Goal: Task Accomplishment & Management: Manage account settings

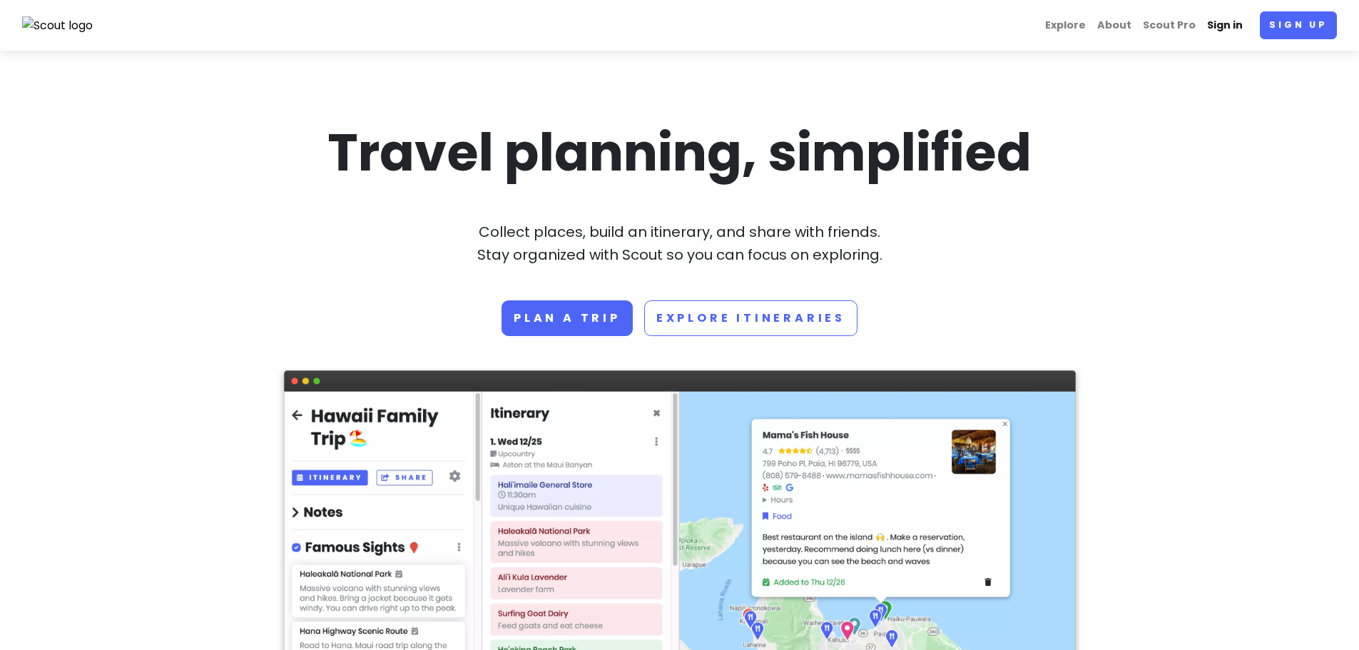
click at [1225, 21] on link "Sign in" at bounding box center [1225, 25] width 47 height 28
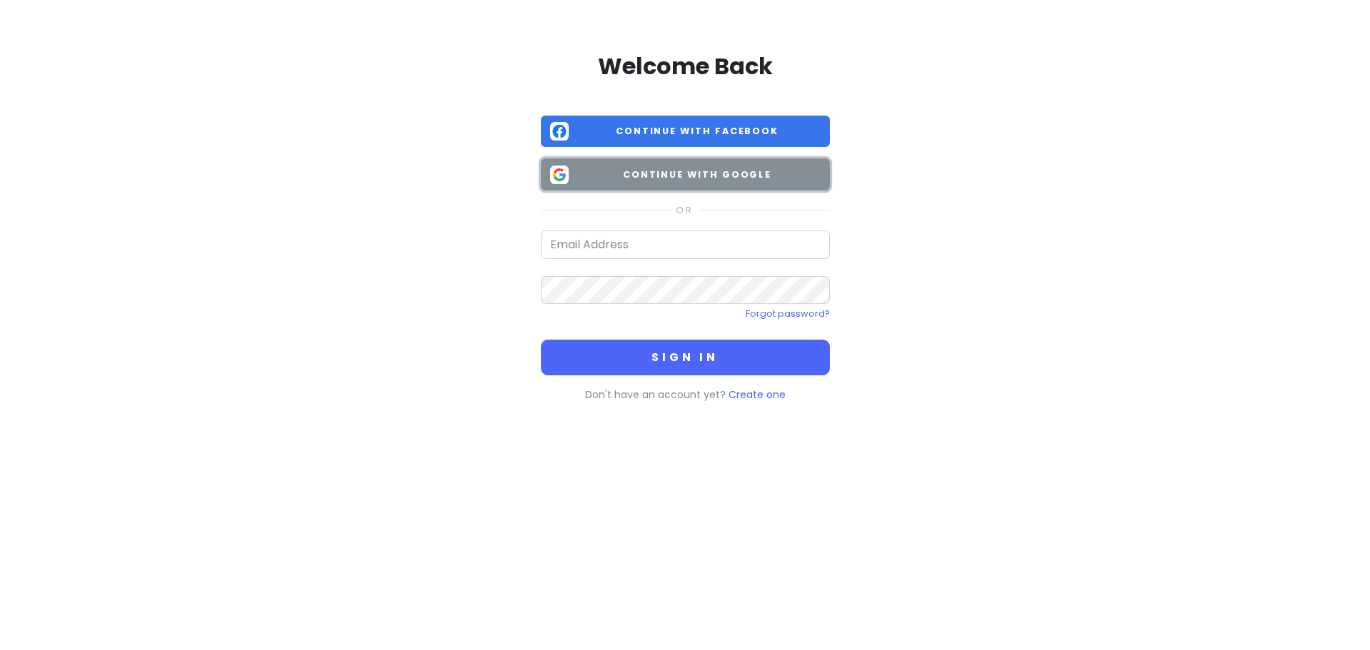
click at [687, 183] on button "Continue with Google" at bounding box center [685, 174] width 289 height 32
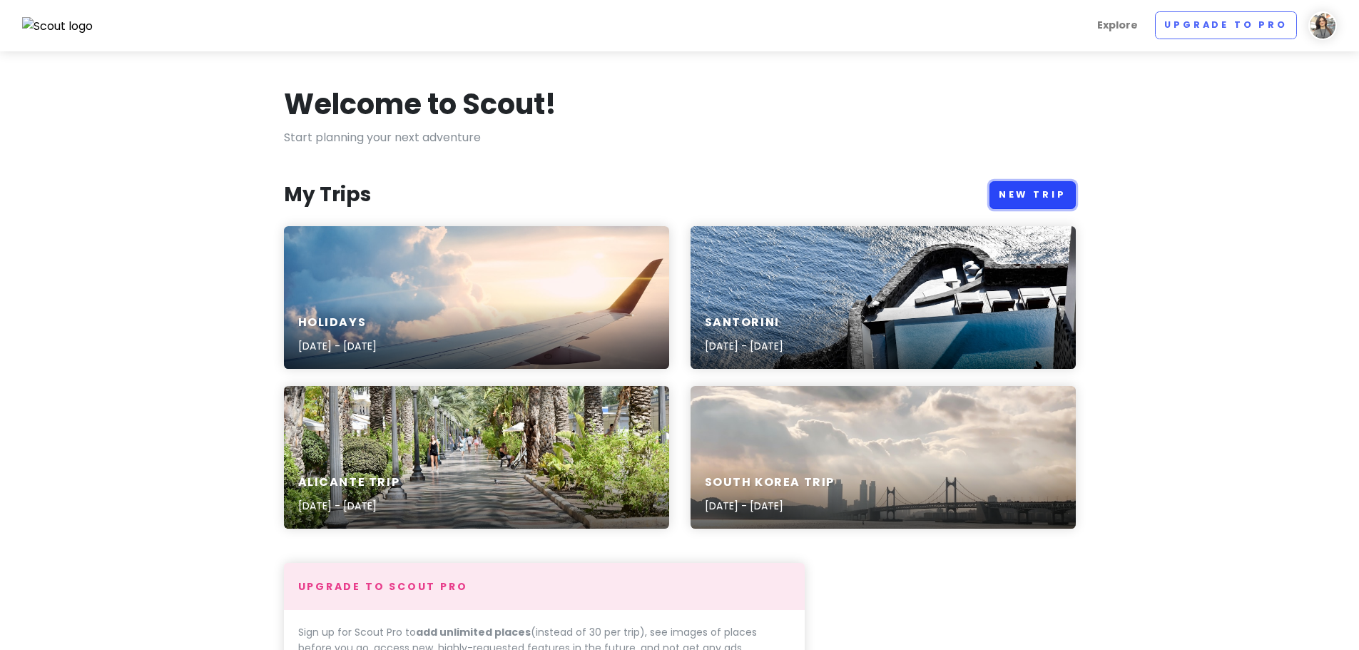
click at [1025, 198] on link "New Trip" at bounding box center [1033, 195] width 86 height 28
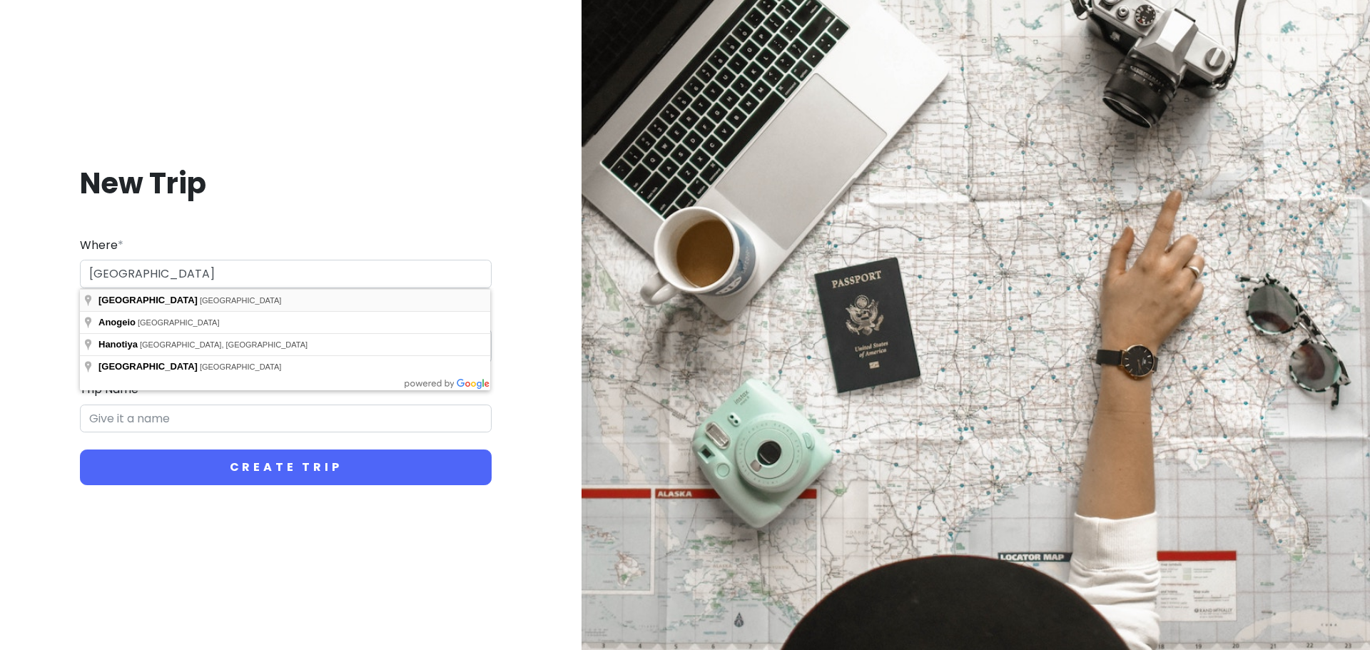
type input "[GEOGRAPHIC_DATA], [GEOGRAPHIC_DATA]"
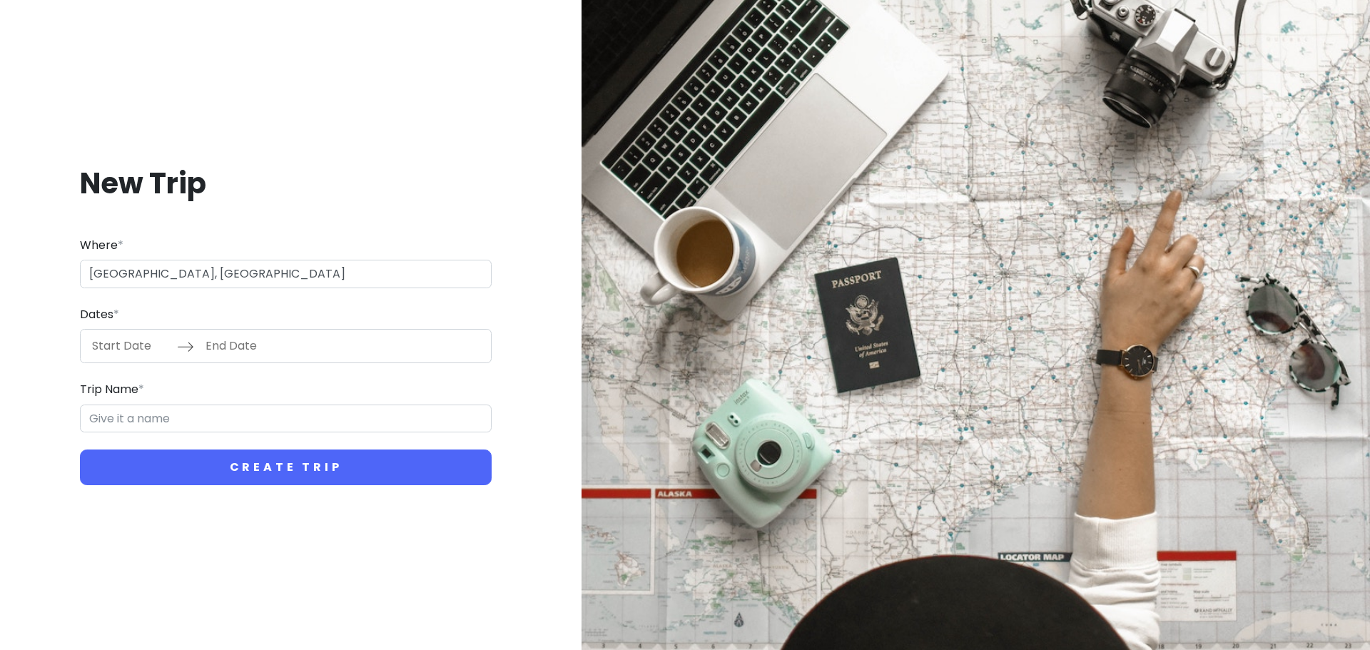
type input "Hanoi Trip"
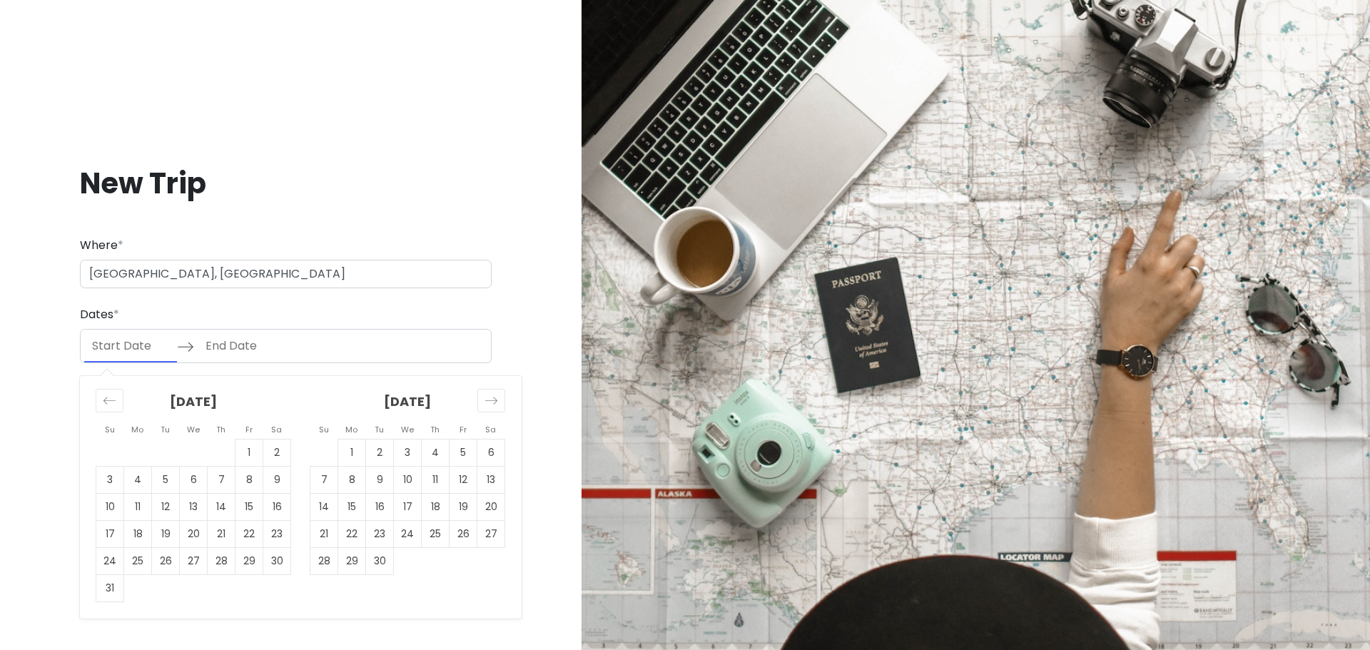
click at [105, 347] on input "Start Date" at bounding box center [130, 346] width 93 height 33
click at [489, 400] on icon "Move forward to switch to the next month." at bounding box center [492, 401] width 14 height 14
click at [487, 448] on td "1" at bounding box center [491, 453] width 28 height 27
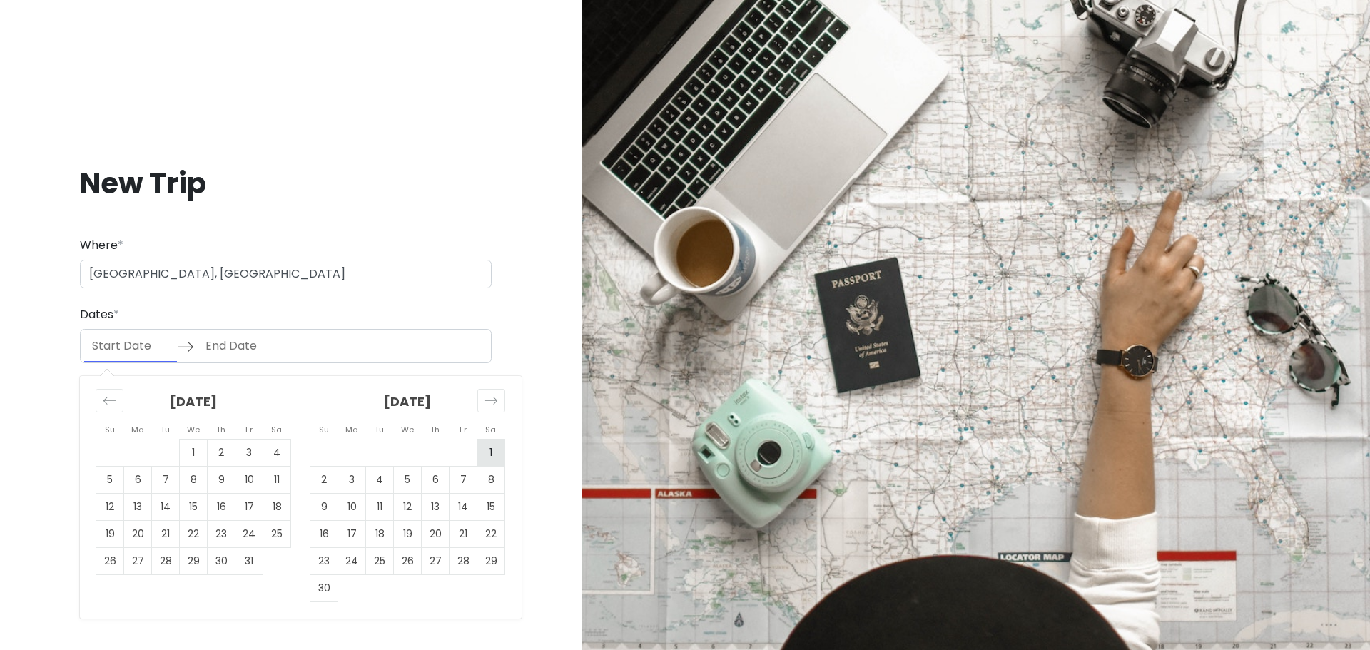
type input "[DATE]"
click at [487, 448] on td "1" at bounding box center [491, 453] width 28 height 27
type input "[DATE]"
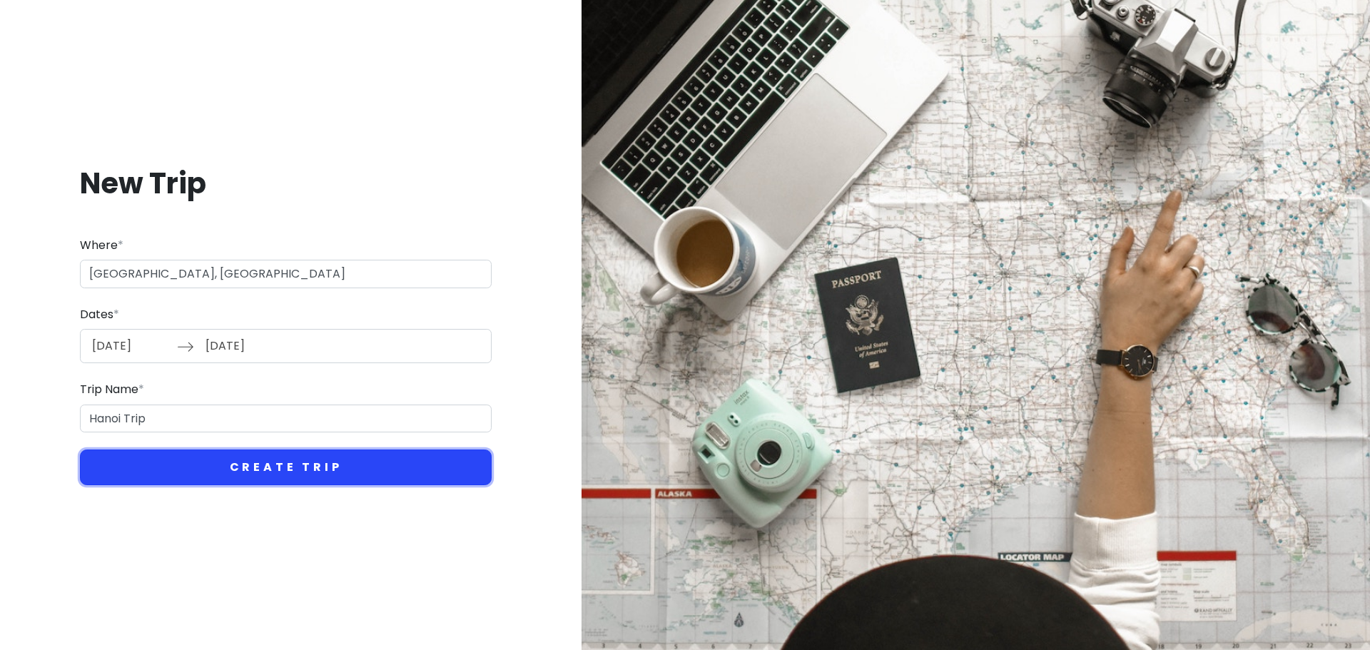
click at [268, 465] on button "Create Trip" at bounding box center [286, 468] width 412 height 36
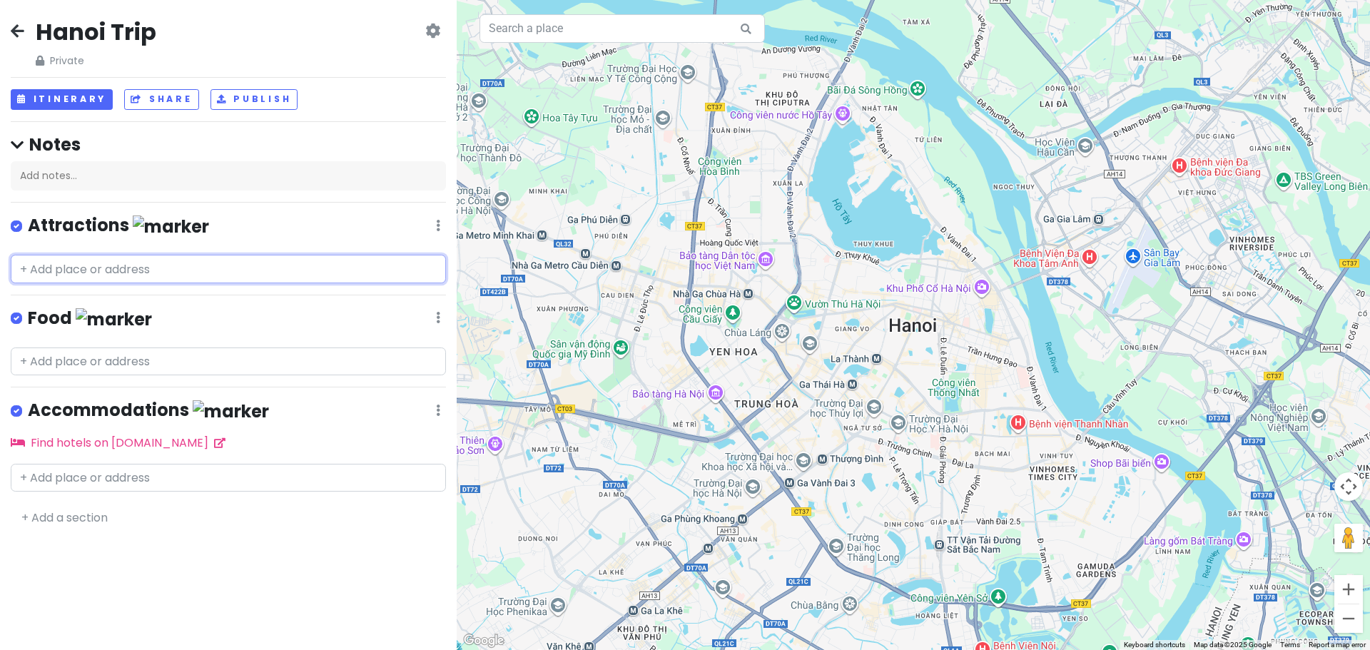
click at [79, 268] on input "text" at bounding box center [228, 269] width 435 height 29
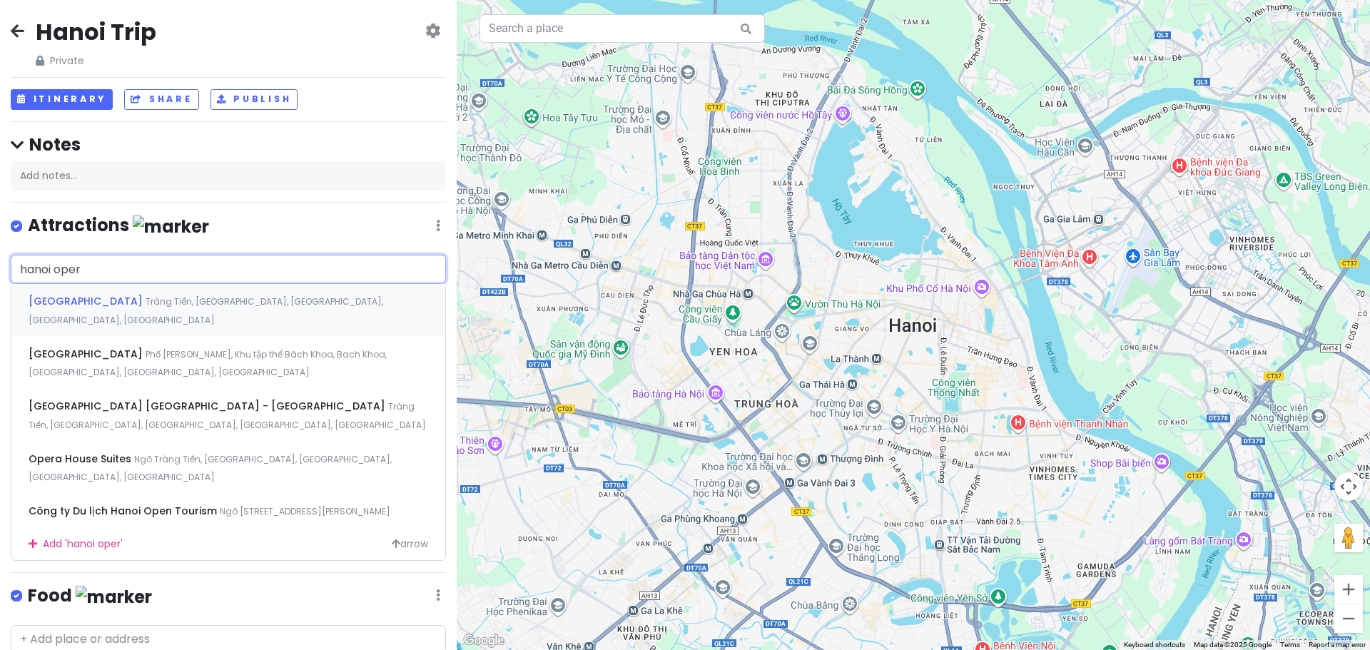
type input "hanoi opera"
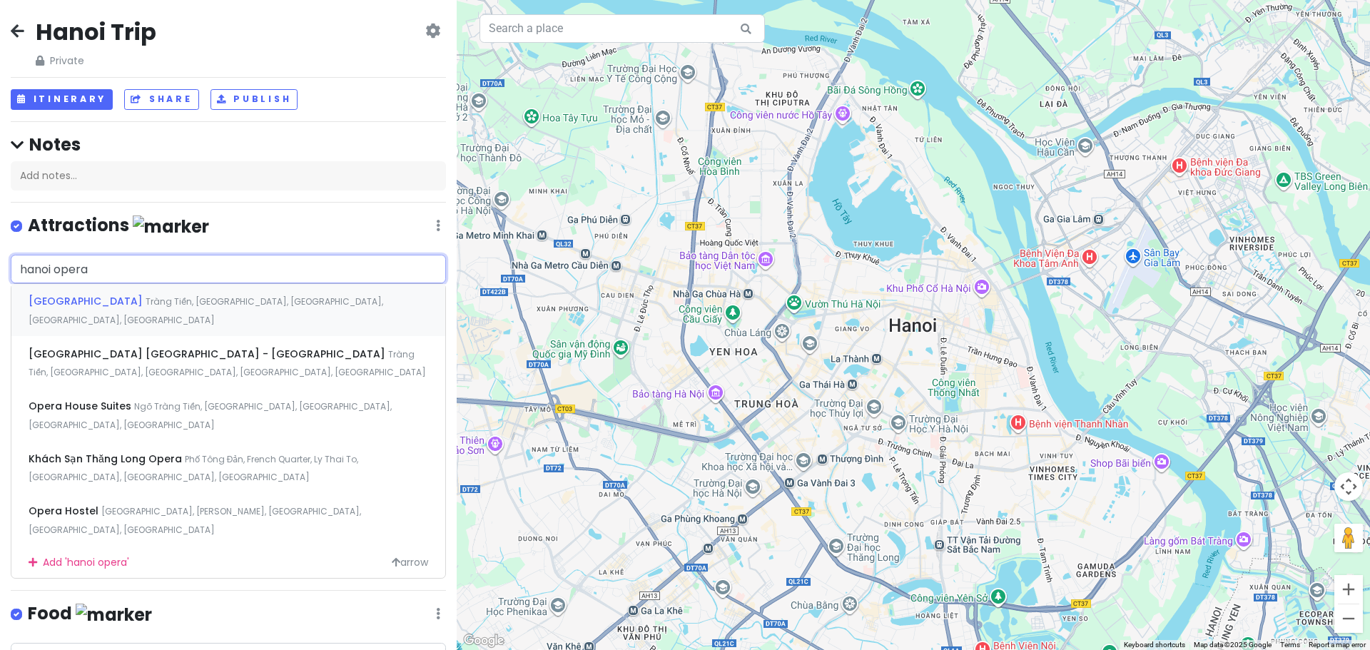
click at [93, 306] on span "[GEOGRAPHIC_DATA]" at bounding box center [87, 301] width 117 height 14
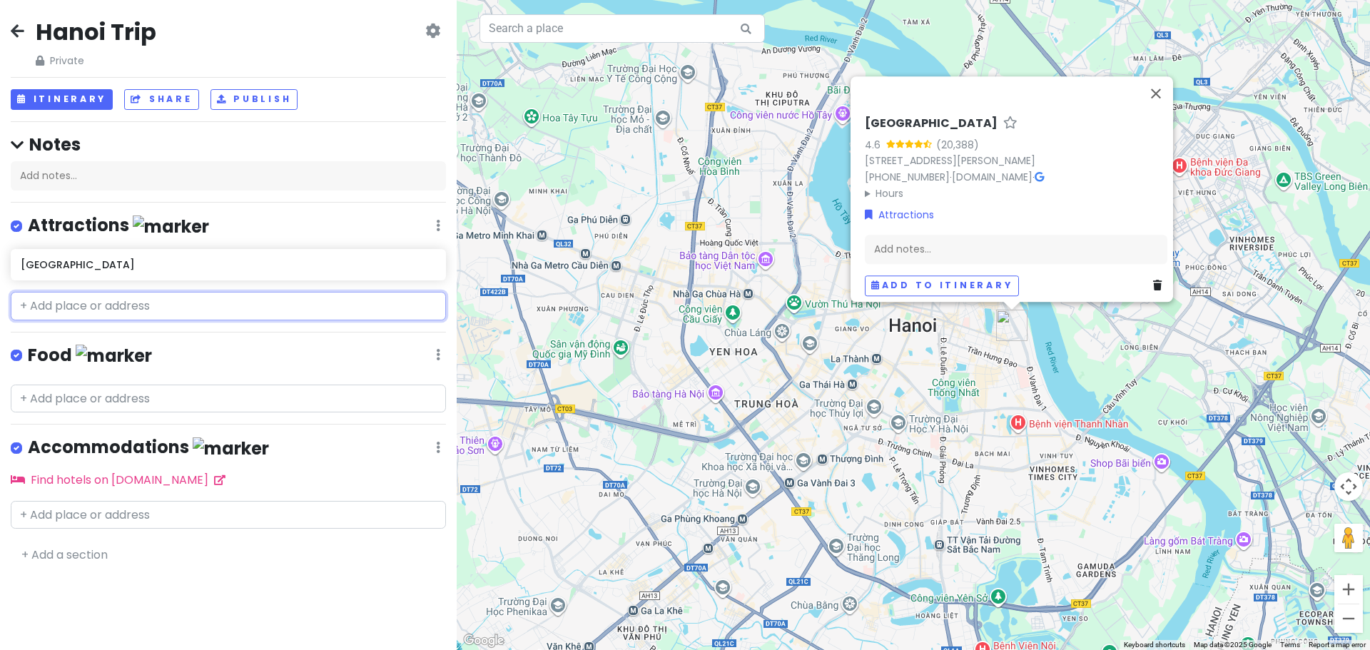
click at [118, 304] on input "text" at bounding box center [228, 306] width 435 height 29
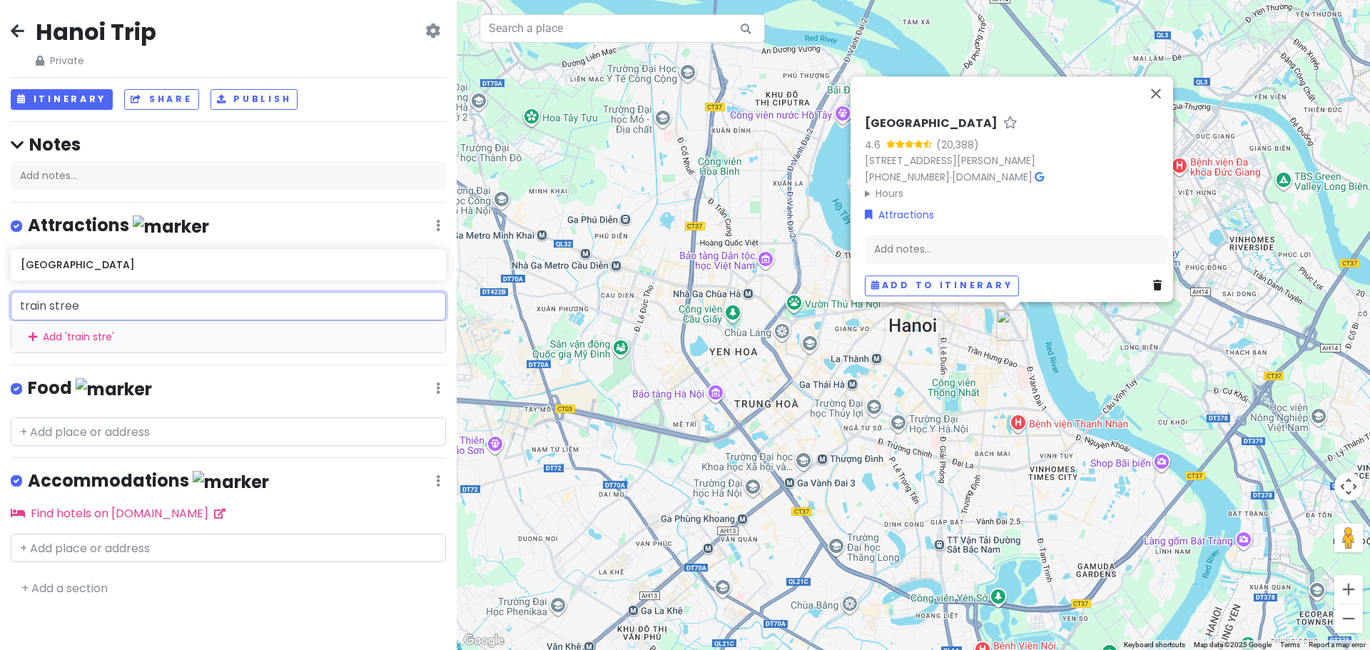
type input "[GEOGRAPHIC_DATA]"
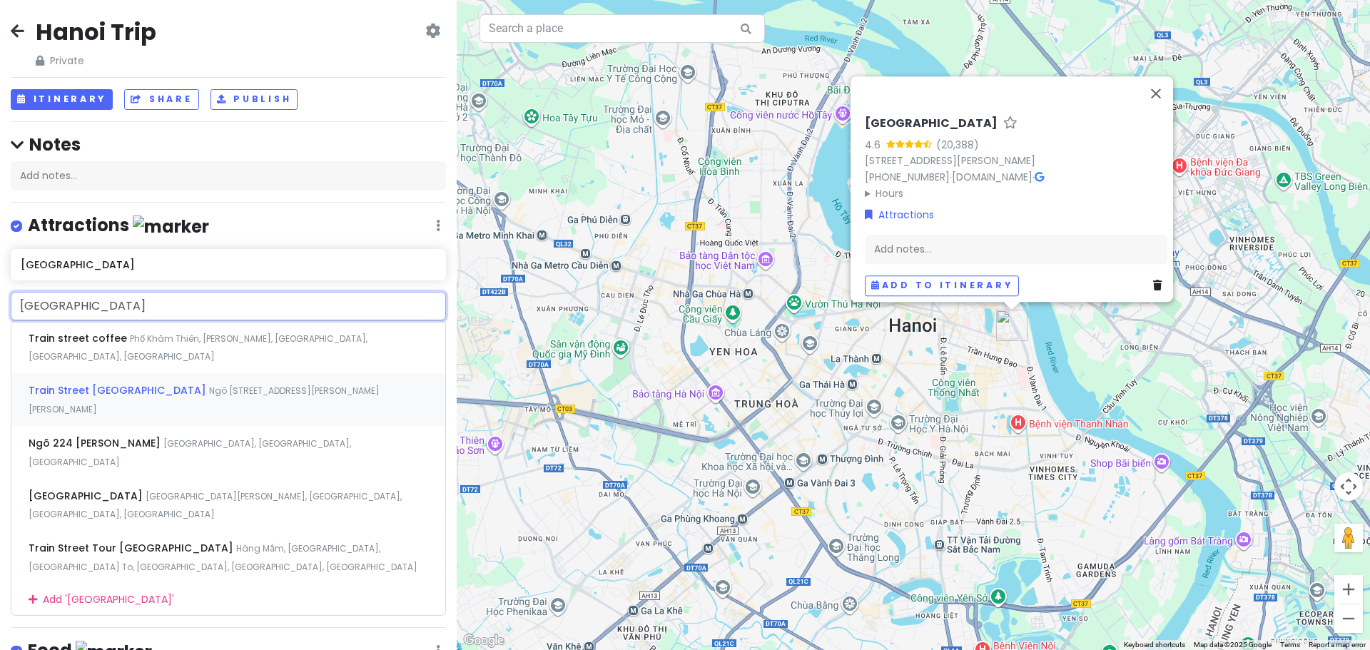
click at [108, 345] on span "Train Street [GEOGRAPHIC_DATA]" at bounding box center [79, 338] width 101 height 14
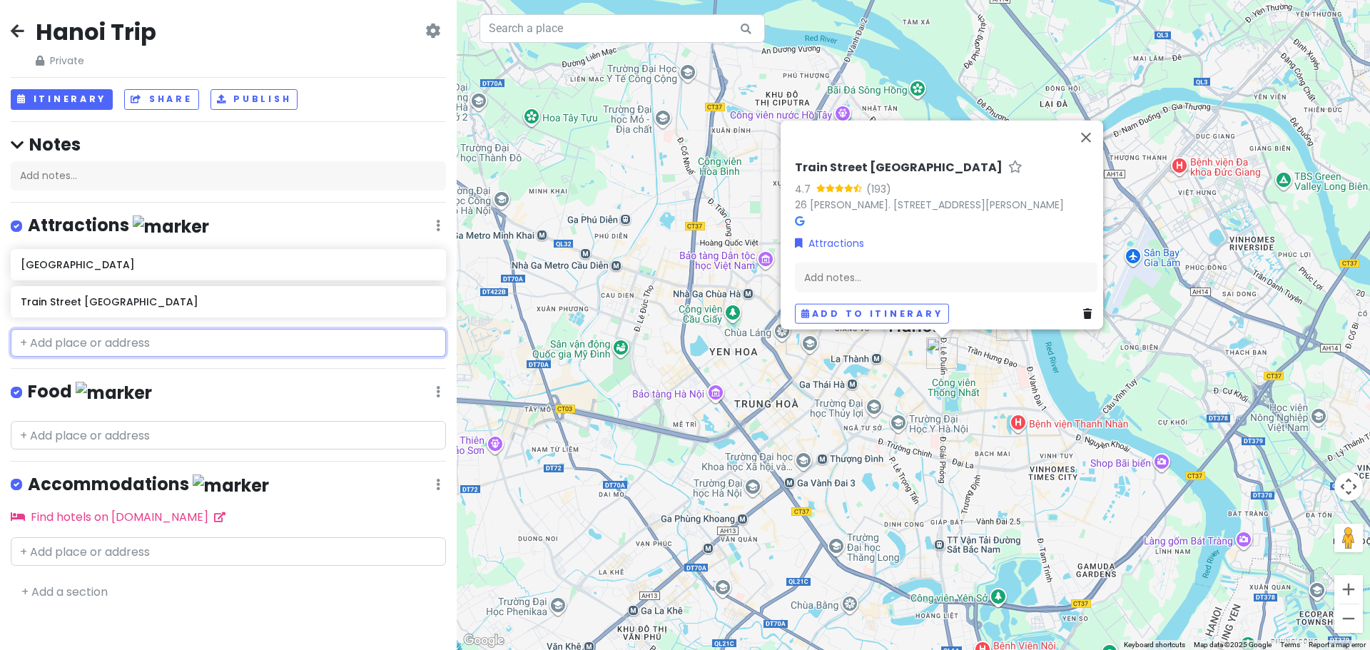
click at [110, 348] on input "text" at bounding box center [228, 343] width 435 height 29
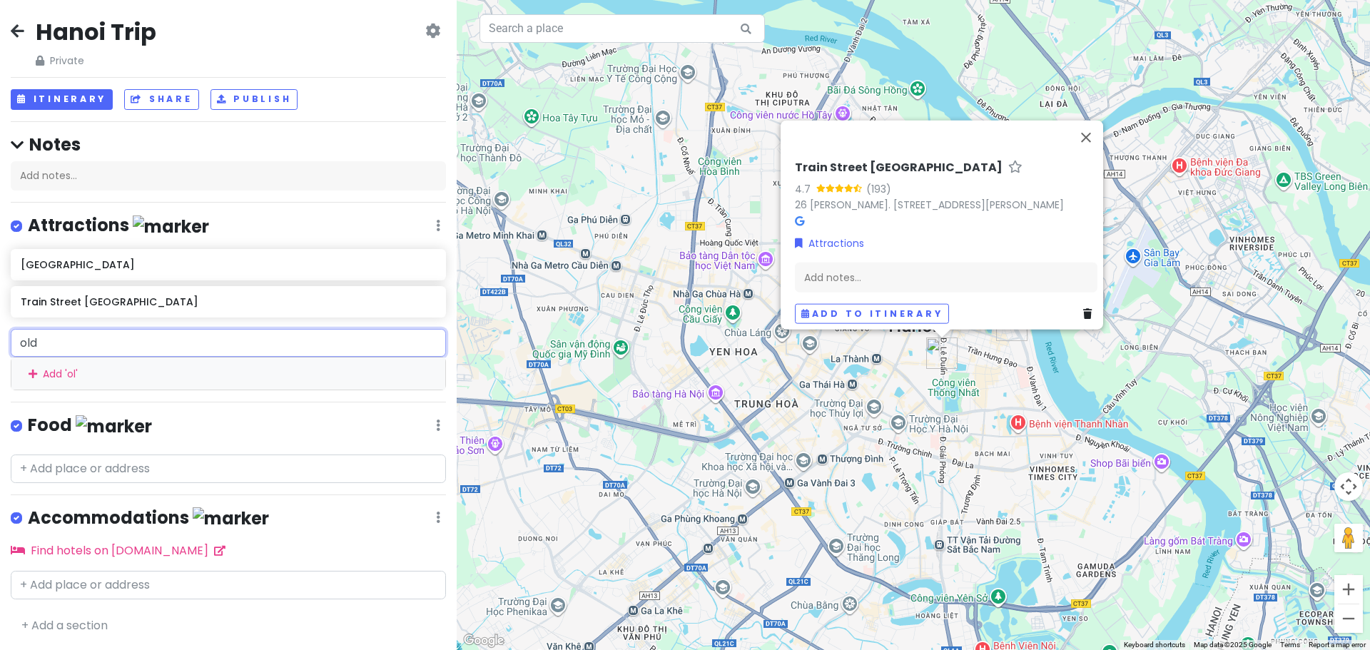
type input "old"
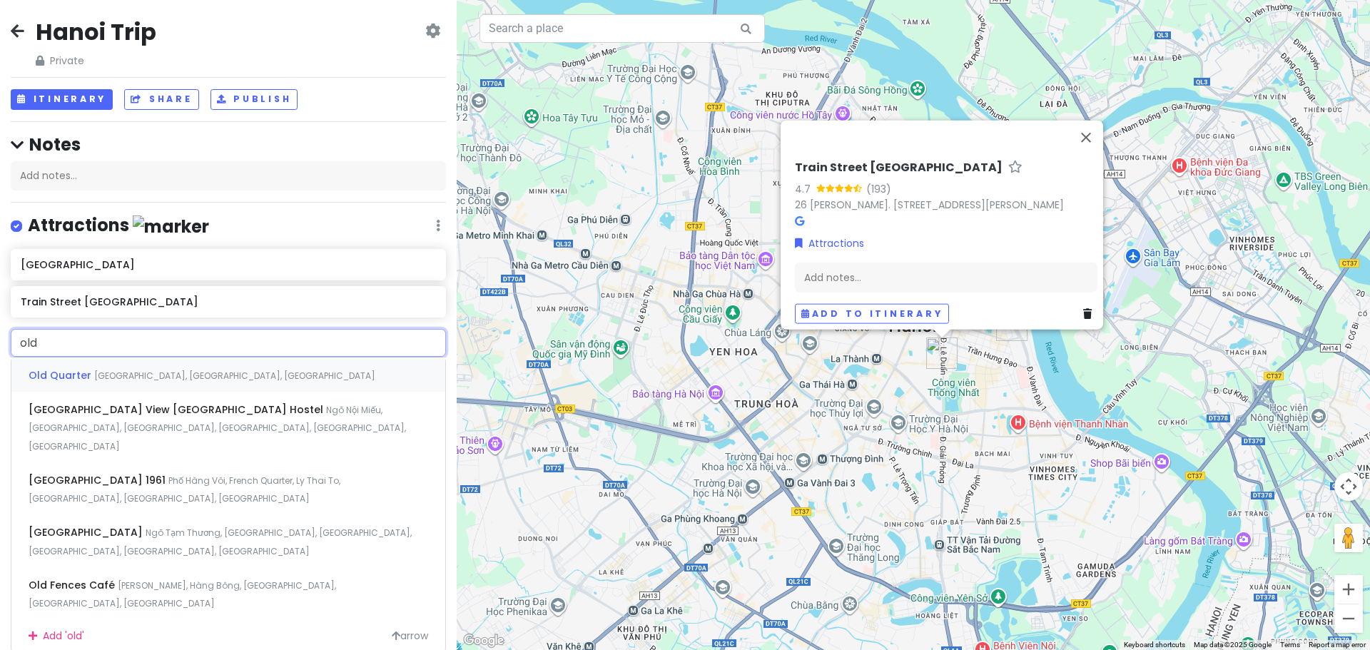
click at [109, 375] on span "[GEOGRAPHIC_DATA], [GEOGRAPHIC_DATA], [GEOGRAPHIC_DATA]" at bounding box center [234, 376] width 281 height 12
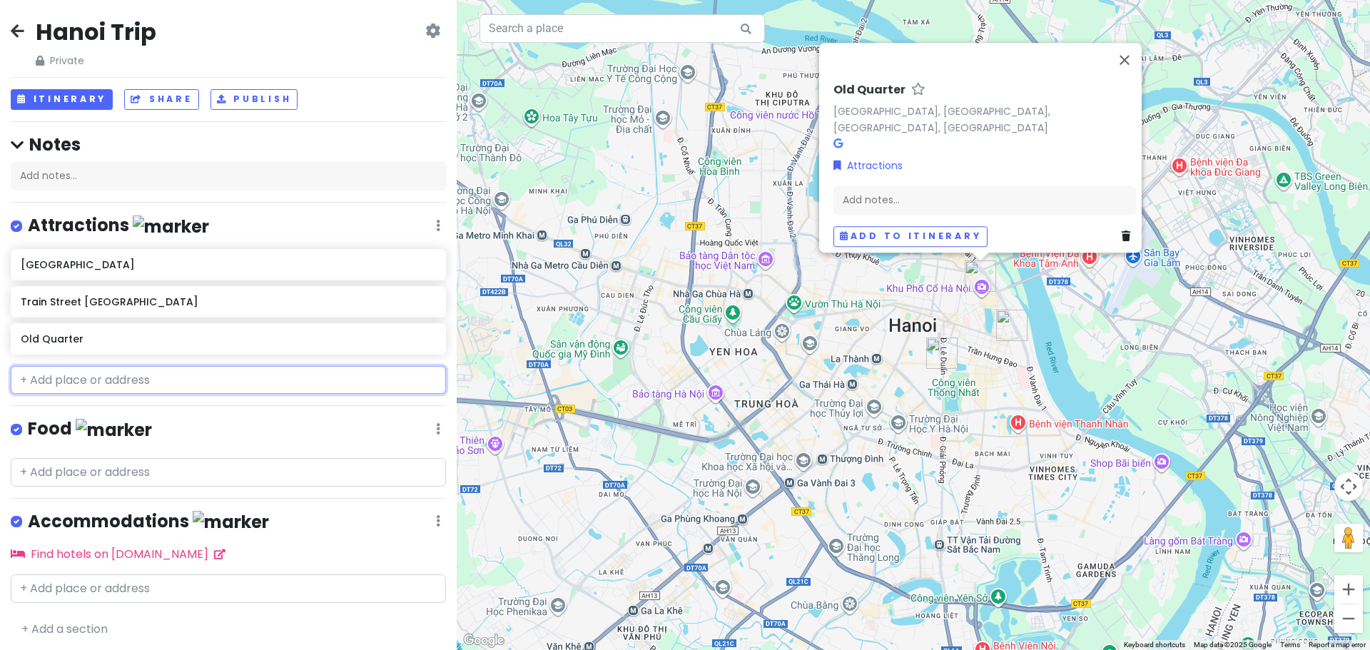
click at [101, 382] on input "text" at bounding box center [228, 380] width 435 height 29
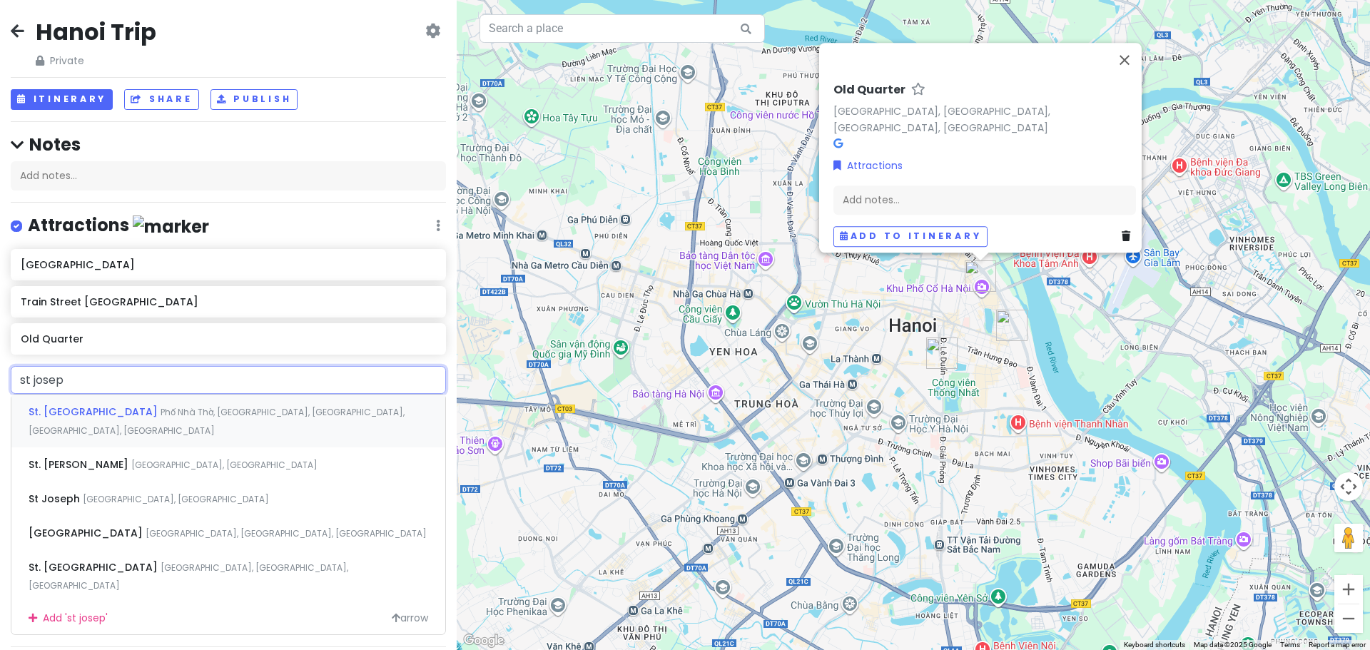
type input "st joseph"
click at [113, 407] on span "St. [GEOGRAPHIC_DATA]" at bounding box center [95, 412] width 132 height 14
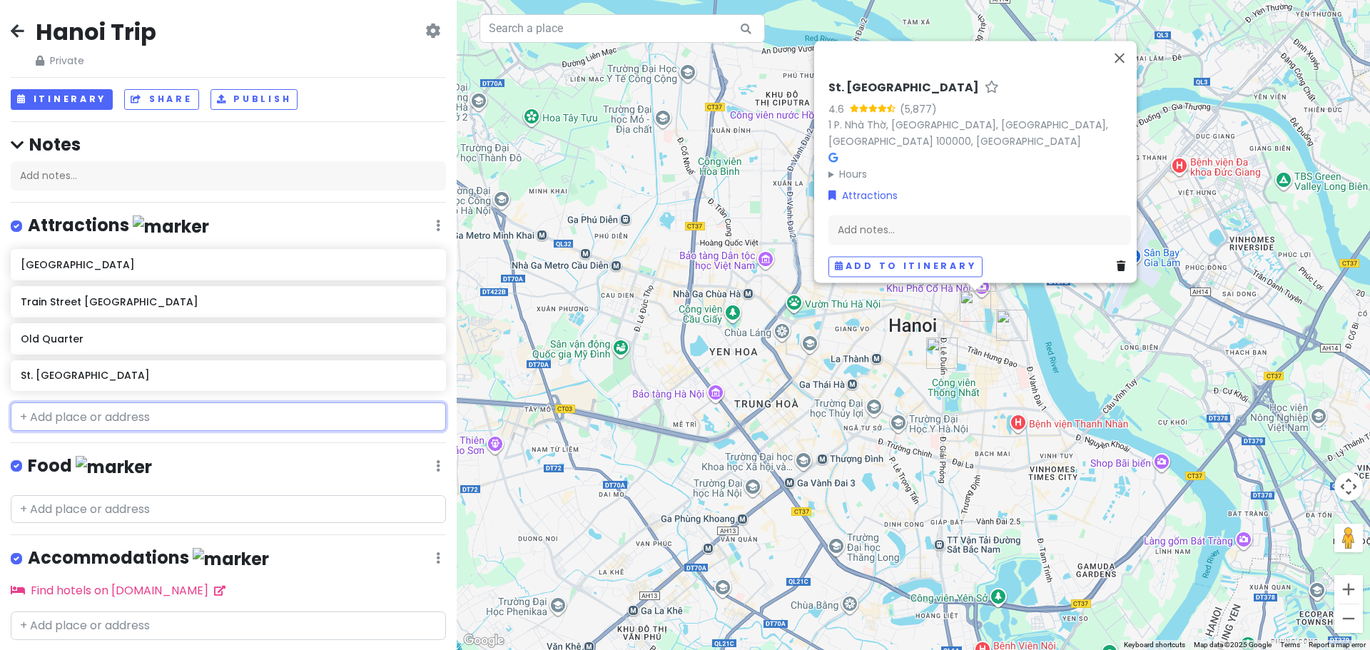
click at [98, 418] on input "text" at bounding box center [228, 416] width 435 height 29
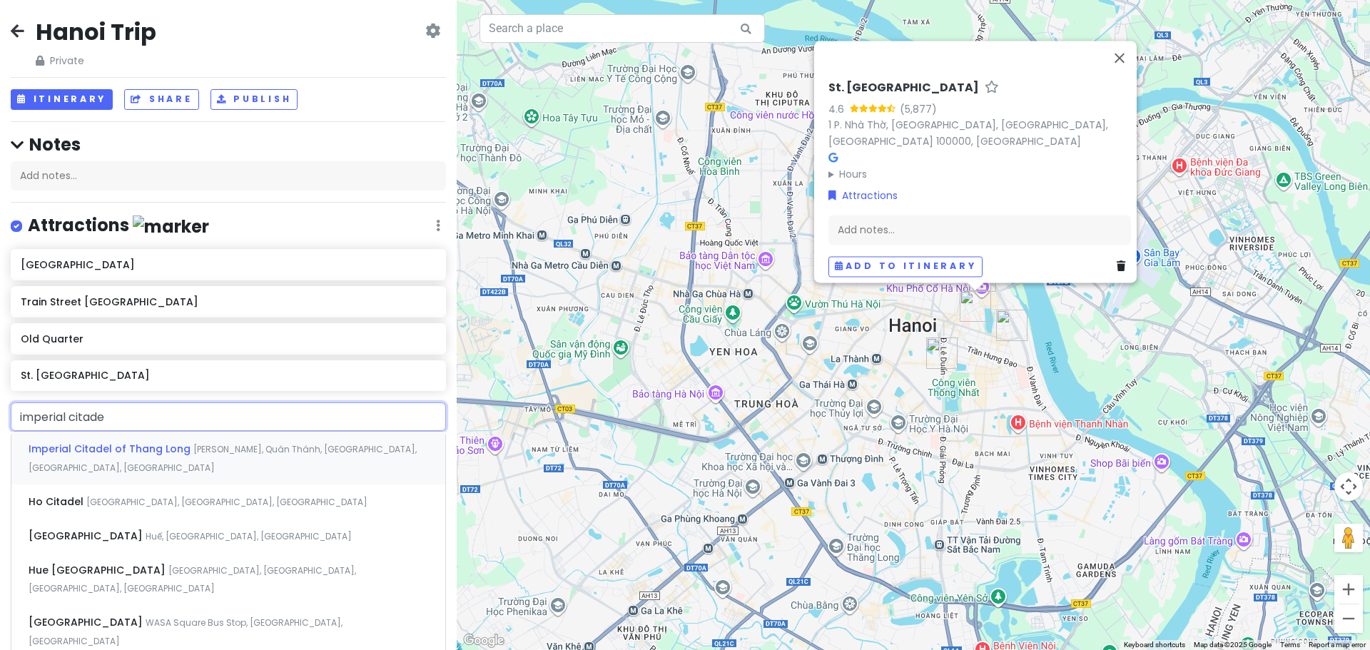
type input "imperial citadel"
click at [103, 448] on span "Imperial Citadel of Thang Long" at bounding box center [111, 449] width 165 height 14
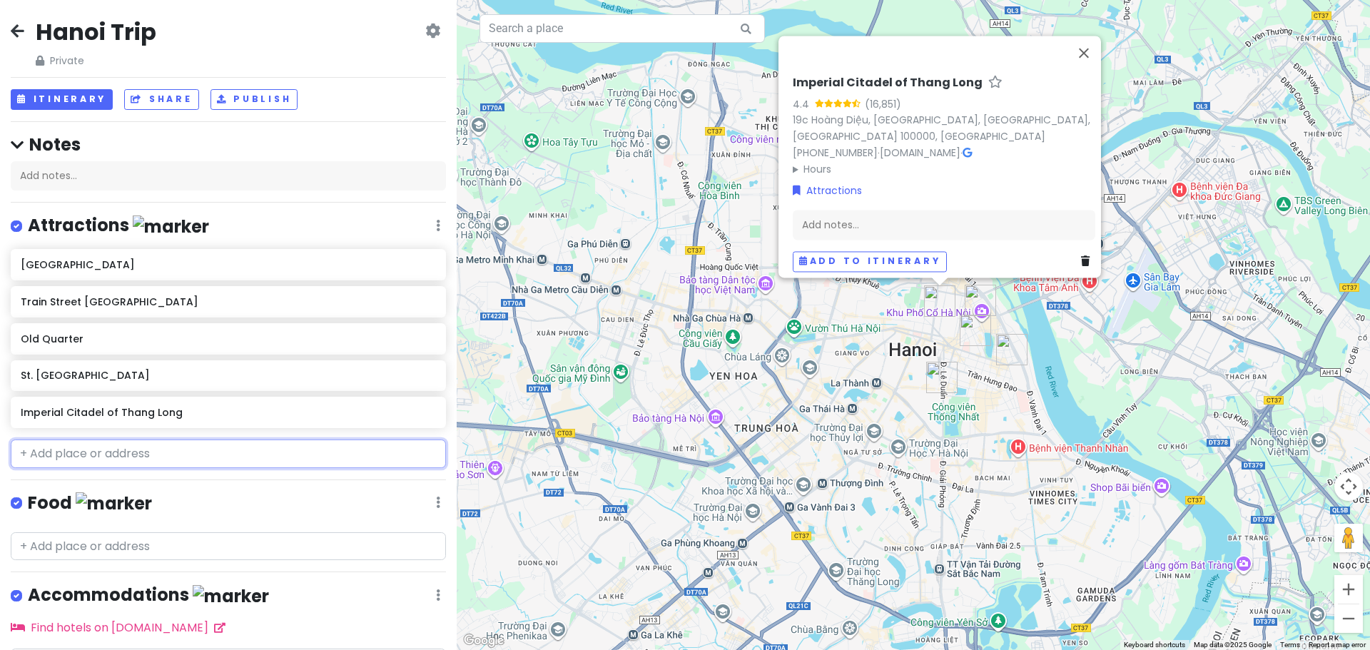
click at [110, 456] on input "text" at bounding box center [228, 454] width 435 height 29
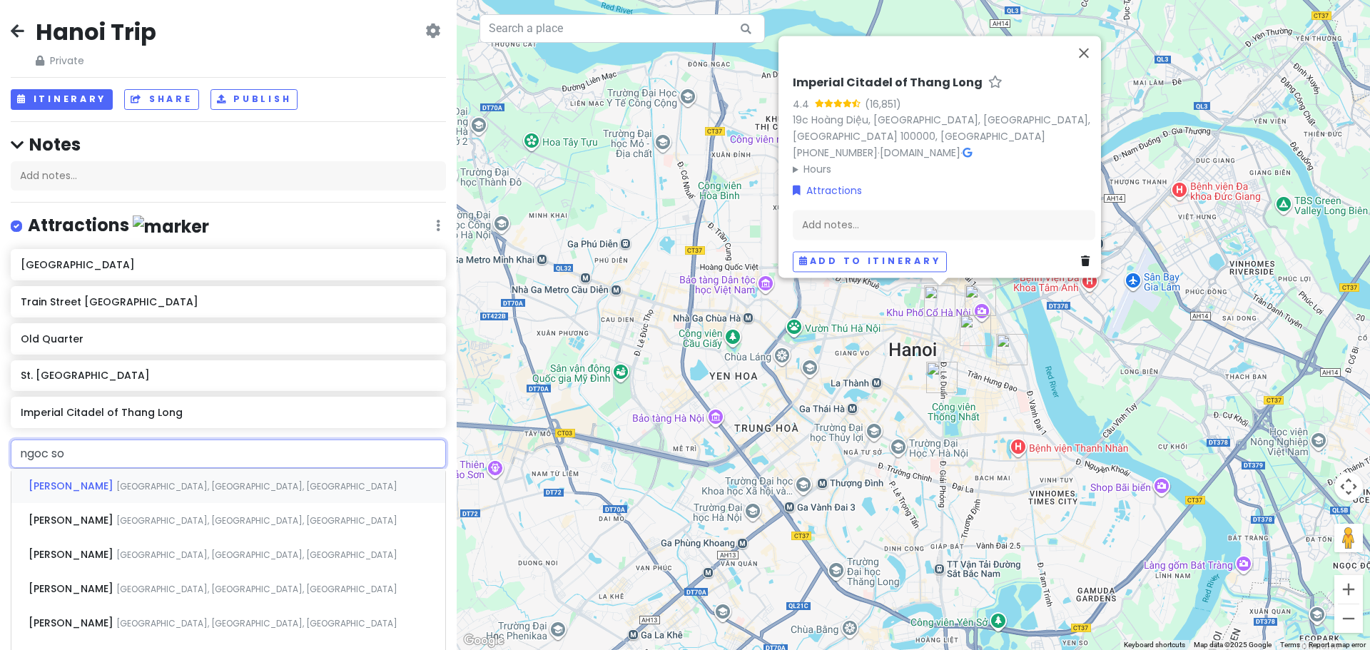
type input "ngoc son"
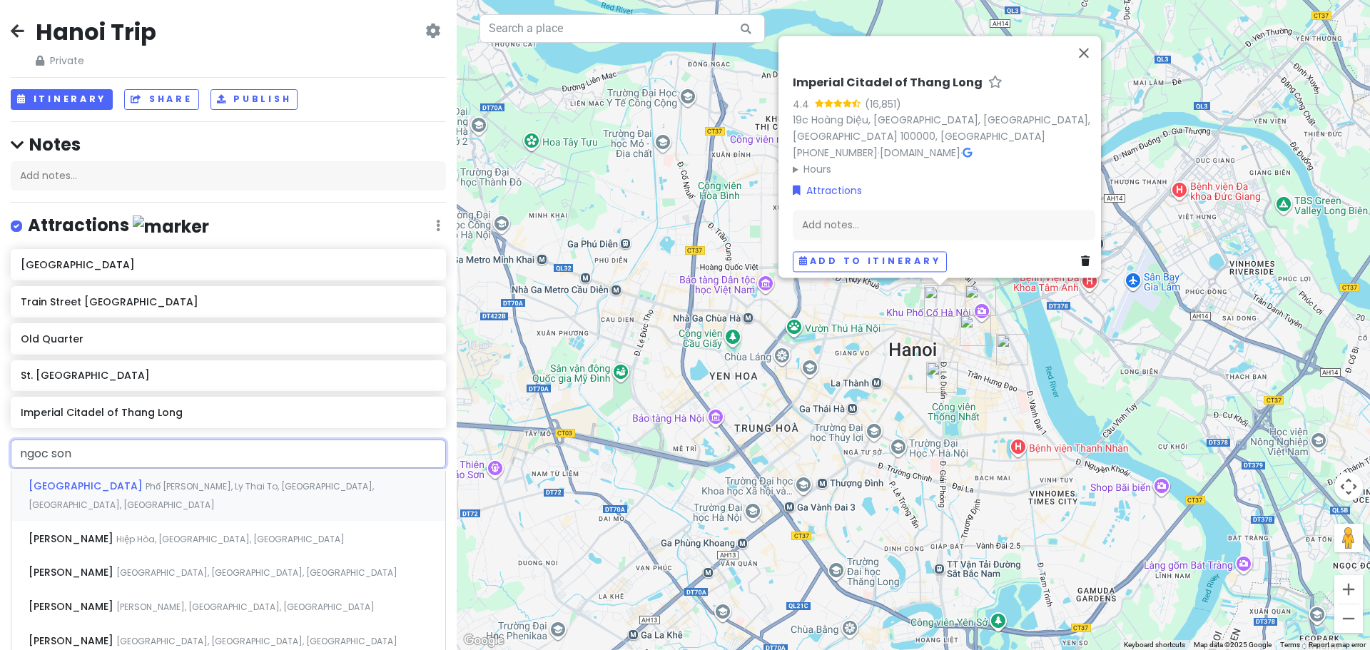
click at [108, 480] on span "[GEOGRAPHIC_DATA]" at bounding box center [87, 486] width 117 height 14
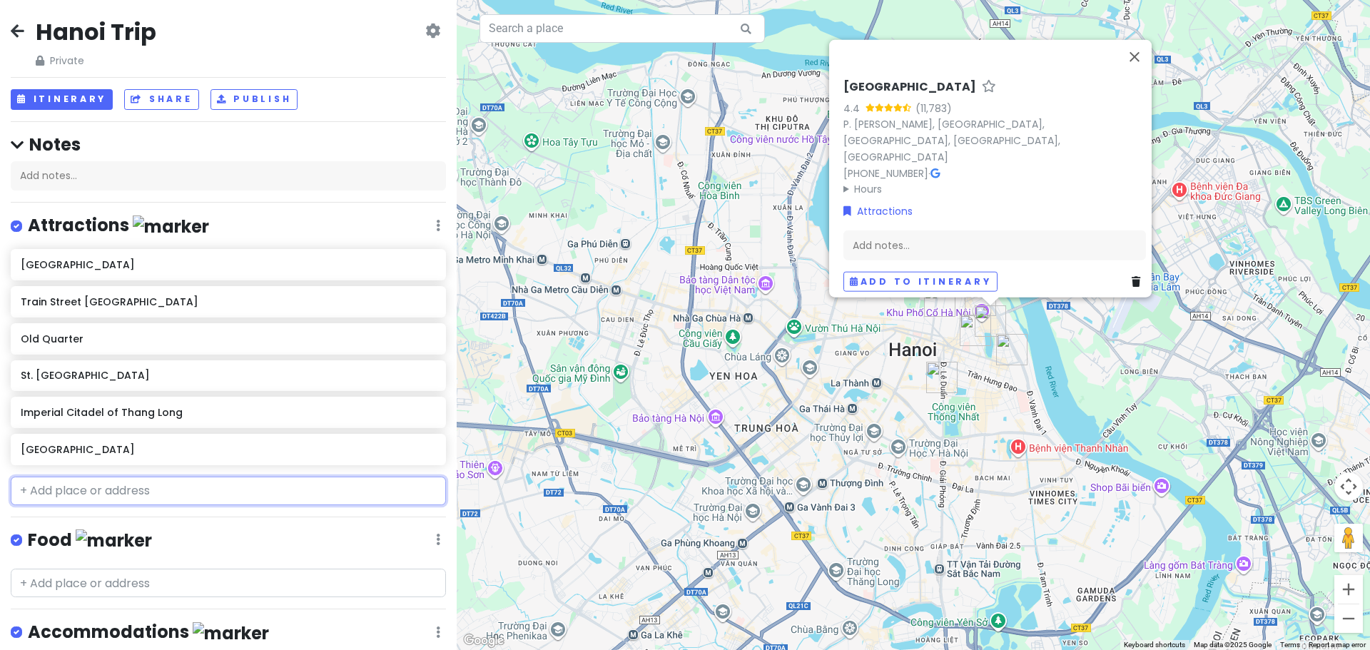
click at [85, 493] on input "text" at bounding box center [228, 491] width 435 height 29
click at [436, 226] on icon at bounding box center [438, 225] width 4 height 11
click at [255, 216] on div "Attractions Edit Reorder Delete List" at bounding box center [228, 228] width 435 height 29
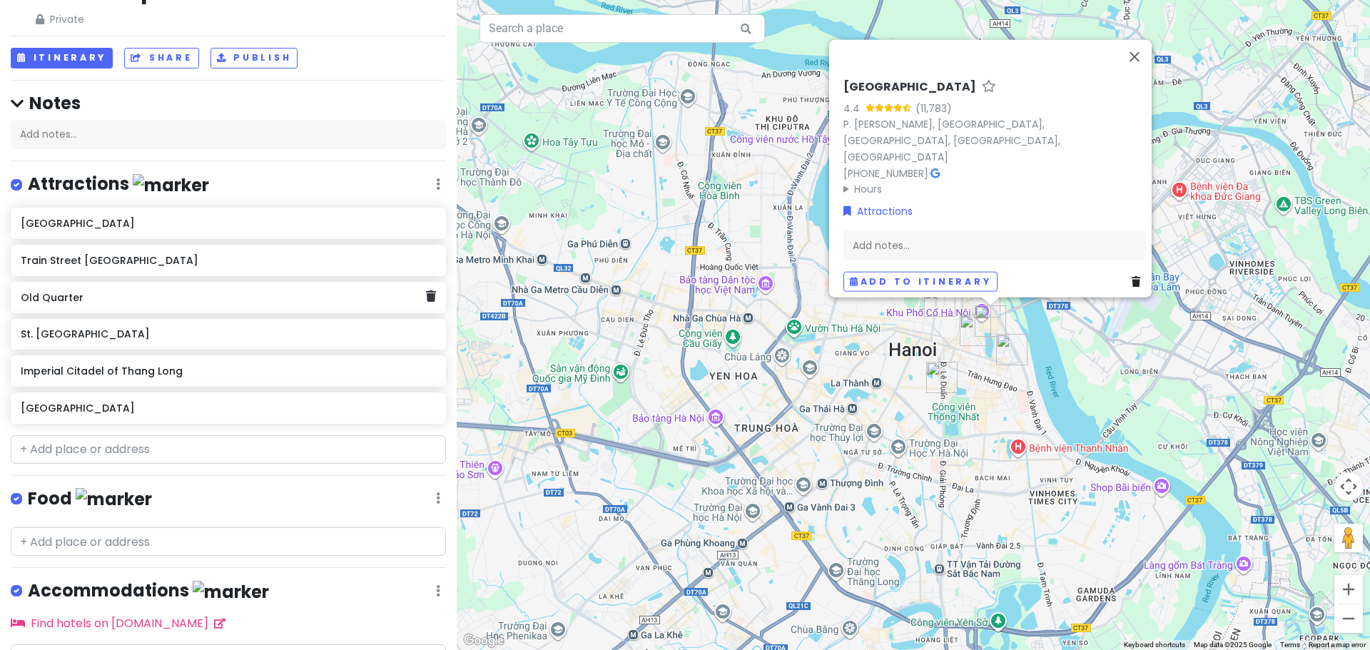
scroll to position [113, 0]
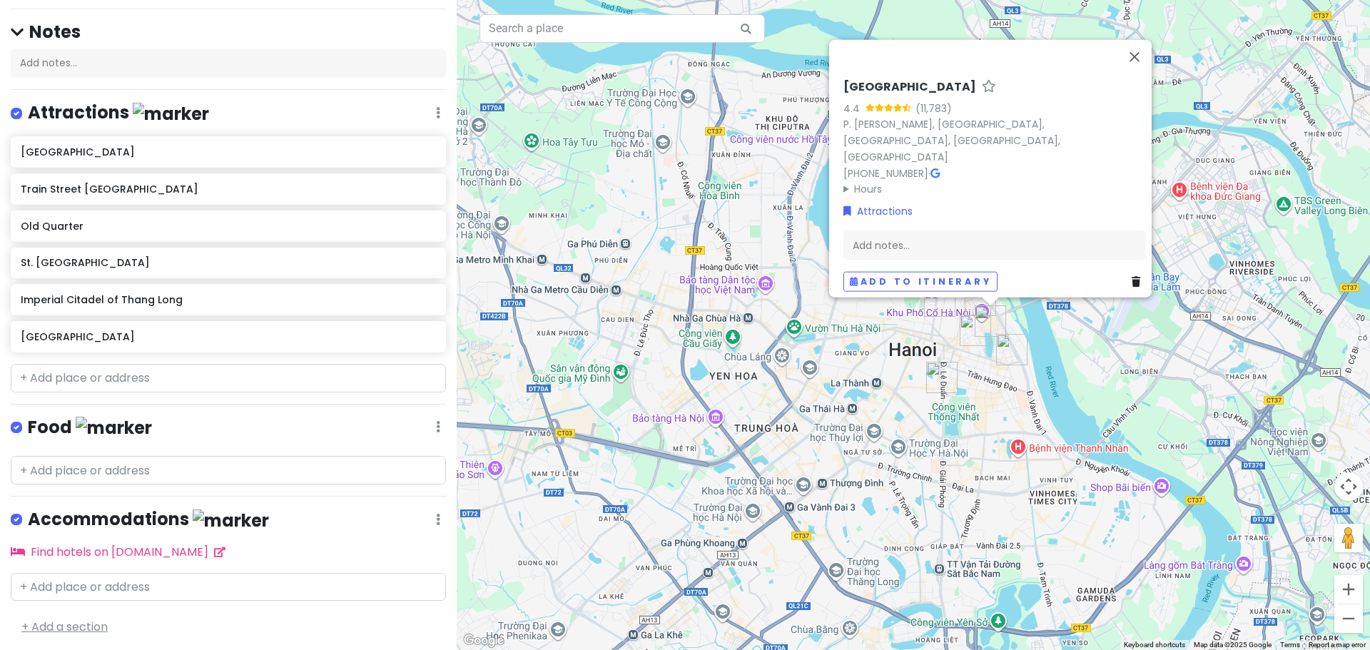
click at [81, 619] on link "+ Add a section" at bounding box center [64, 627] width 86 height 16
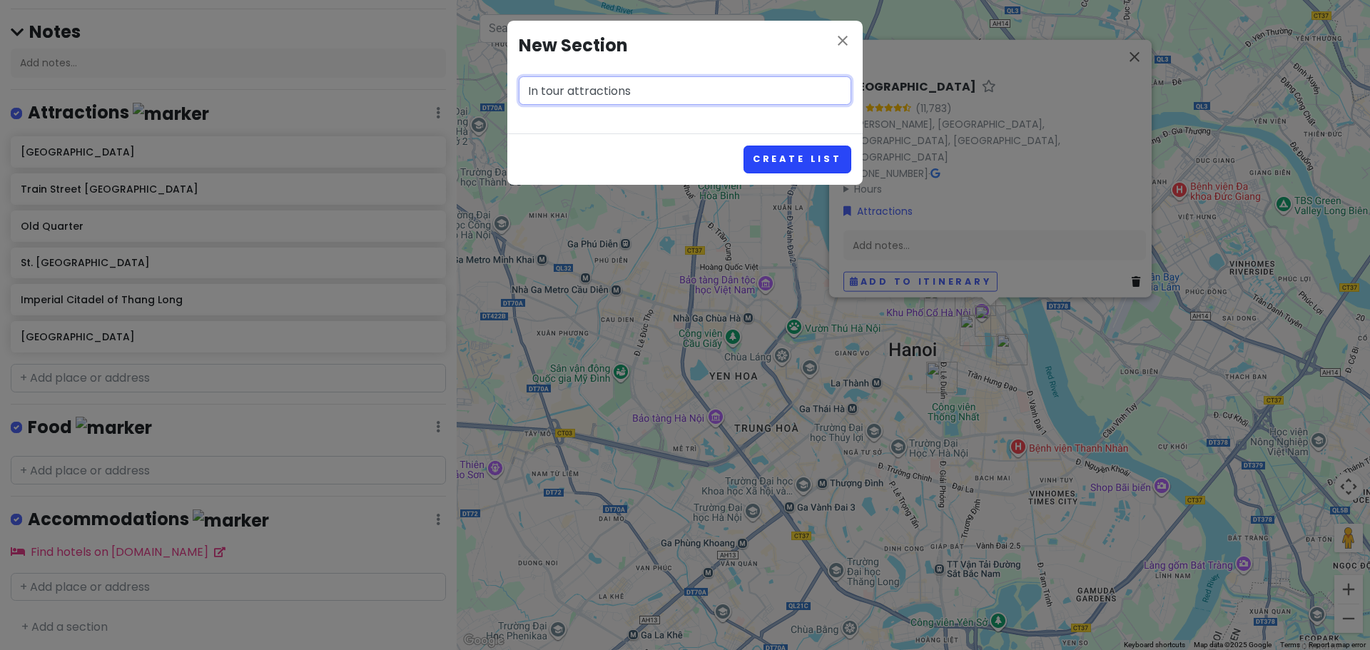
type input "In tour attractions"
click at [812, 158] on button "Create List" at bounding box center [798, 160] width 108 height 28
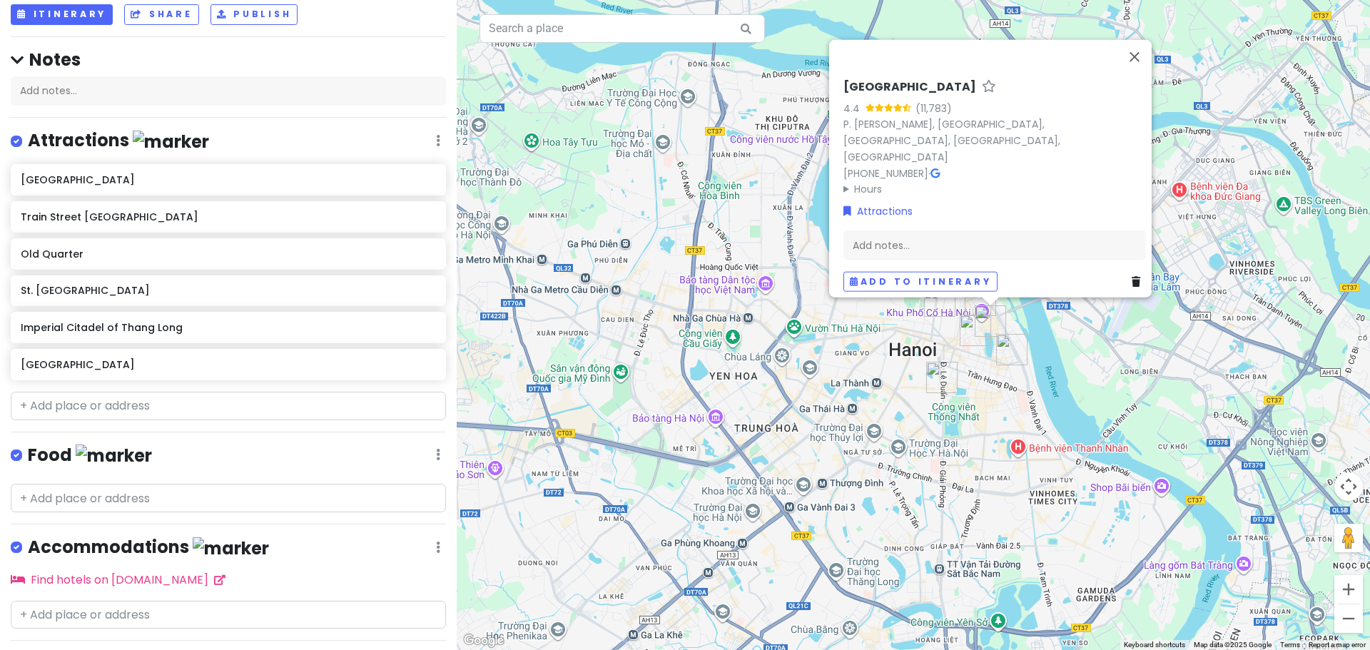
scroll to position [203, 0]
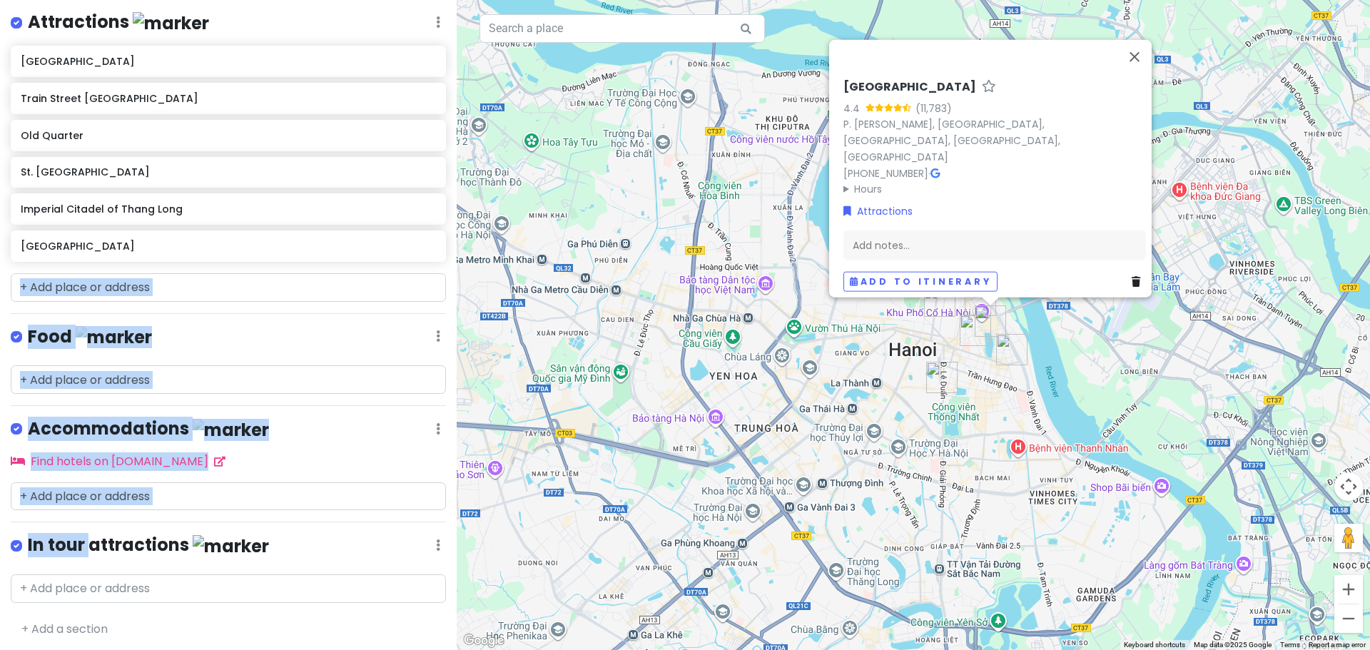
drag, startPoint x: 90, startPoint y: 542, endPoint x: 95, endPoint y: 357, distance: 184.9
click at [81, 293] on div "Hanoi Trip Private Change Dates Make a Copy Delete Trip Go Pro ⚡️ Give Feedback…" at bounding box center [228, 325] width 457 height 650
click at [133, 334] on div "Food Edit Reorder Delete List" at bounding box center [228, 339] width 435 height 29
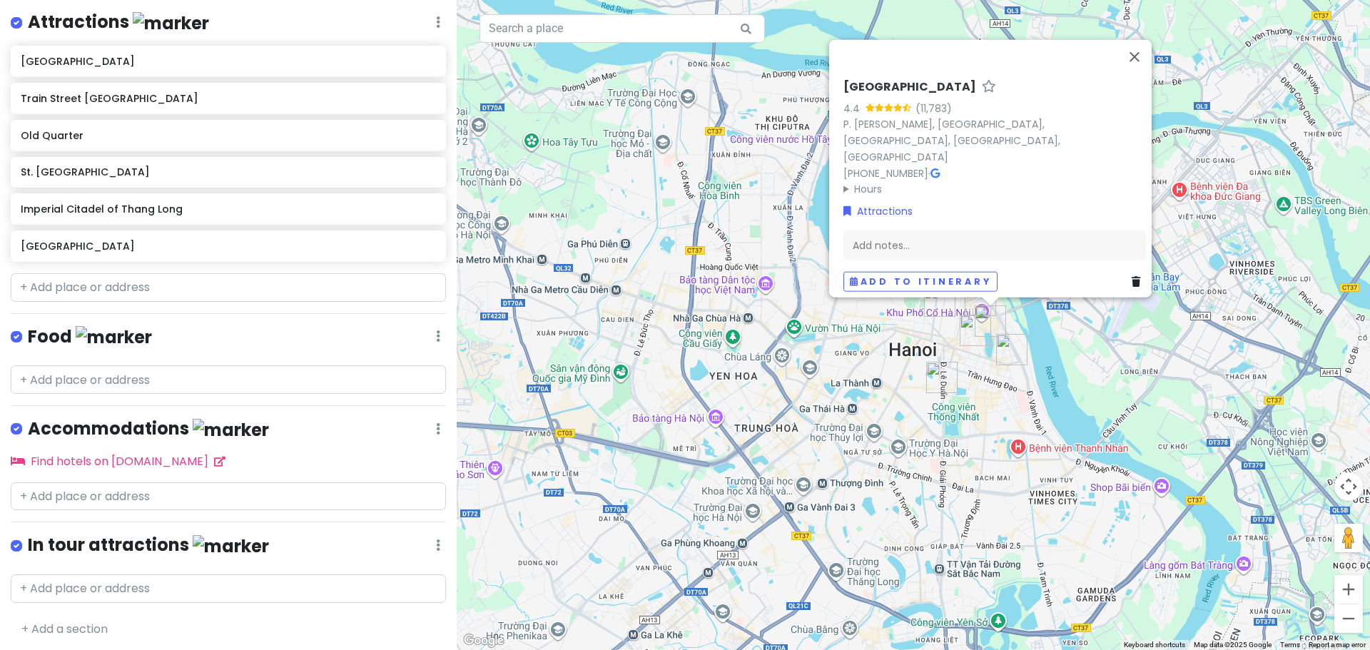
click at [422, 542] on div "In tour attractions Edit Reorder Delete List" at bounding box center [228, 548] width 435 height 29
click at [430, 542] on div "In tour attractions Edit Reorder Delete List" at bounding box center [228, 548] width 435 height 29
click at [436, 28] on icon at bounding box center [438, 21] width 4 height 11
click at [362, 474] on link "Reorder" at bounding box center [396, 480] width 114 height 34
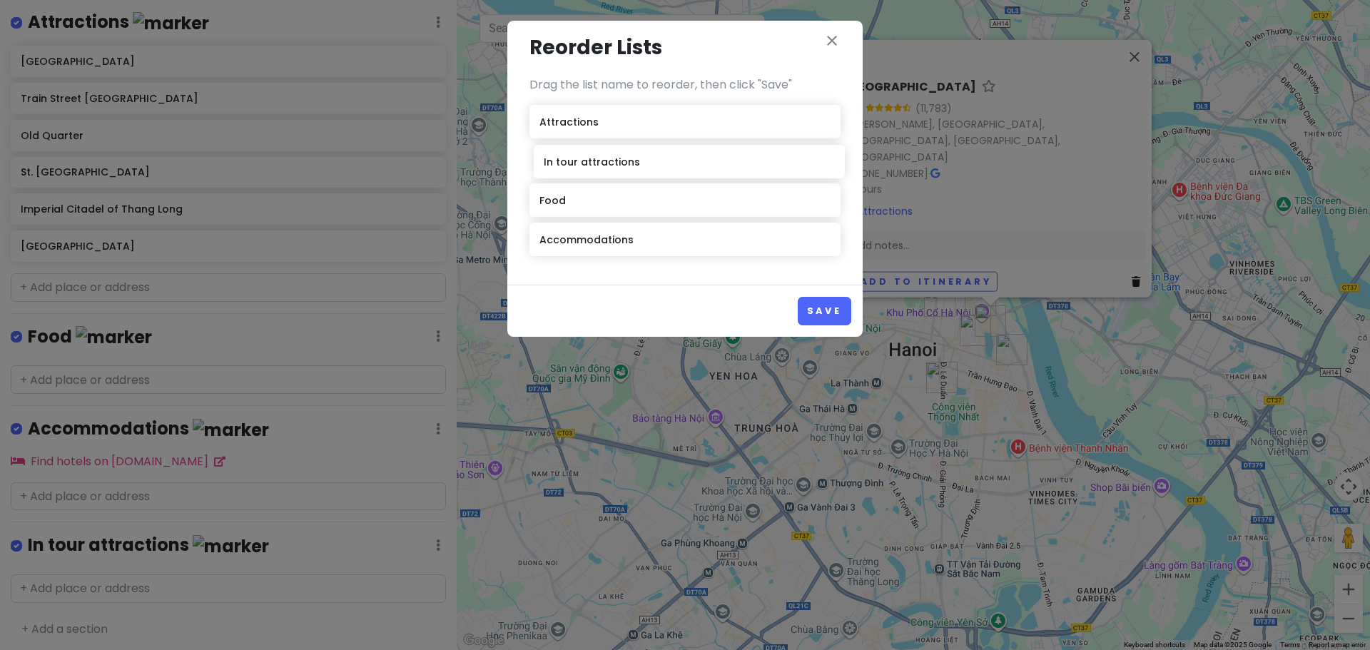
drag, startPoint x: 584, startPoint y: 253, endPoint x: 589, endPoint y: 175, distance: 77.9
click at [589, 175] on div "Attractions Food Accommodations In tour attractions" at bounding box center [685, 183] width 311 height 157
click at [817, 310] on button "Save" at bounding box center [825, 311] width 54 height 28
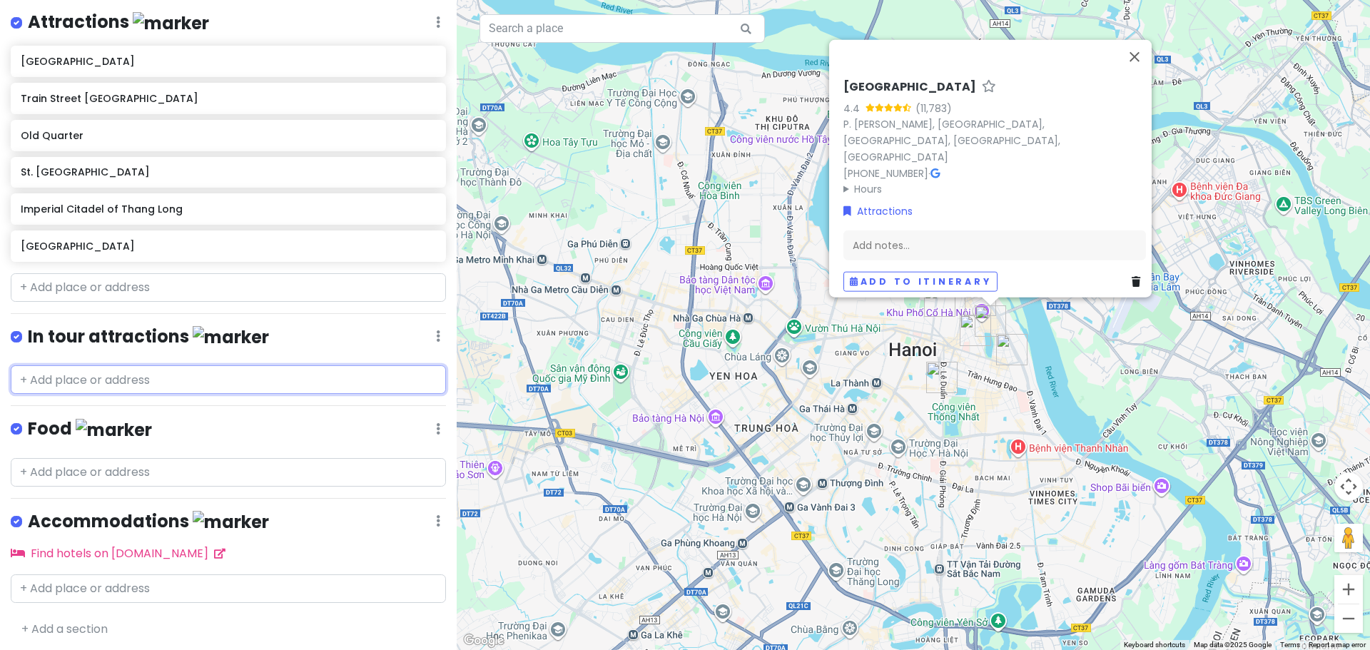
click at [118, 373] on input "text" at bounding box center [228, 379] width 435 height 29
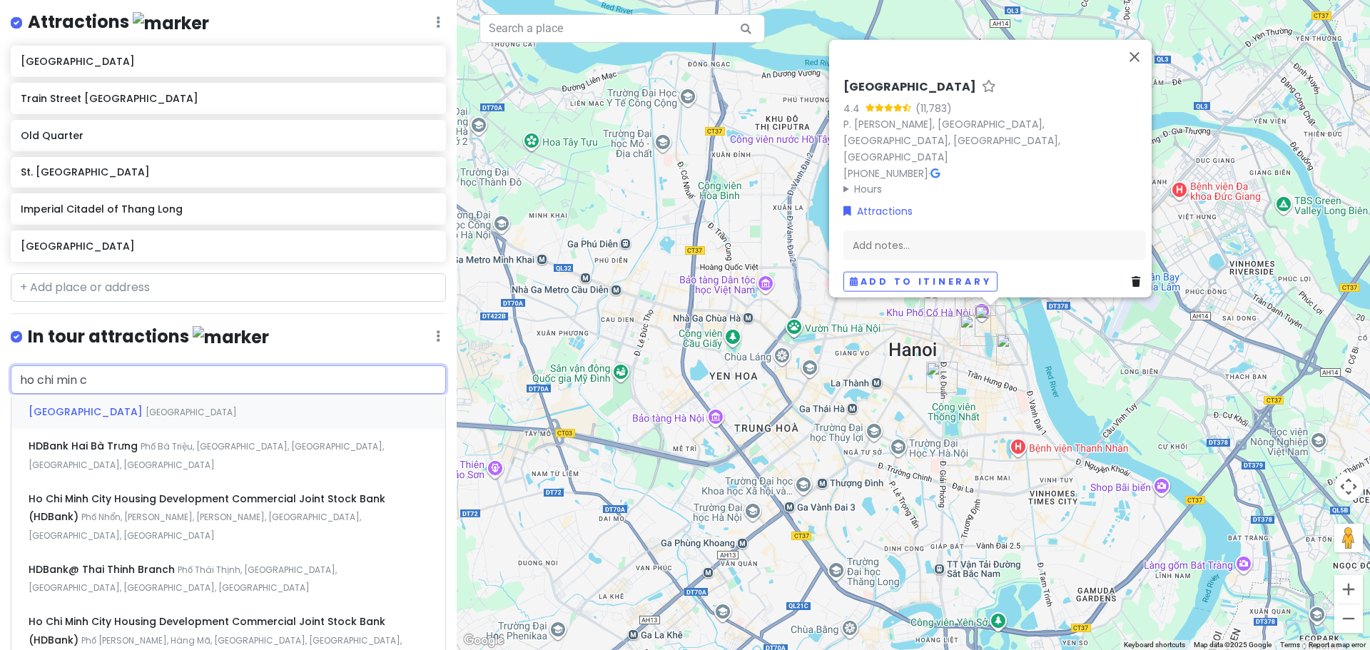
type input "ho chi min"
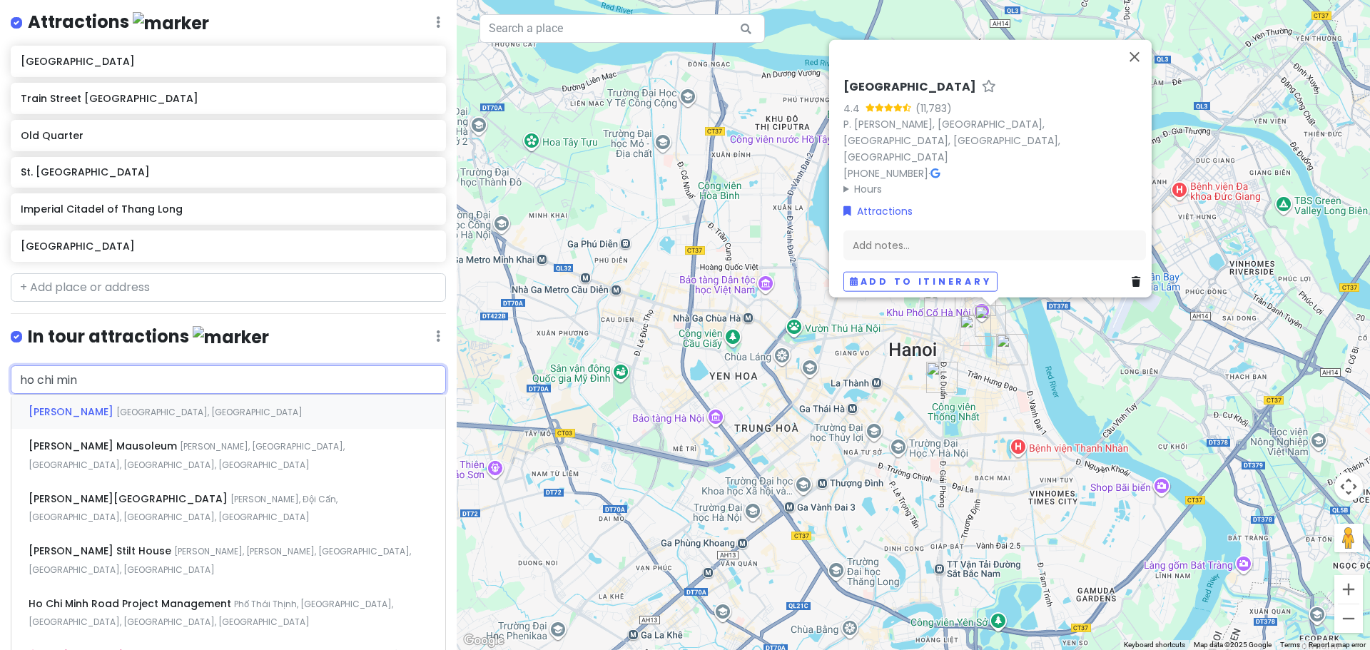
click at [137, 410] on span "[GEOGRAPHIC_DATA], [GEOGRAPHIC_DATA]" at bounding box center [209, 412] width 186 height 12
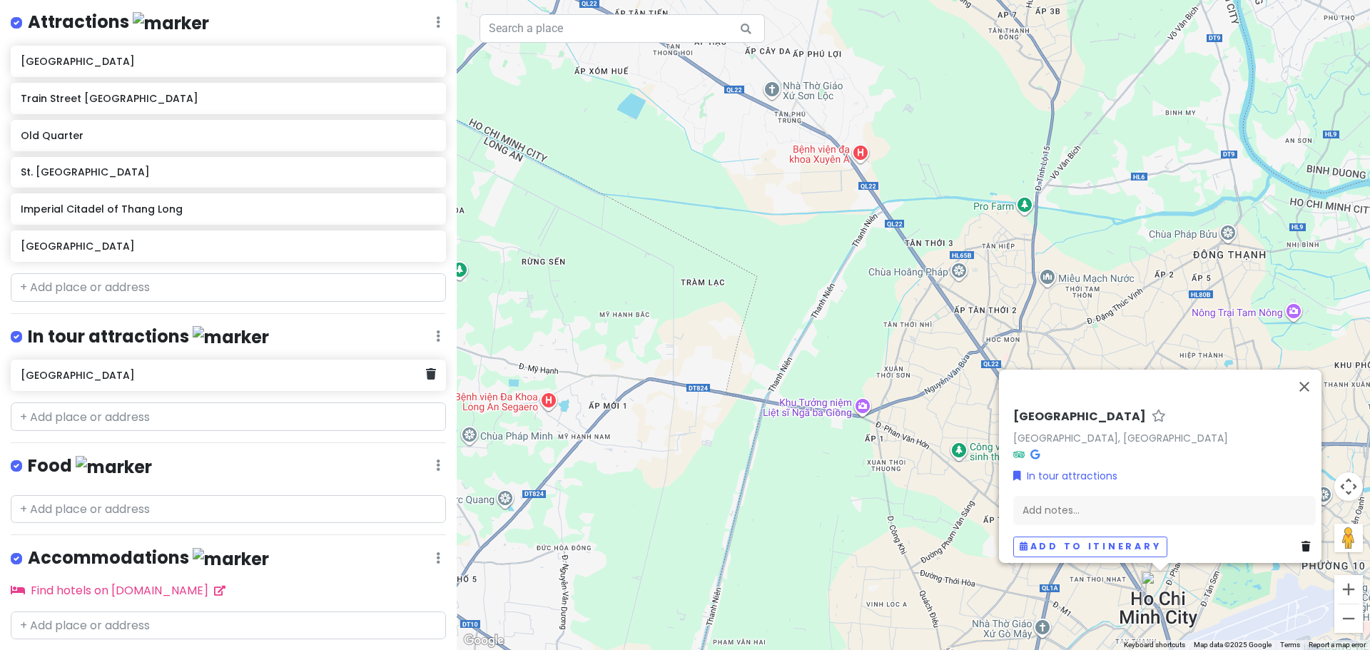
click at [117, 378] on h6 "[GEOGRAPHIC_DATA]" at bounding box center [223, 375] width 405 height 13
click at [426, 377] on icon at bounding box center [431, 373] width 10 height 11
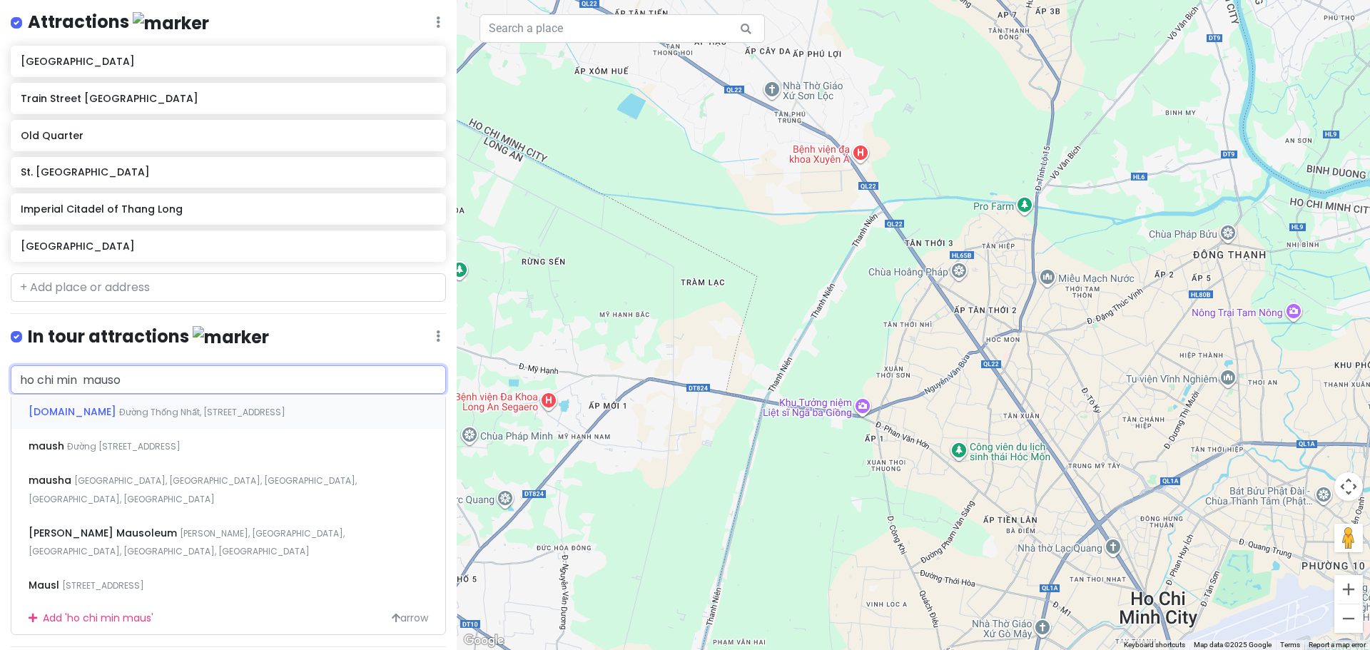
type input "ho chi min mausol"
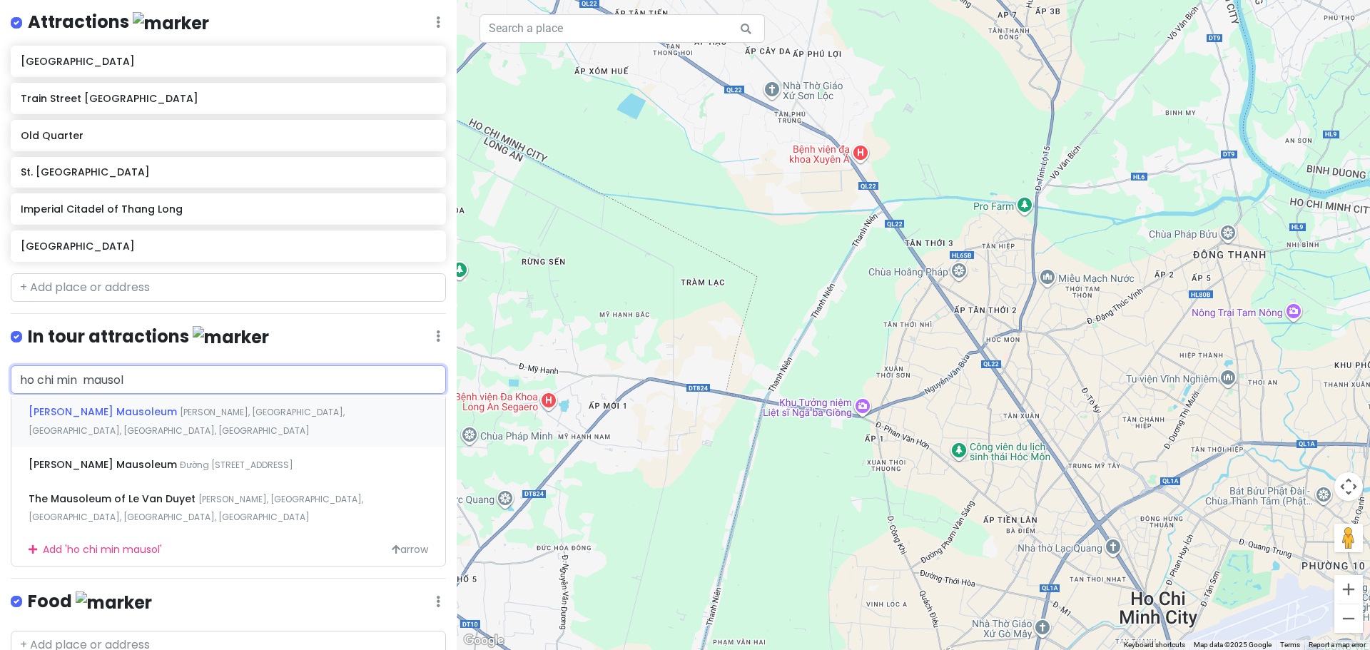
click at [135, 408] on span "[PERSON_NAME] Mausoleum" at bounding box center [104, 412] width 151 height 14
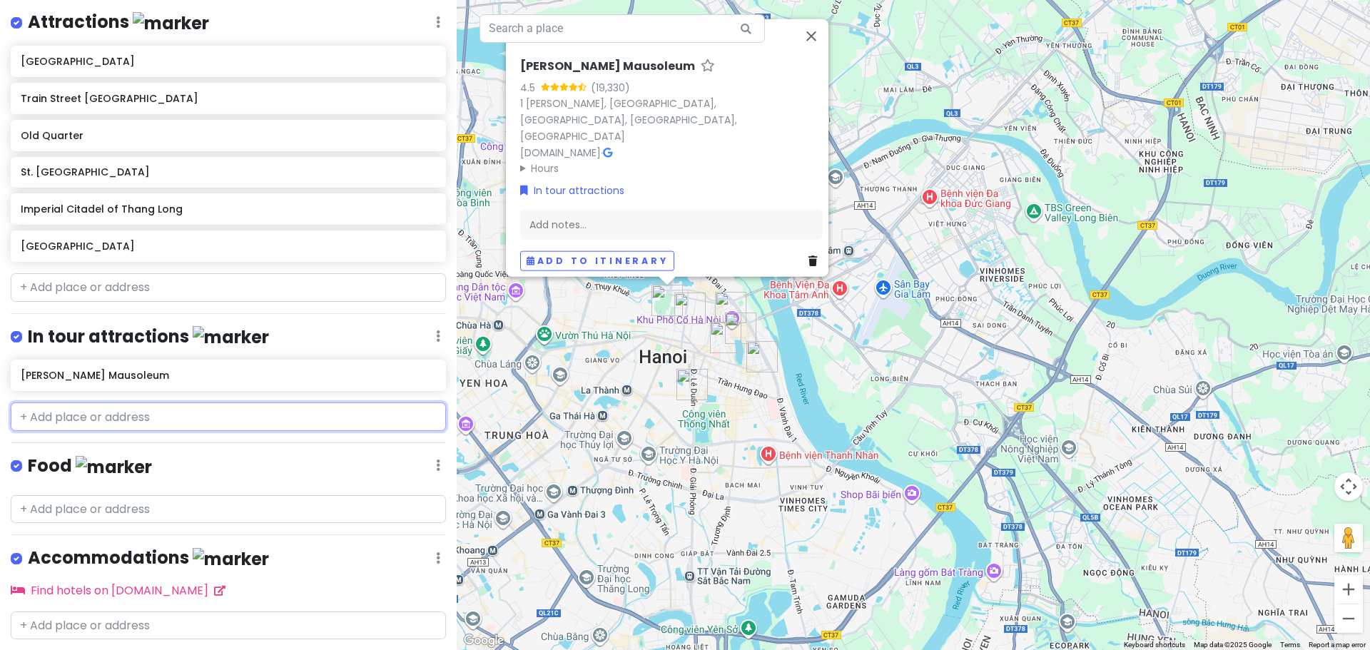
click at [136, 415] on input "text" at bounding box center [228, 416] width 435 height 29
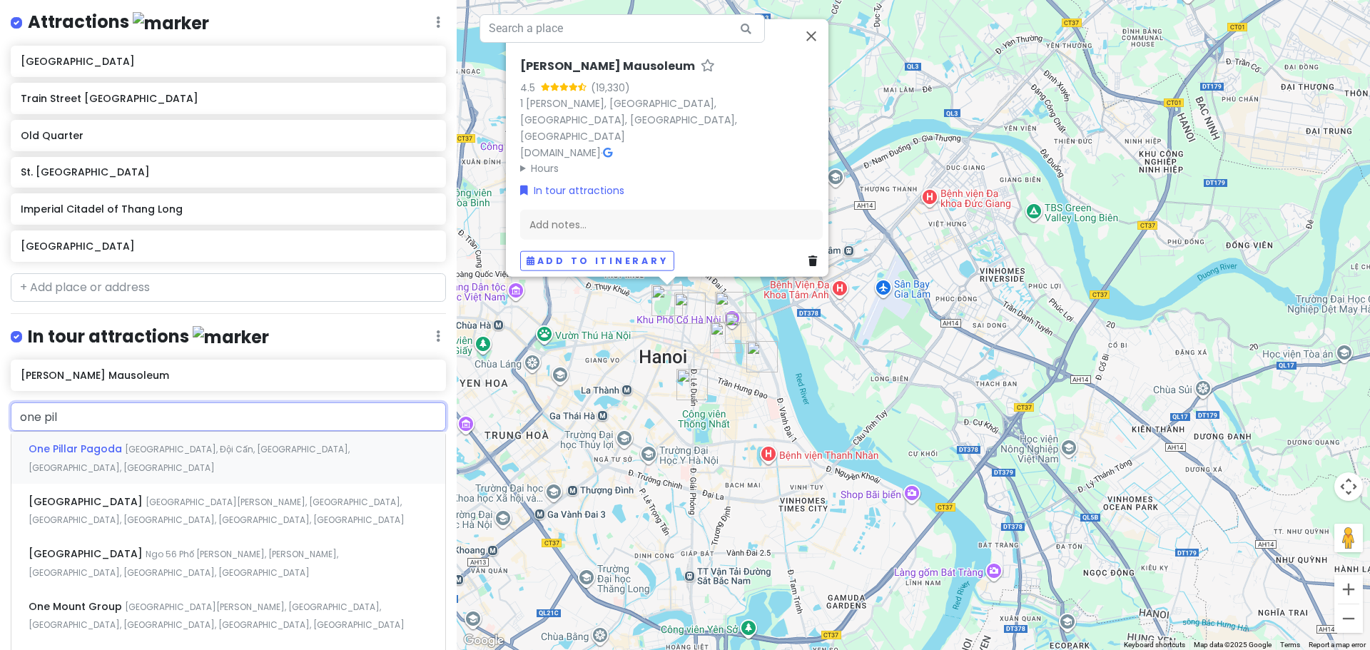
type input "one pill"
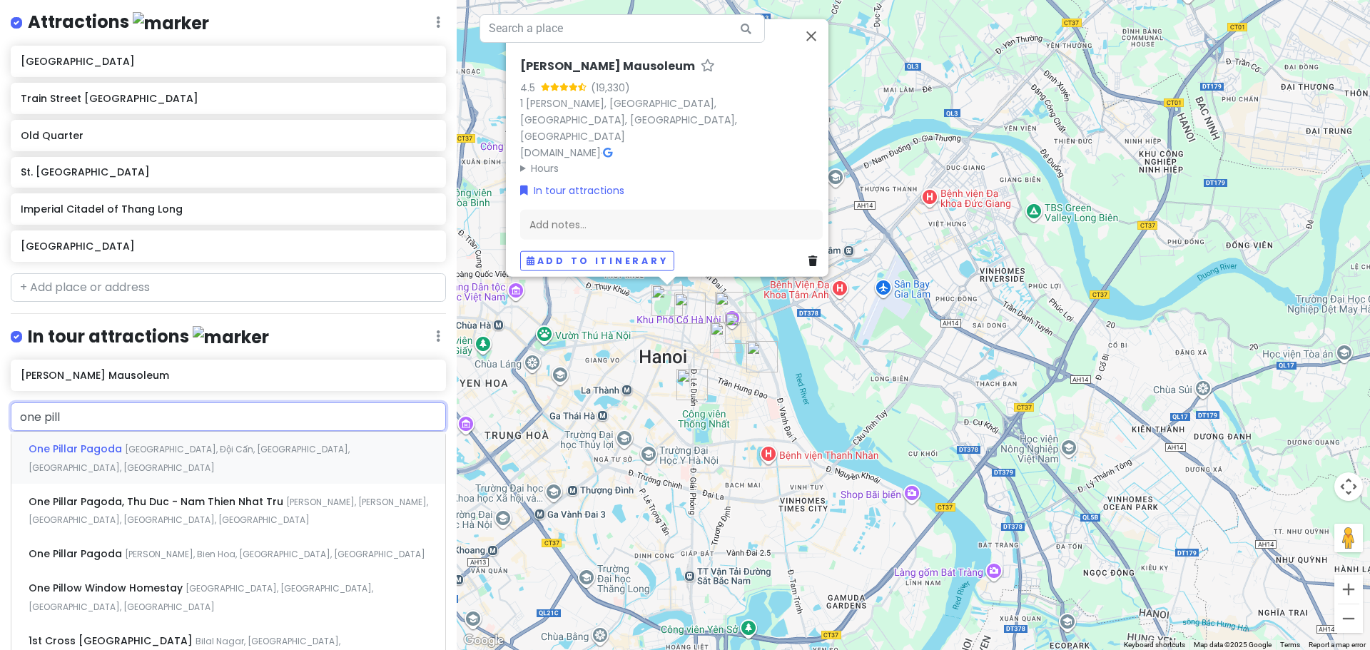
click at [146, 446] on span "[GEOGRAPHIC_DATA], Đội Cấn, [GEOGRAPHIC_DATA], [GEOGRAPHIC_DATA], [GEOGRAPHIC_D…" at bounding box center [189, 458] width 321 height 31
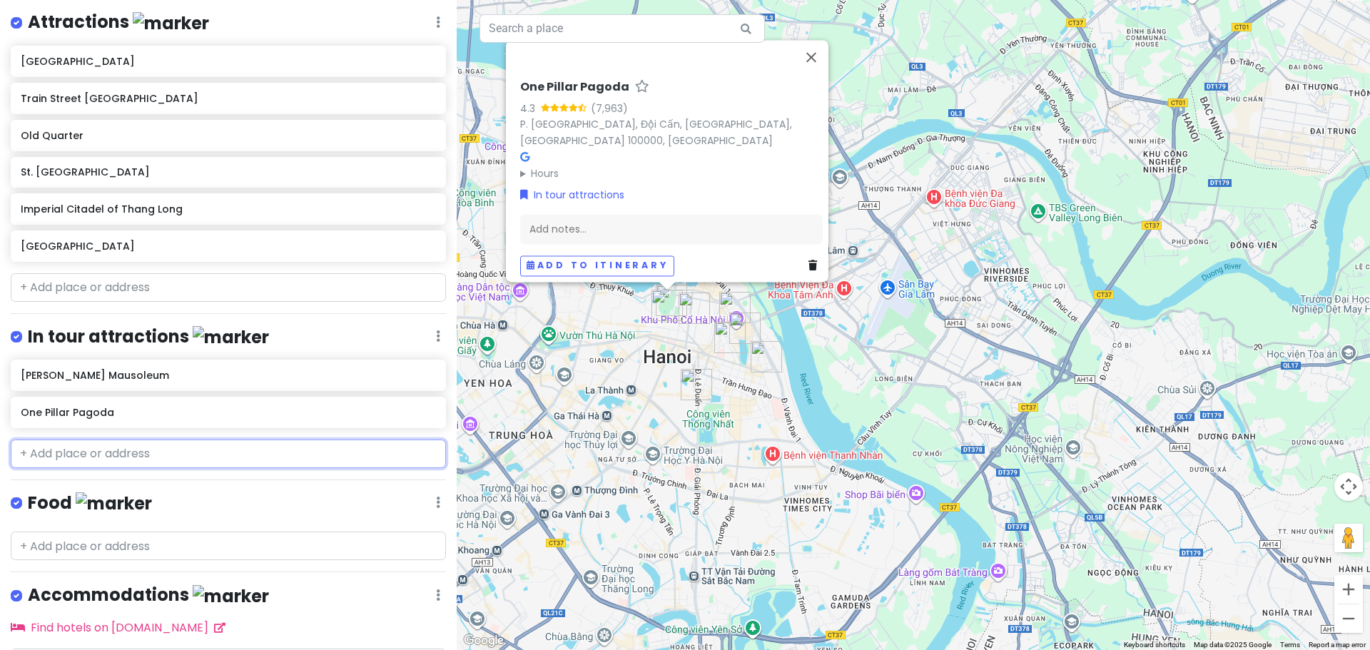
click at [110, 452] on input "text" at bounding box center [228, 454] width 435 height 29
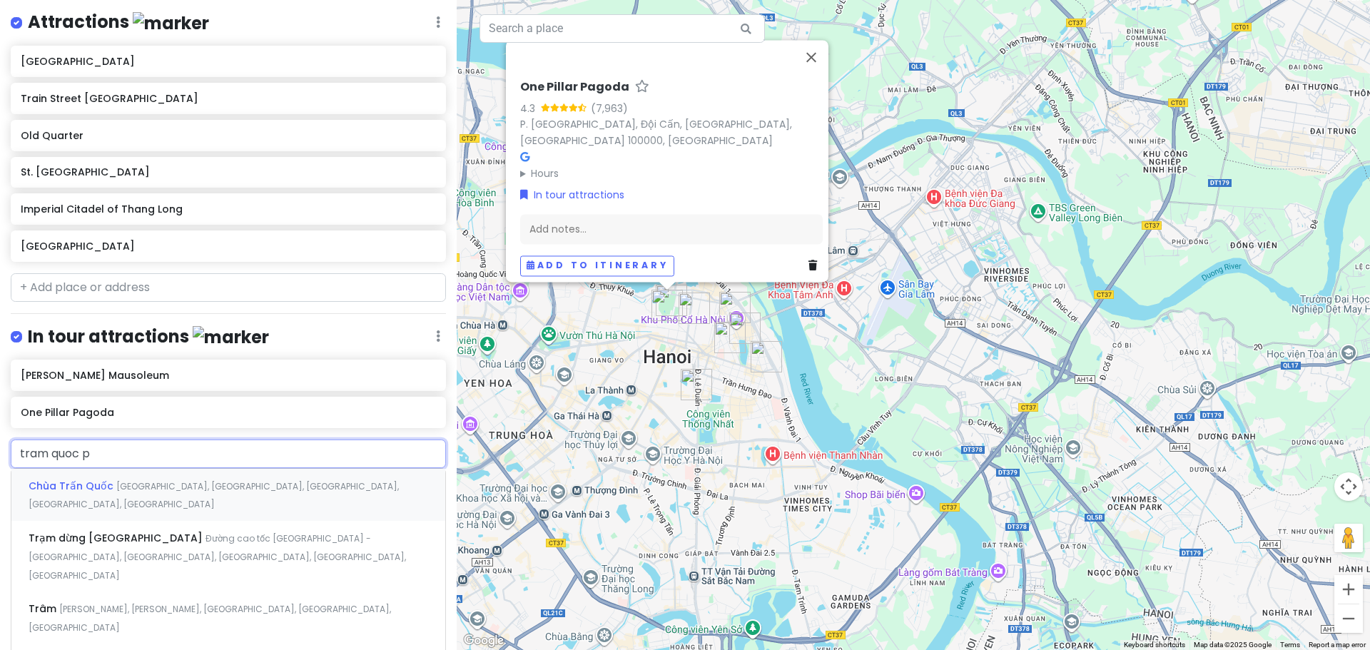
type input "tram quoc pa"
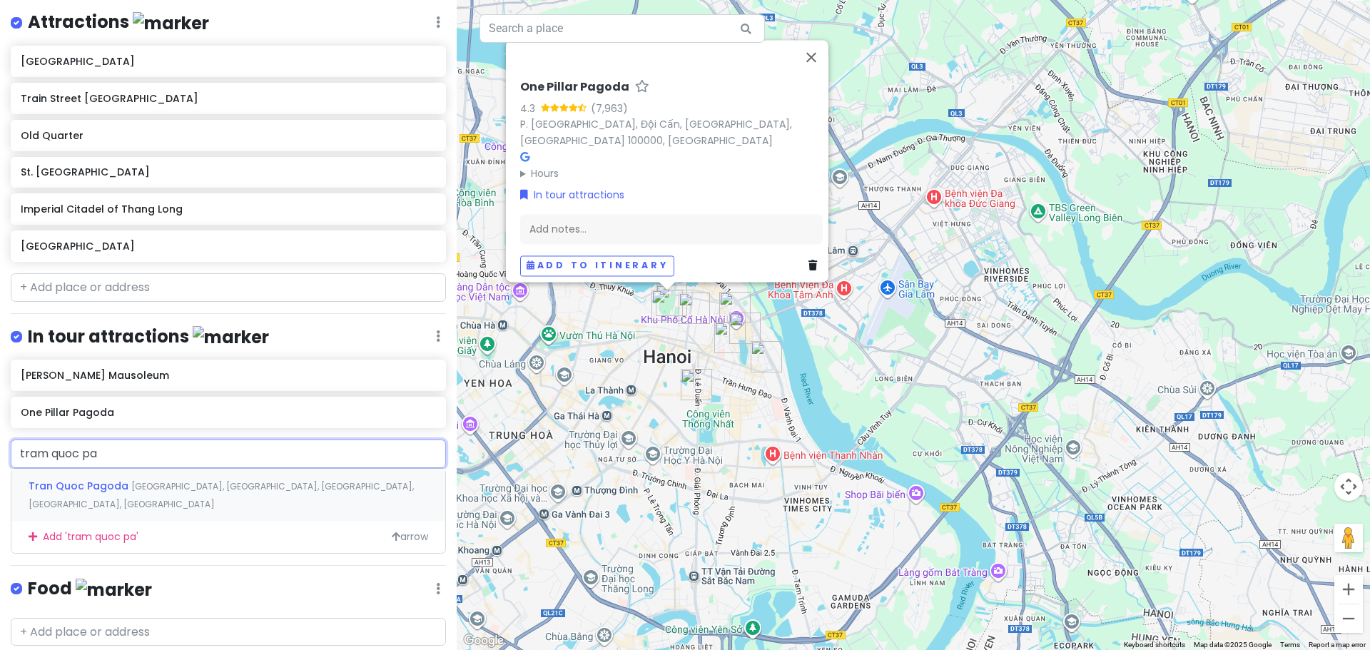
click at [118, 481] on span "Tran Quoc Pagoda" at bounding box center [80, 486] width 103 height 14
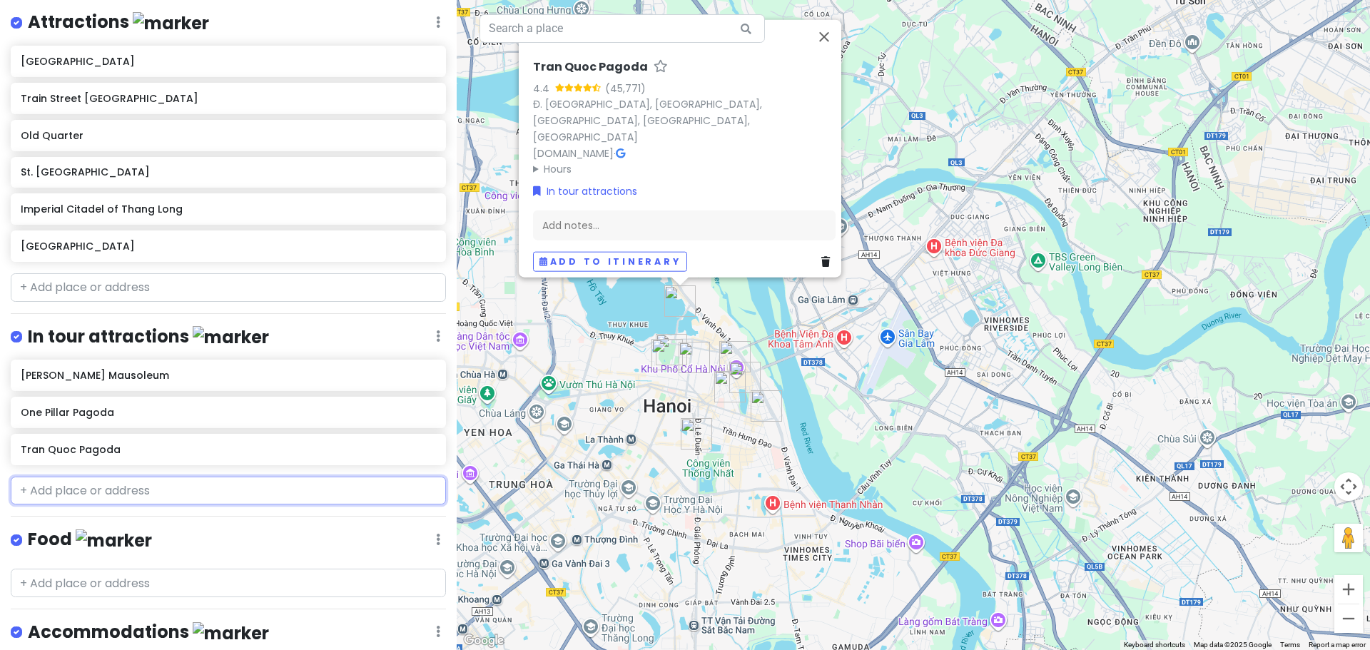
click at [91, 487] on input "text" at bounding box center [228, 491] width 435 height 29
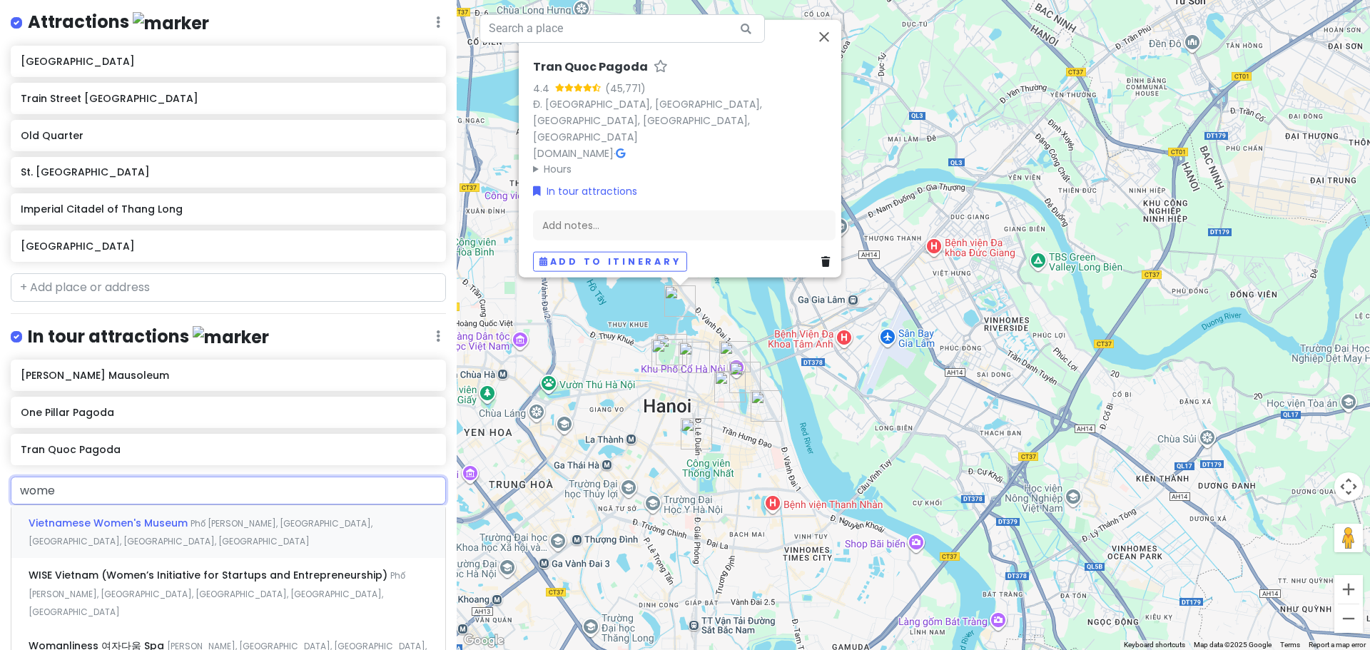
type input "women"
click at [169, 528] on div "[DEMOGRAPHIC_DATA] Women's Museum [GEOGRAPHIC_DATA][PERSON_NAME], [GEOGRAPHIC_D…" at bounding box center [228, 531] width 434 height 53
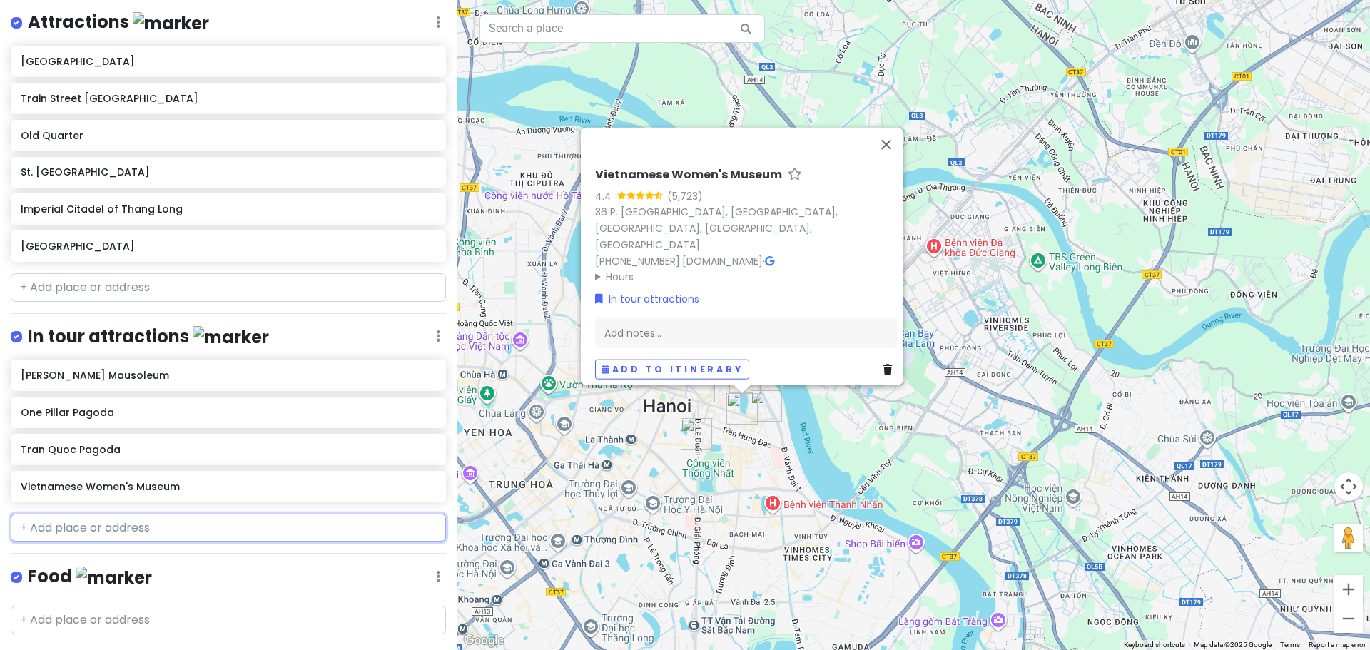
click at [107, 525] on input "text" at bounding box center [228, 528] width 435 height 29
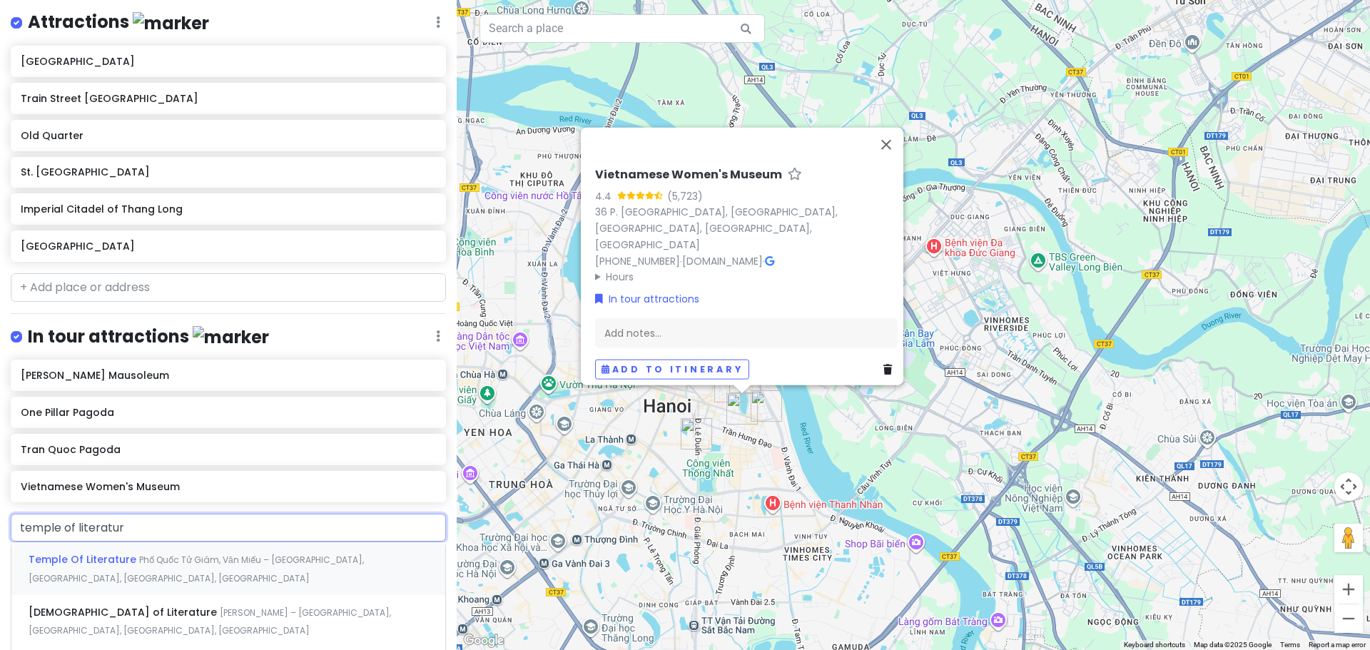
type input "temple of literature"
click at [121, 560] on span "Temple Of Literature" at bounding box center [84, 559] width 111 height 14
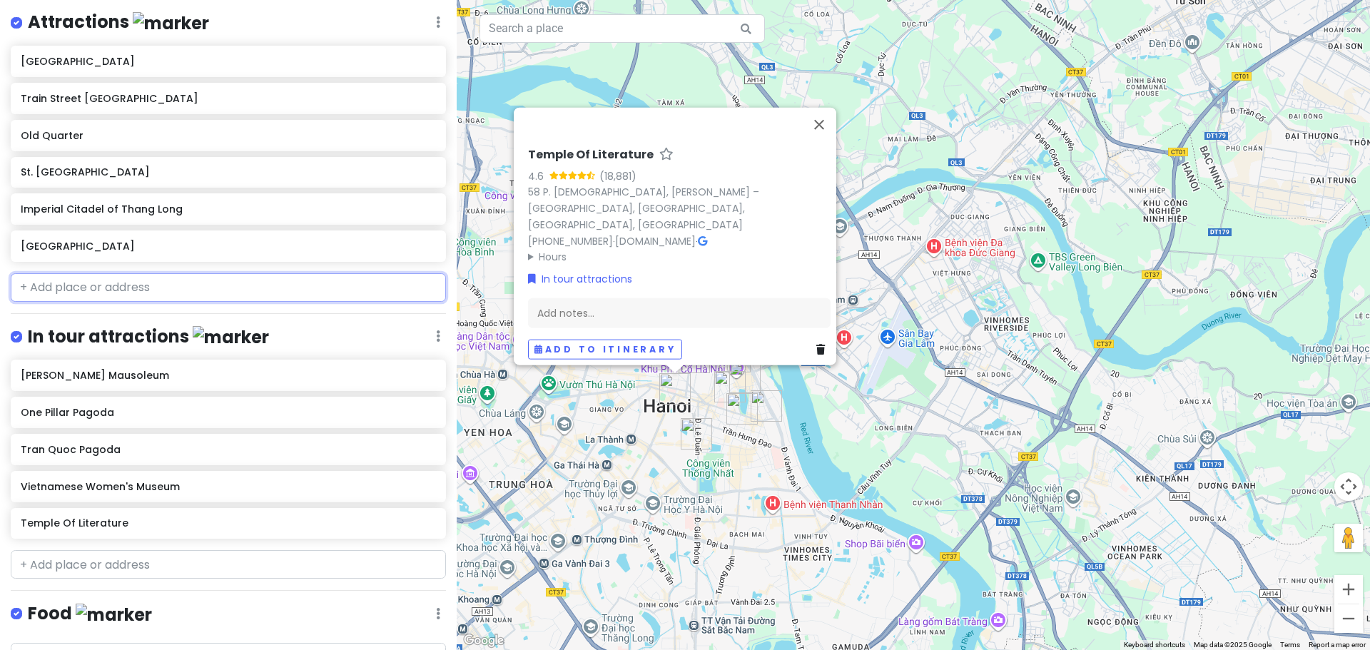
click at [110, 295] on input "text" at bounding box center [228, 287] width 435 height 29
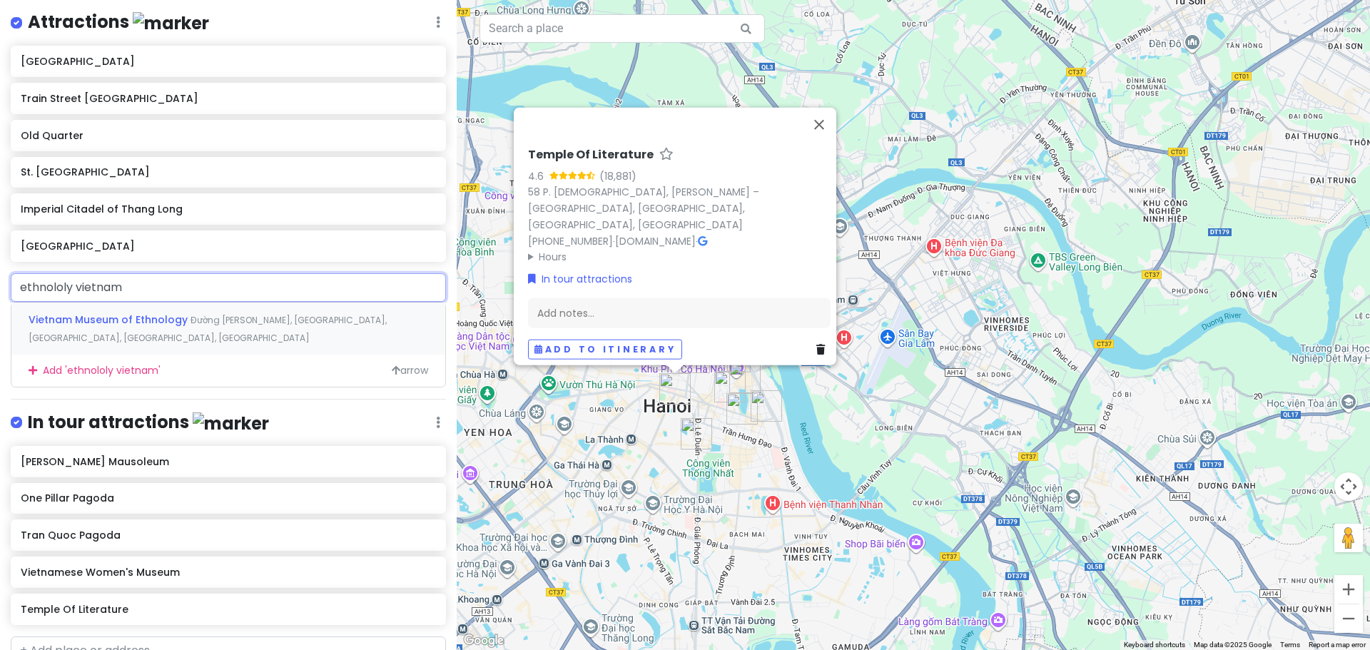
type input "ethnololy vietnam"
click at [144, 325] on span "Vietnam Museum of Ethnology" at bounding box center [110, 320] width 162 height 14
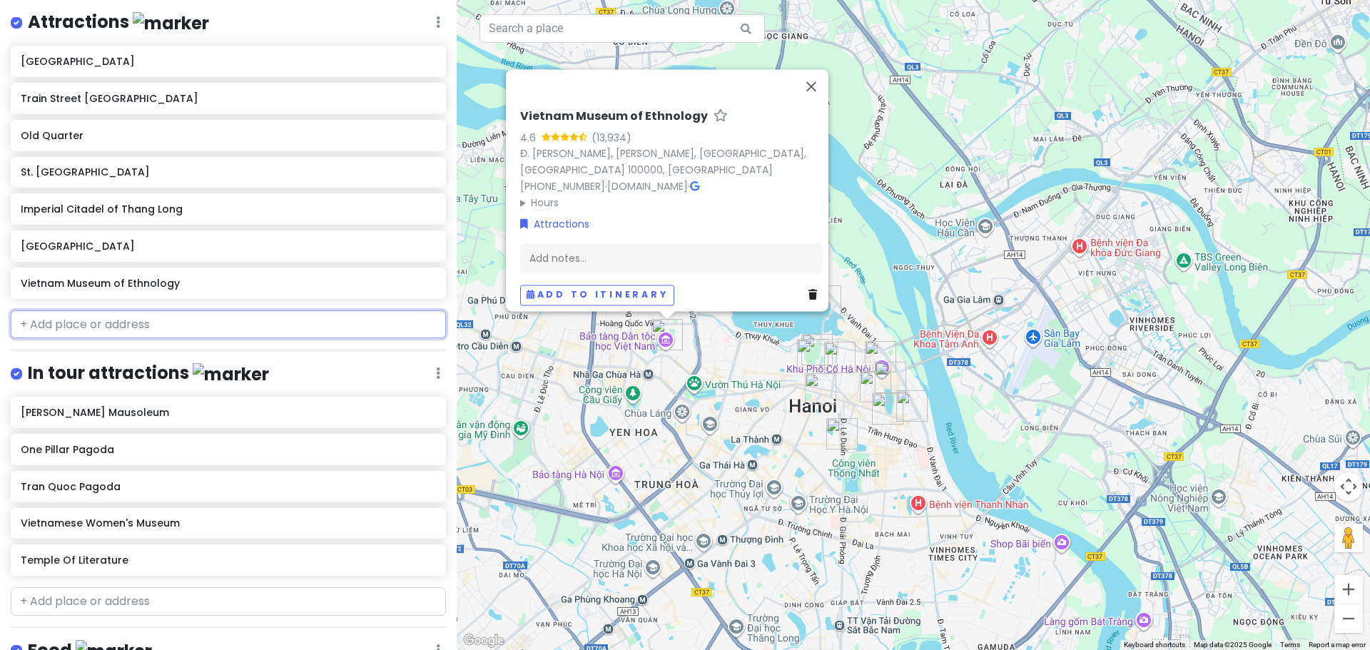
click at [103, 325] on input "text" at bounding box center [228, 324] width 435 height 29
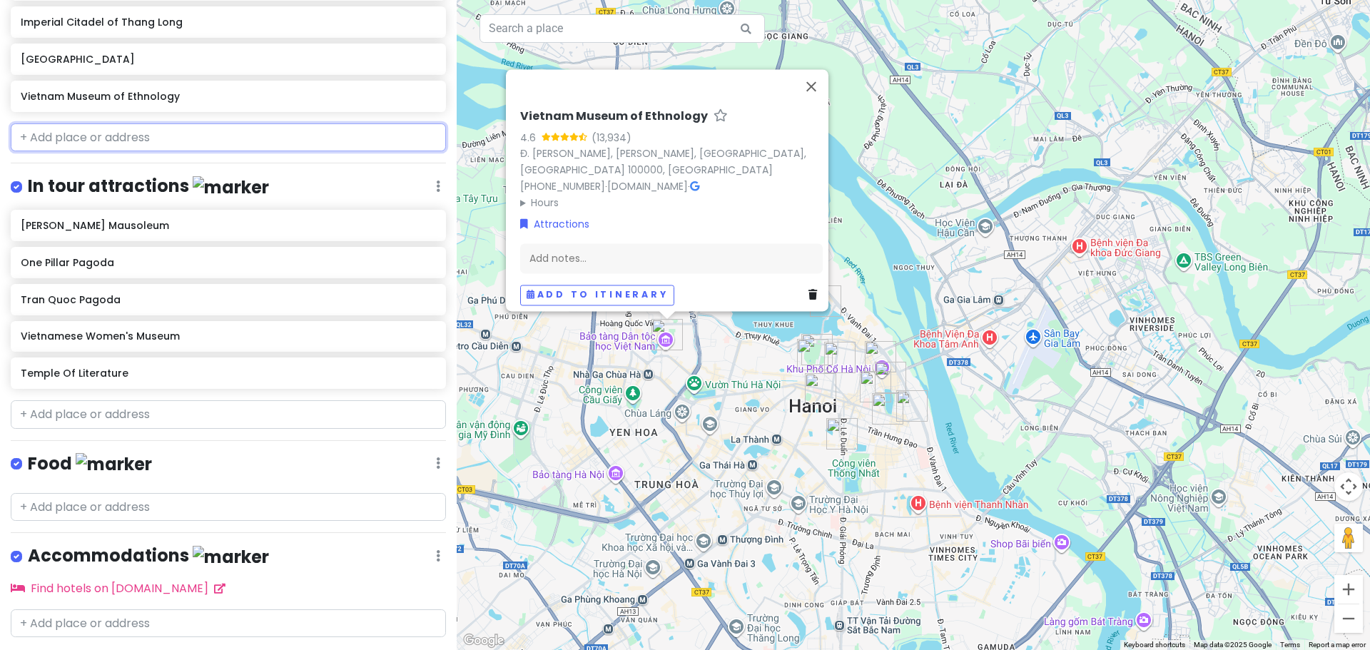
scroll to position [417, 0]
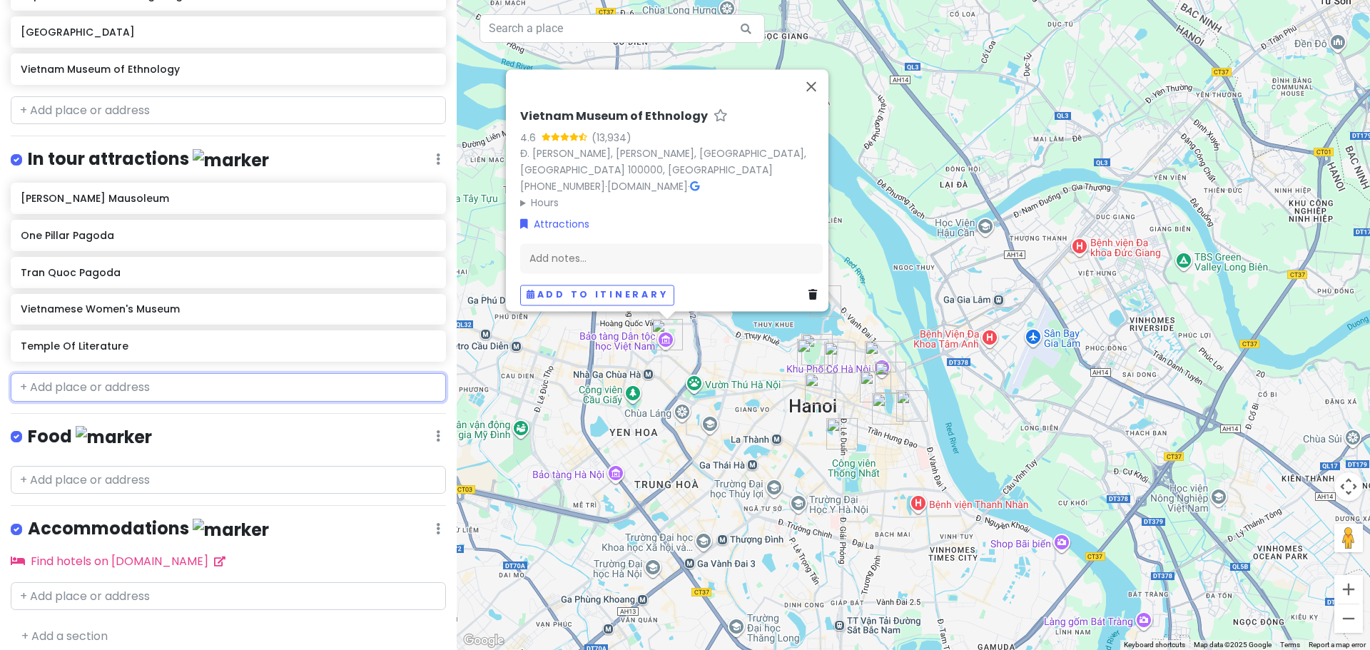
click at [78, 381] on input "text" at bounding box center [228, 387] width 435 height 29
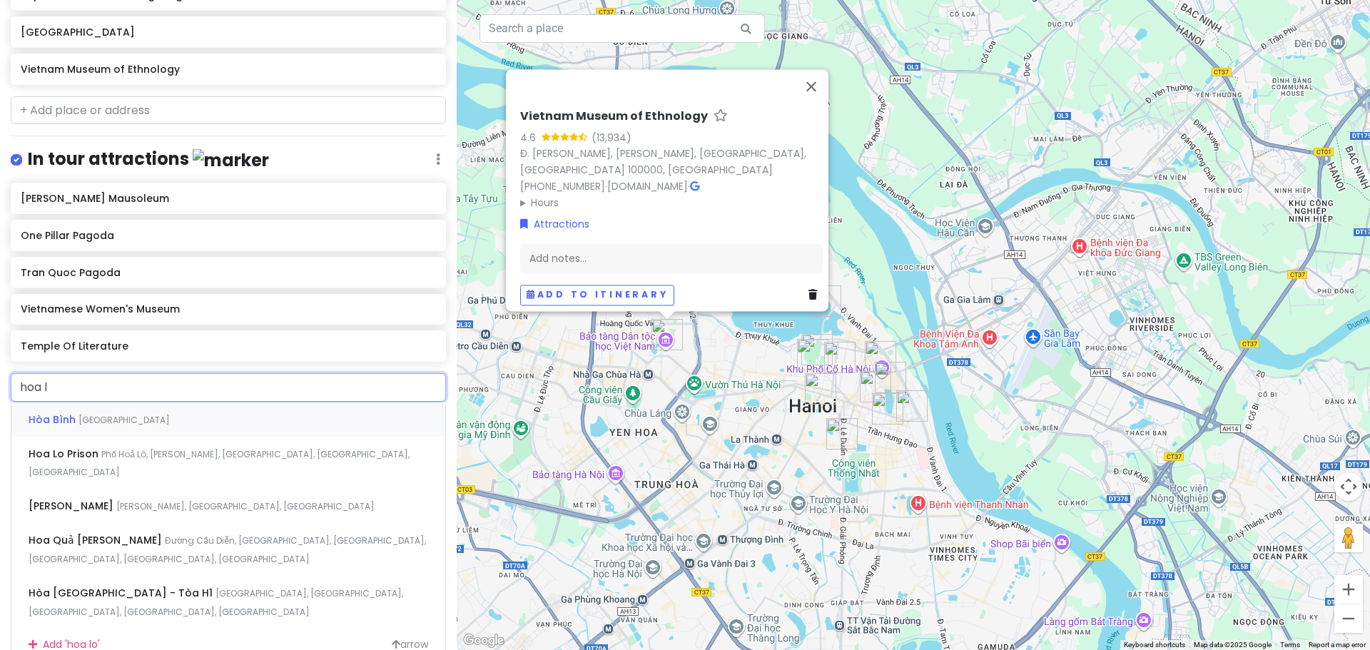
type input "hoa lo"
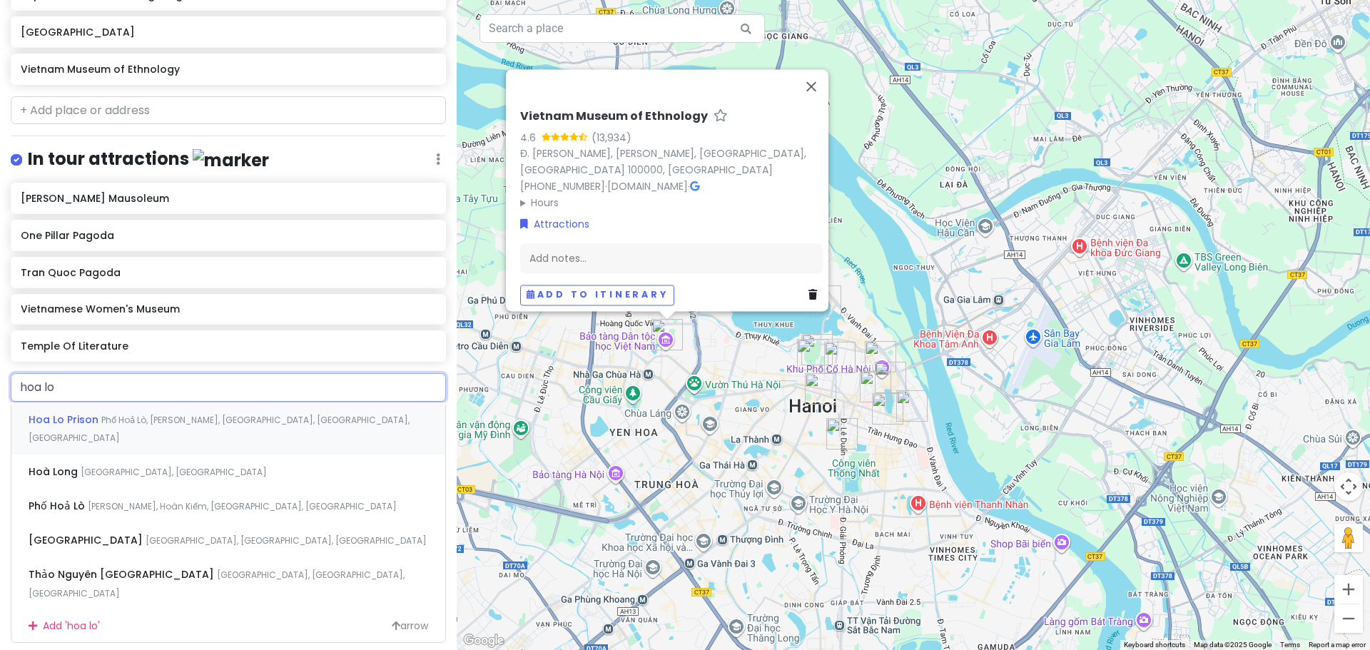
click at [102, 415] on div "Hoa Lo Prison Phố Hoả Lò, [GEOGRAPHIC_DATA], [GEOGRAPHIC_DATA], [GEOGRAPHIC_DAT…" at bounding box center [228, 428] width 434 height 53
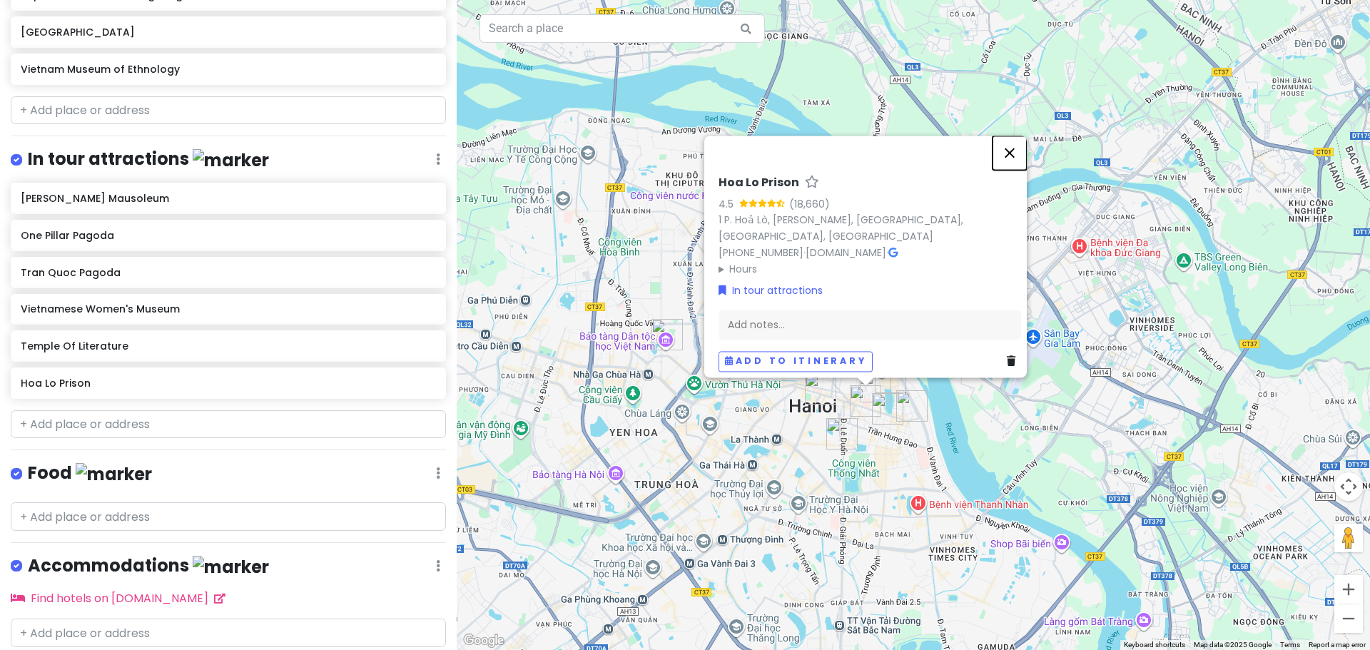
click at [1018, 160] on button "Close" at bounding box center [1010, 153] width 34 height 34
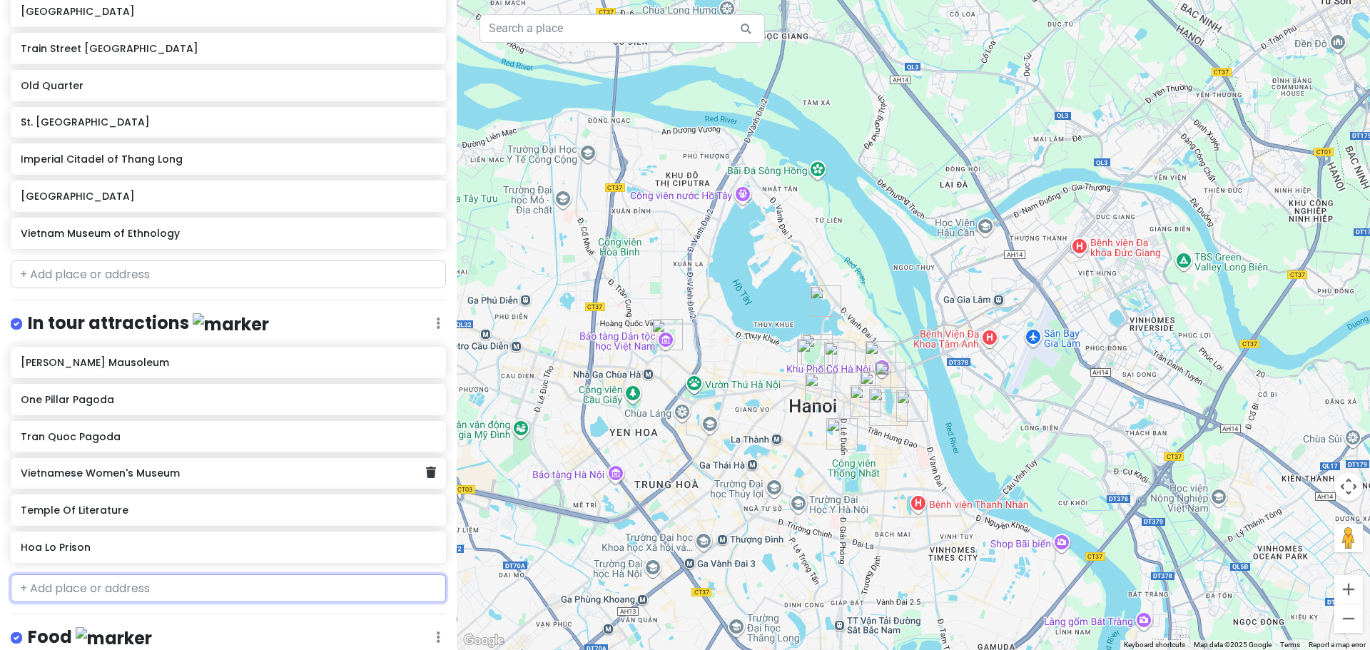
scroll to position [251, 0]
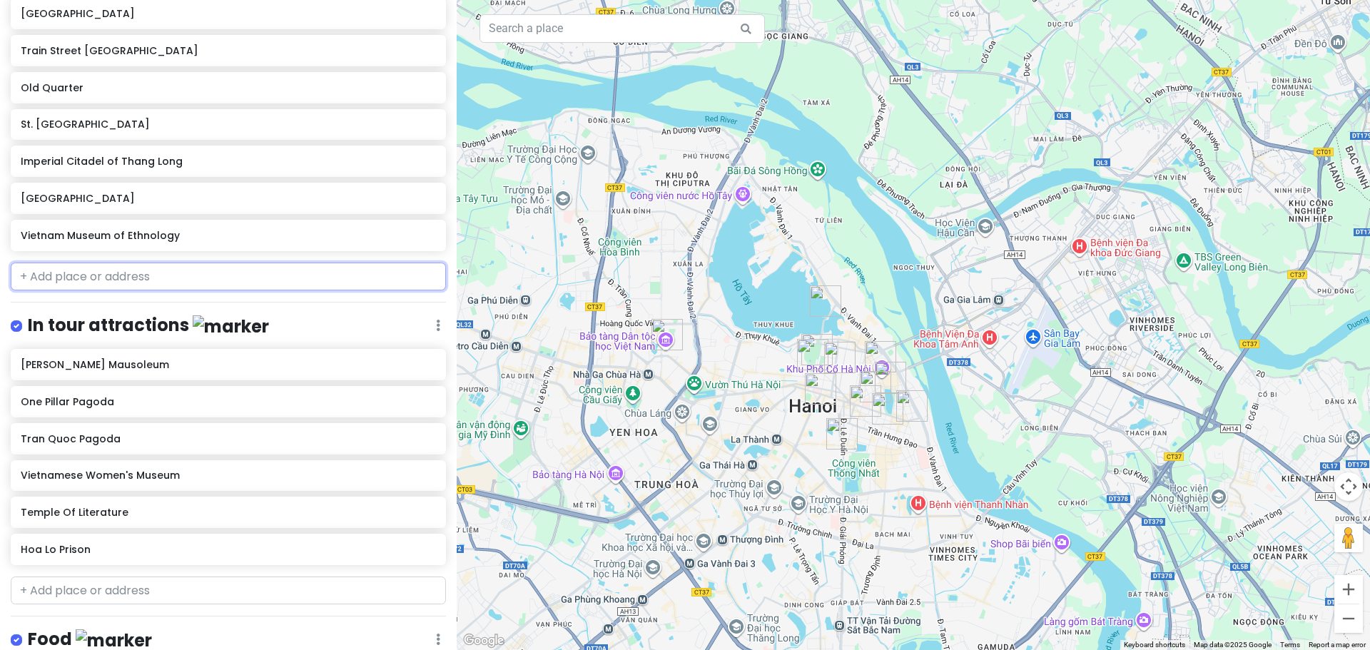
click at [136, 280] on input "text" at bounding box center [228, 277] width 435 height 29
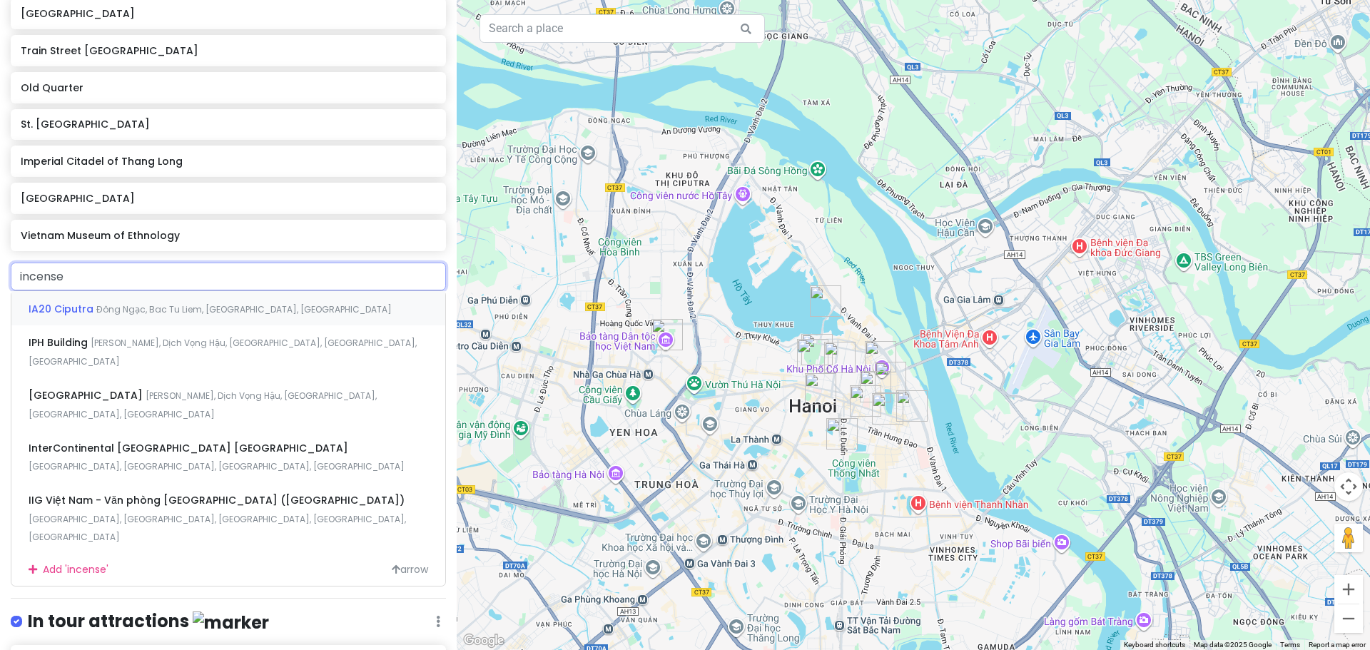
type input "incense"
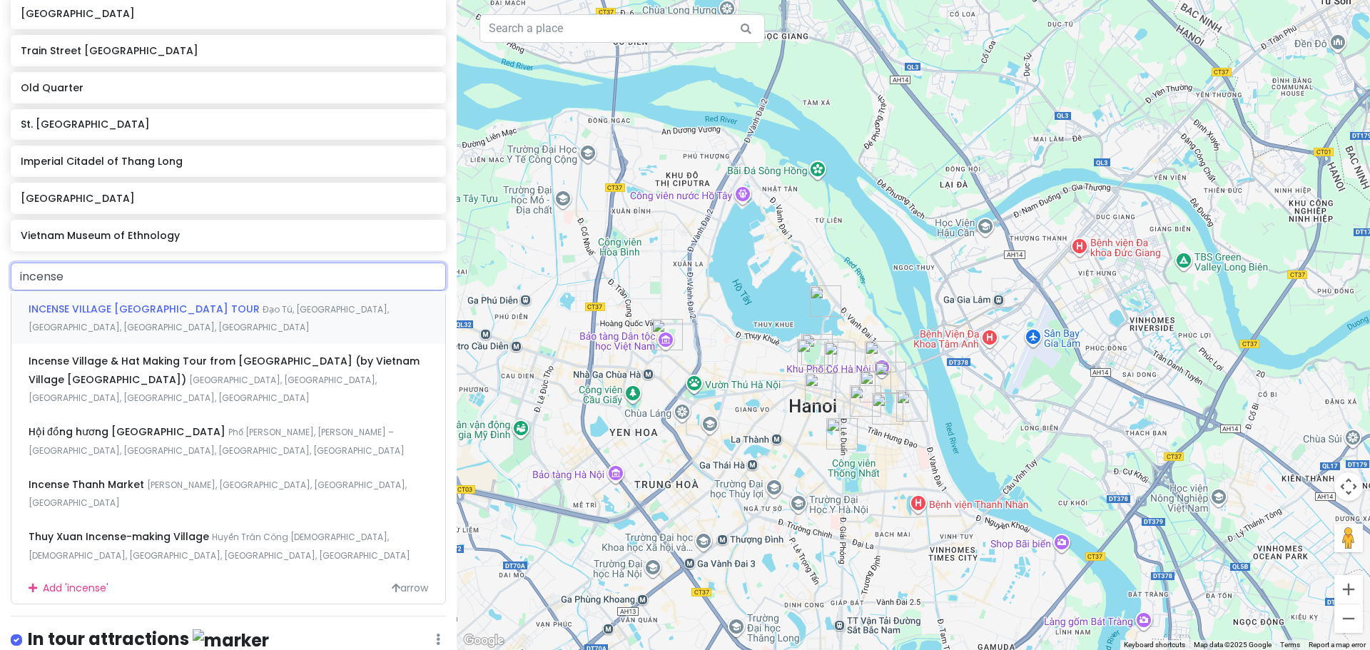
click at [148, 303] on span "INCENSE VILLAGE [GEOGRAPHIC_DATA] TOUR" at bounding box center [146, 309] width 234 height 14
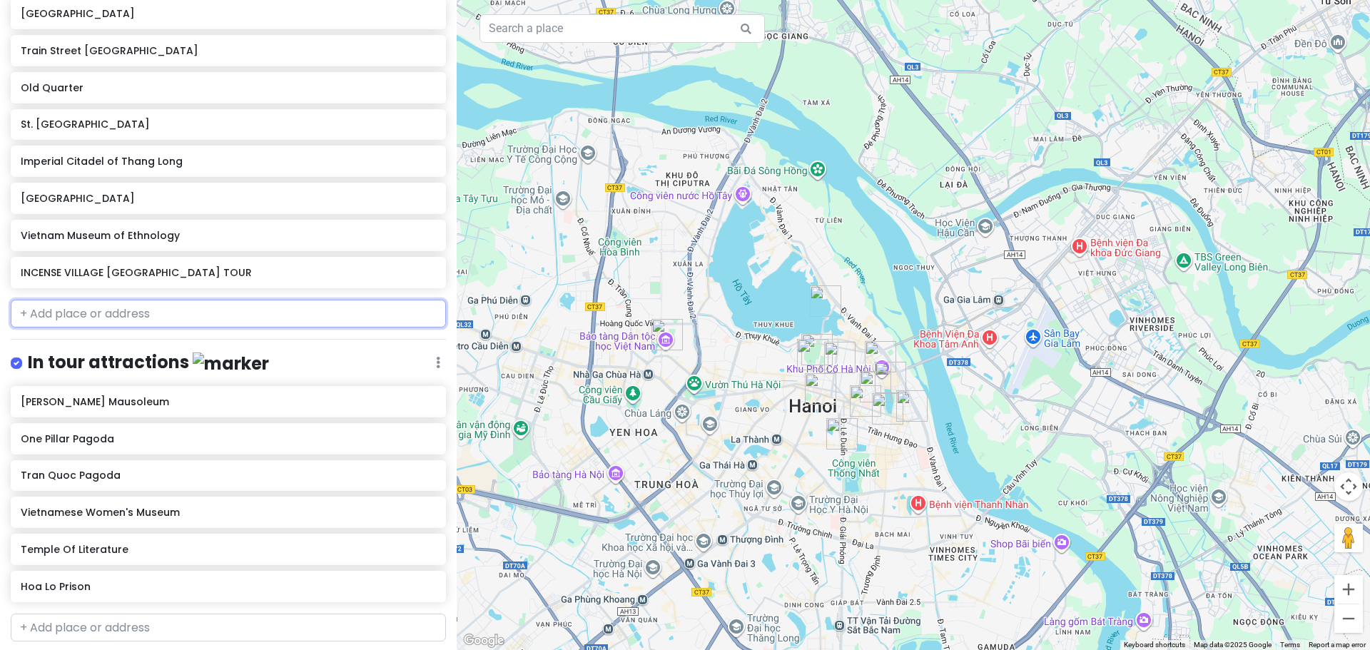
scroll to position [288, 0]
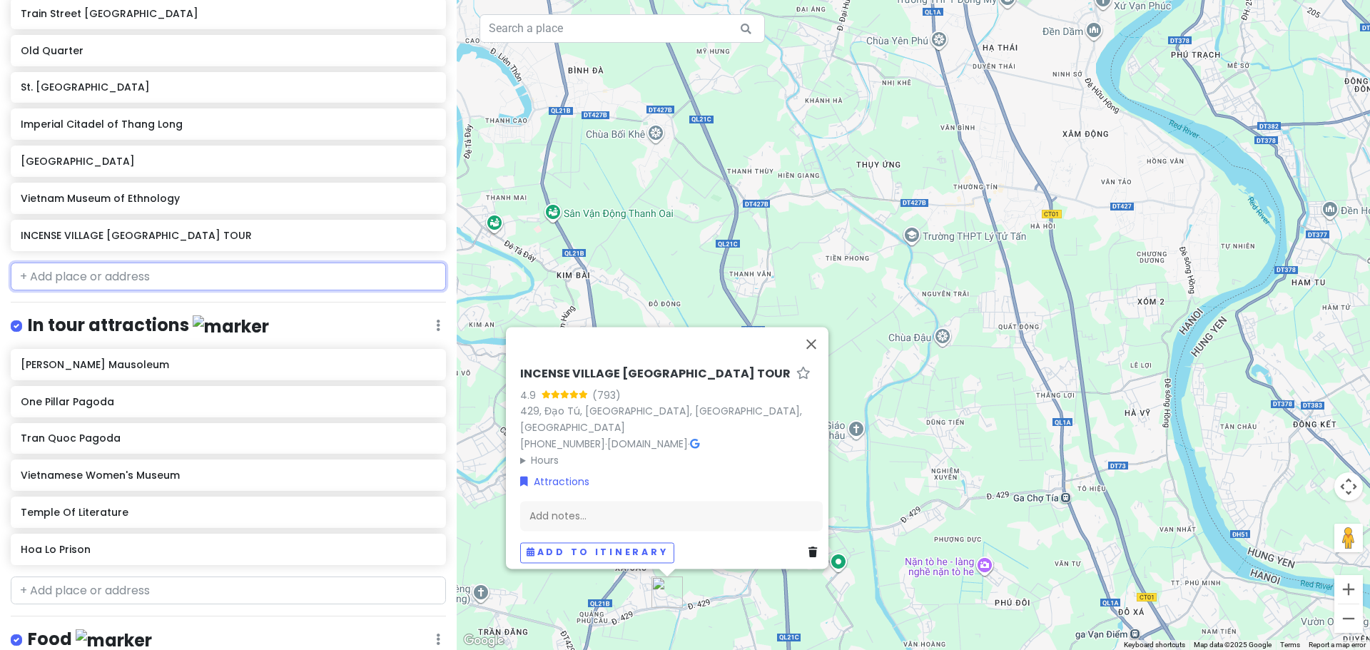
drag, startPoint x: 108, startPoint y: 274, endPoint x: 118, endPoint y: 274, distance: 9.3
click at [110, 274] on input "text" at bounding box center [228, 277] width 435 height 29
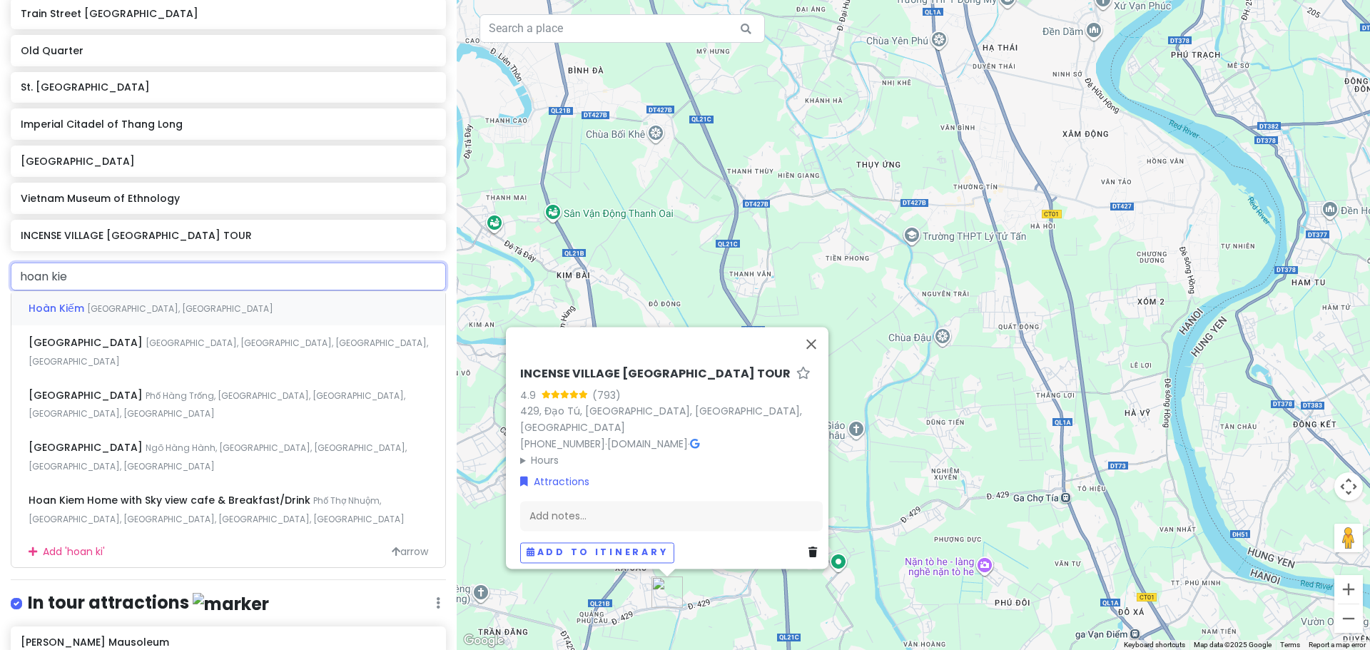
type input "hoan kiem"
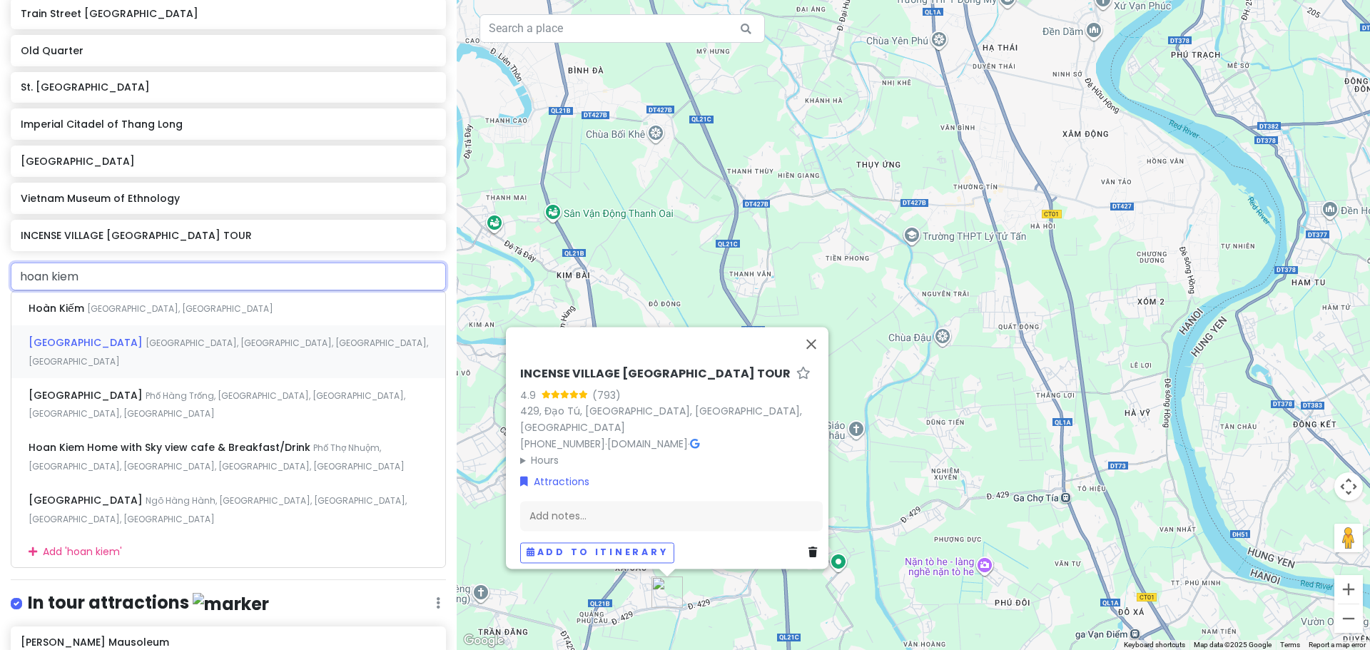
click at [81, 315] on span "[GEOGRAPHIC_DATA]" at bounding box center [58, 308] width 59 height 14
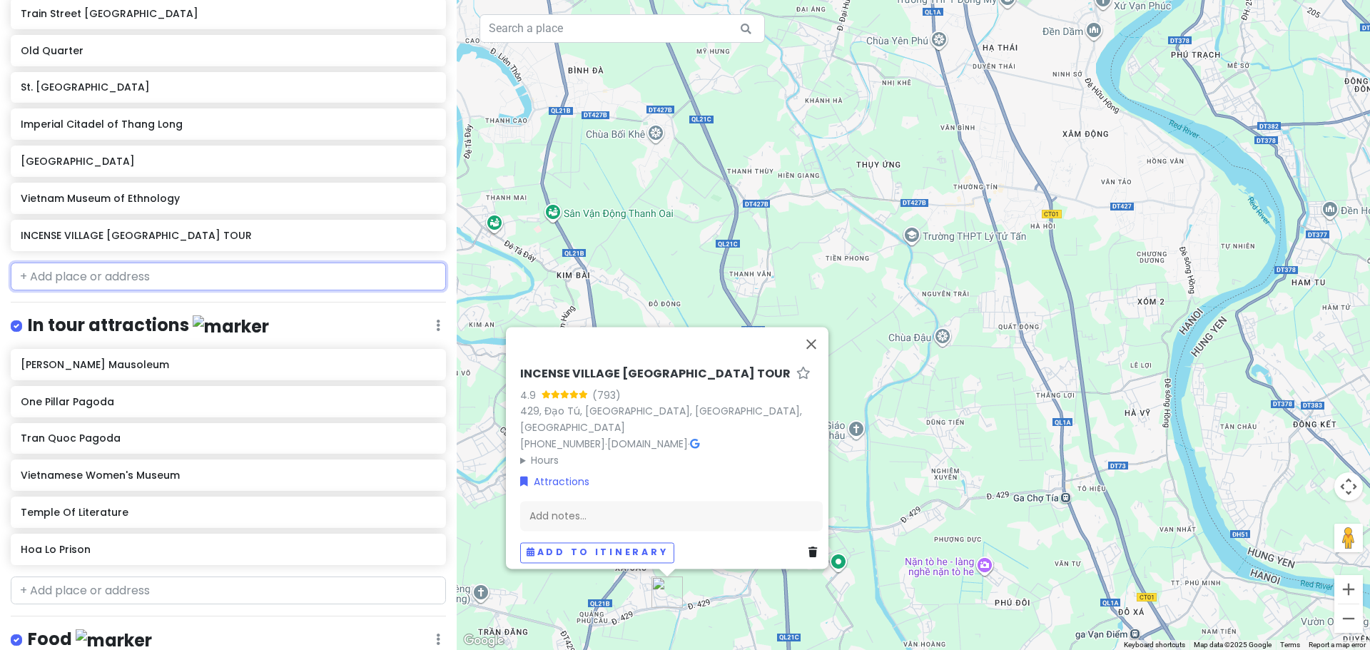
scroll to position [325, 0]
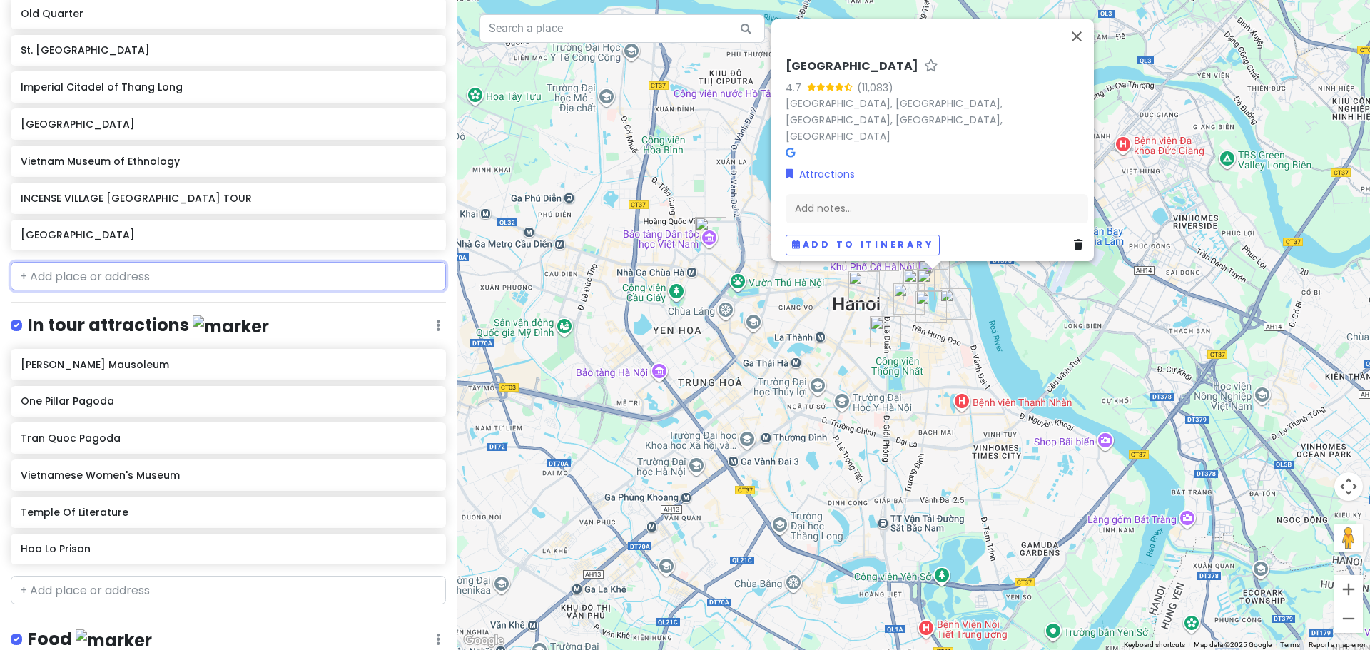
click at [143, 279] on input "text" at bounding box center [228, 276] width 435 height 29
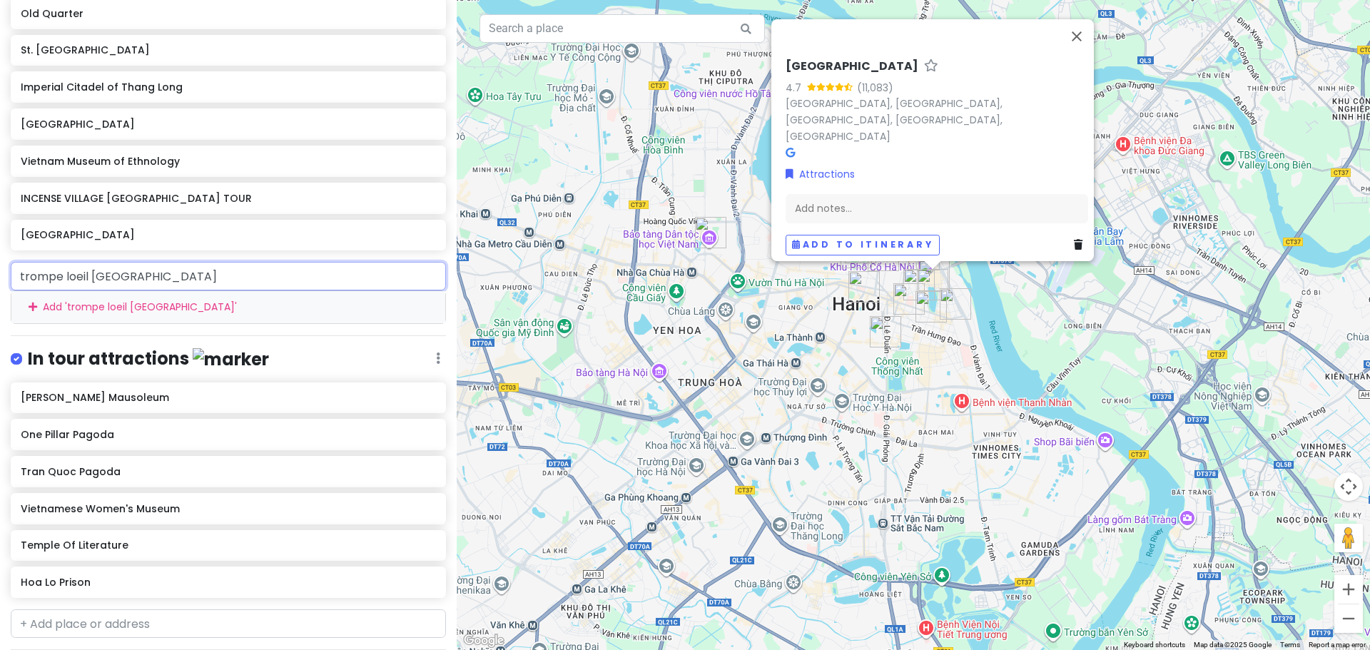
drag, startPoint x: 141, startPoint y: 275, endPoint x: 0, endPoint y: 268, distance: 141.5
click at [0, 268] on div "trompe loeil vietnam Add ' trompe loeil vietnam '" at bounding box center [228, 292] width 457 height 61
paste input "[STREET_ADDRESS]"
type input "[STREET_ADDRESS]"
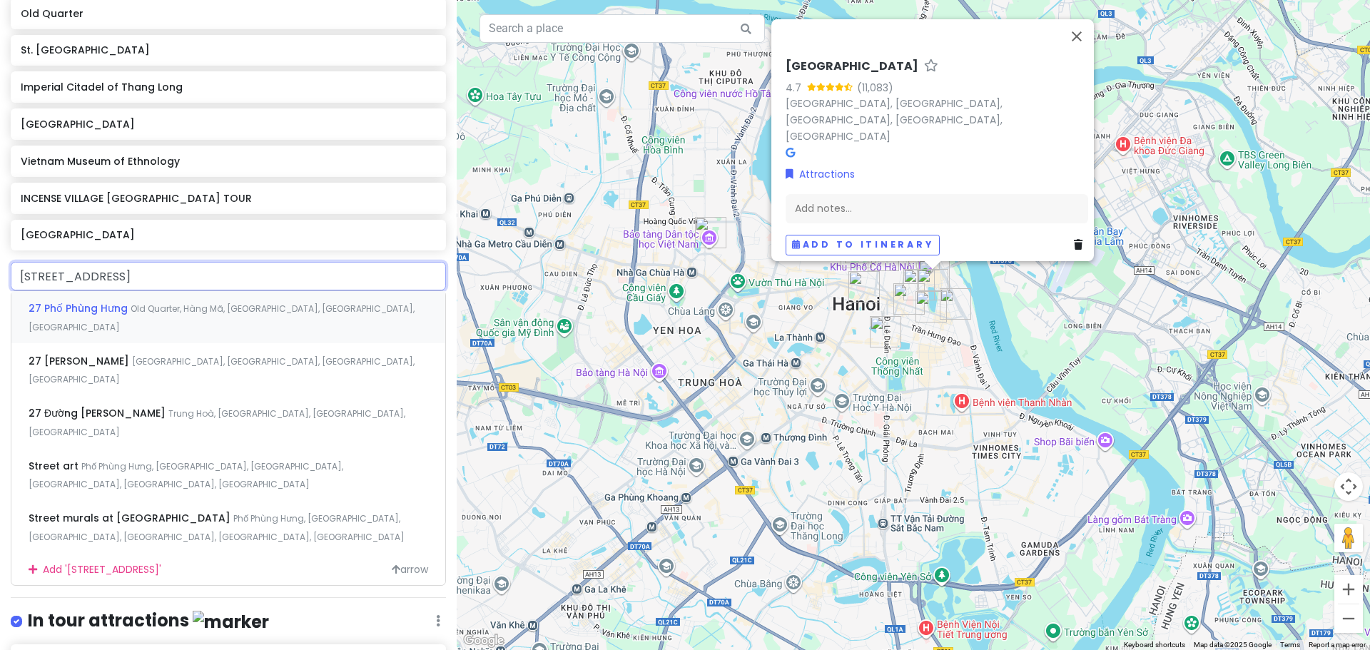
click at [87, 306] on span "27 Phố Phùng Hưng" at bounding box center [80, 308] width 102 height 14
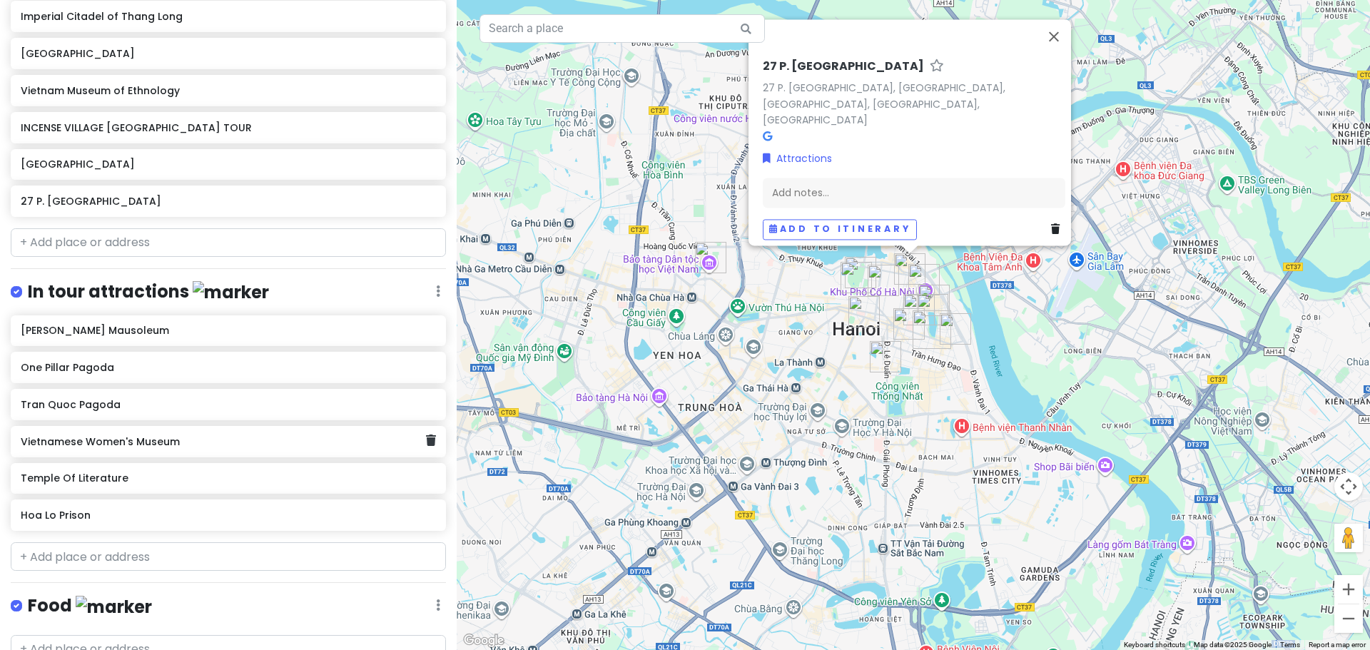
scroll to position [573, 0]
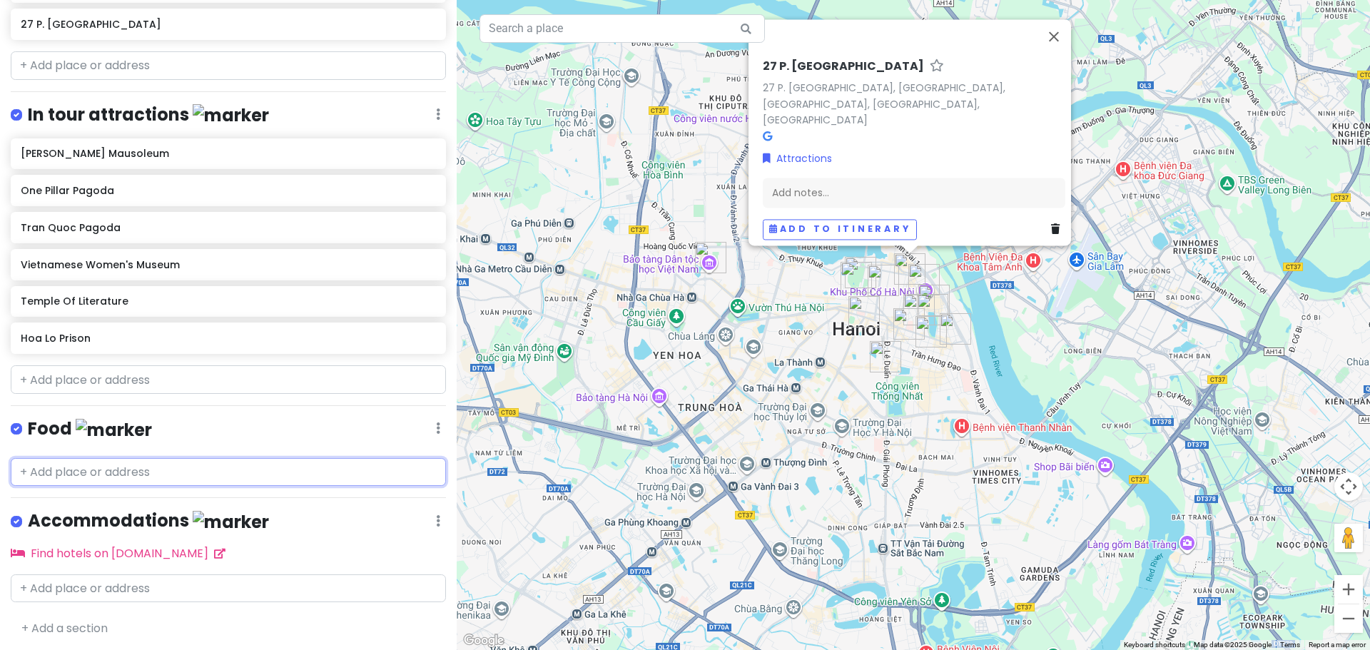
click at [104, 467] on input "text" at bounding box center [228, 472] width 435 height 29
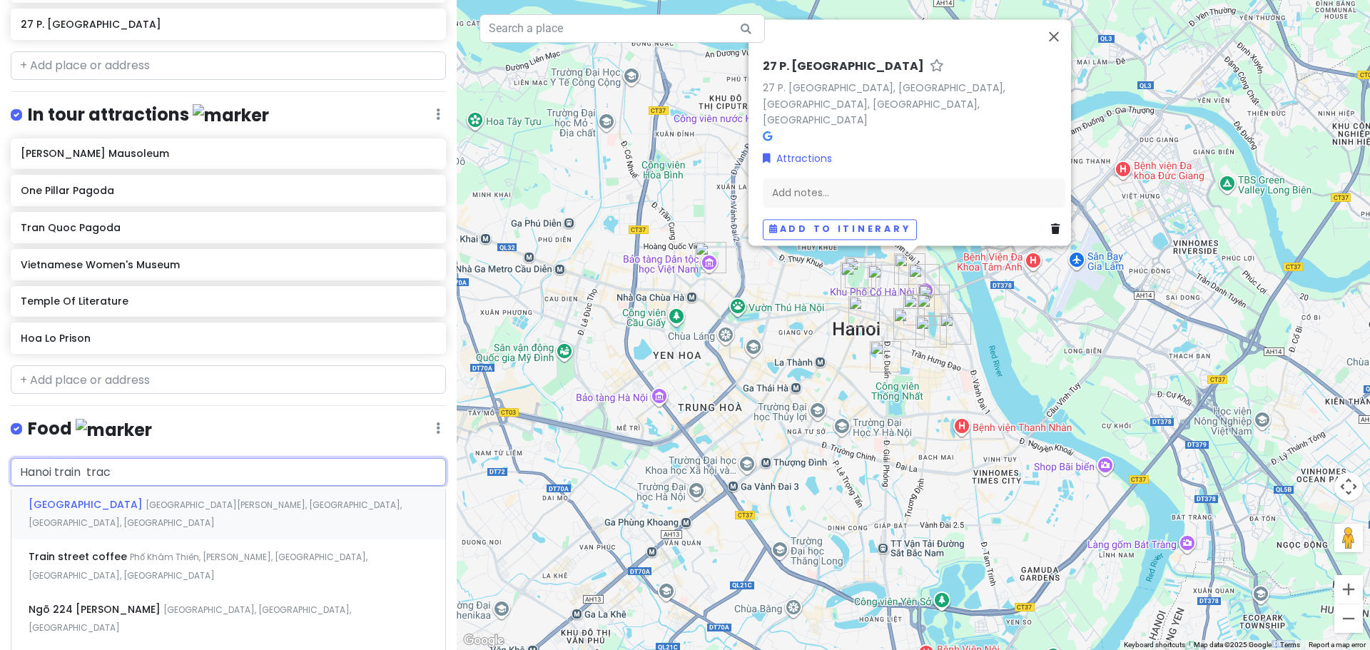
type input "Hanoi train track"
click at [113, 494] on div "Train track cafe [GEOGRAPHIC_DATA], [GEOGRAPHIC_DATA], [GEOGRAPHIC_DATA], [GEOG…" at bounding box center [228, 513] width 434 height 53
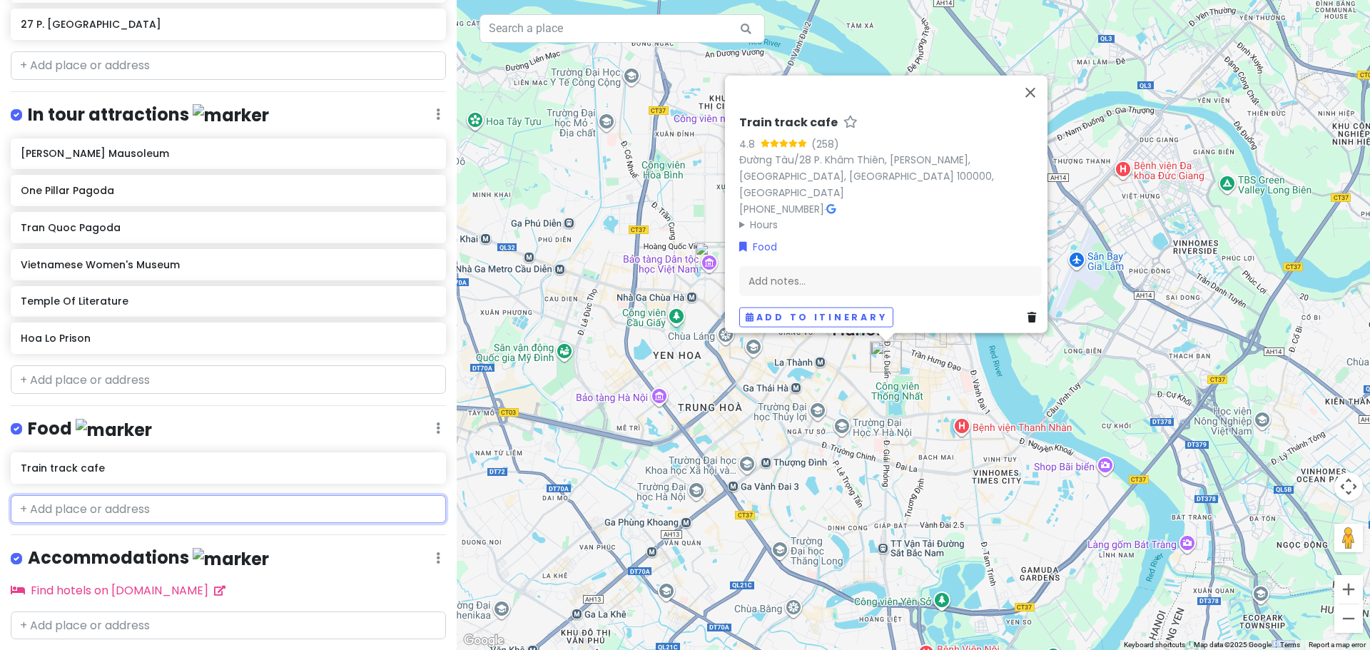
click at [94, 512] on input "text" at bounding box center [228, 509] width 435 height 29
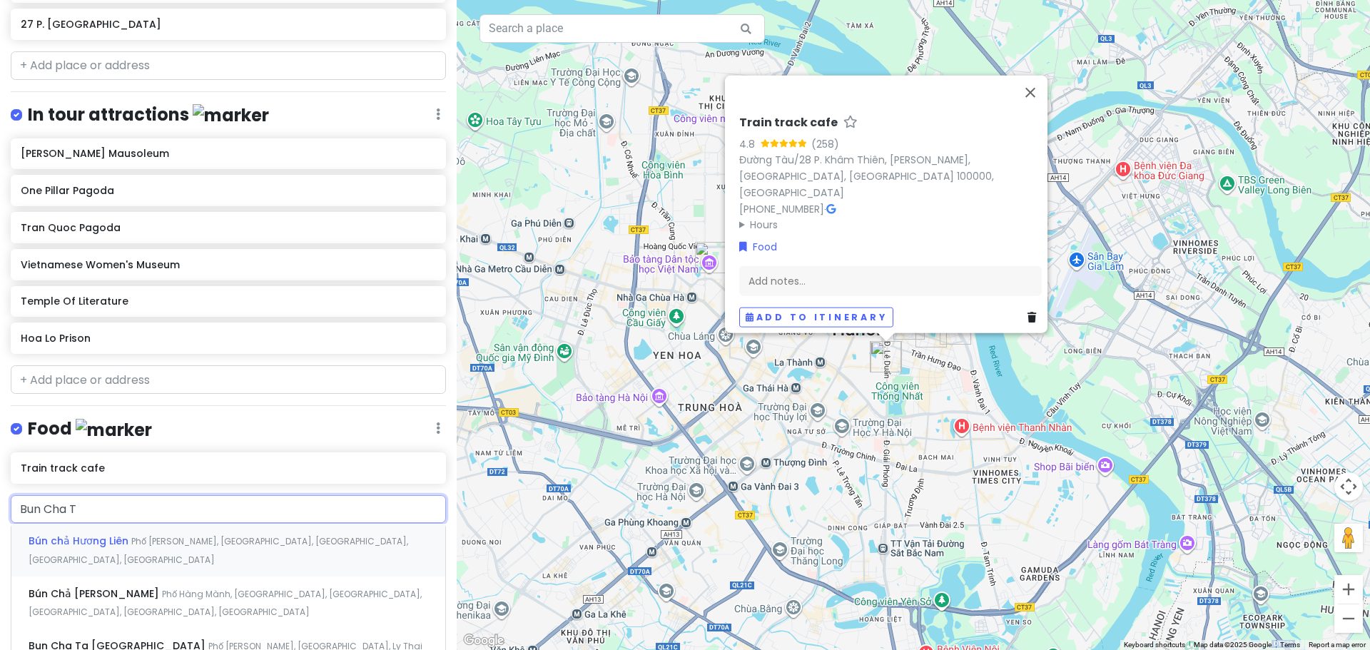
type input "Bun Cha Ta"
click at [107, 542] on span "Bun Cha Ta [GEOGRAPHIC_DATA]" at bounding box center [119, 541] width 180 height 14
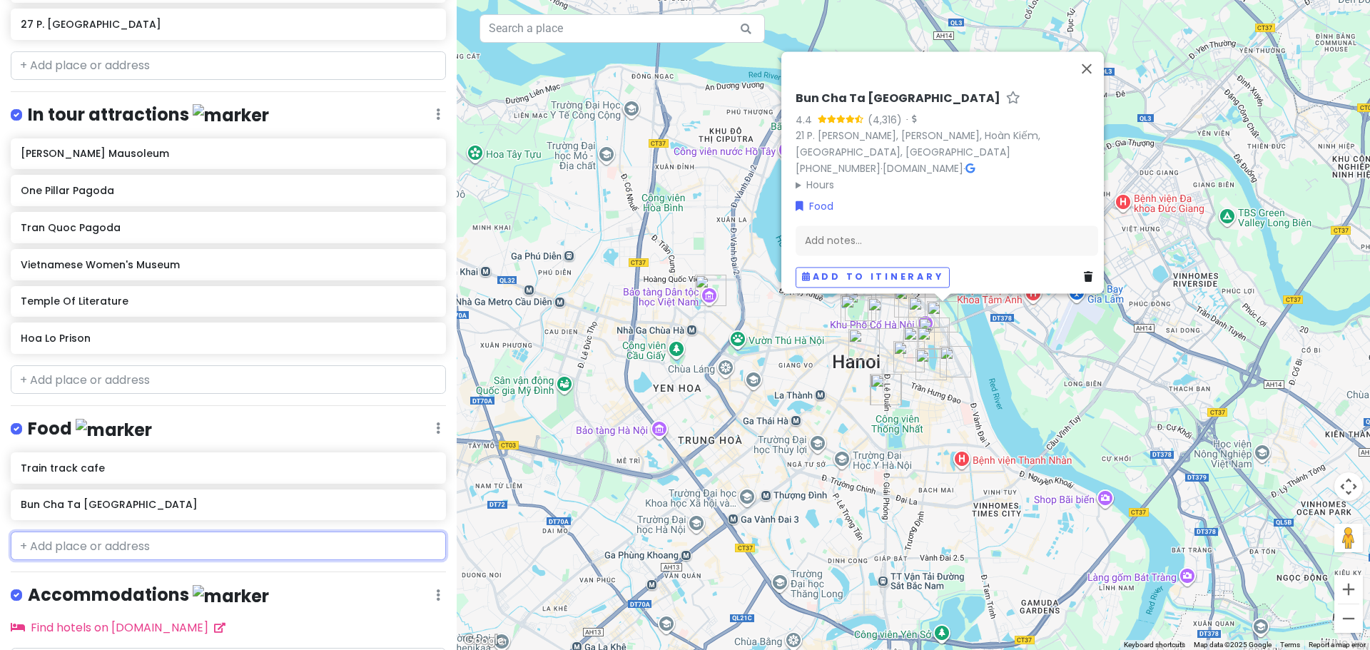
click at [146, 549] on input "text" at bounding box center [228, 546] width 435 height 29
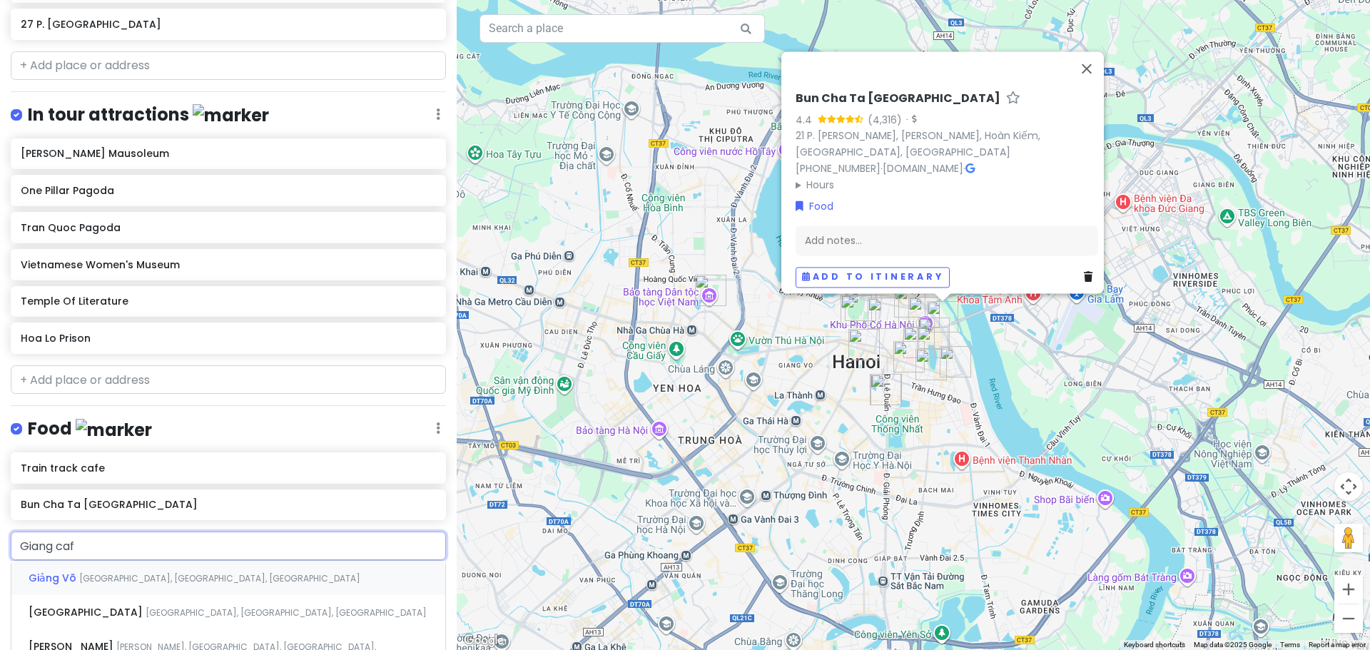
type input "[GEOGRAPHIC_DATA]"
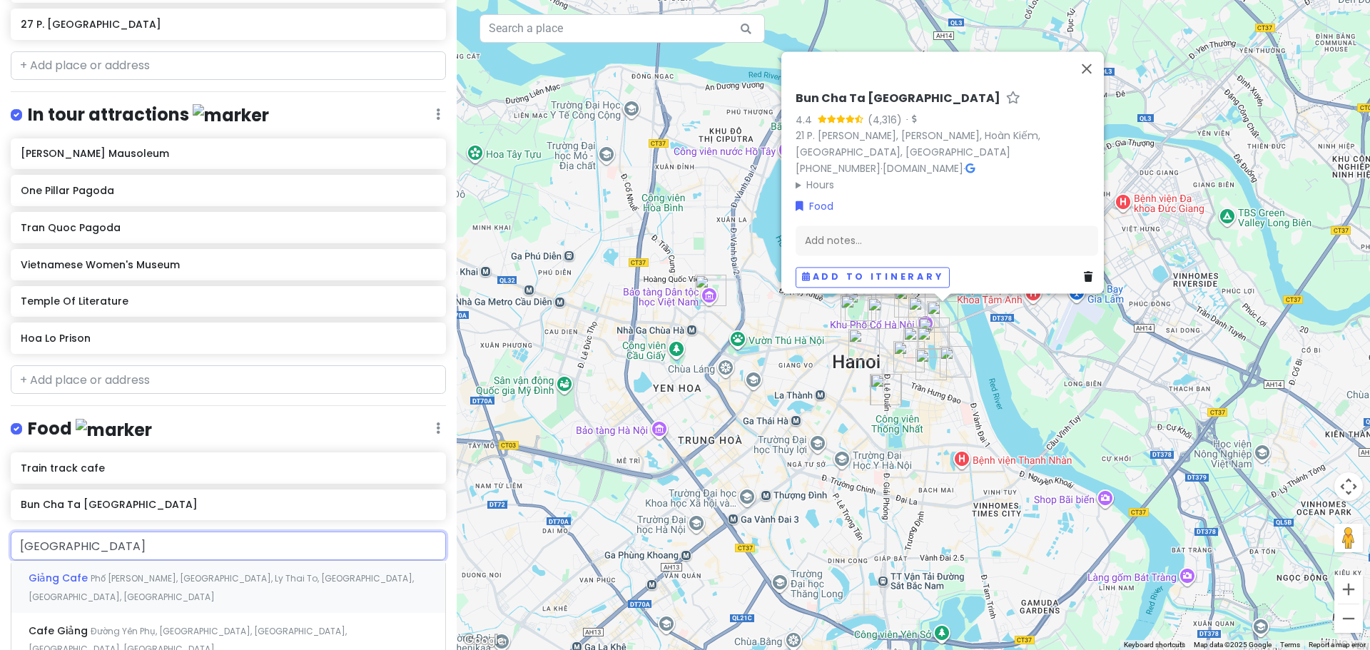
click at [146, 566] on div "Giảng Cafe [GEOGRAPHIC_DATA][PERSON_NAME], [GEOGRAPHIC_DATA], [GEOGRAPHIC_DATA]…" at bounding box center [228, 587] width 434 height 53
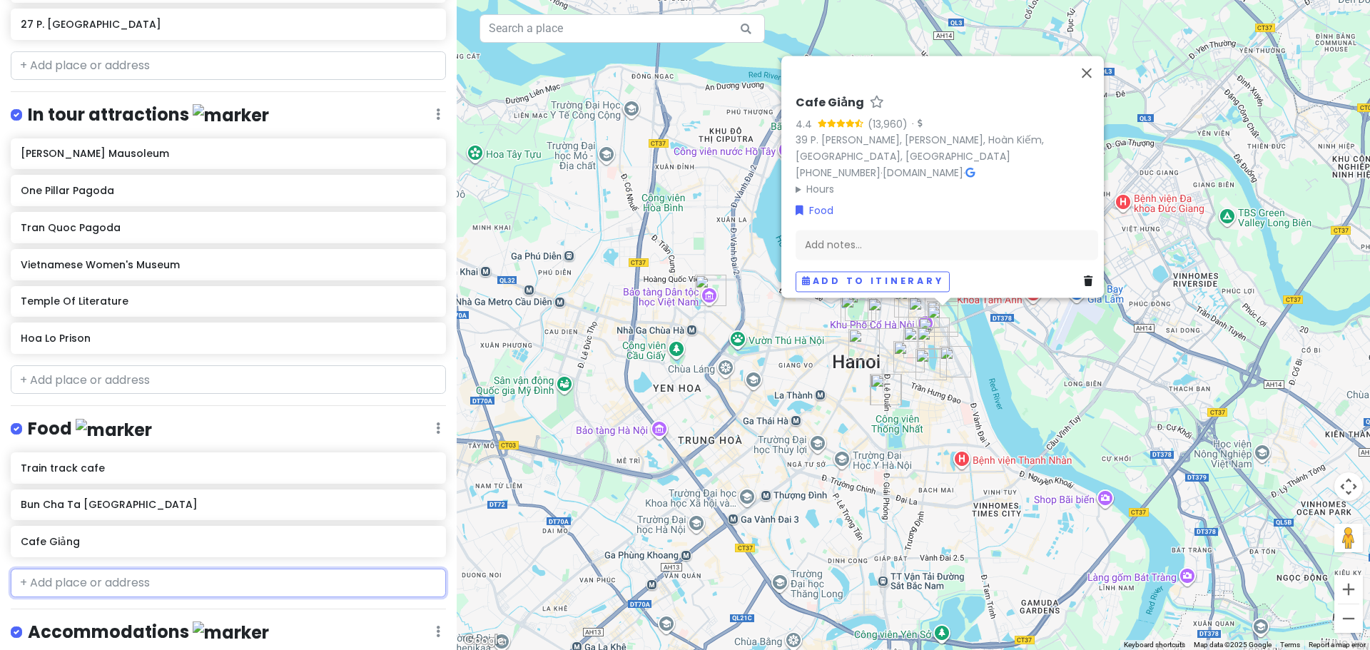
click at [166, 572] on input "text" at bounding box center [228, 583] width 435 height 29
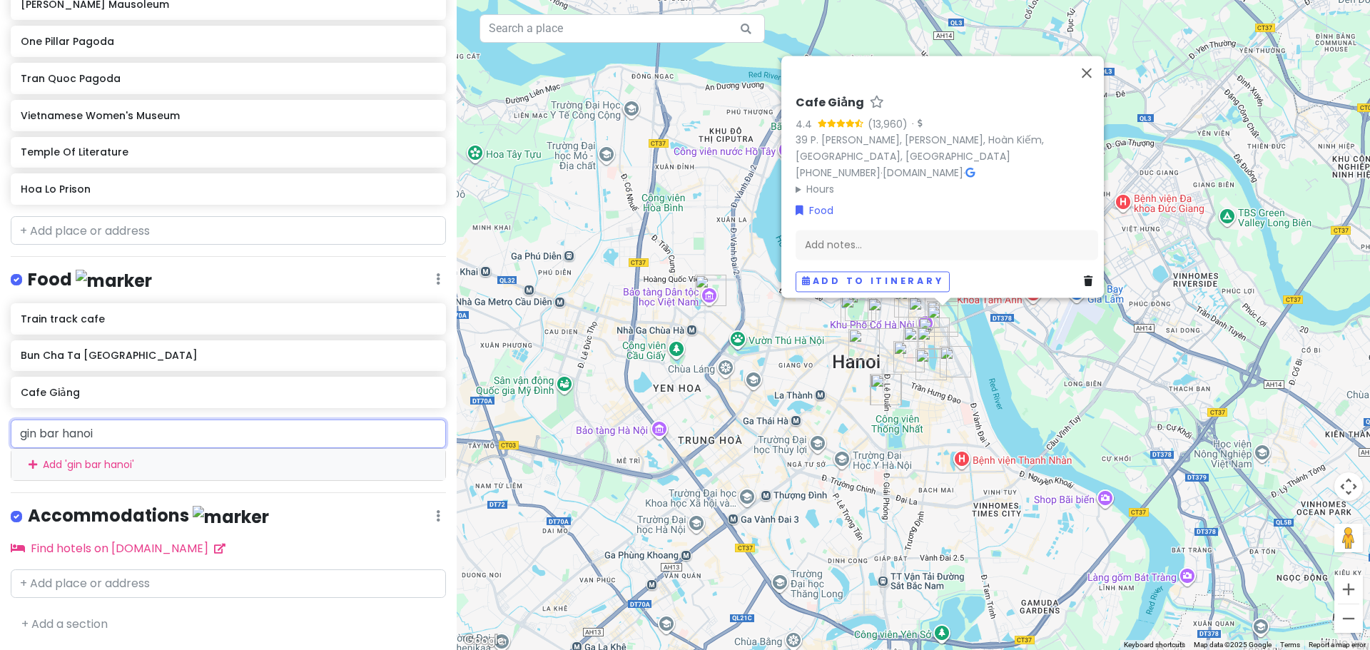
scroll to position [717, 0]
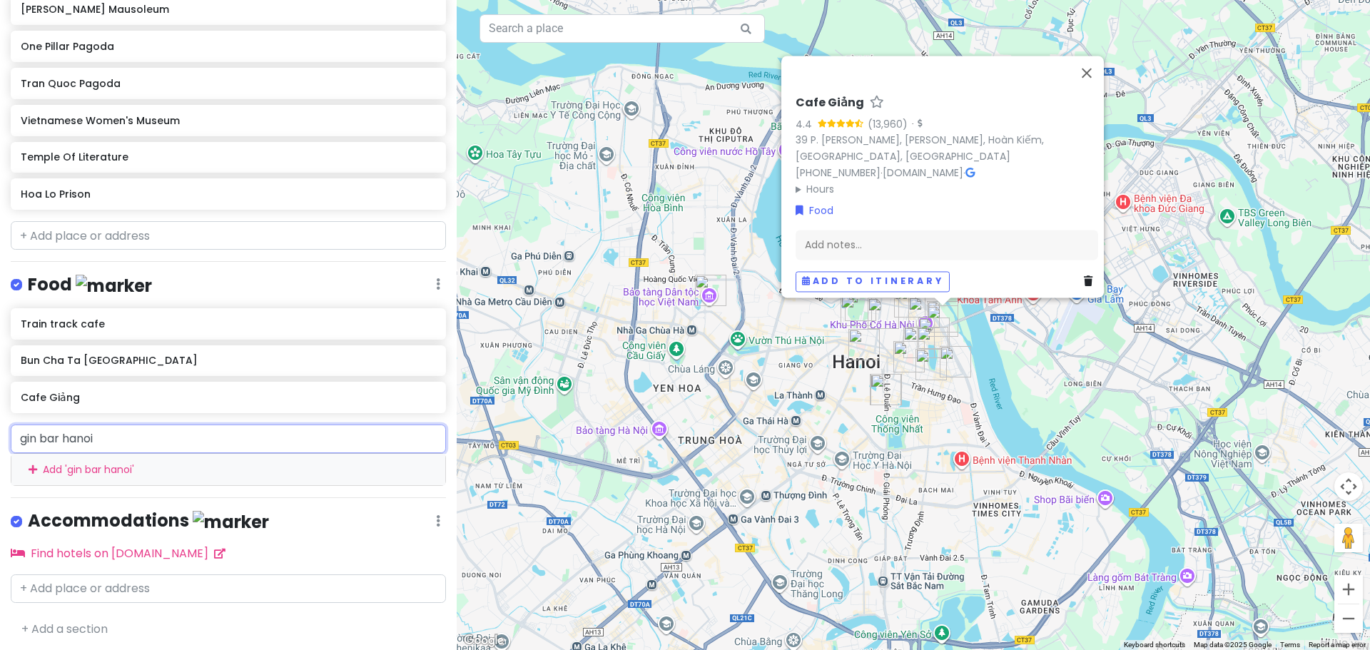
click at [106, 432] on input "gin bar hanoi" at bounding box center [228, 439] width 435 height 29
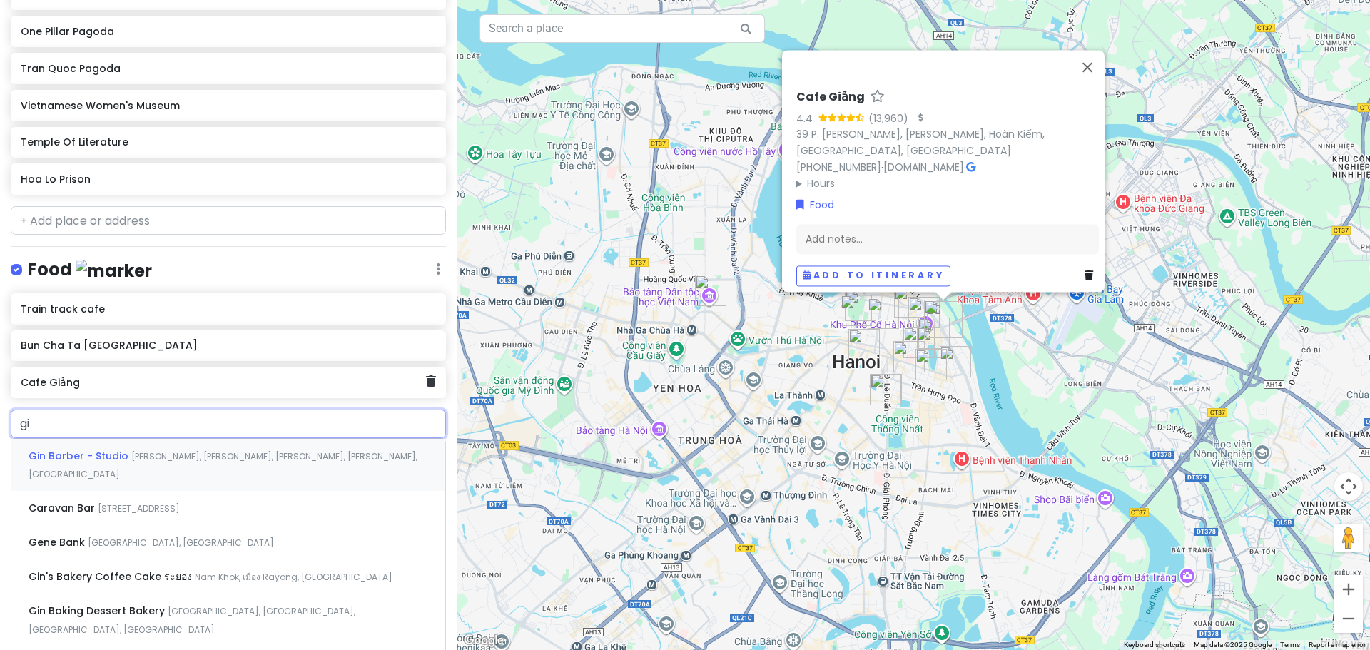
type input "g"
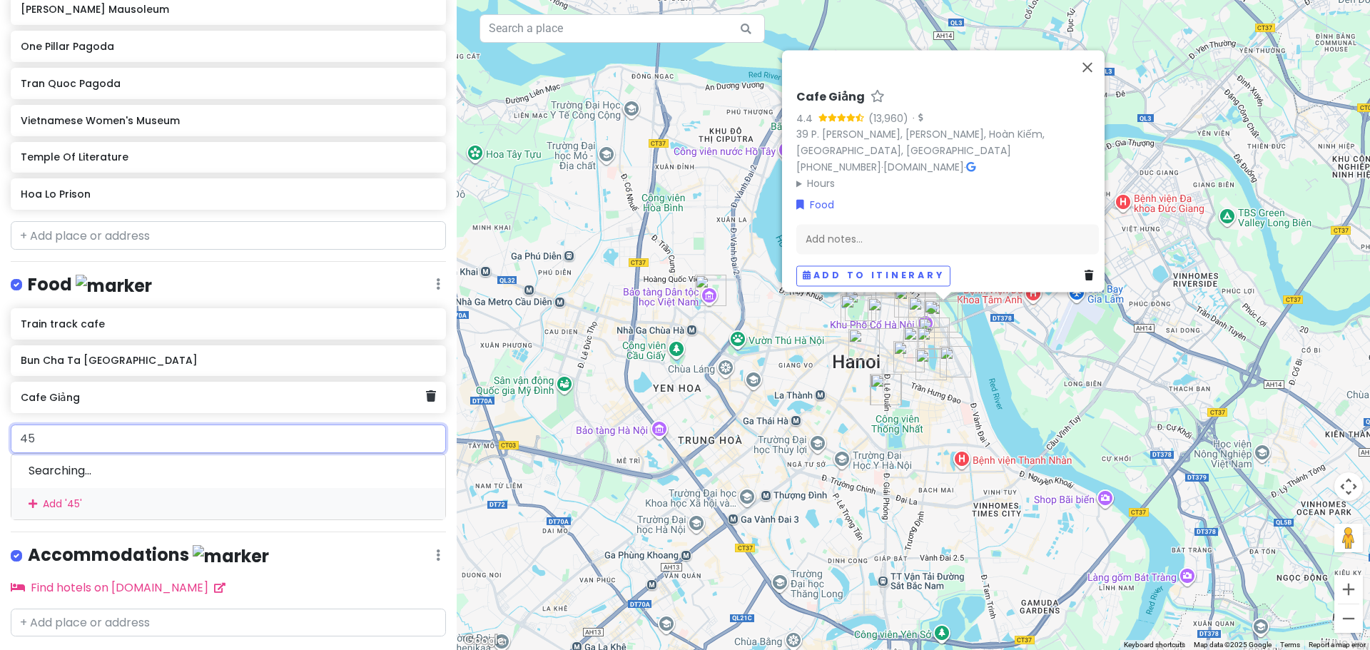
scroll to position [732, 0]
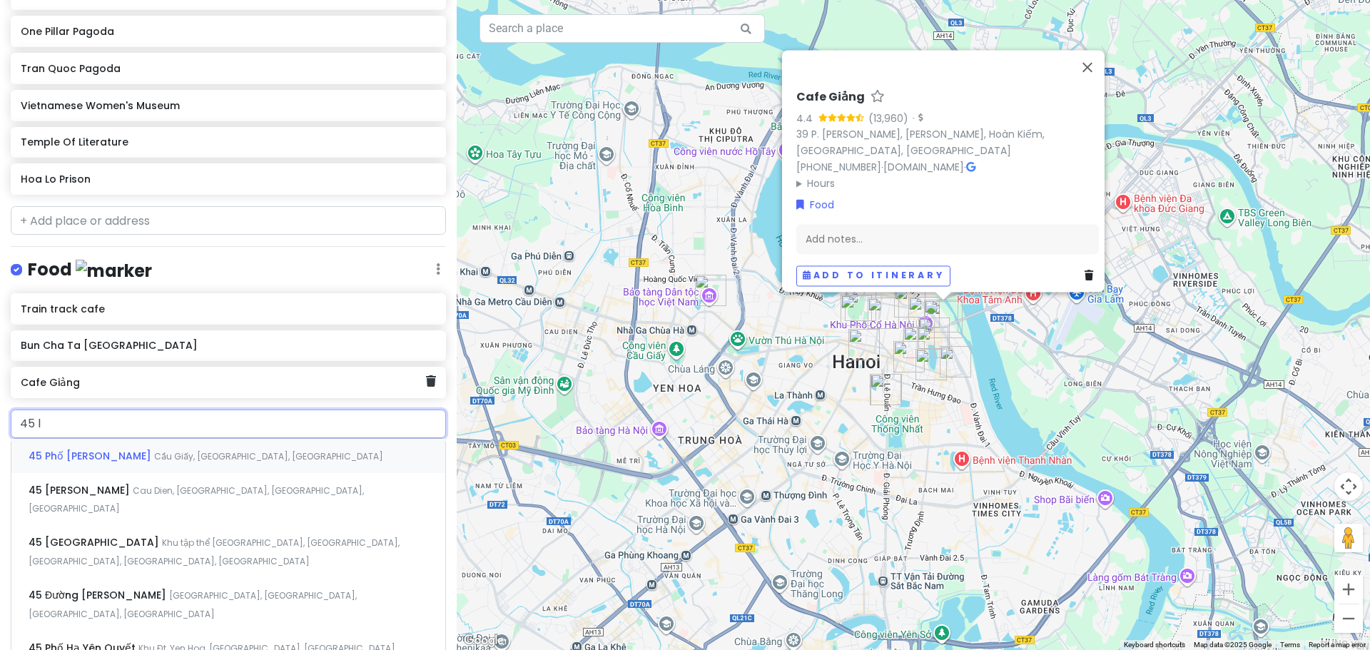
type input "45 ly"
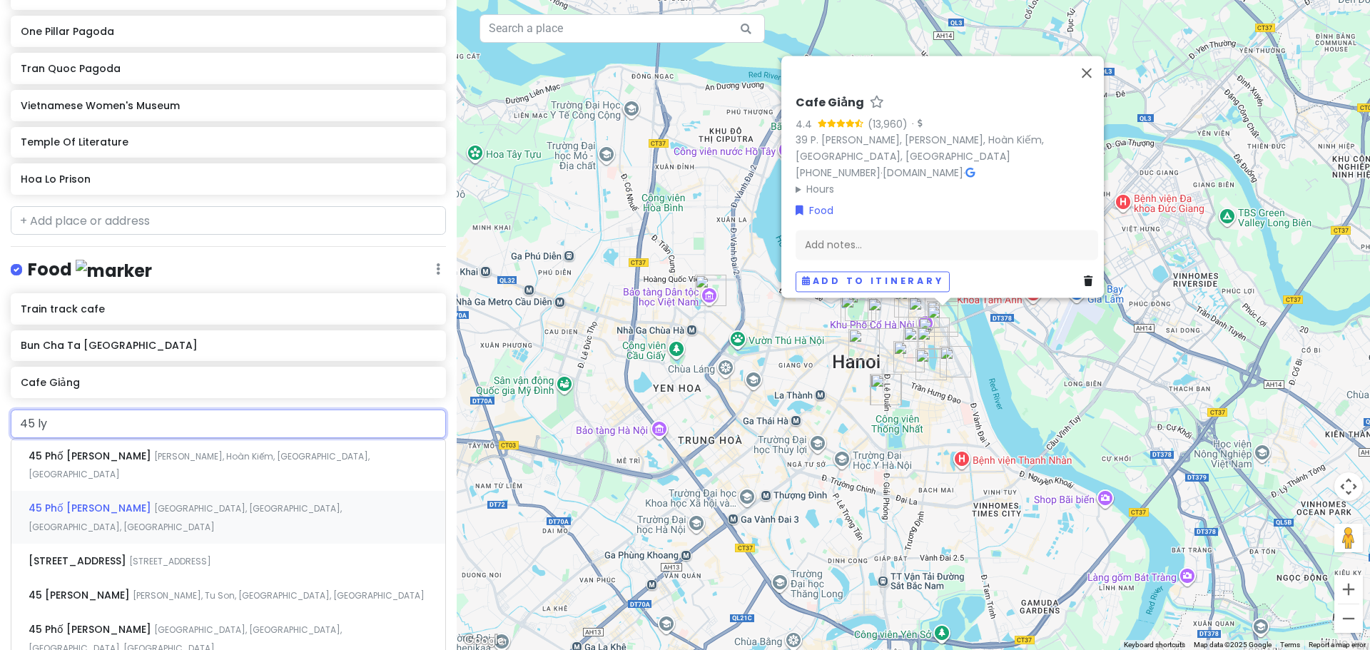
click at [183, 481] on span "[GEOGRAPHIC_DATA], [GEOGRAPHIC_DATA], [GEOGRAPHIC_DATA], [GEOGRAPHIC_DATA]" at bounding box center [199, 465] width 341 height 31
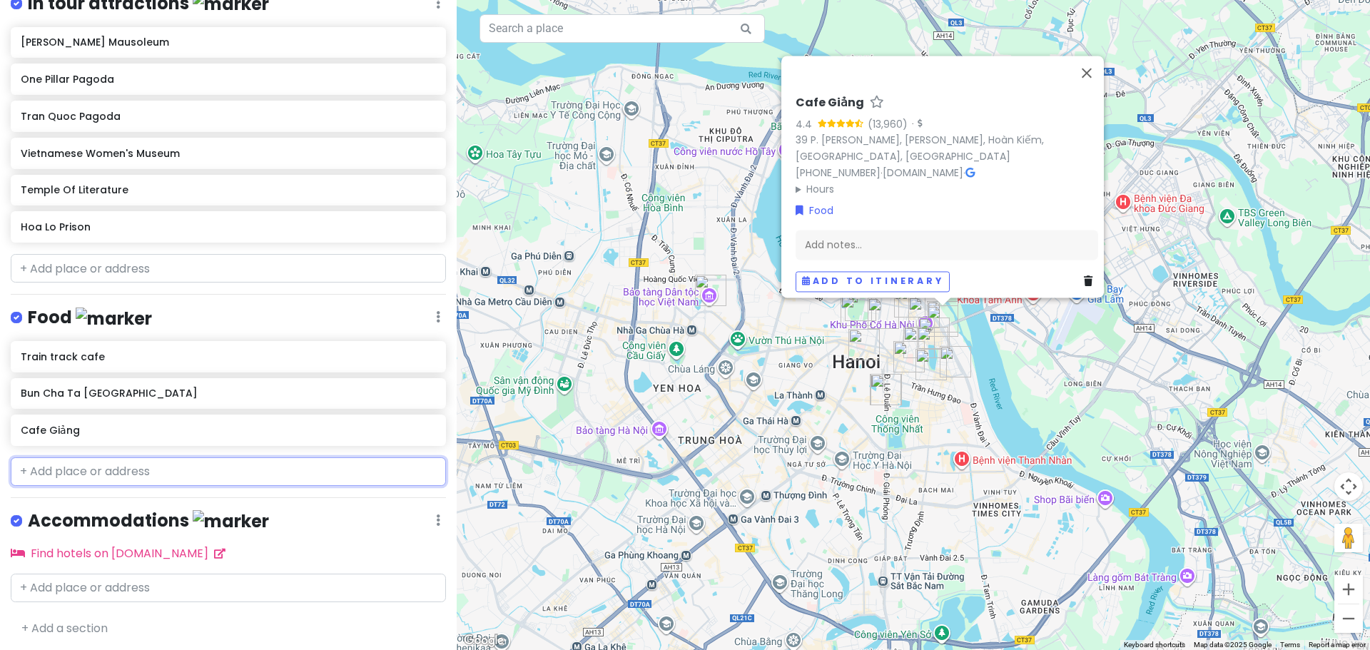
scroll to position [721, 0]
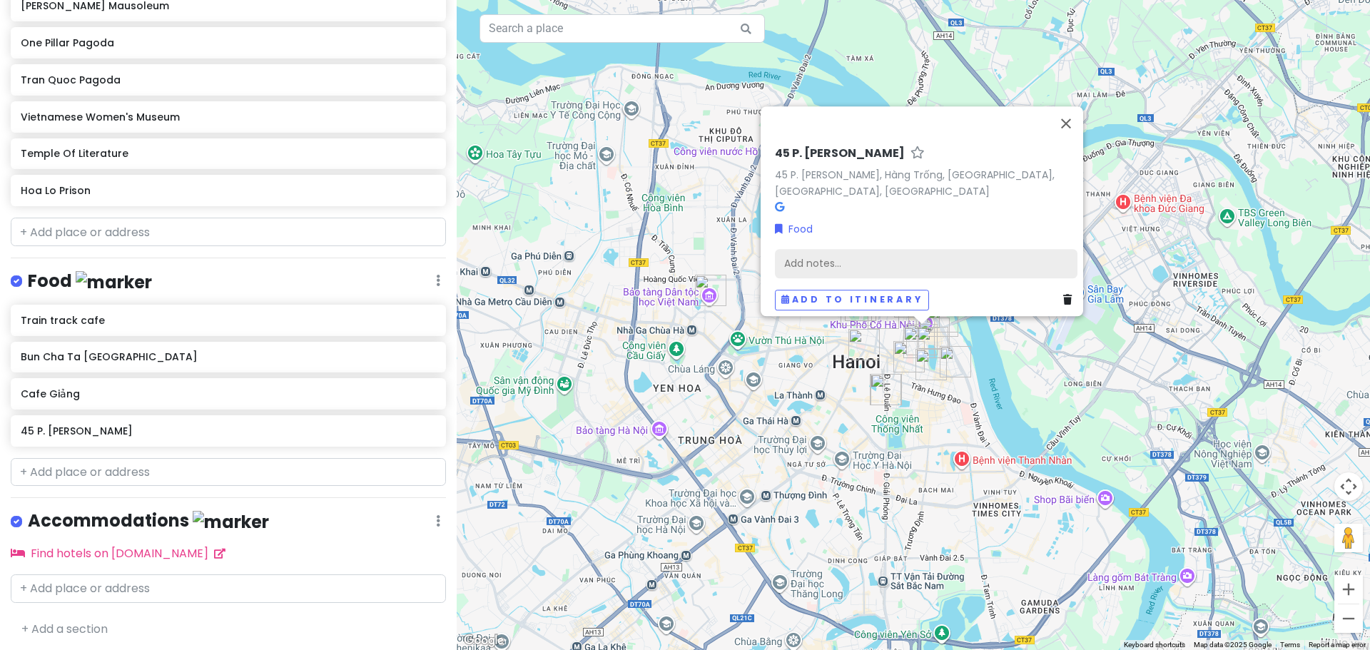
click at [834, 255] on div "Add notes..." at bounding box center [926, 263] width 303 height 30
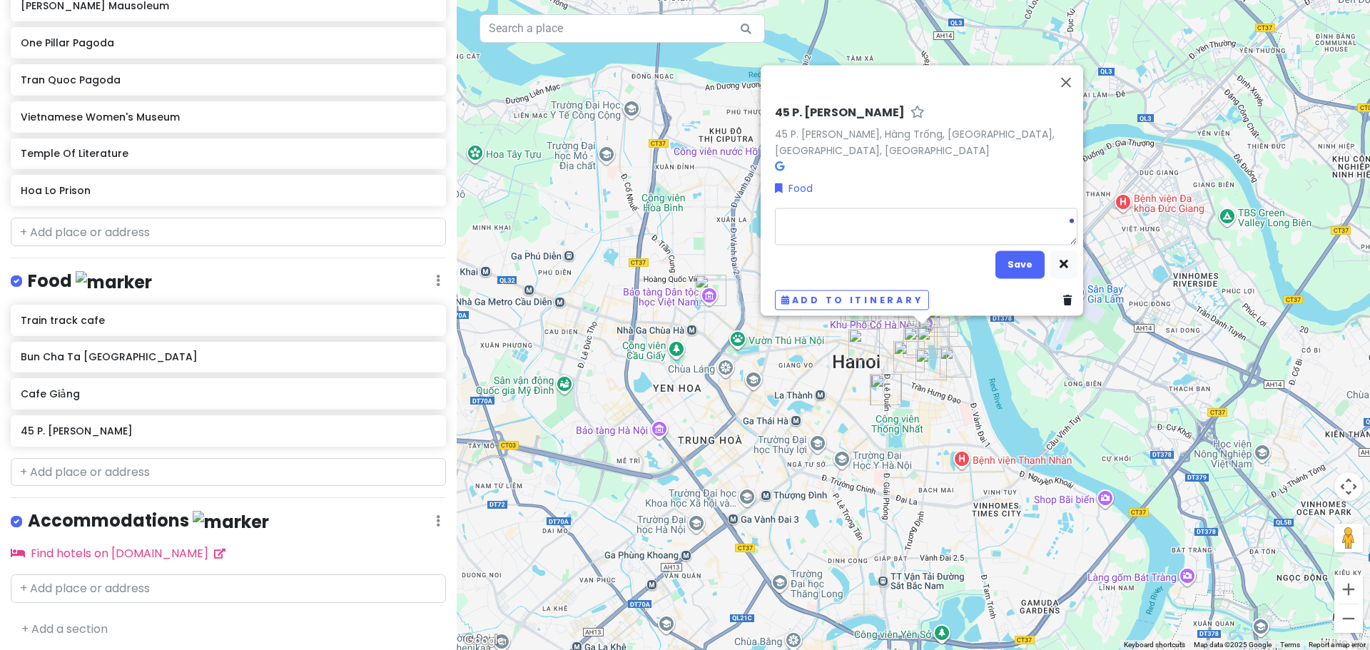
type textarea "x"
type textarea "B"
type textarea "x"
type textarea "Bo"
type textarea "x"
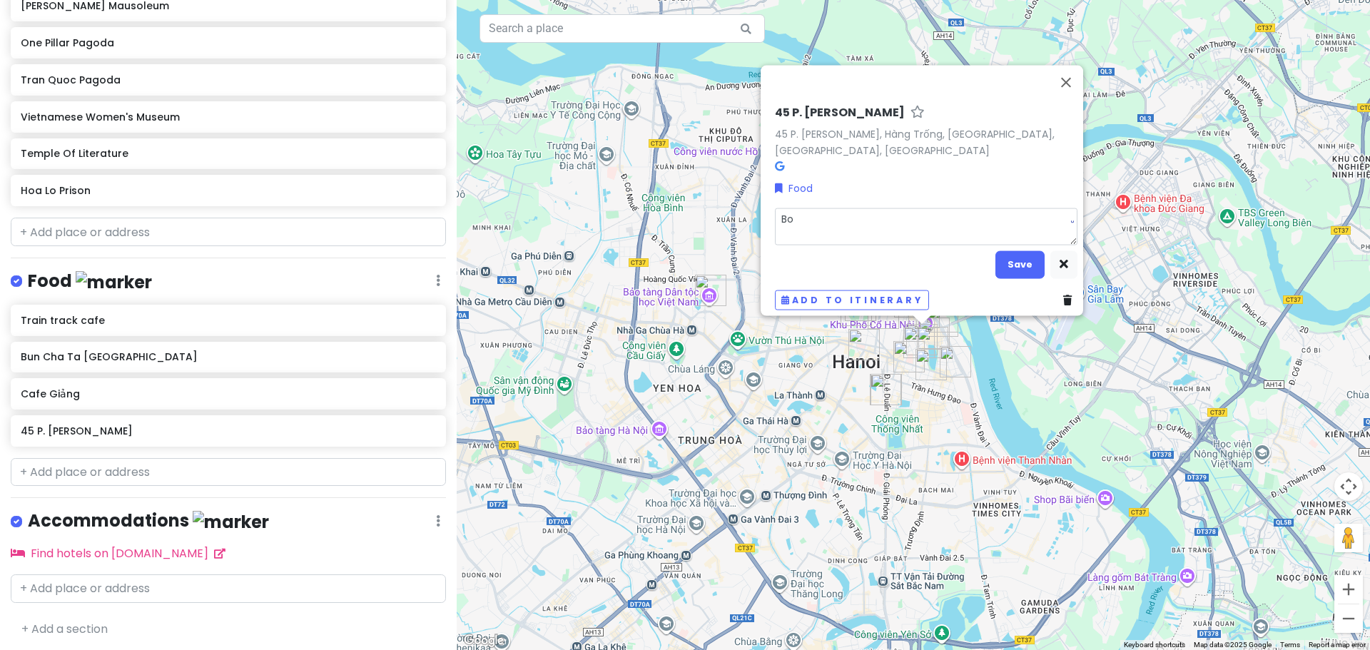
type textarea "B"
type textarea "M"
type textarea "x"
type textarea "Ma"
type textarea "x"
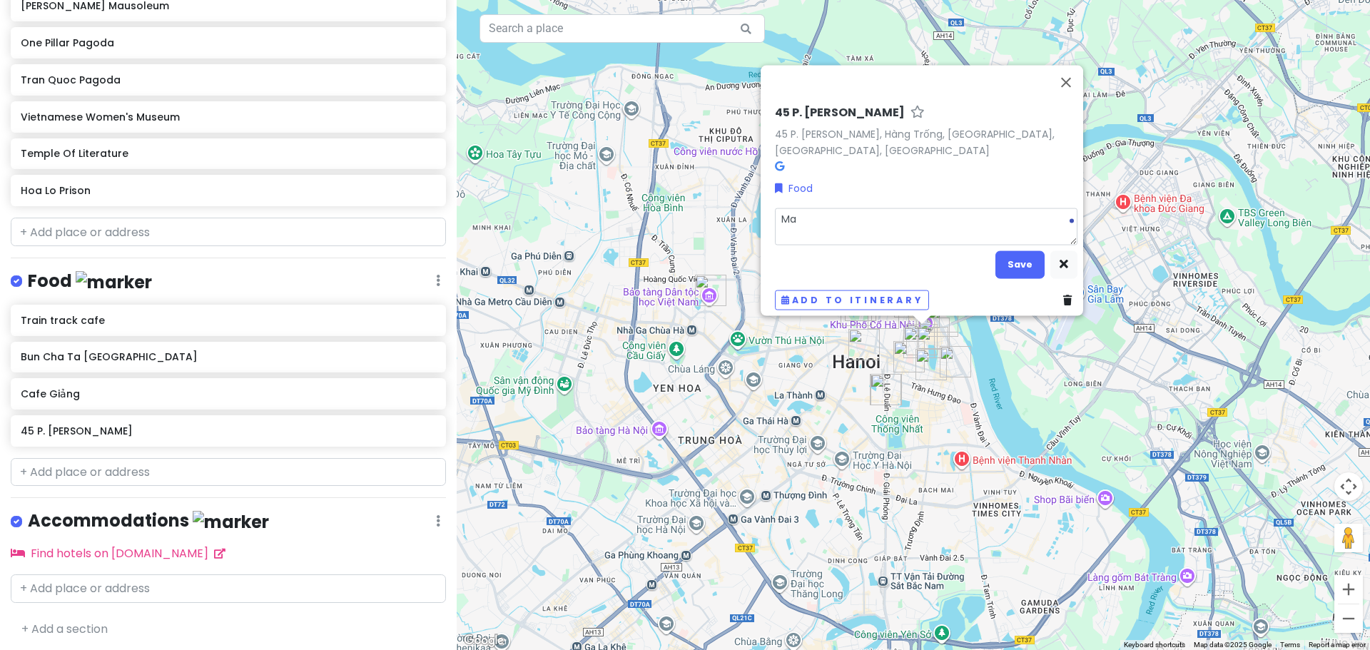
type textarea "Mad"
type textarea "x"
type textarea "Mad"
type textarea "x"
type textarea "Mad B"
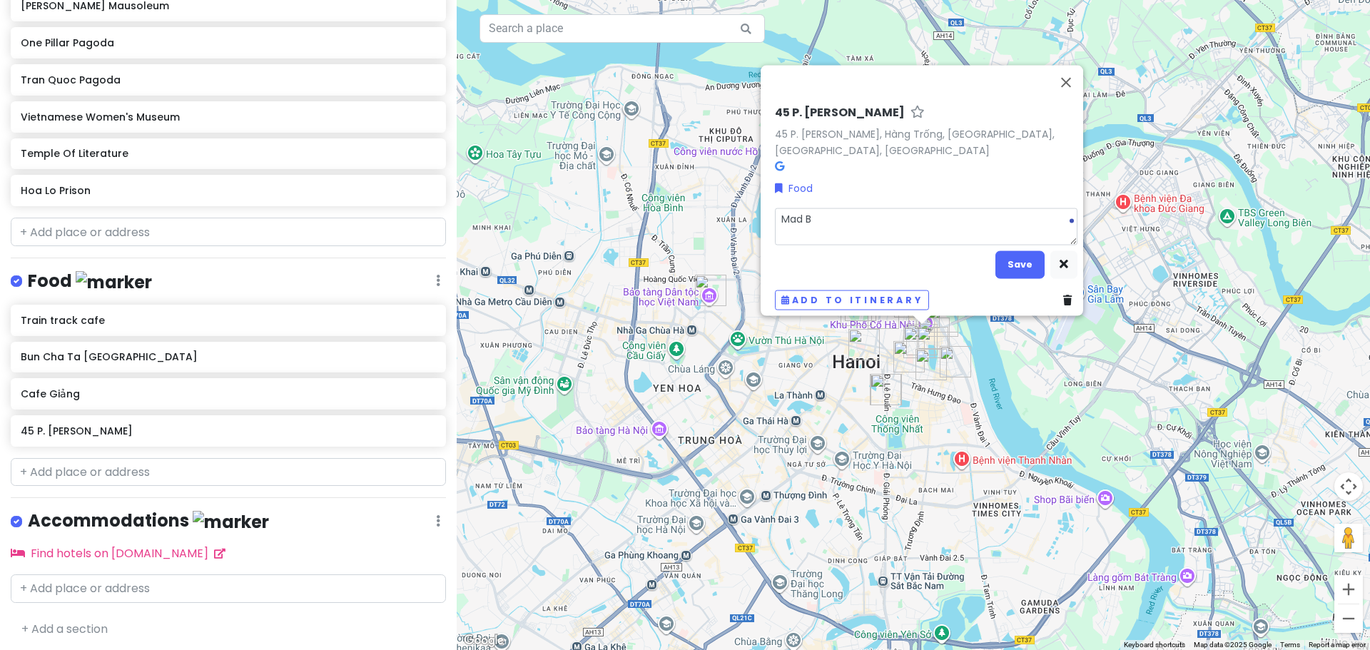
type textarea "x"
type textarea "Mad Bo"
type textarea "x"
type textarea "Mad Bot"
type textarea "x"
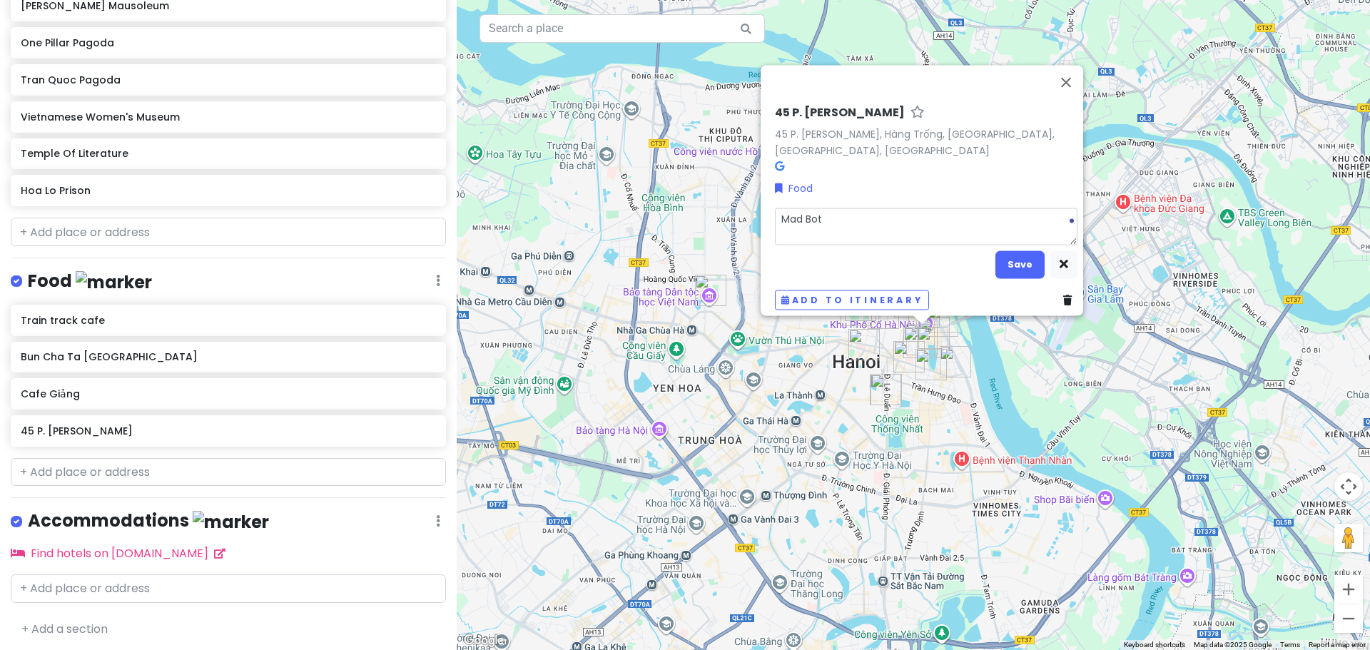
type textarea "Mad Bota"
type textarea "x"
type textarea "Mad Botan"
type textarea "x"
type textarea "Mad Botani"
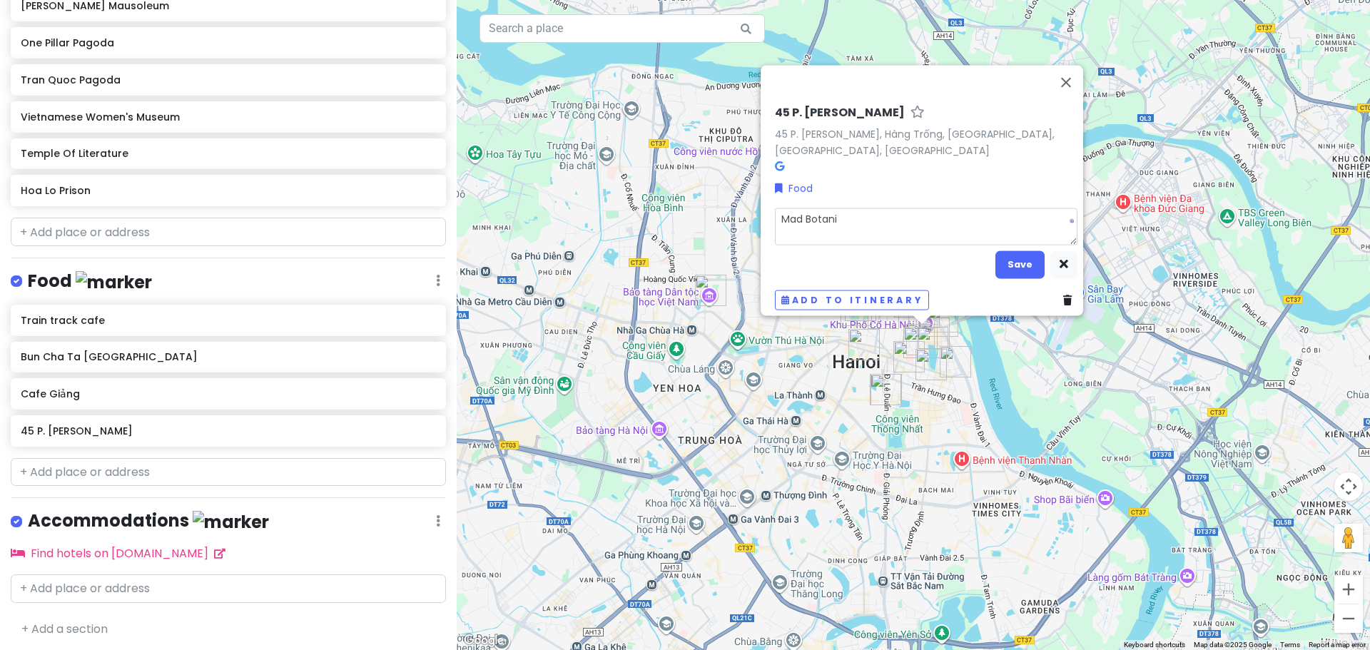
type textarea "x"
type textarea "Mad Botanis"
type textarea "x"
type textarea "Mad Botanist"
type textarea "x"
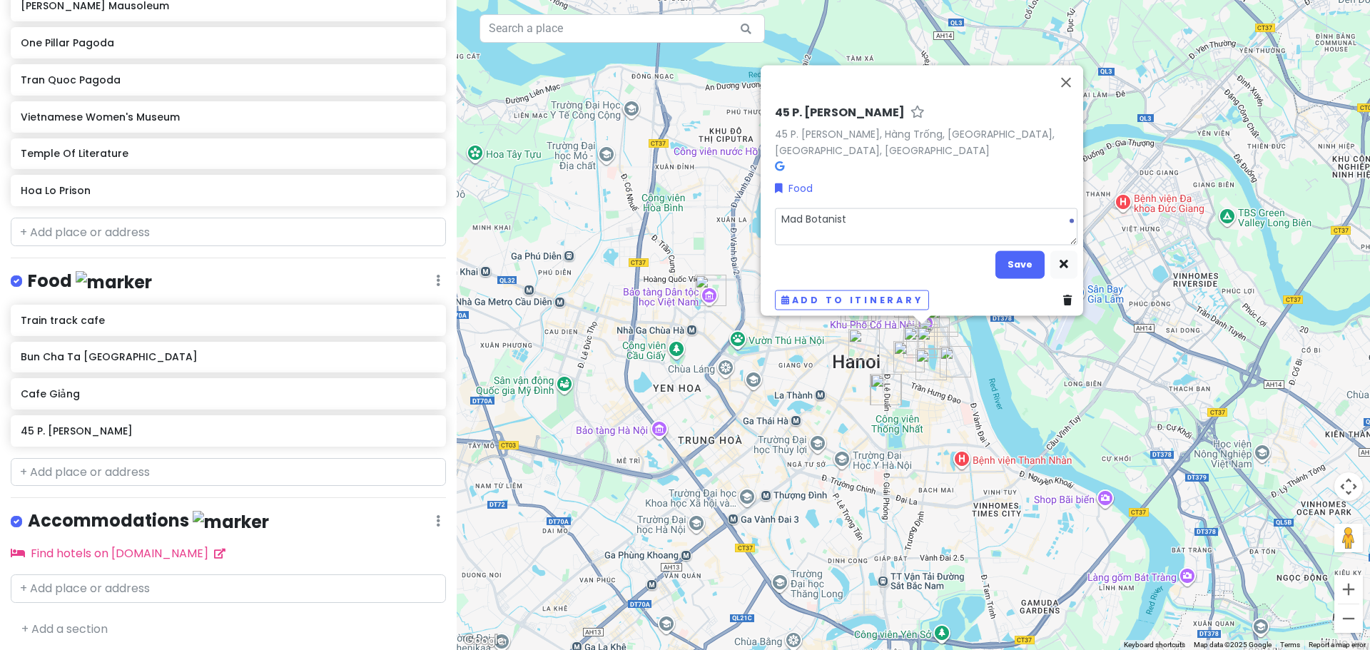
type textarea "Mad Botanist"
type textarea "x"
type textarea "Mad Botanist G"
type textarea "x"
type textarea "Mad Botanist Gi"
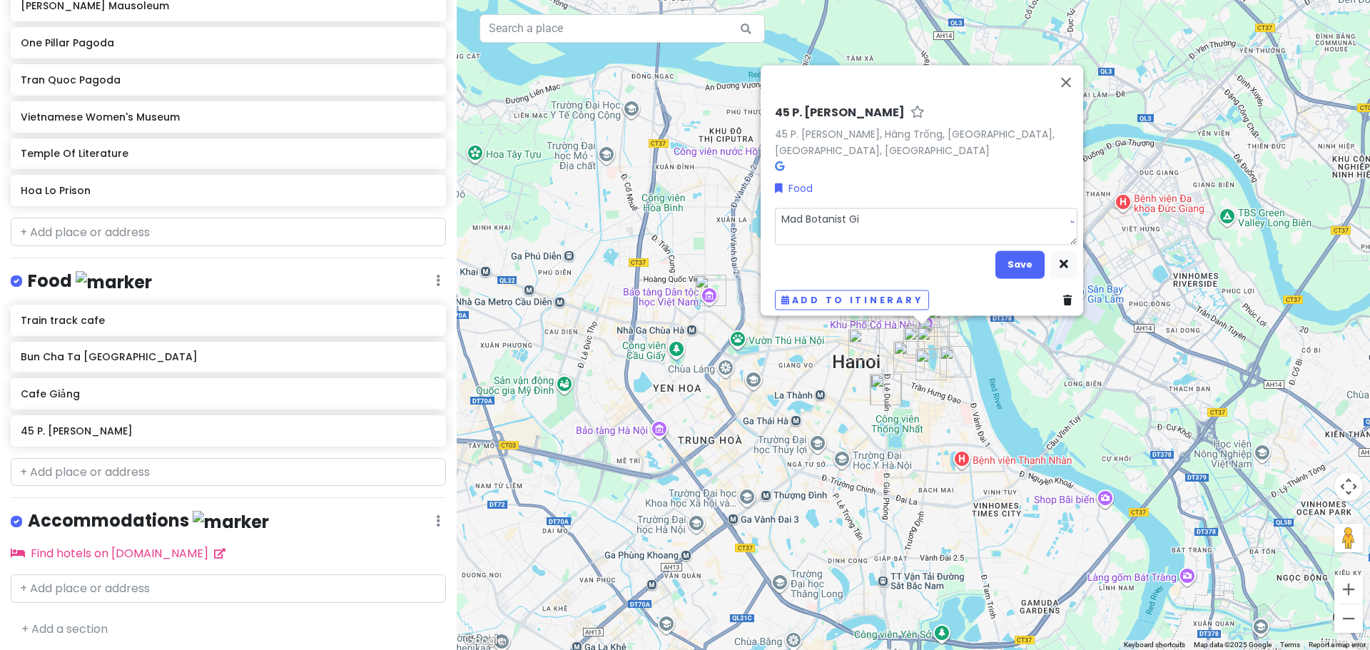
type textarea "x"
type textarea "Mad Botanist Gin"
type textarea "x"
type textarea "Mad Botanist Gin"
type textarea "x"
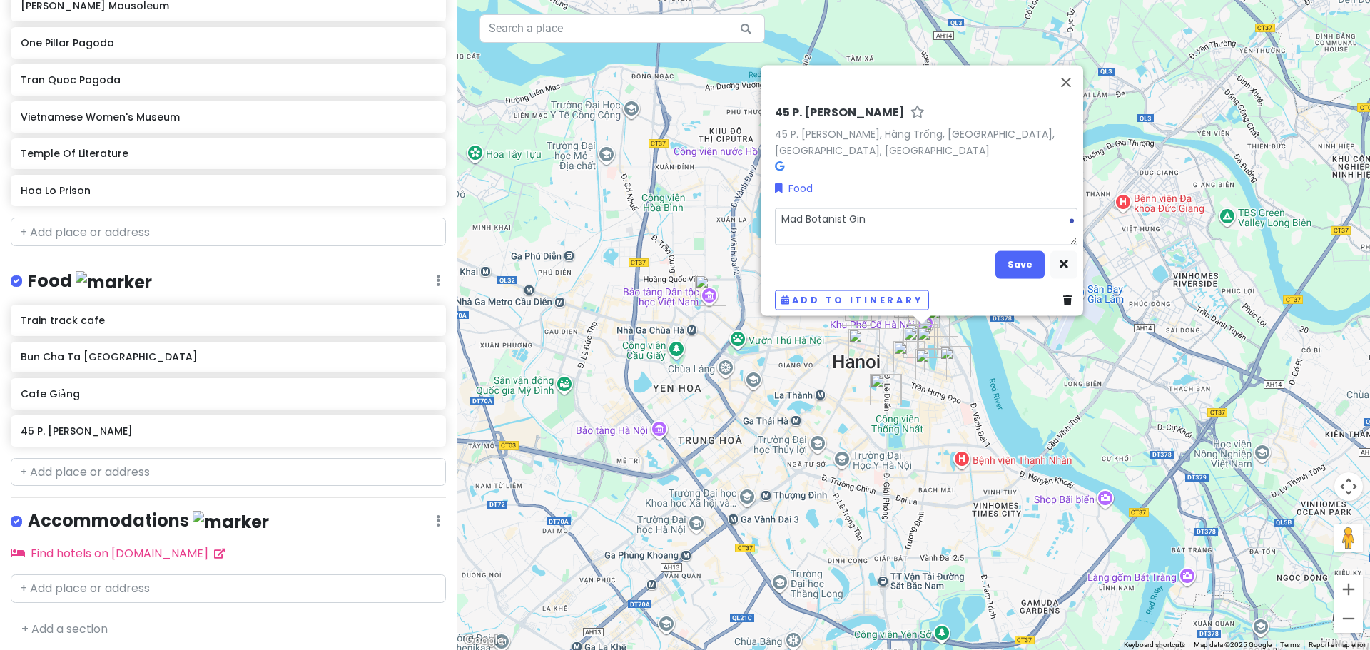
type textarea "Mad Botanist Gin b"
type textarea "x"
type textarea "Mad Botanist Gin ba"
type textarea "x"
type textarea "Mad Botanist Gin bar"
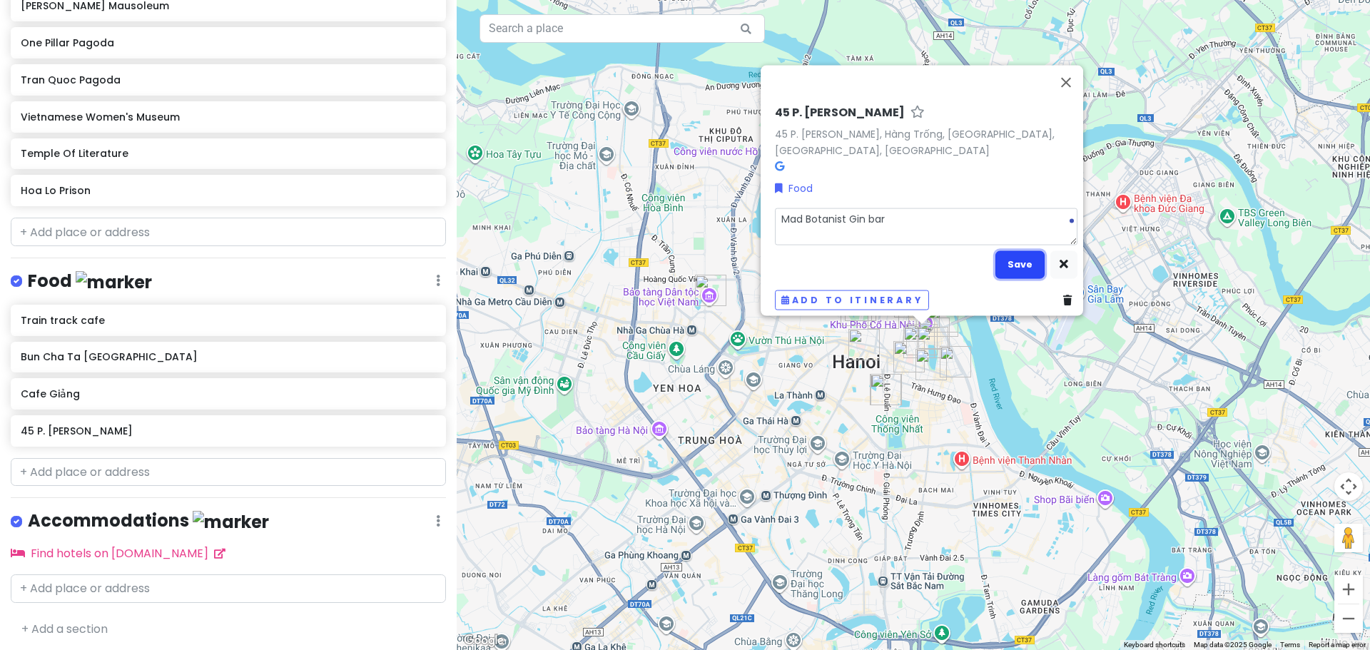
click at [1009, 254] on button "Save" at bounding box center [1019, 264] width 49 height 28
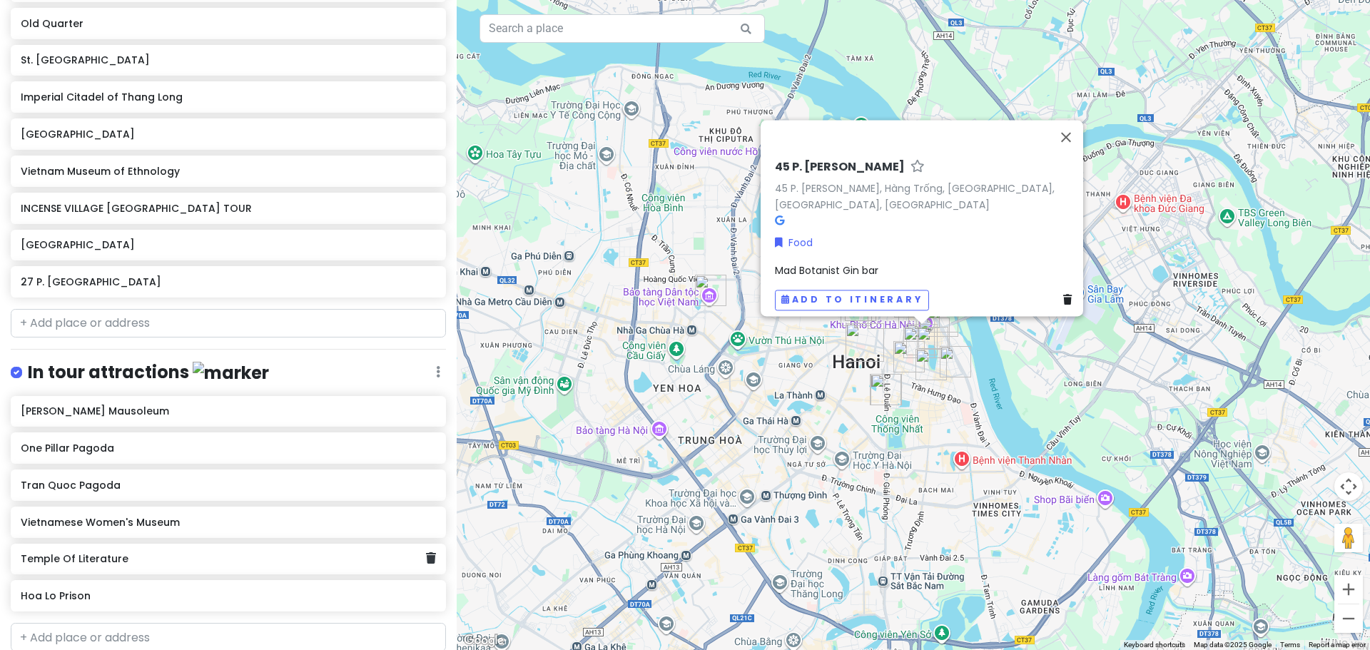
scroll to position [376, 0]
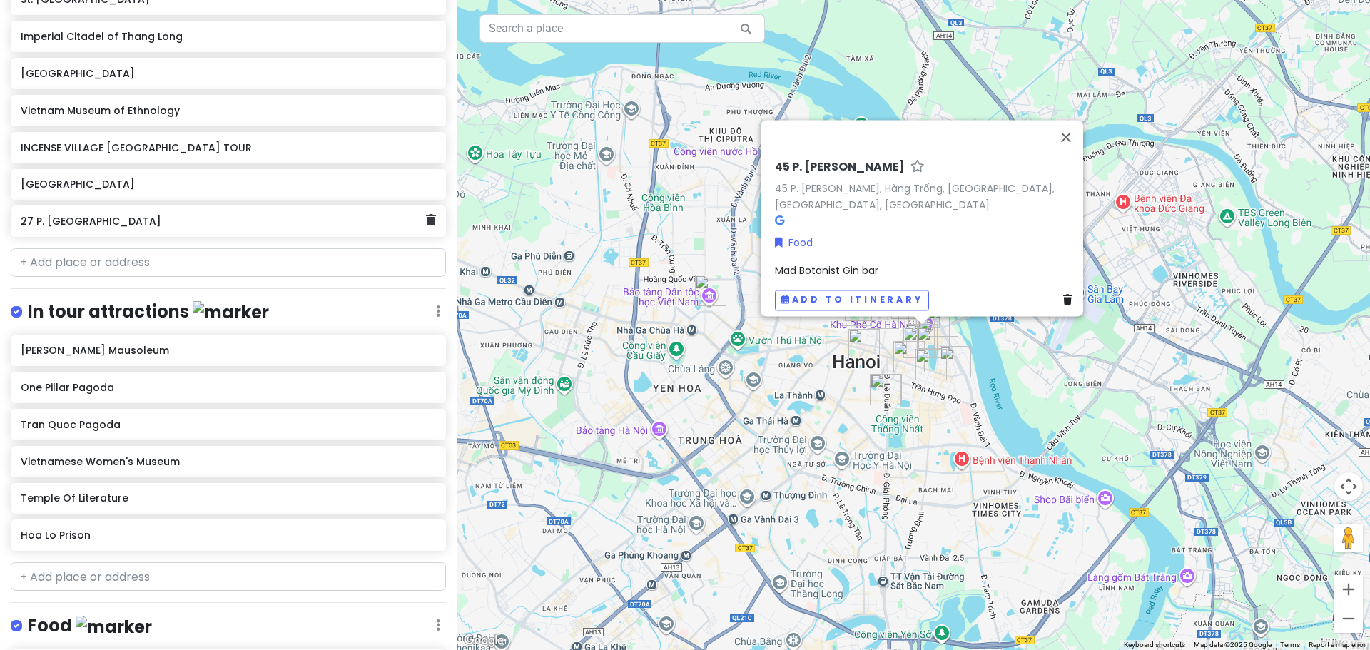
click at [293, 220] on h6 "27 P. [GEOGRAPHIC_DATA]" at bounding box center [223, 221] width 405 height 13
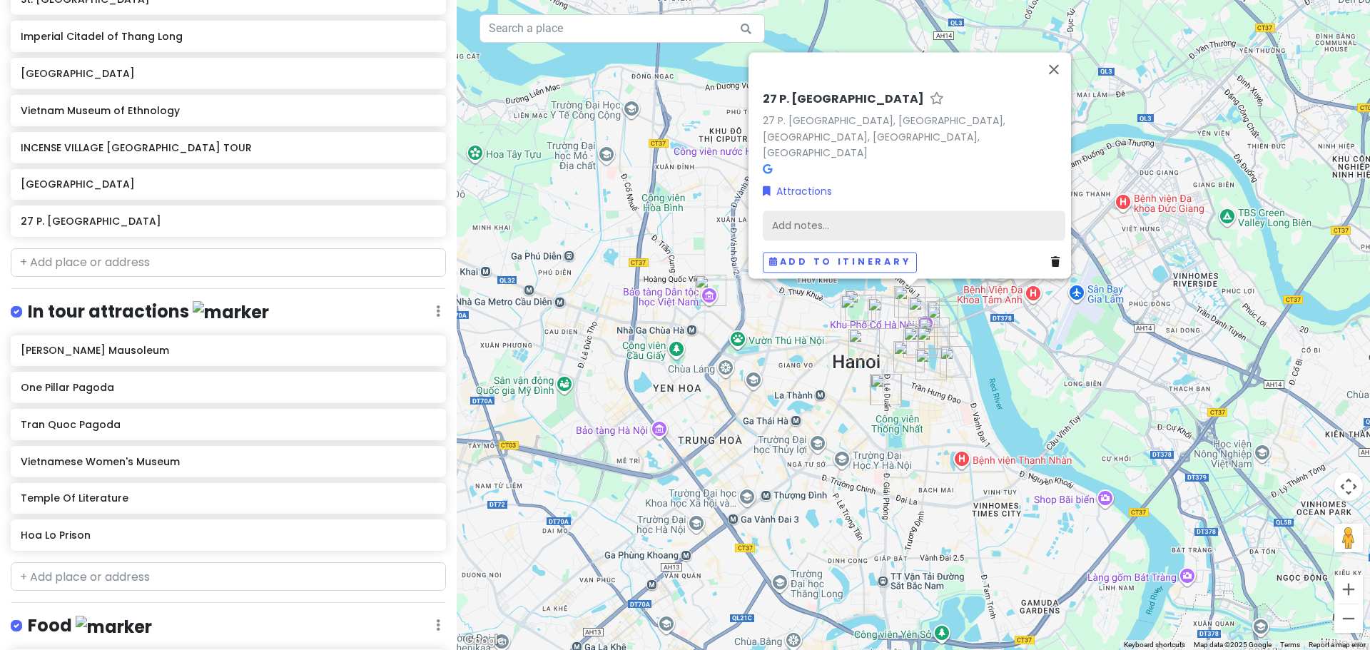
click at [797, 216] on div "Add notes..." at bounding box center [914, 226] width 303 height 30
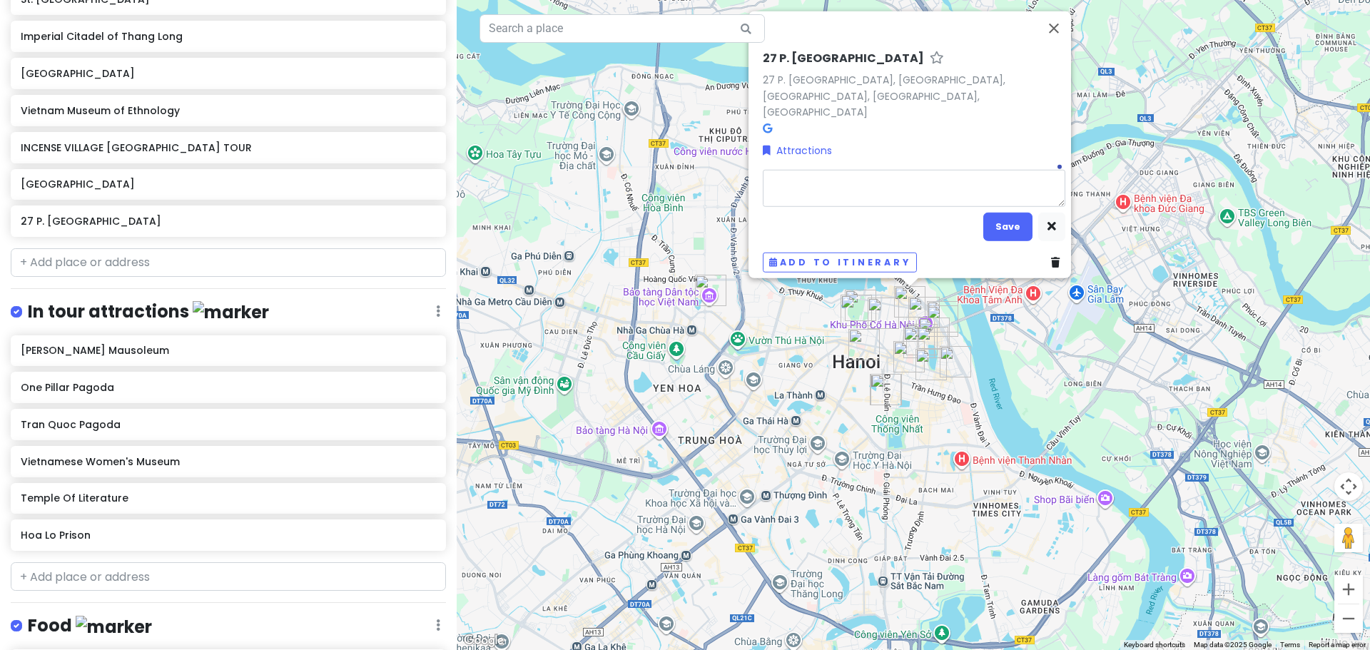
type textarea "x"
type textarea "T"
type textarea "x"
type textarea "Tr"
type textarea "x"
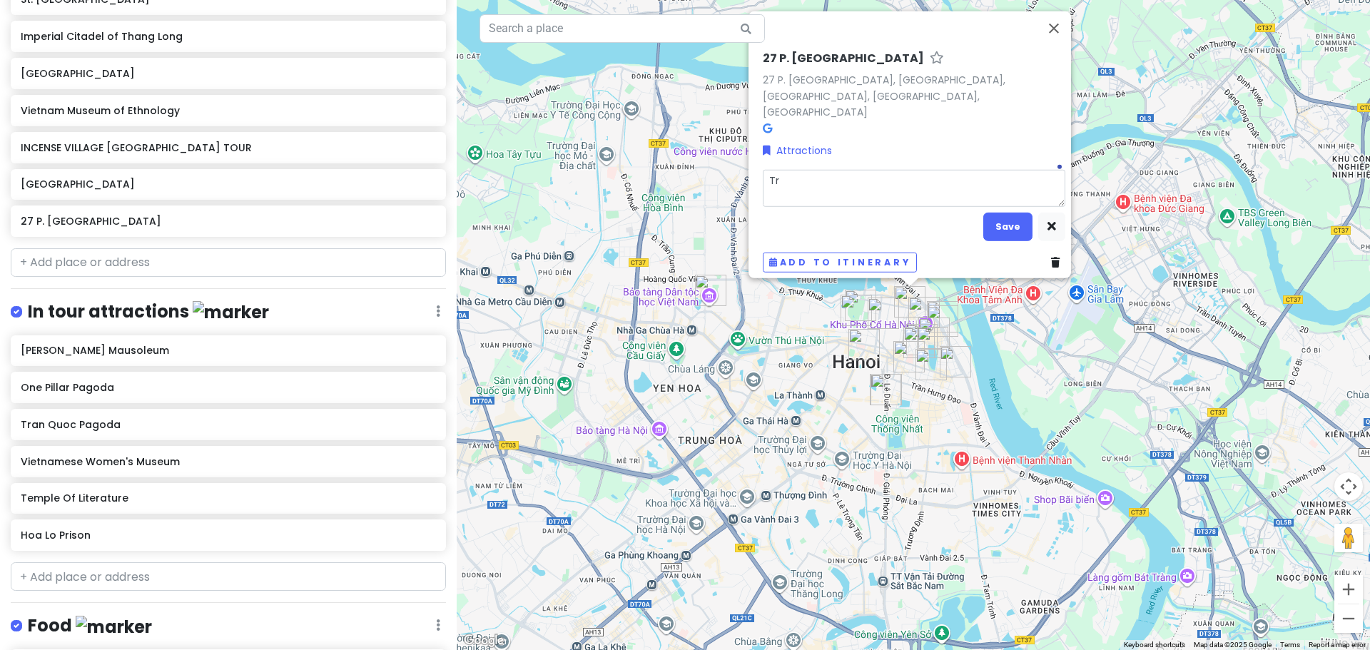
type textarea "Tro"
type textarea "x"
type textarea "Trom"
type textarea "x"
type textarea "Tromp"
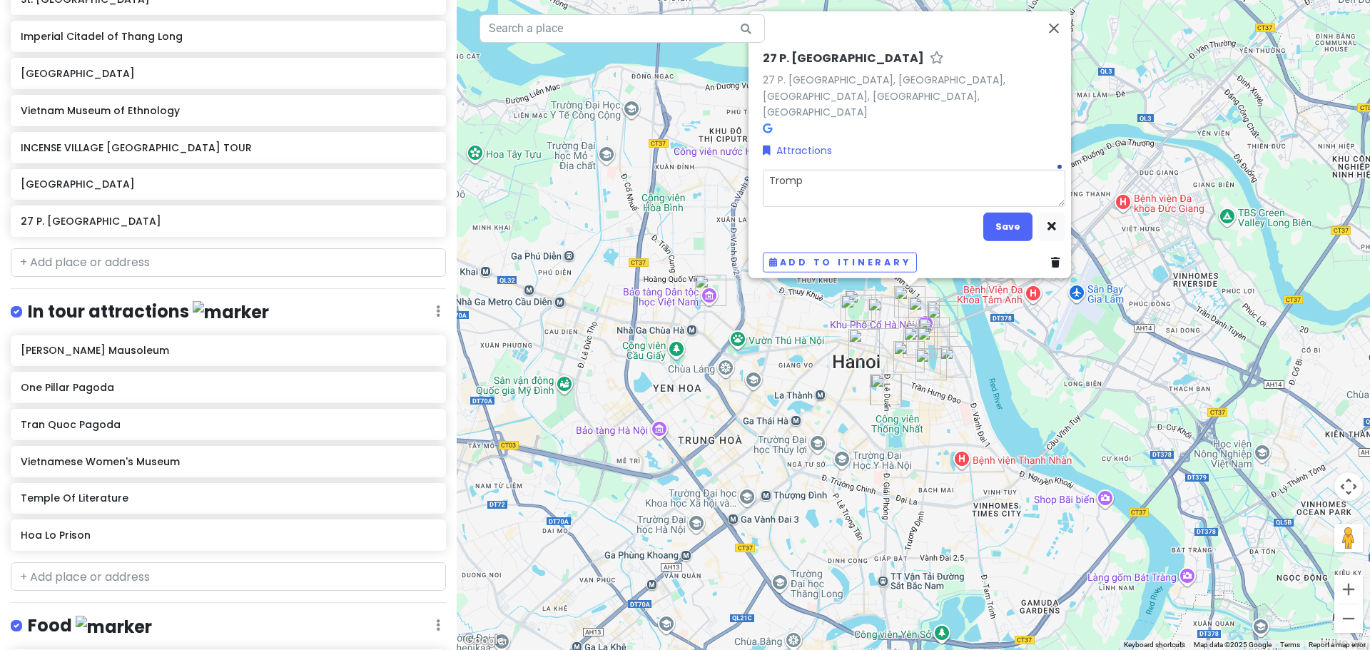
type textarea "x"
type textarea "Tromp"
type textarea "x"
type textarea "Tromp"
type textarea "x"
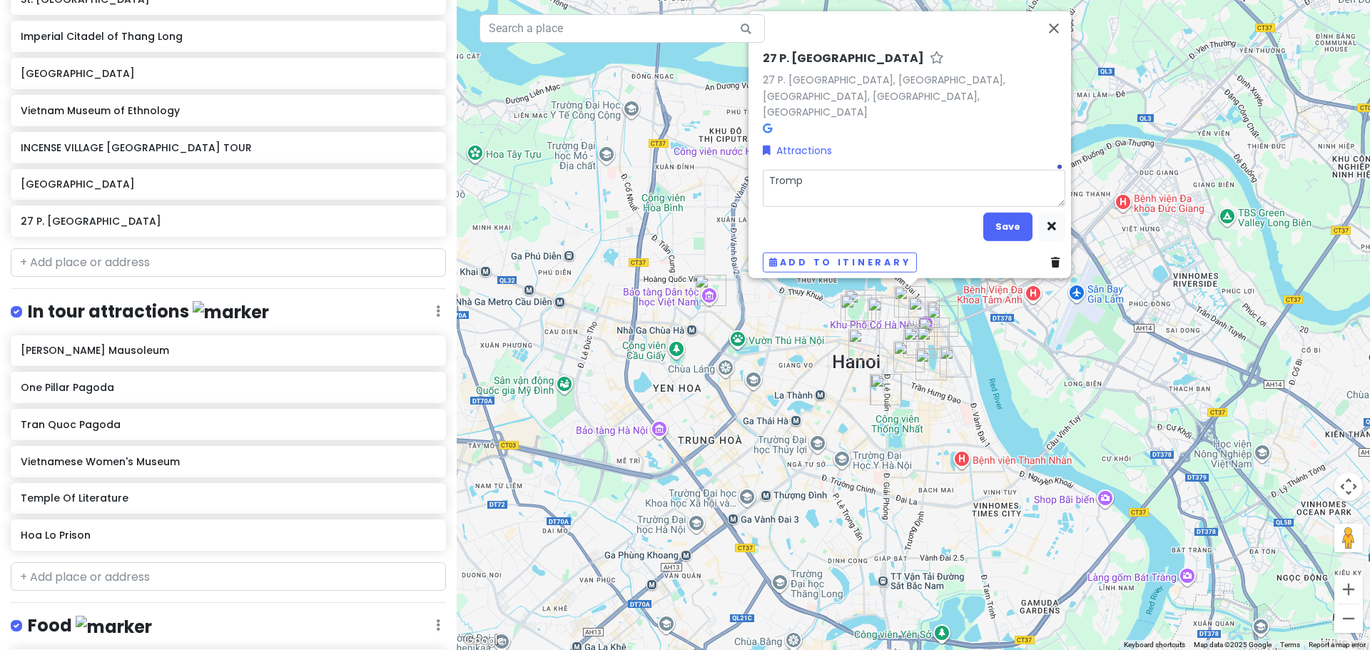
type textarea "Trompe"
type textarea "x"
type textarea "Trompe"
type textarea "x"
type textarea "Trompe D"
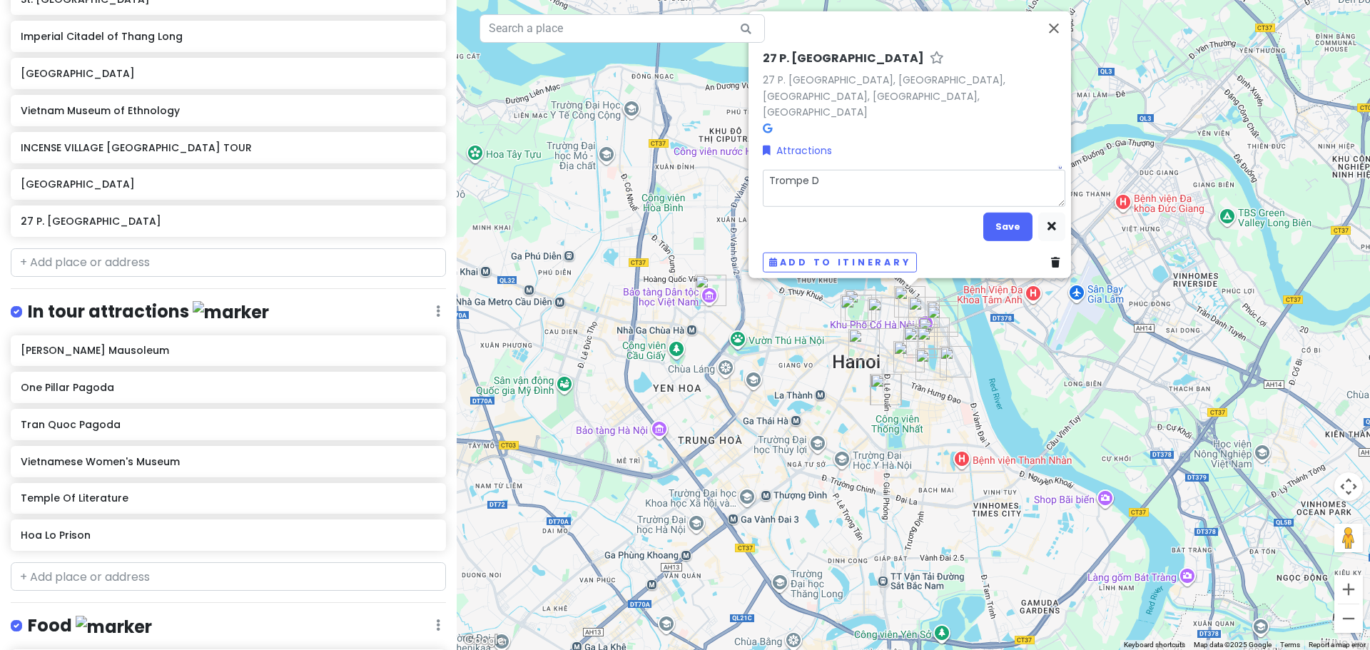
type textarea "x"
type textarea "Trompe D;"
type textarea "x"
type textarea "Trompe D;o"
type textarea "x"
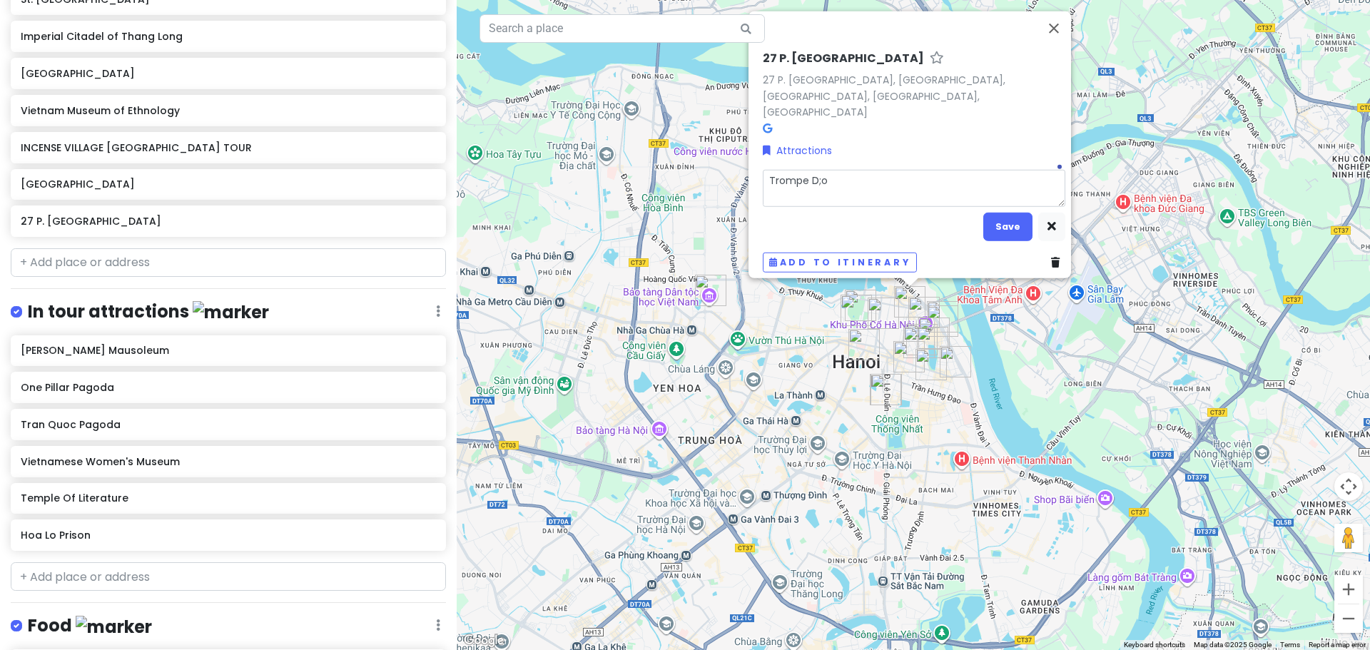
type textarea "Trompe D;oe"
type textarea "x"
type textarea "Trompe D;oei"
type textarea "x"
type textarea "Trompe D;oeil"
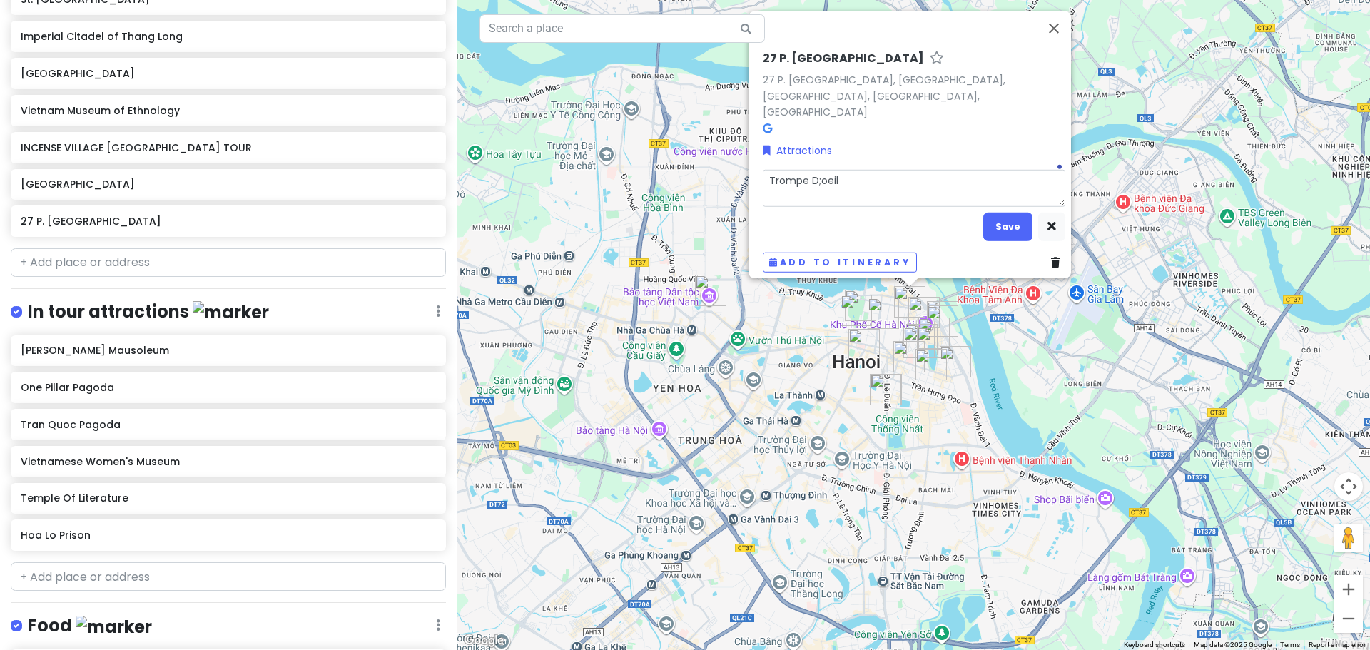
type textarea "x"
type textarea "Trompe D;oeil"
type textarea "x"
type textarea "Trompe D;oeil m"
type textarea "x"
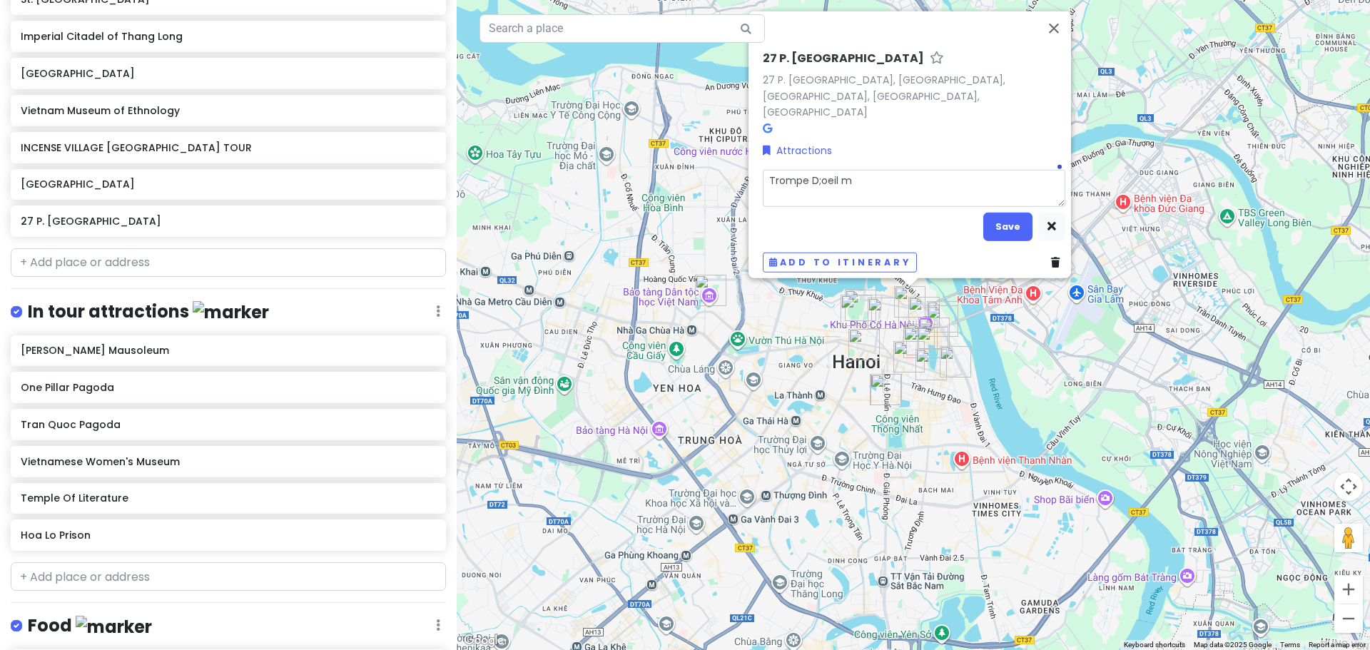
type textarea "Trompe D;oeil mu"
type textarea "x"
type textarea "Trompe D;oeil mur"
type textarea "x"
type textarea "Trompe D;oeil mura"
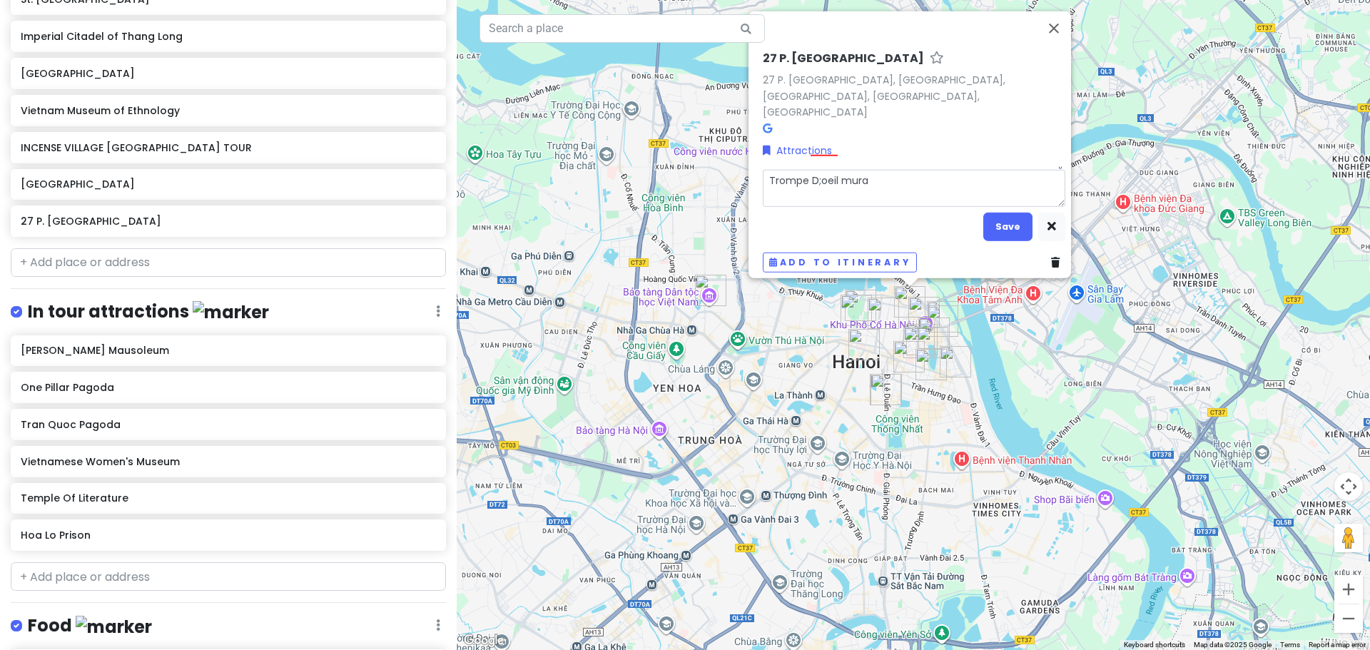
type textarea "x"
type textarea "Trompe D;oeil murals"
type textarea "x"
type textarea "Trompe D;oeil murals"
click at [997, 218] on button "Save" at bounding box center [1007, 227] width 49 height 28
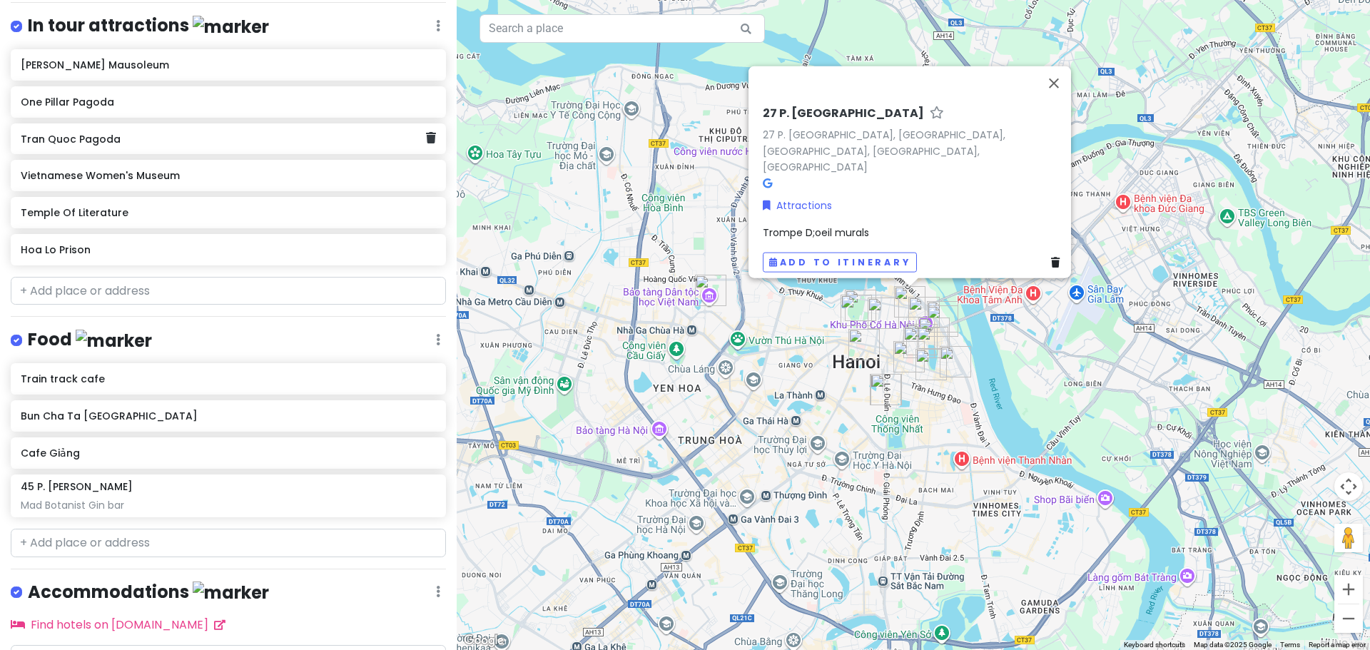
scroll to position [744, 0]
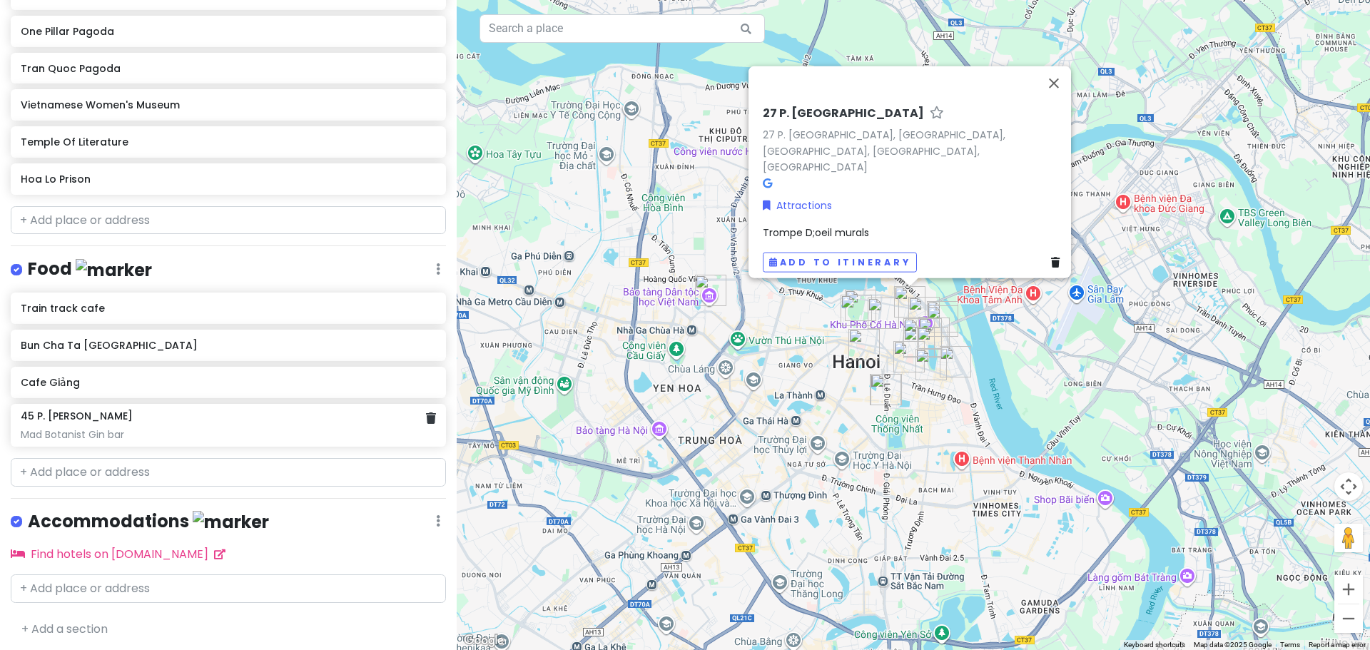
click at [91, 419] on h6 "45 P. [PERSON_NAME]" at bounding box center [77, 416] width 112 height 13
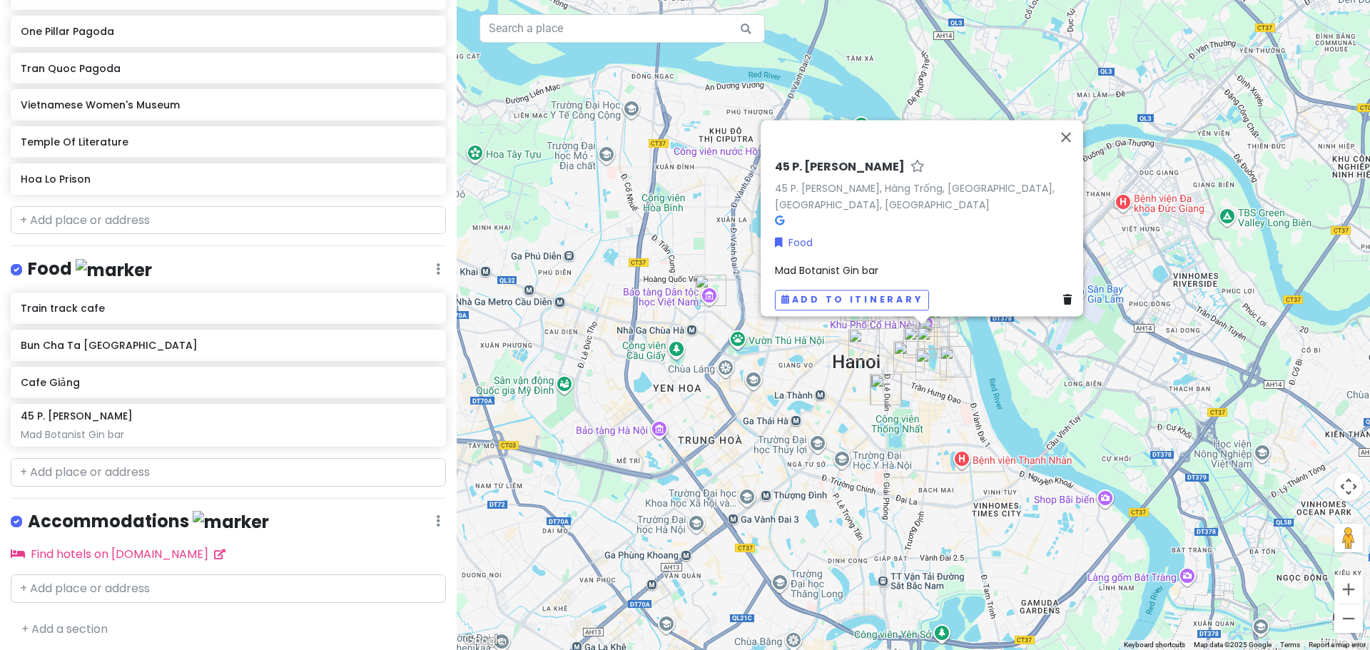
click at [879, 268] on div "Mad Botanist Gin bar" at bounding box center [926, 271] width 303 height 16
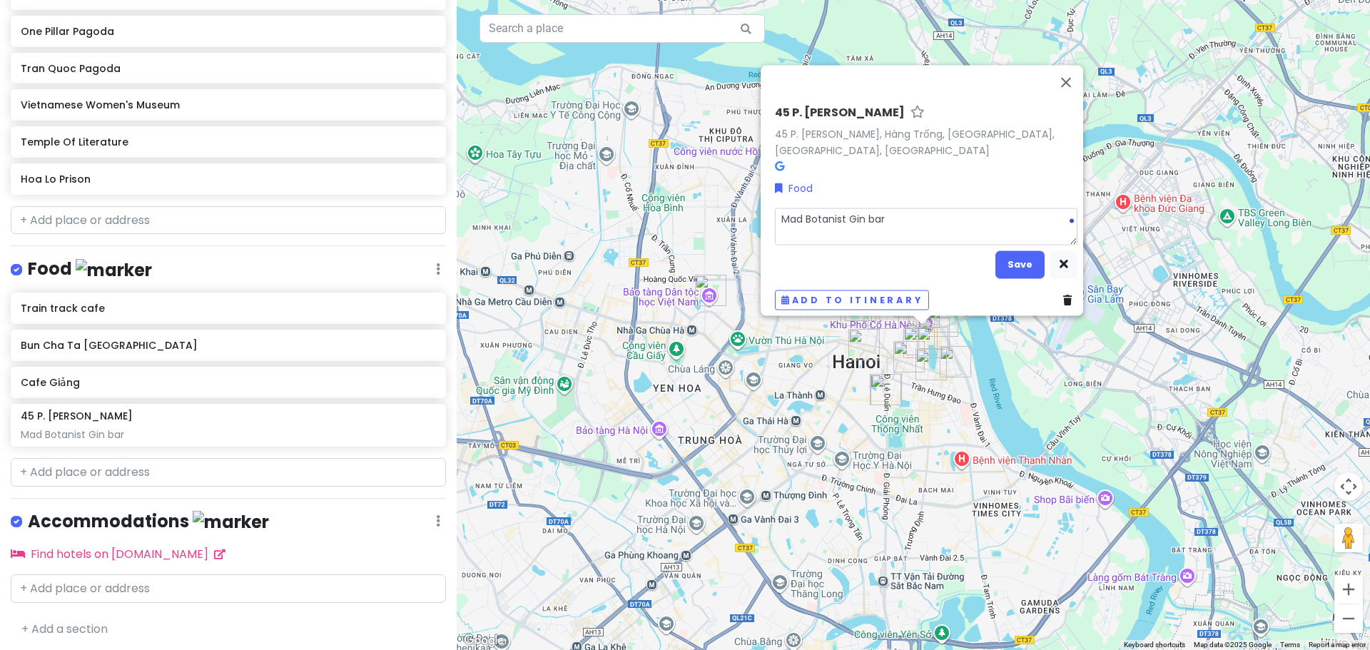
click at [908, 208] on textarea "Mad Botanist Gin bar" at bounding box center [926, 226] width 303 height 37
type textarea "x"
type textarea "Mad Botanist Gin bar"
type textarea "x"
type textarea "Mad Botanist Gin bar w"
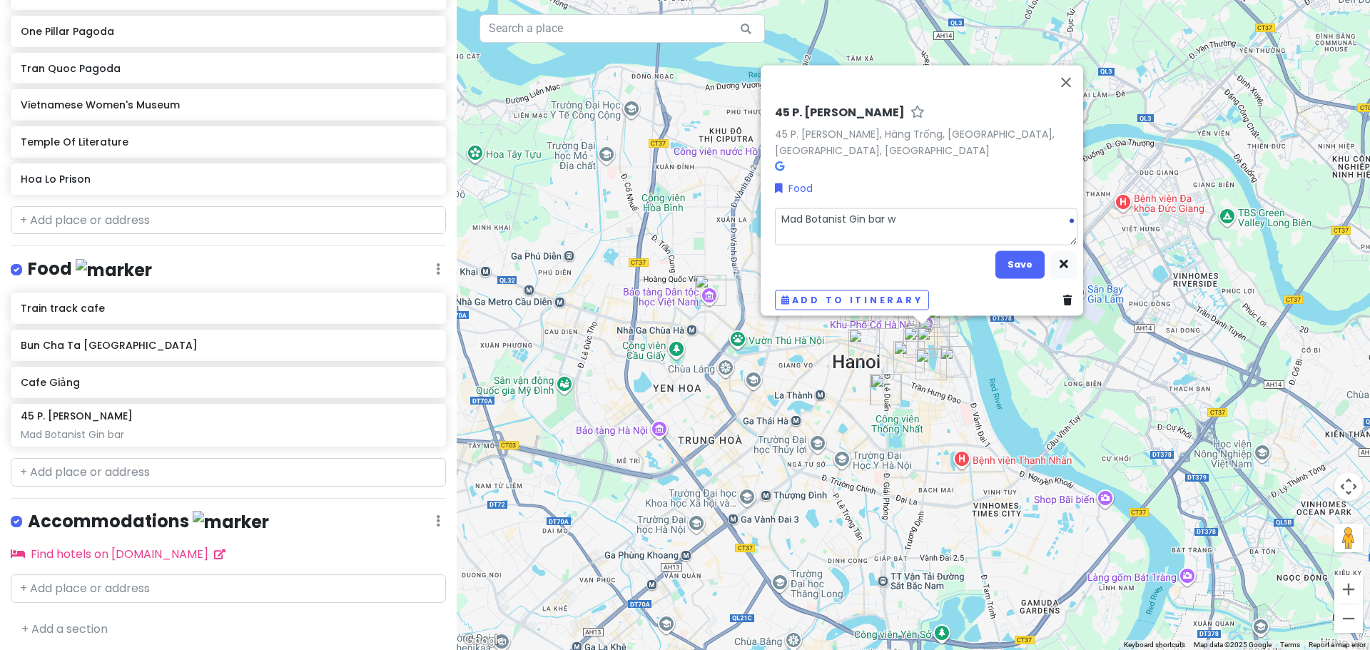
type textarea "x"
type textarea "Mad Botanist Gin bar wi"
type textarea "x"
type textarea "Mad Botanist Gin bar wit"
type textarea "x"
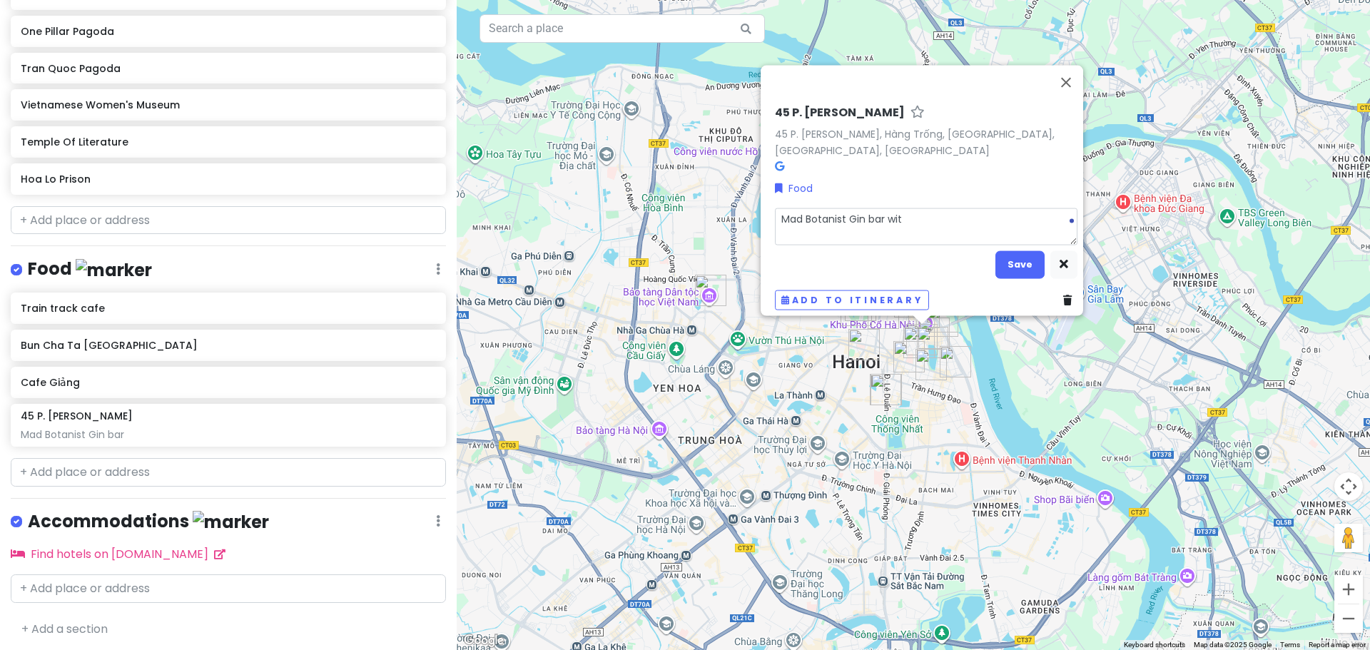
type textarea "Mad Botanist Gin bar with"
type textarea "x"
type textarea "Mad Botanist Gin bar with"
type textarea "x"
type textarea "Mad Botanist Gin bar with v"
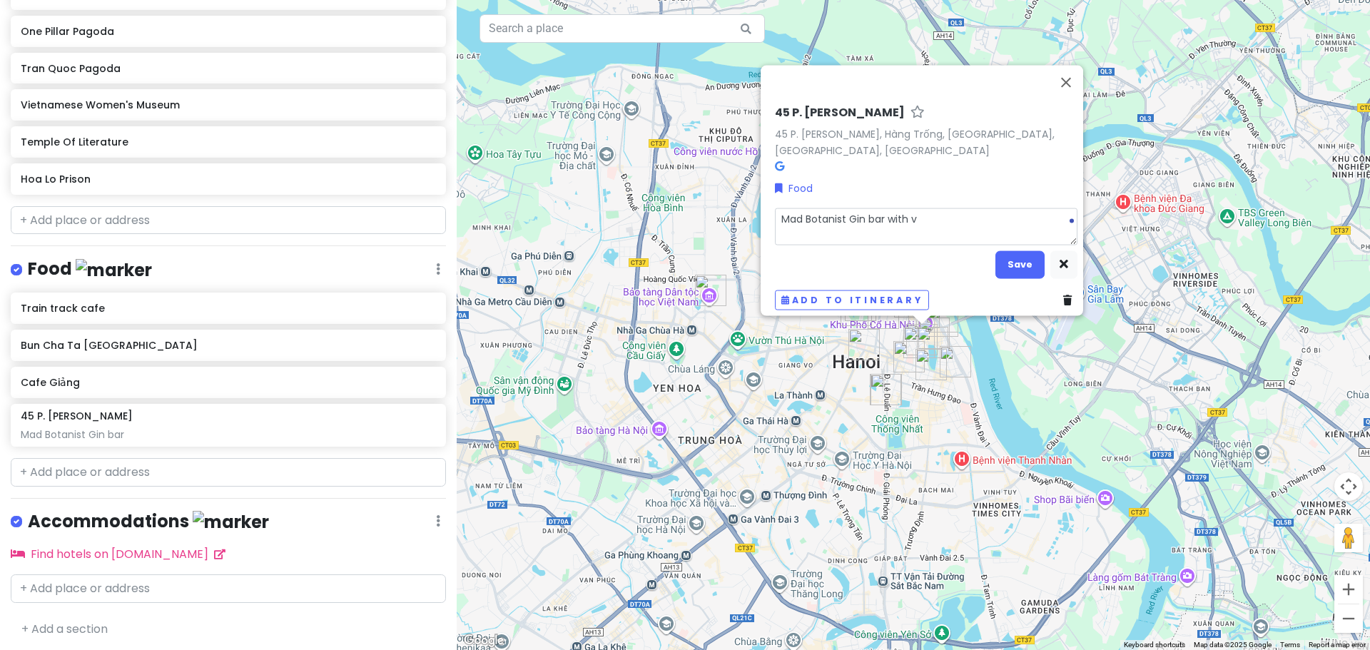
type textarea "x"
type textarea "Mad Botanist Gin bar with vi"
type textarea "x"
type textarea "Mad Botanist Gin bar with vie"
type textarea "x"
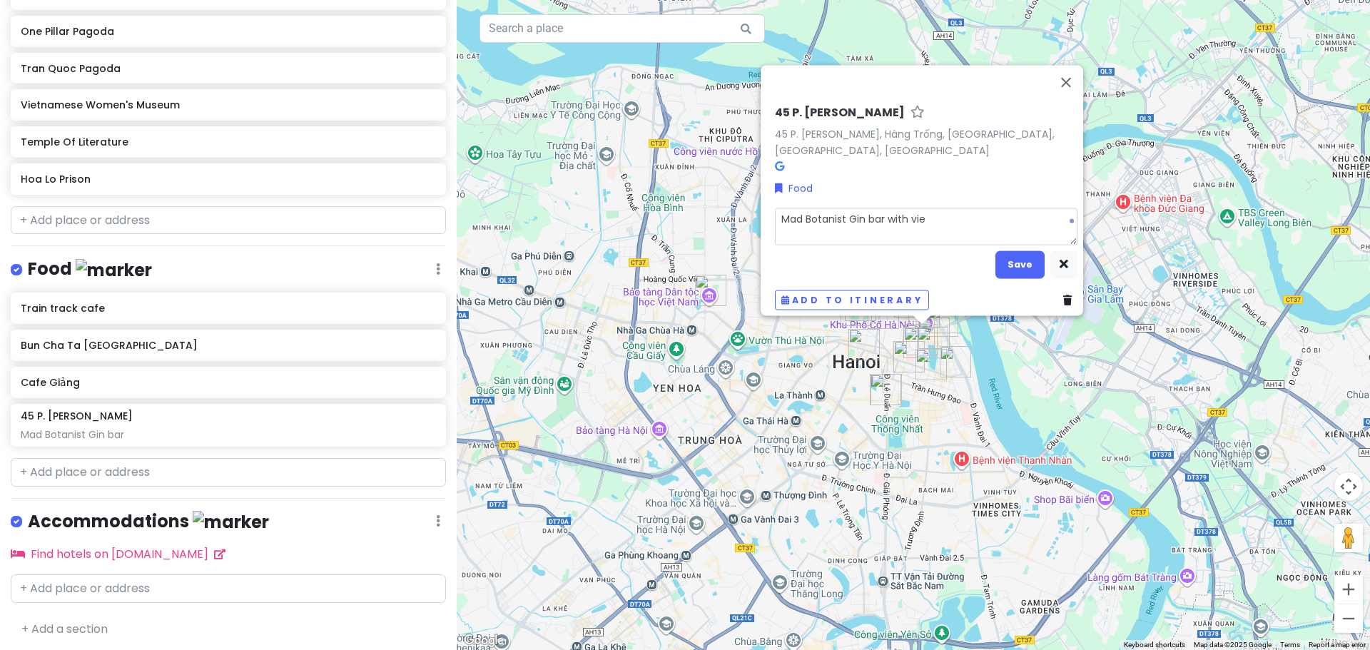
type textarea "Mad Botanist Gin bar with view"
type textarea "x"
type textarea "Mad Botanist Gin bar with view"
type textarea "x"
type textarea "Mad Botanist Gin bar with view o"
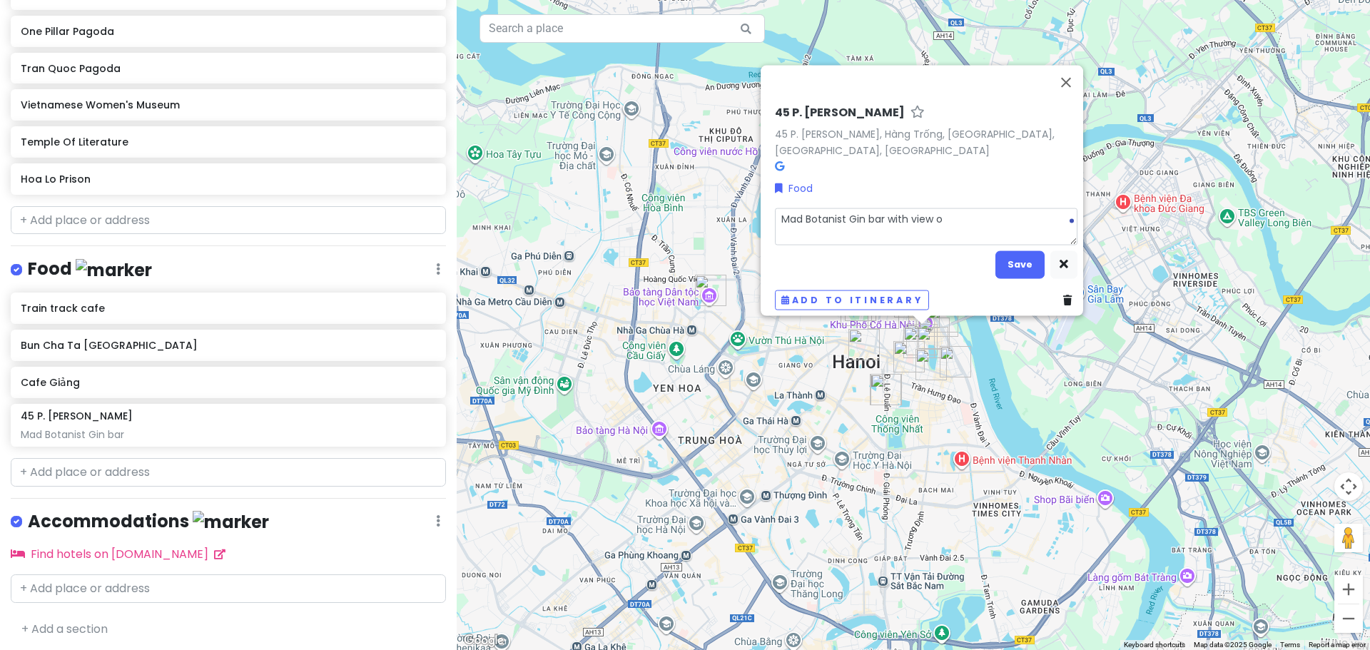
type textarea "x"
type textarea "Mad Botanist Gin bar with view ov"
type textarea "x"
type textarea "Mad Botanist Gin bar with view ove"
type textarea "x"
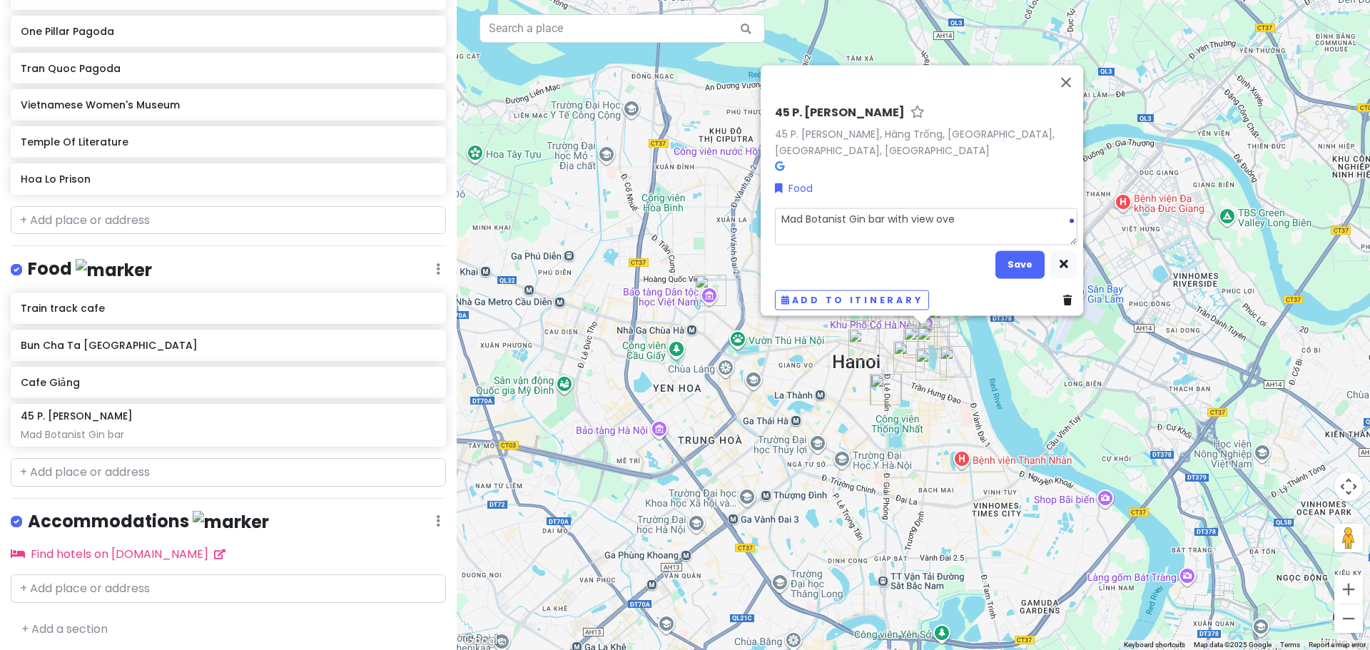
type textarea "Mad Botanist Gin bar with view over"
type textarea "x"
type textarea "Mad Botanist Gin bar with view over"
type textarea "x"
type textarea "Mad Botanist Gin bar with view over t"
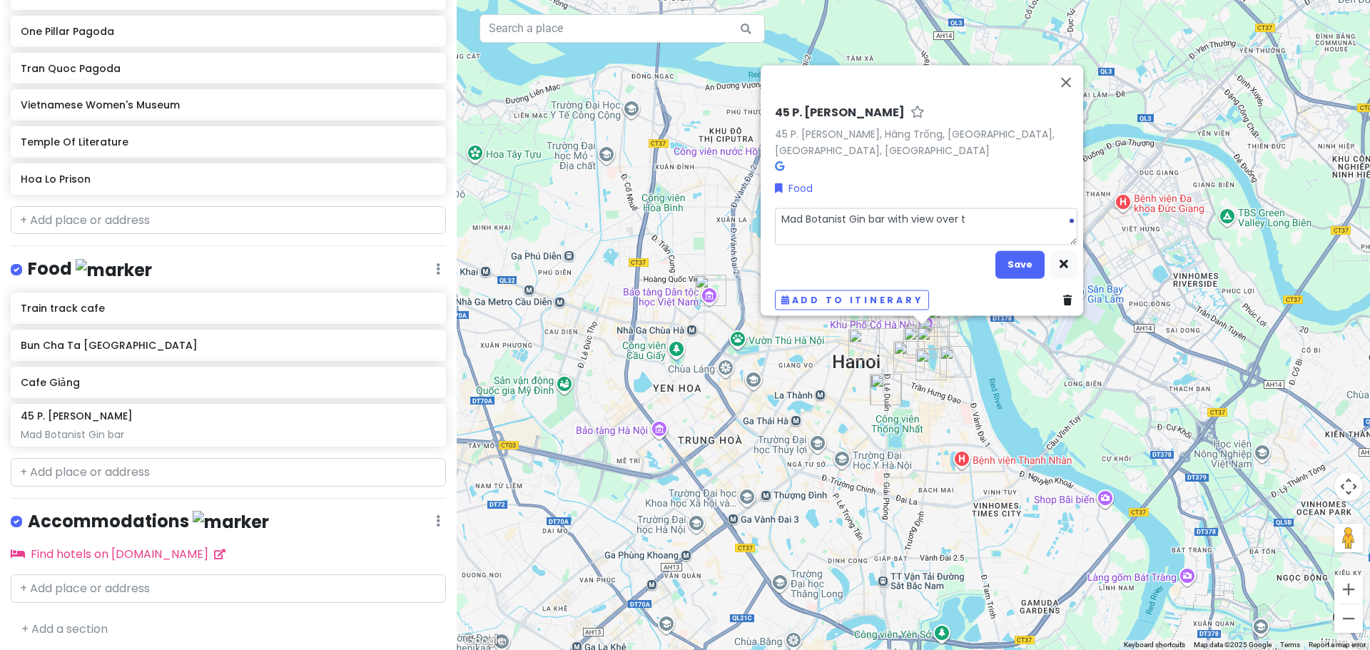
type textarea "x"
type textarea "Mad Botanist Gin bar with view over th"
type textarea "x"
type textarea "Mad Botanist Gin bar with view over the"
type textarea "x"
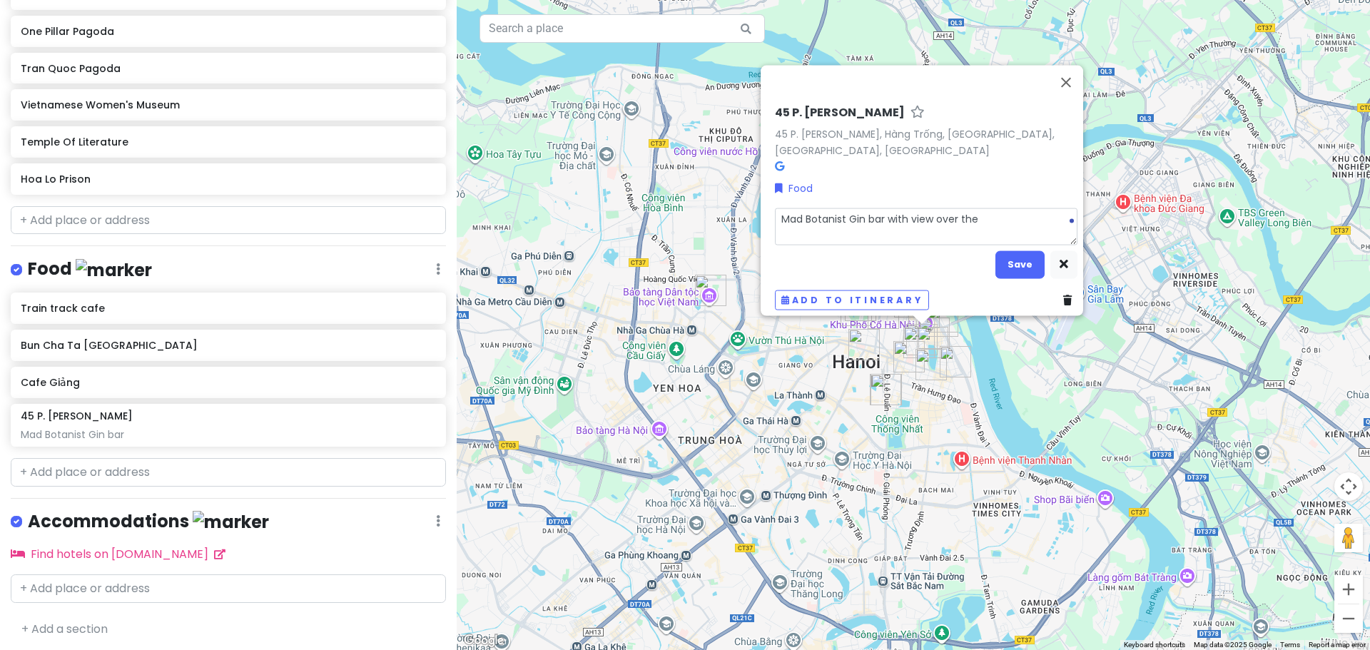
type textarea "Mad Botanist Gin bar with view over the"
type textarea "x"
type textarea "Mad Botanist Gin bar with view over the c"
type textarea "x"
type textarea "Mad Botanist Gin bar with view over the ca"
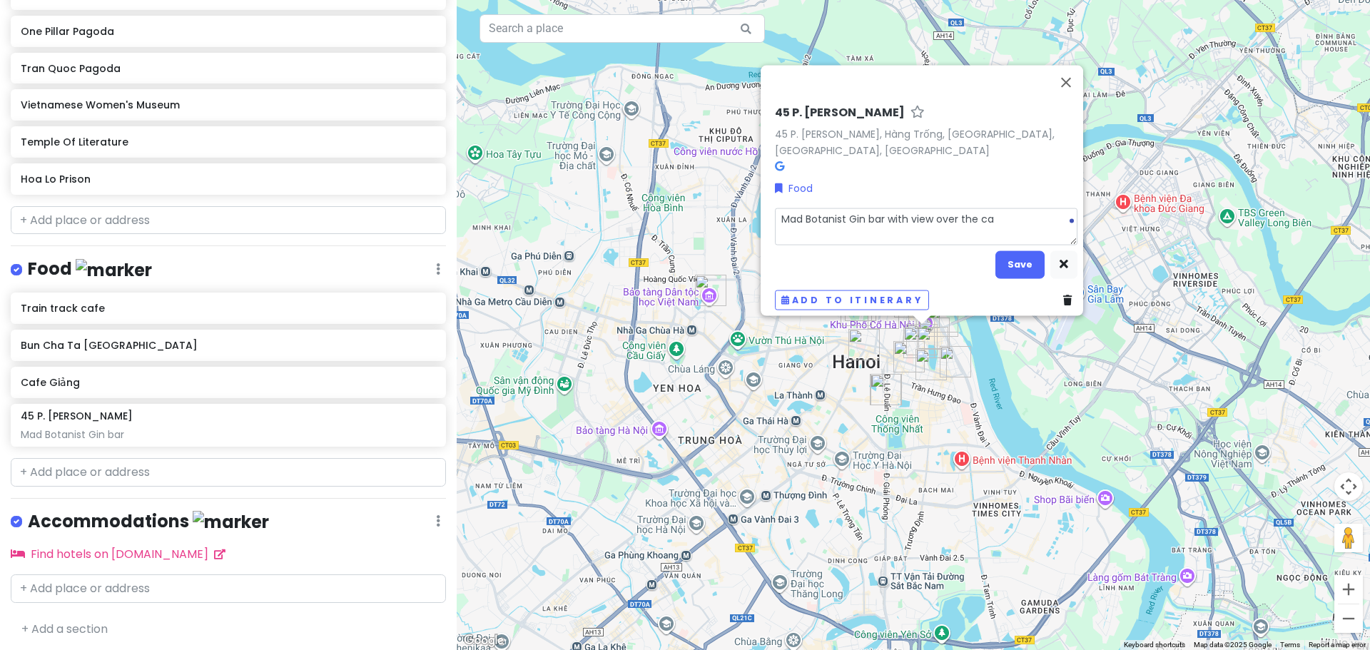
type textarea "x"
type textarea "Mad Botanist Gin bar with view over the cat"
type textarea "x"
type textarea "Mad Botanist Gin bar with view over the cath"
type textarea "x"
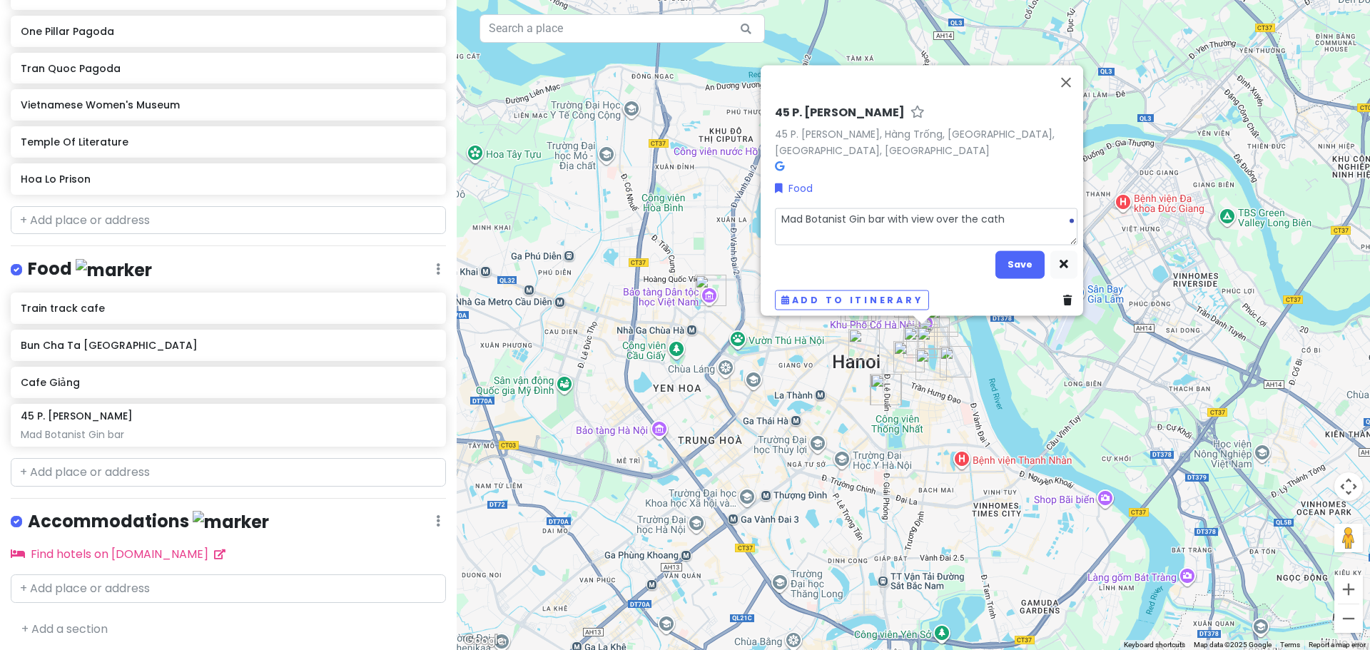
type textarea "Mad Botanist Gin bar with view over the cathe"
type textarea "x"
type textarea "Mad Botanist Gin bar with view over the cathed"
type textarea "x"
type textarea "Mad Botanist Gin bar with view over the cathedr"
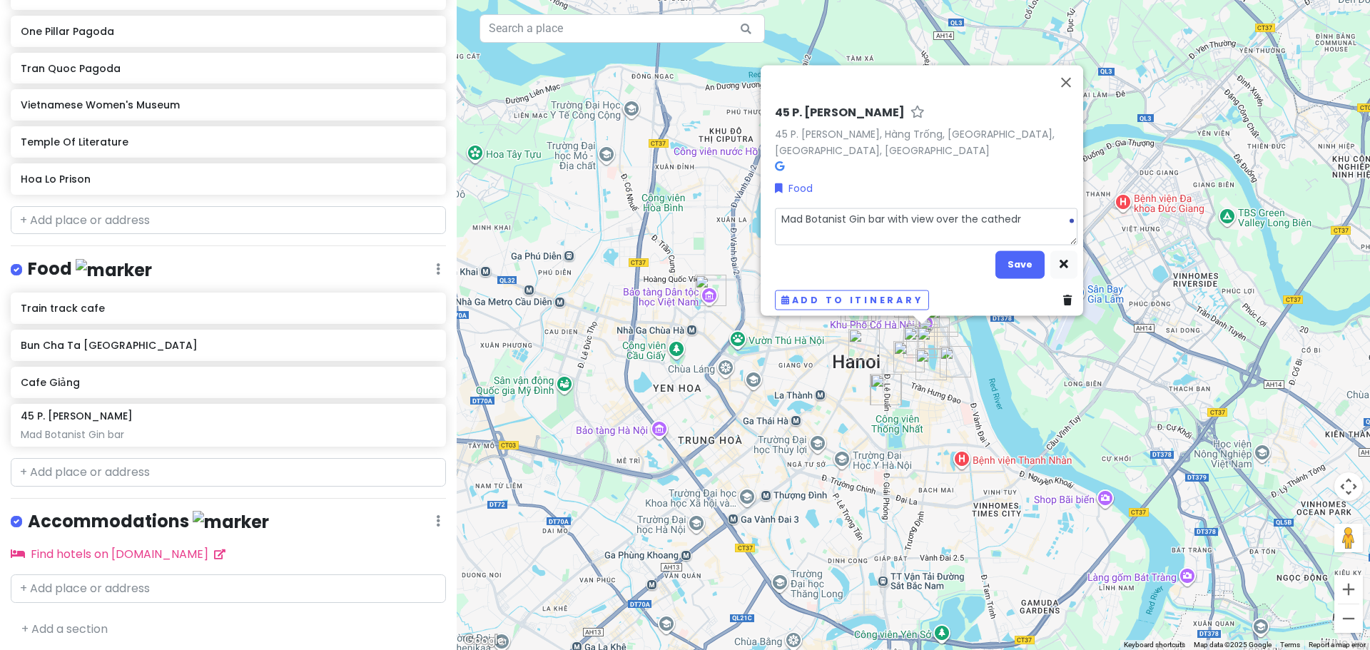
type textarea "x"
type textarea "Mad Botanist Gin bar with view over the cathedra"
type textarea "x"
type textarea "Mad Botanist Gin bar with view over the cathedral"
type textarea "x"
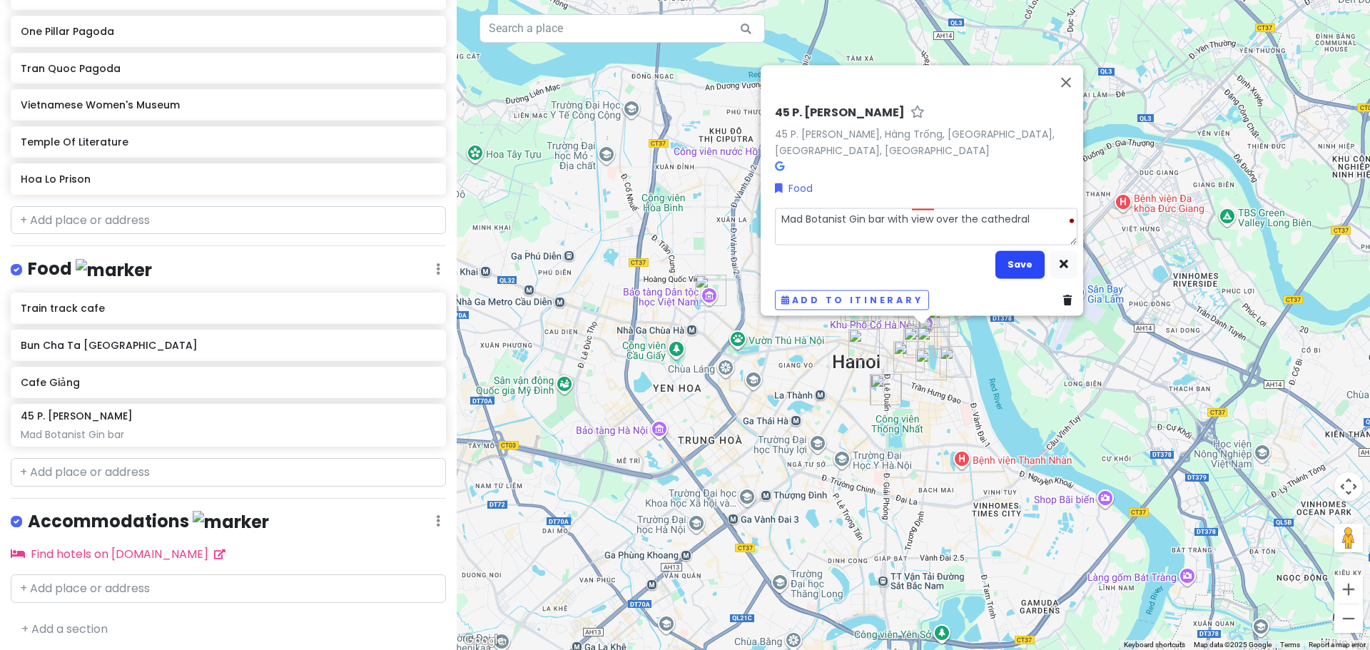
type textarea "Mad Botanist Gin bar with view over the cathedral"
click at [998, 250] on button "Save" at bounding box center [1019, 264] width 49 height 28
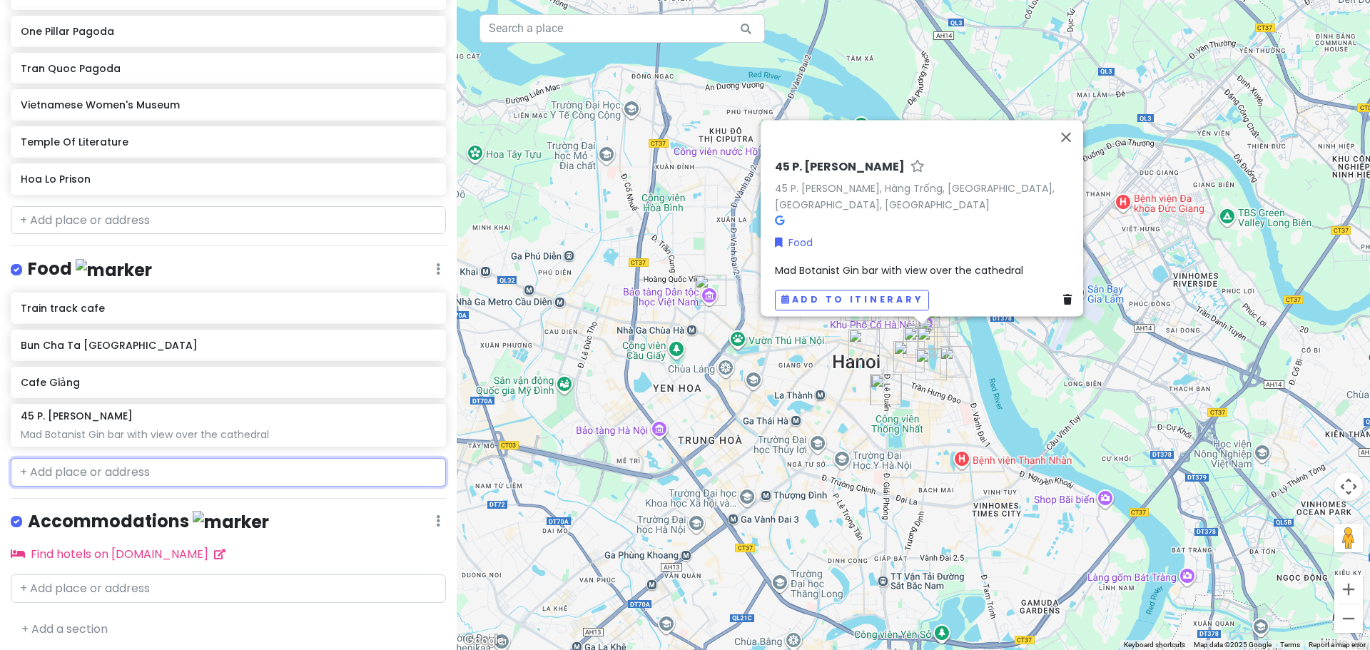
click at [69, 464] on input "text" at bounding box center [228, 472] width 435 height 29
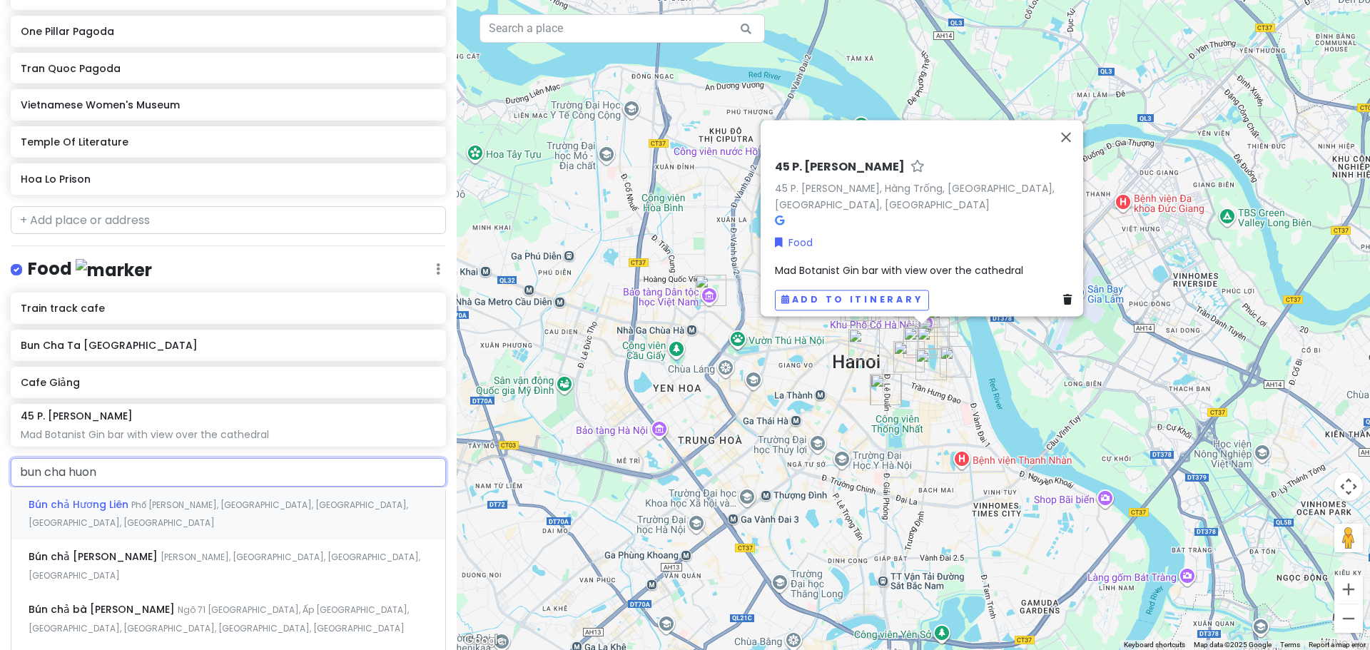
type input "bun cha huong"
click at [90, 505] on span "Bún chả Hương Liên" at bounding box center [80, 504] width 103 height 14
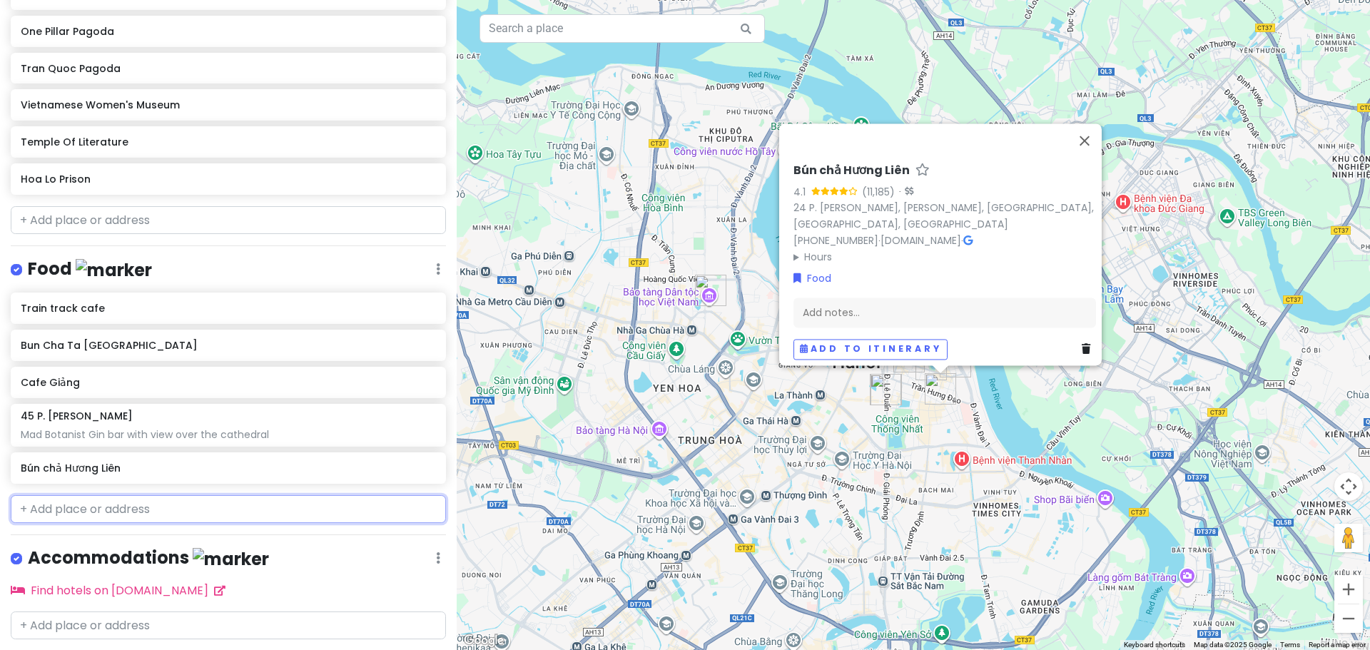
click at [75, 512] on input "text" at bounding box center [228, 509] width 435 height 29
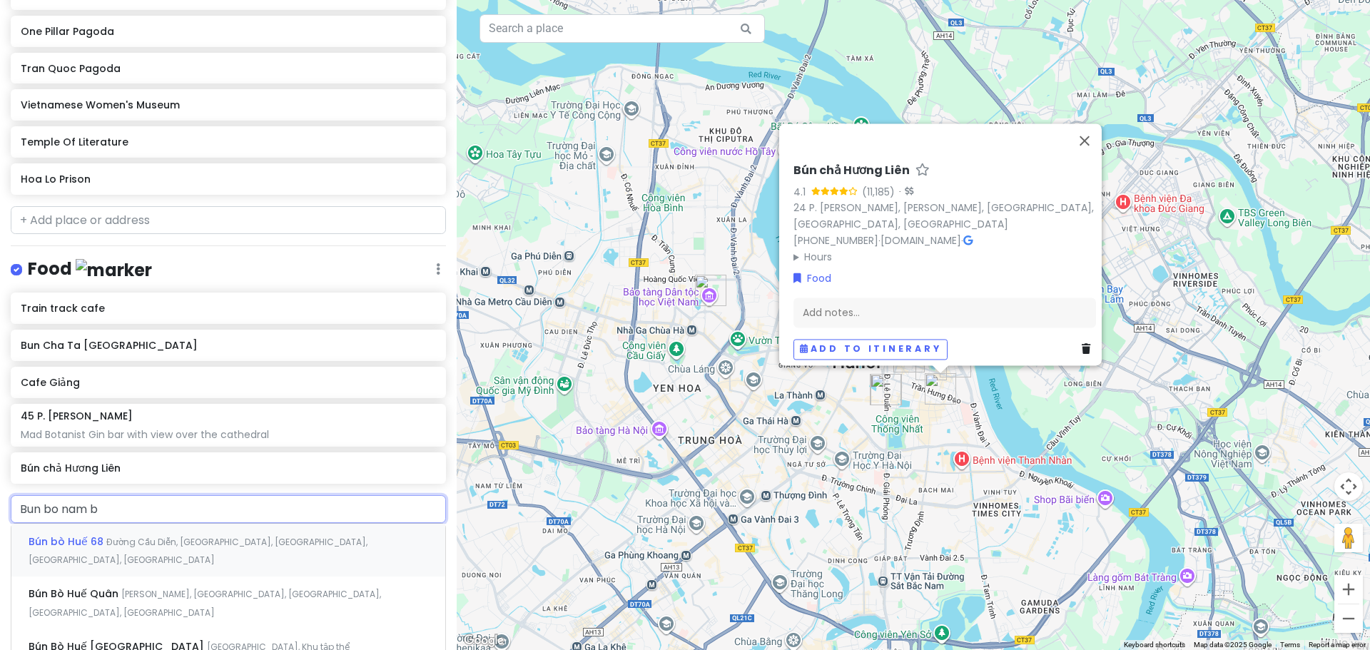
type input "Bun bo nam bo"
click at [71, 542] on span "Bún Bò Nam Bộ Bách Phương" at bounding box center [105, 542] width 152 height 14
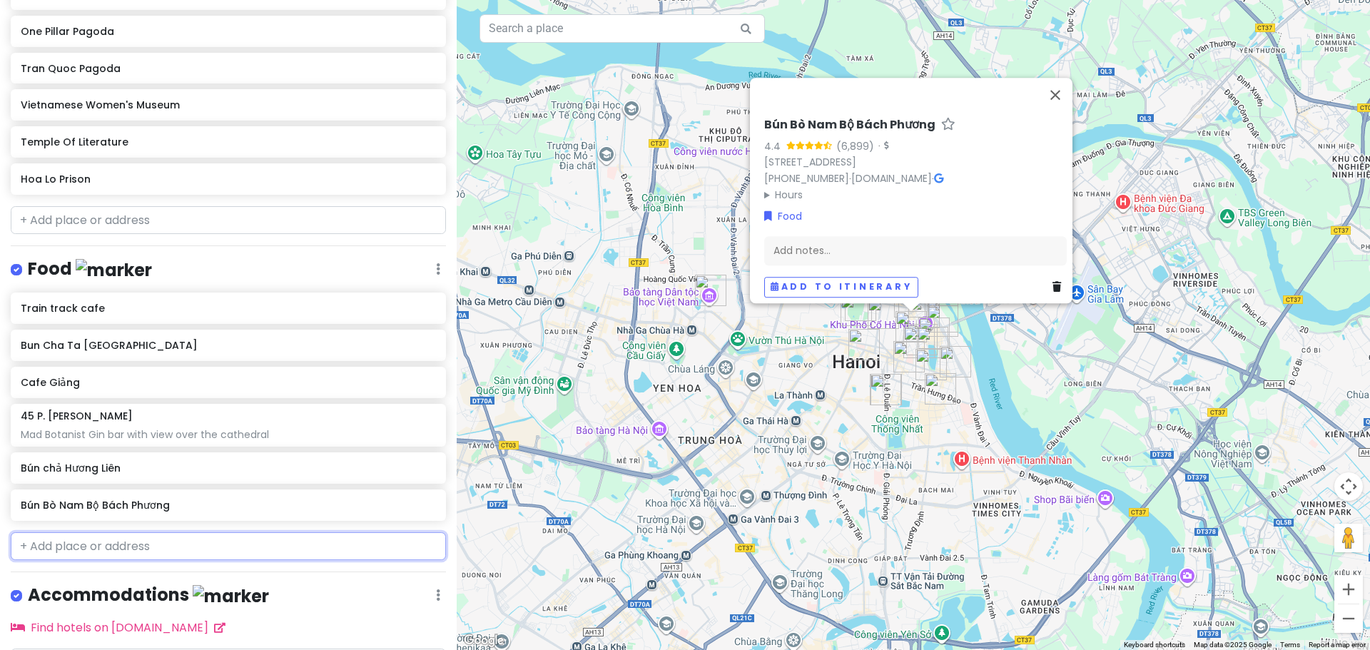
click at [96, 548] on input "text" at bounding box center [228, 546] width 435 height 29
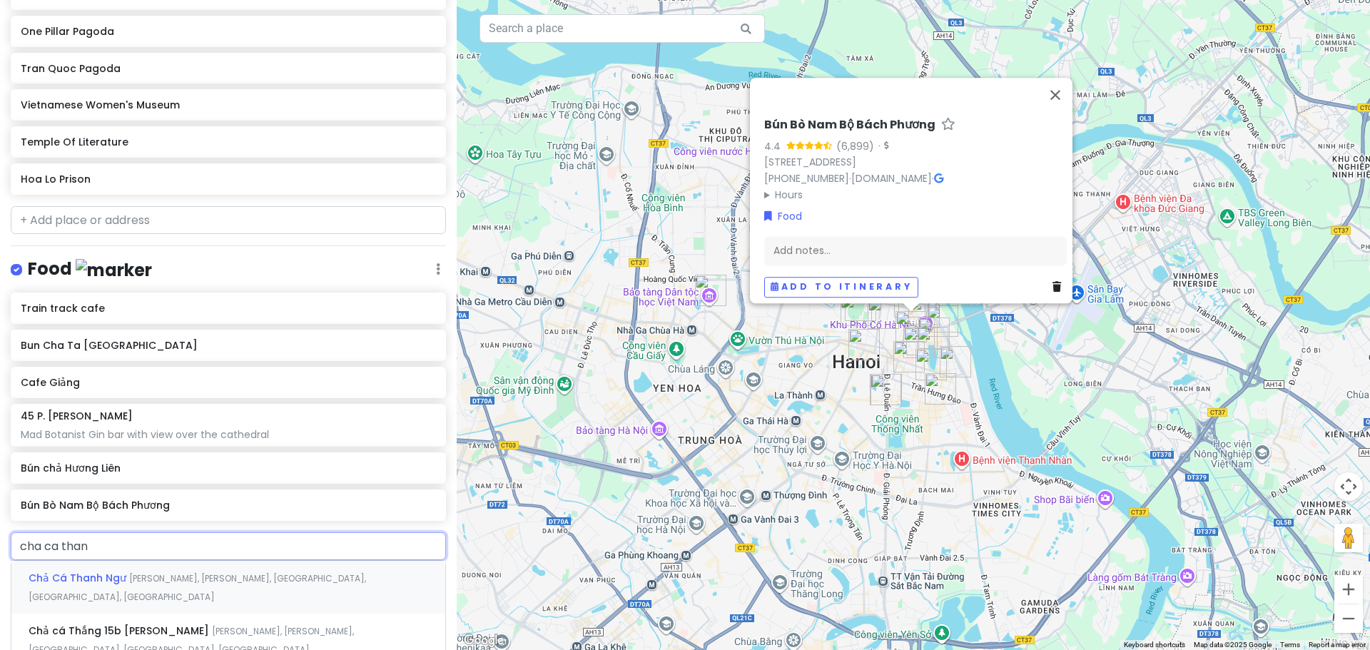
type input "cha ca thang"
click at [119, 585] on span "Chả Cá Thăng Long" at bounding box center [120, 578] width 183 height 14
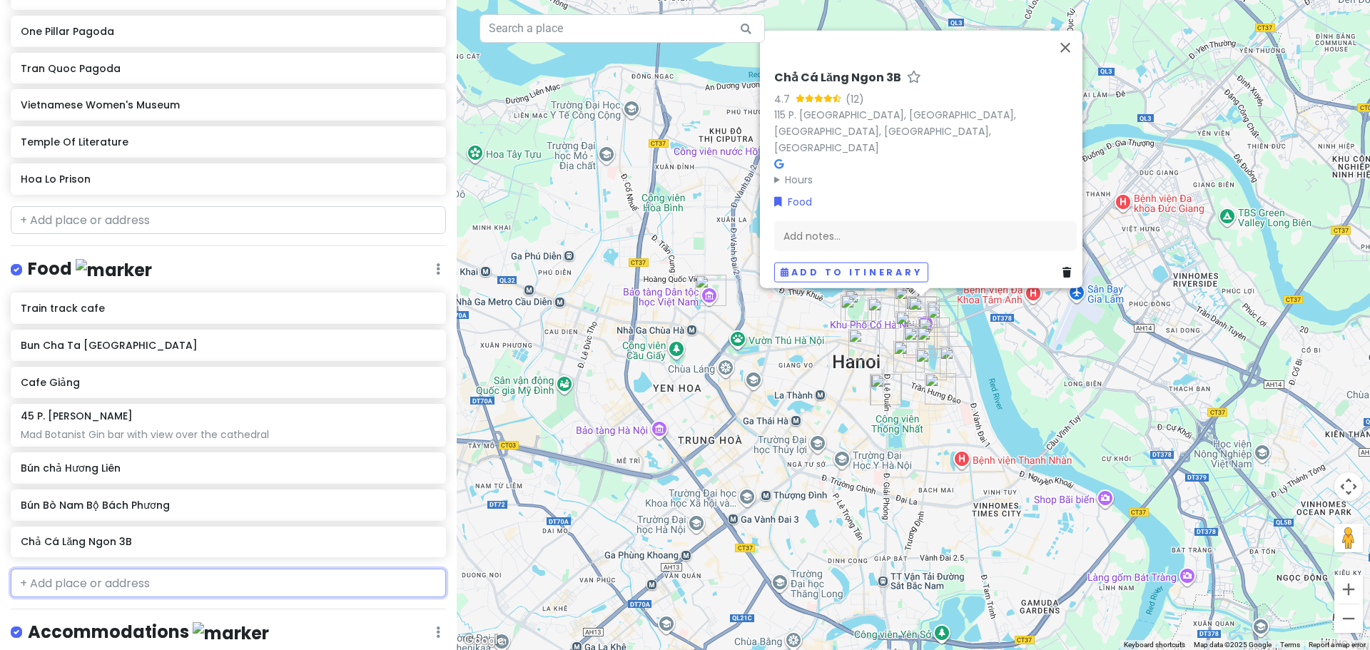
click at [66, 586] on input "text" at bounding box center [228, 583] width 435 height 29
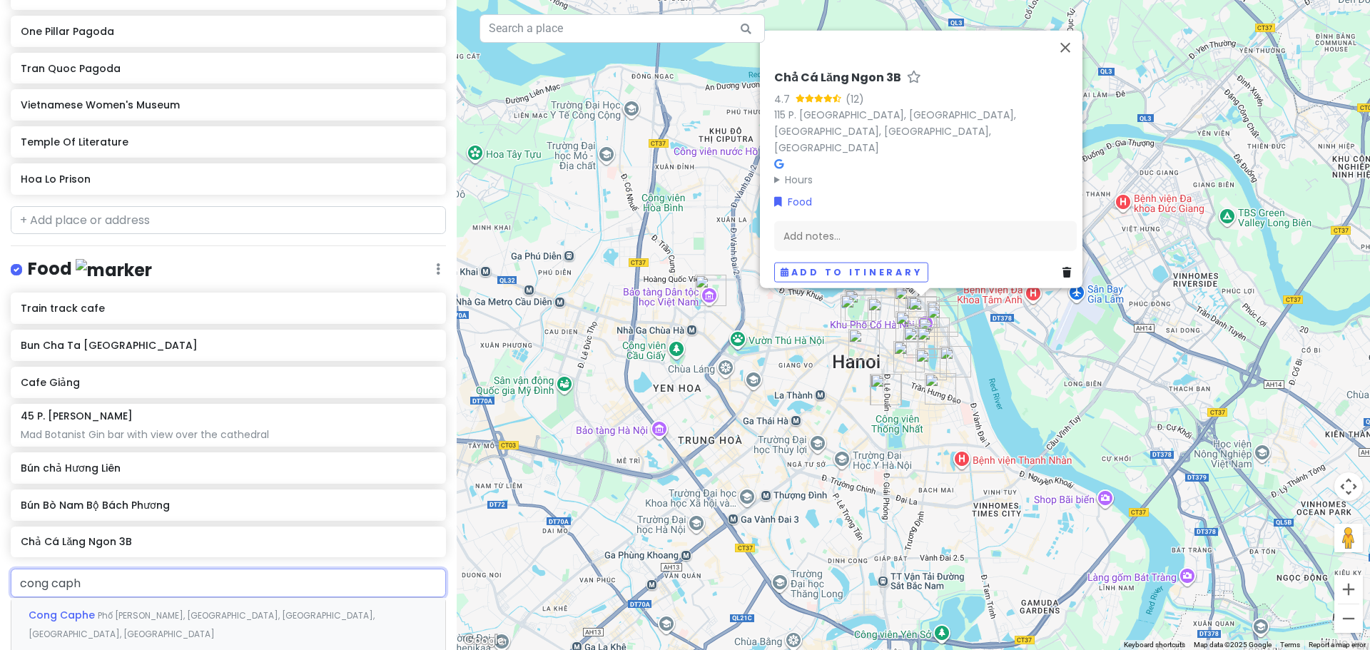
type input "cong caphe"
click at [103, 611] on span "Phố [PERSON_NAME], [GEOGRAPHIC_DATA], [GEOGRAPHIC_DATA], [GEOGRAPHIC_DATA], [GE…" at bounding box center [202, 624] width 346 height 31
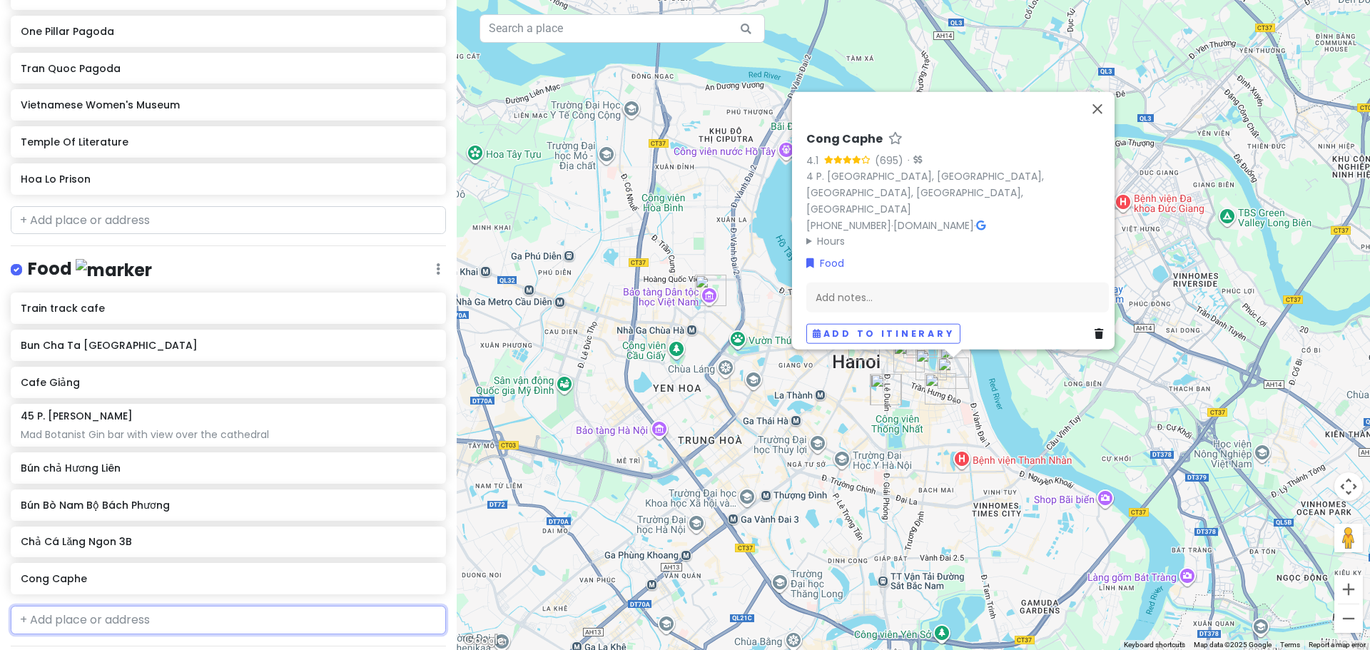
click at [86, 614] on input "text" at bounding box center [228, 620] width 435 height 29
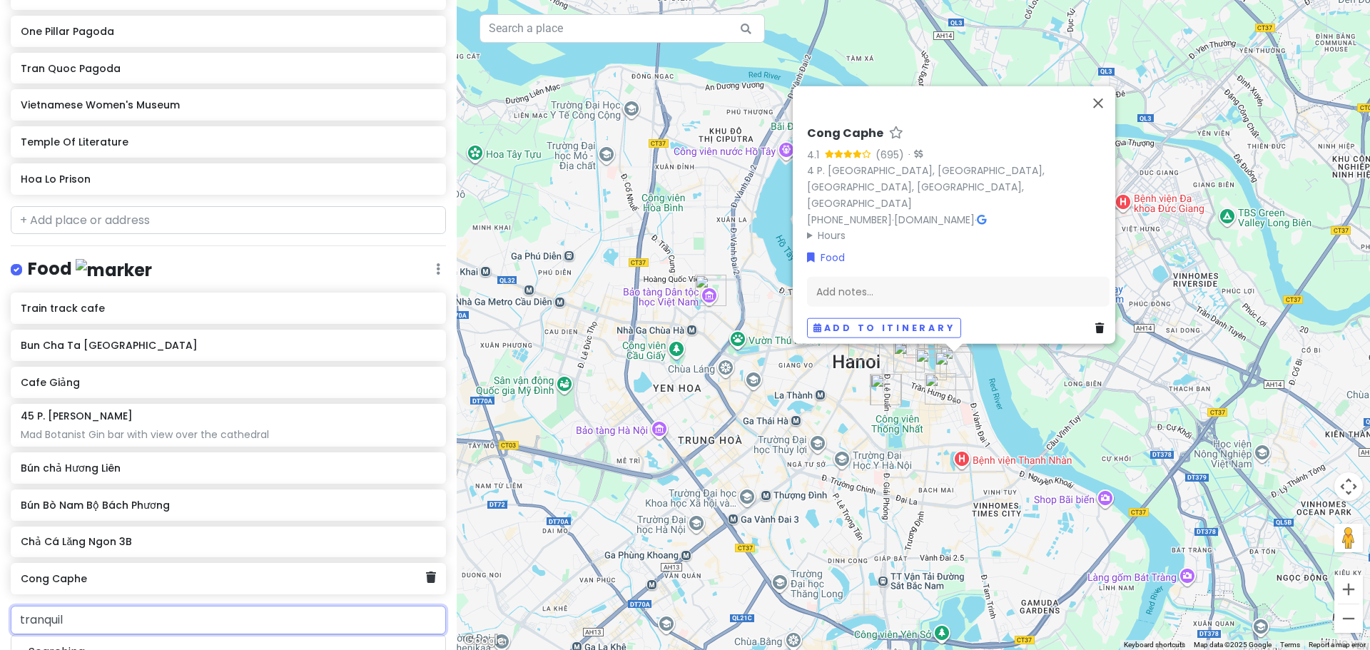
type input "tranquil"
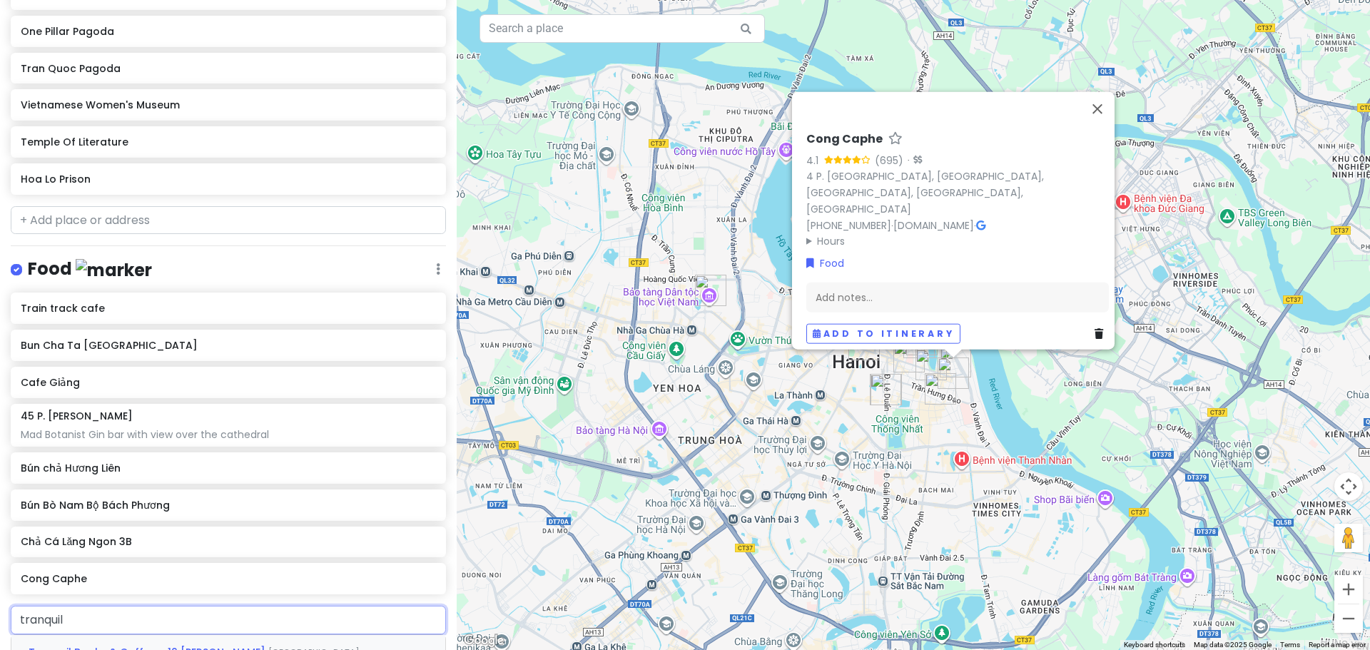
click at [267, 647] on span "[GEOGRAPHIC_DATA], [GEOGRAPHIC_DATA], [GEOGRAPHIC_DATA], [GEOGRAPHIC_DATA], [GE…" at bounding box center [217, 662] width 376 height 31
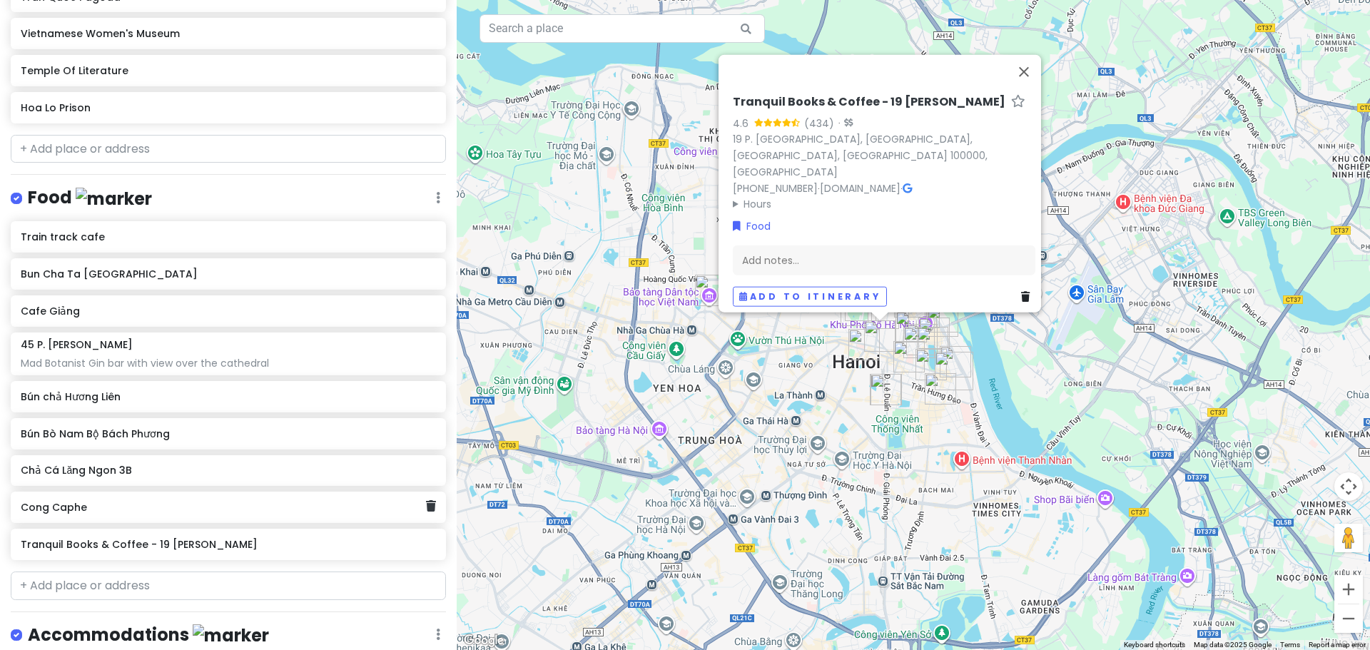
scroll to position [887, 0]
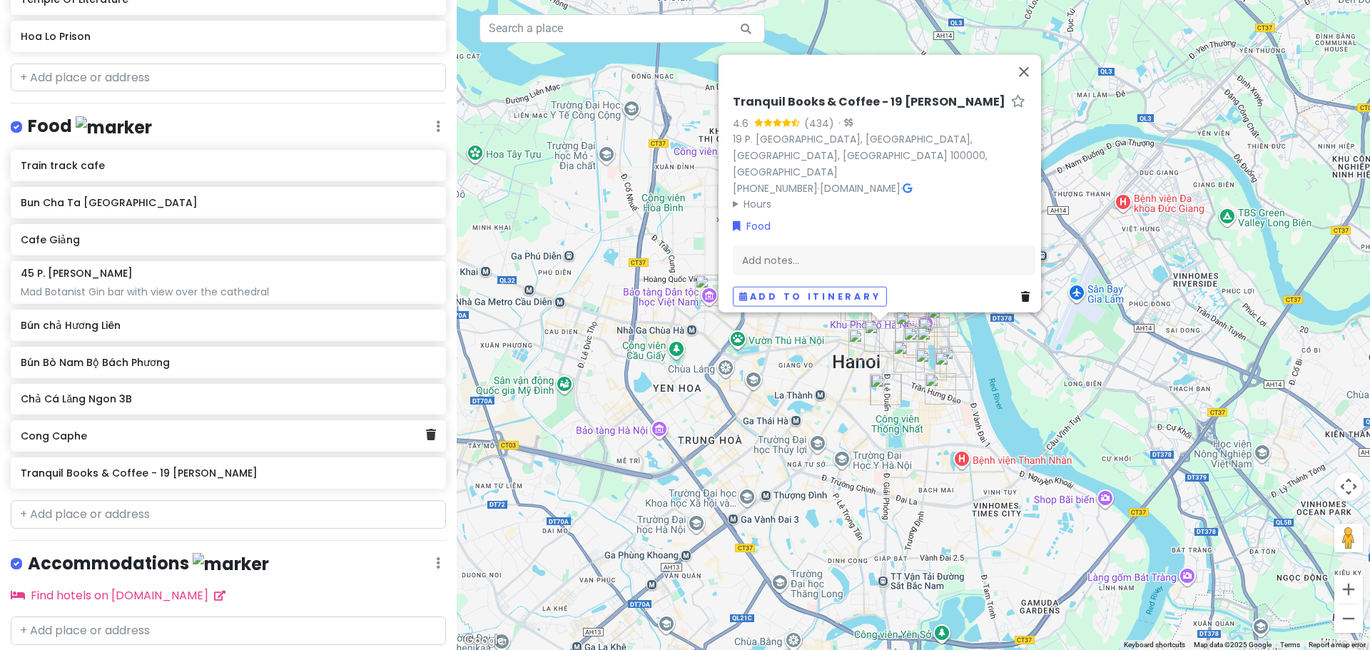
click at [193, 440] on div "Cong Caphe" at bounding box center [223, 436] width 405 height 20
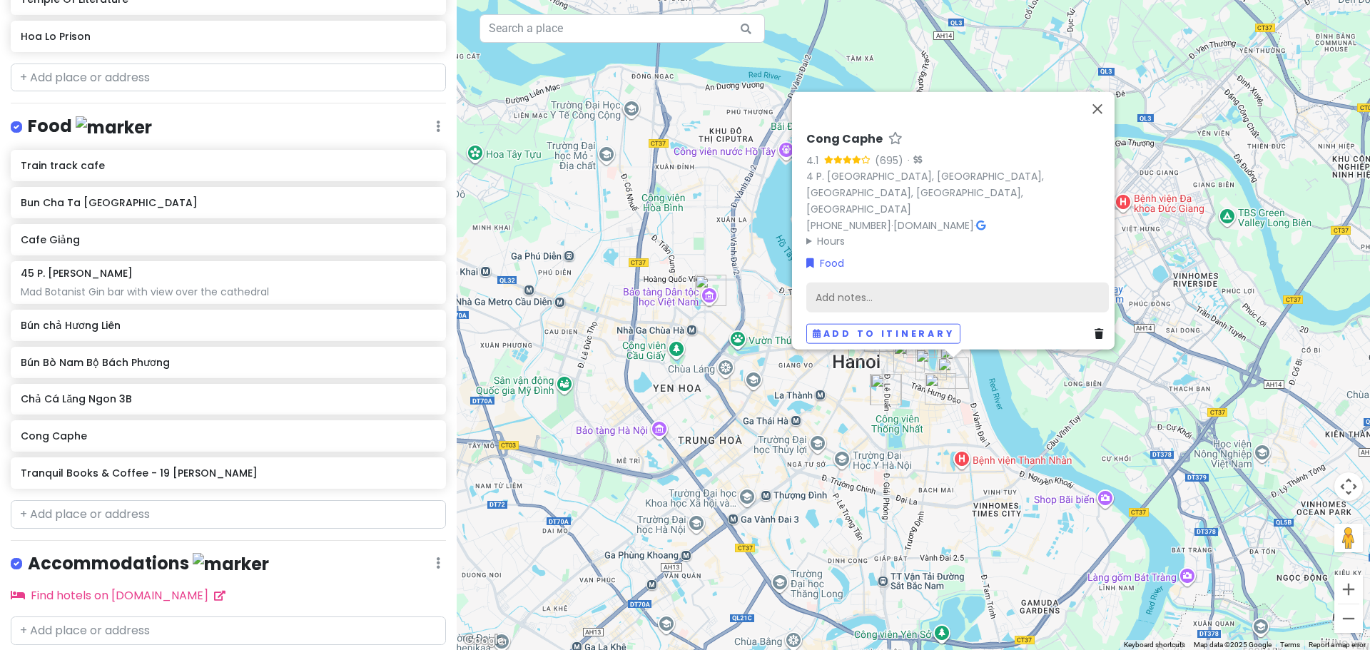
click at [864, 282] on div "Add notes..." at bounding box center [957, 297] width 303 height 30
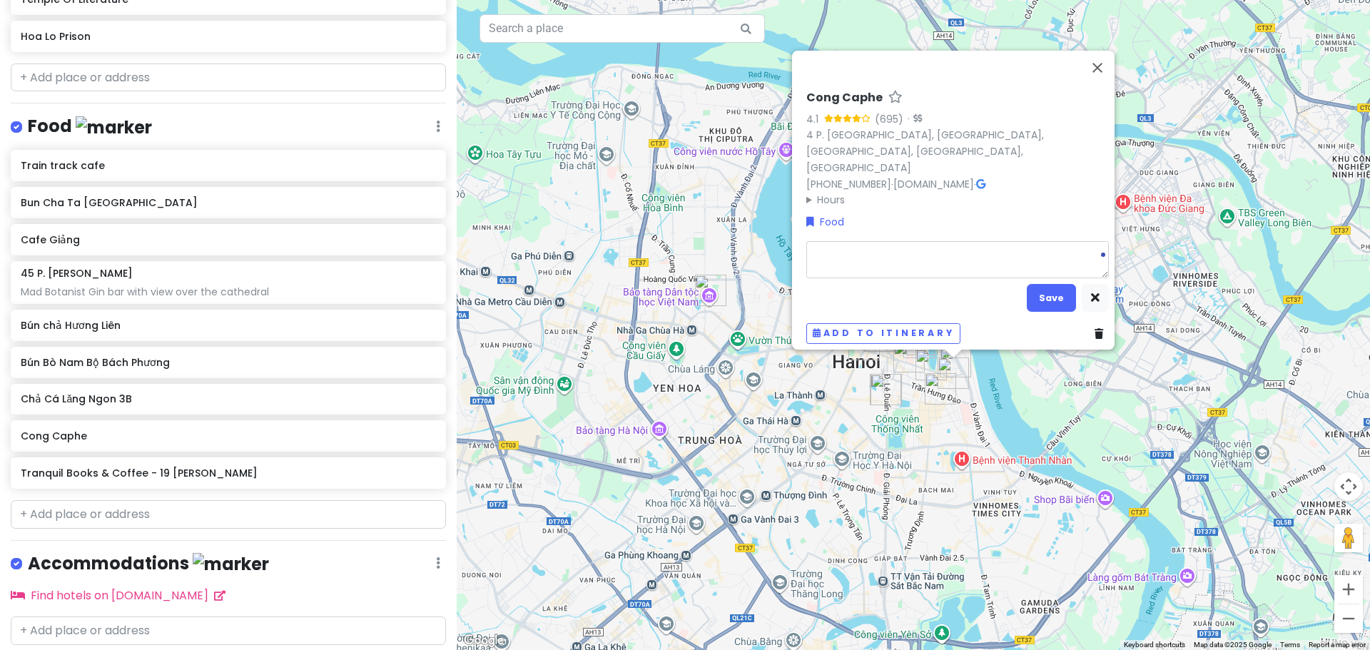
type textarea "x"
type textarea "f"
type textarea "x"
type textarea "fa"
type textarea "x"
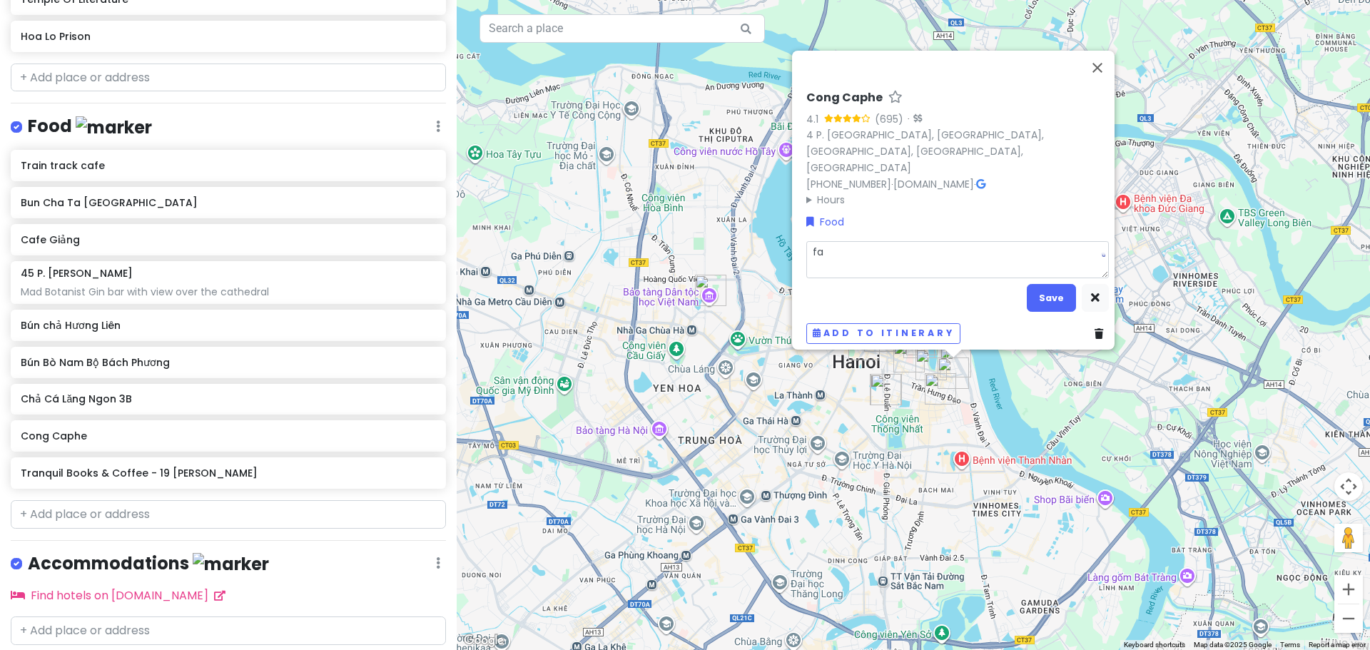
type textarea "fam"
type textarea "x"
type textarea "famo"
type textarea "x"
type textarea "famou"
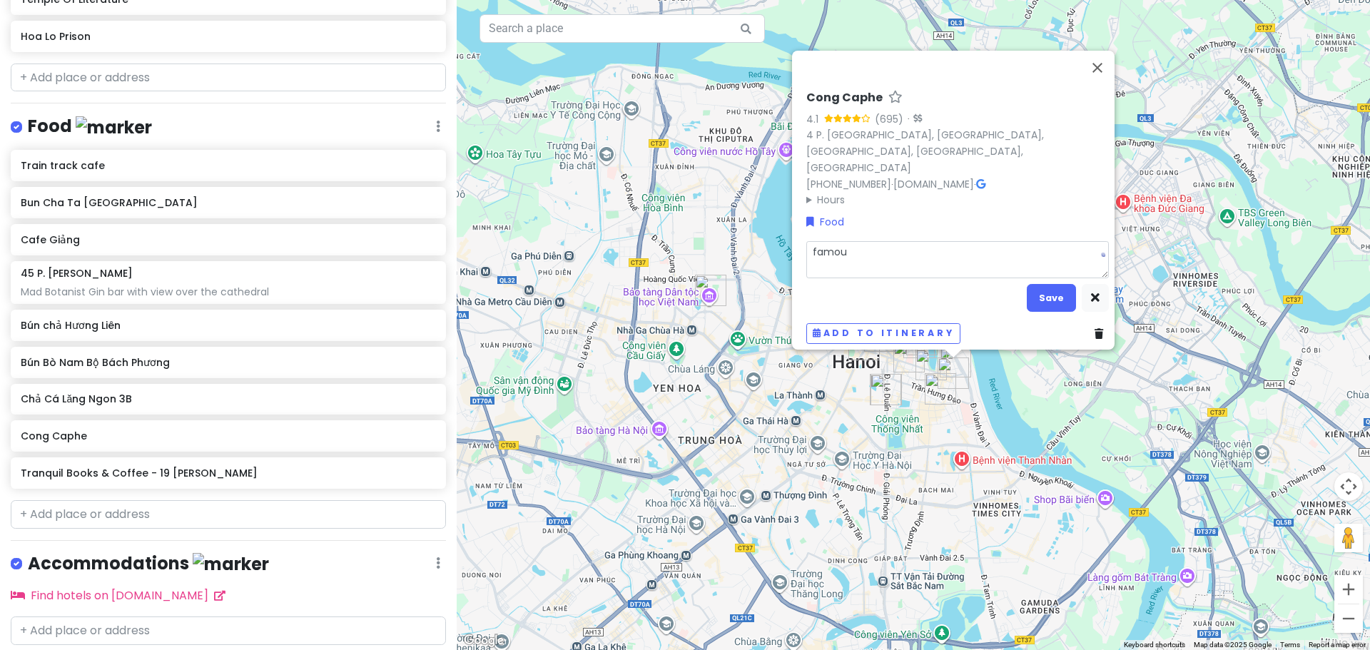
type textarea "x"
click at [1048, 284] on button "Save" at bounding box center [1051, 298] width 49 height 28
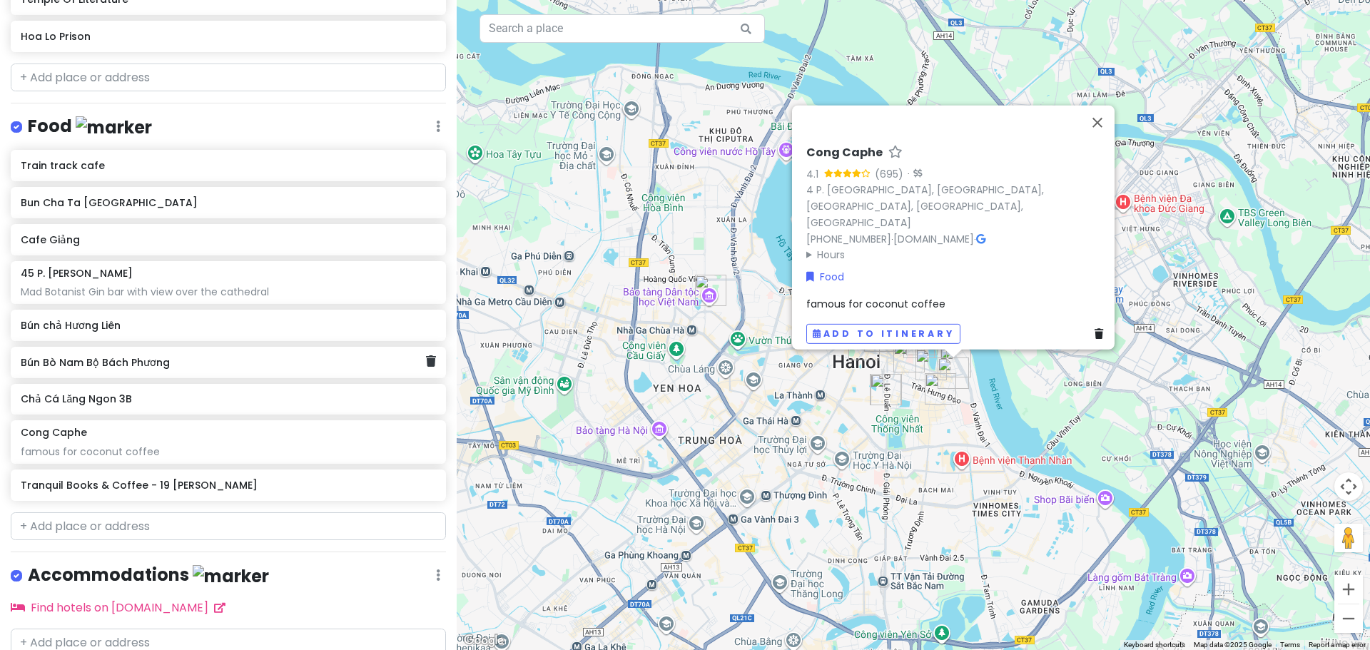
click at [103, 365] on h6 "Bún Bò Nam Bộ Bách Phương" at bounding box center [223, 362] width 405 height 13
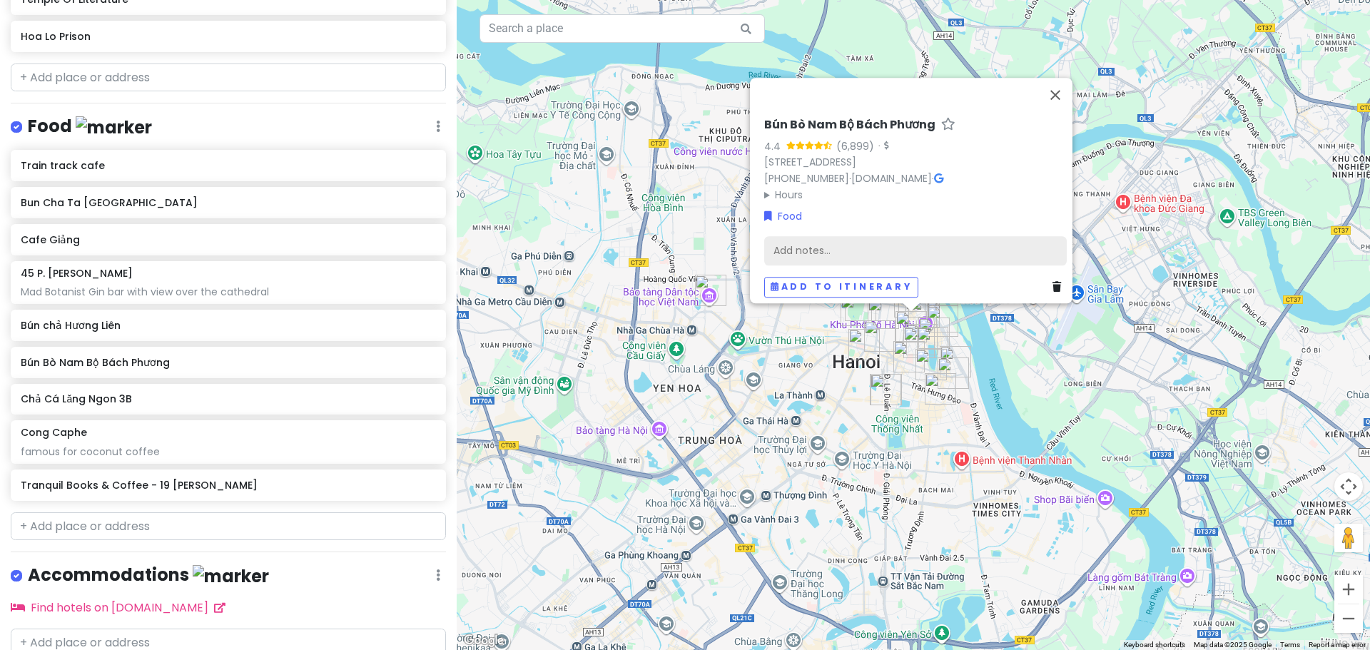
click at [863, 245] on div "Add notes..." at bounding box center [915, 250] width 303 height 30
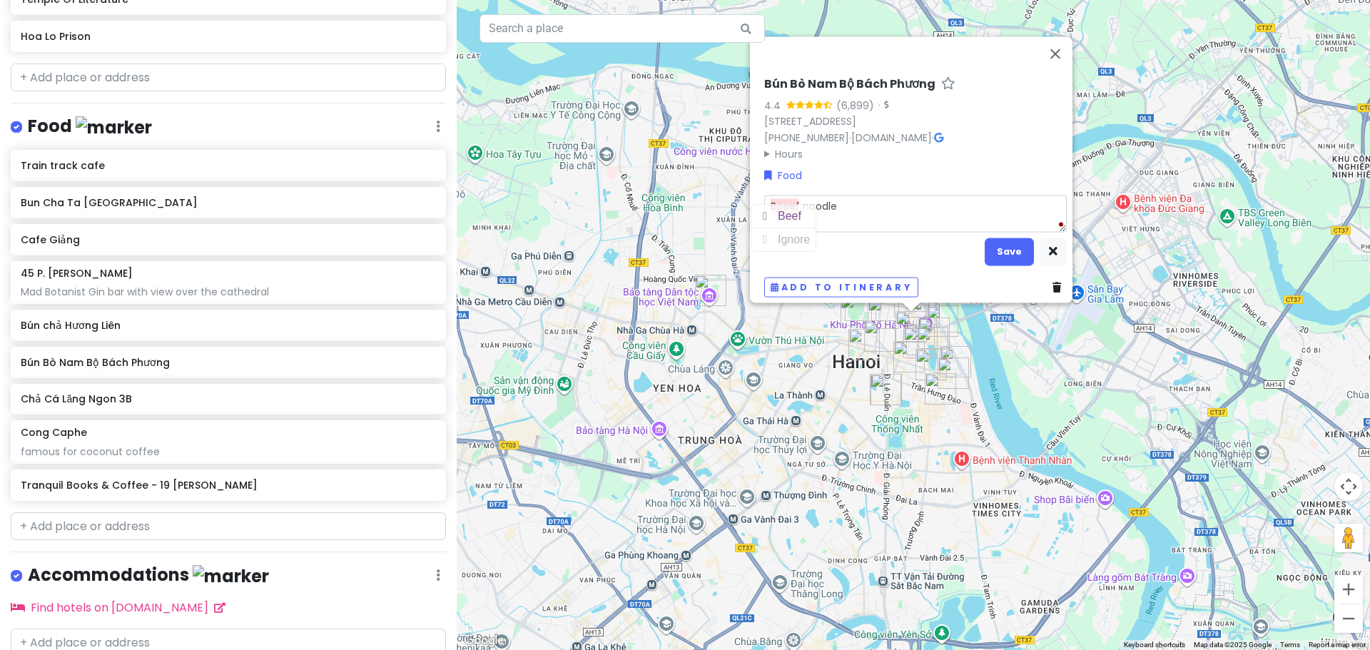
click at [785, 195] on textarea "Beeef noodle" at bounding box center [915, 213] width 303 height 37
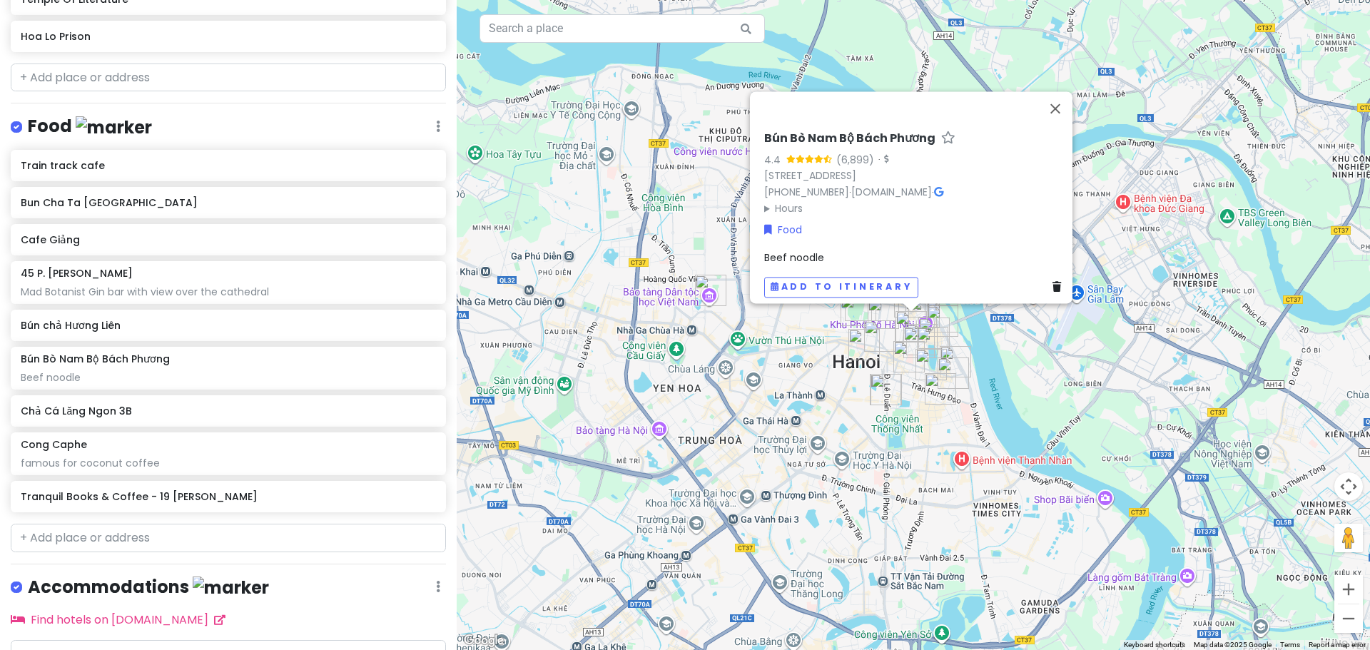
click at [811, 252] on span "Beef noodle" at bounding box center [794, 257] width 60 height 14
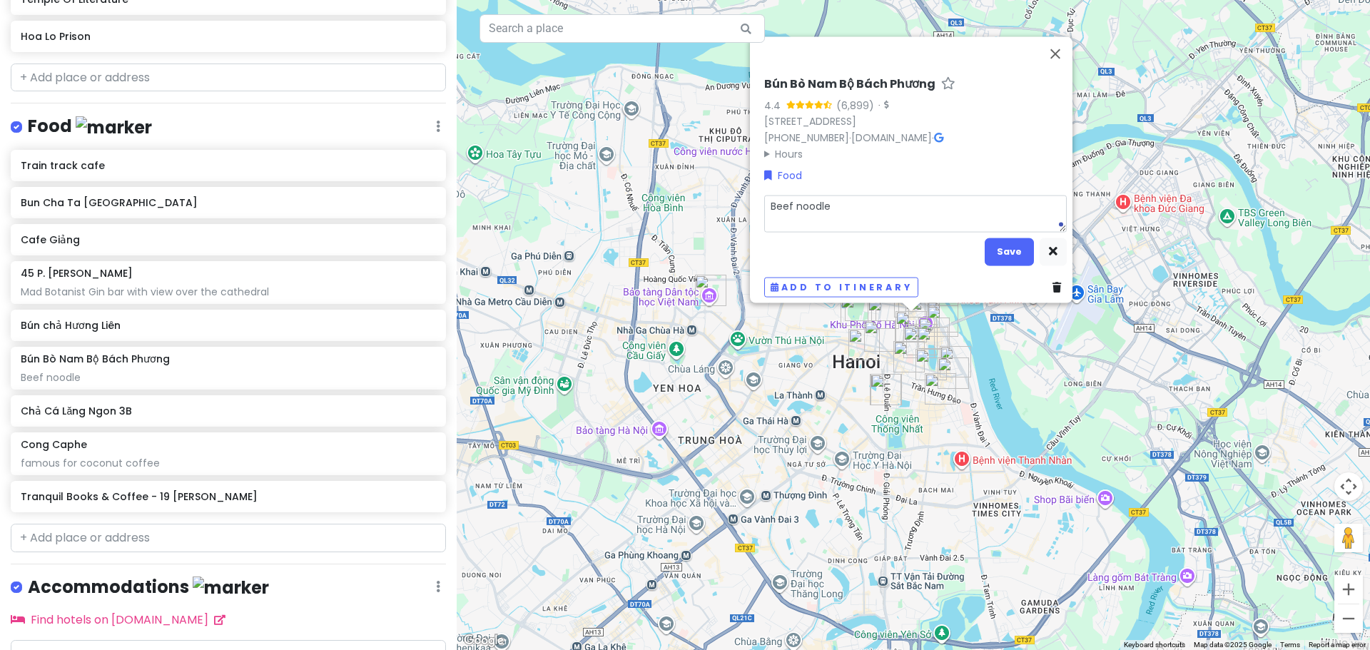
click at [857, 206] on textarea "Beef noodle" at bounding box center [915, 213] width 303 height 37
click at [1000, 240] on button "Save" at bounding box center [1009, 252] width 49 height 28
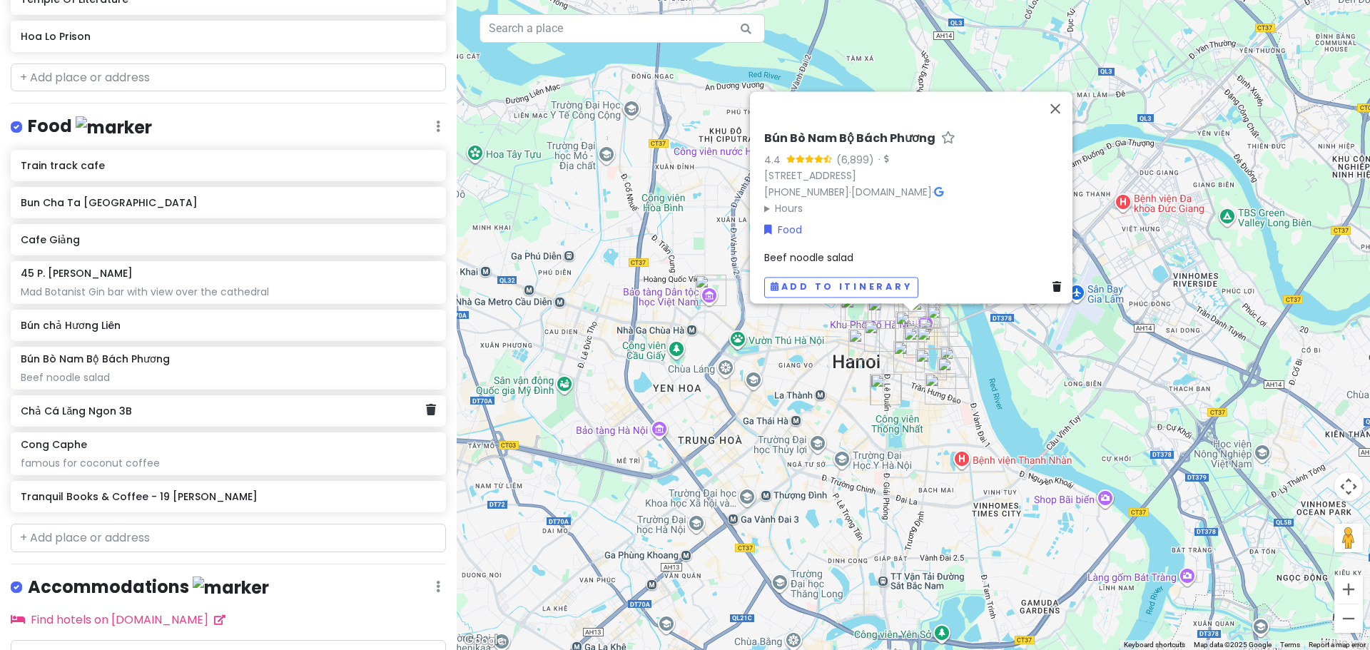
click at [91, 410] on h6 "Chả Cá Lăng Ngon 3B" at bounding box center [223, 411] width 405 height 13
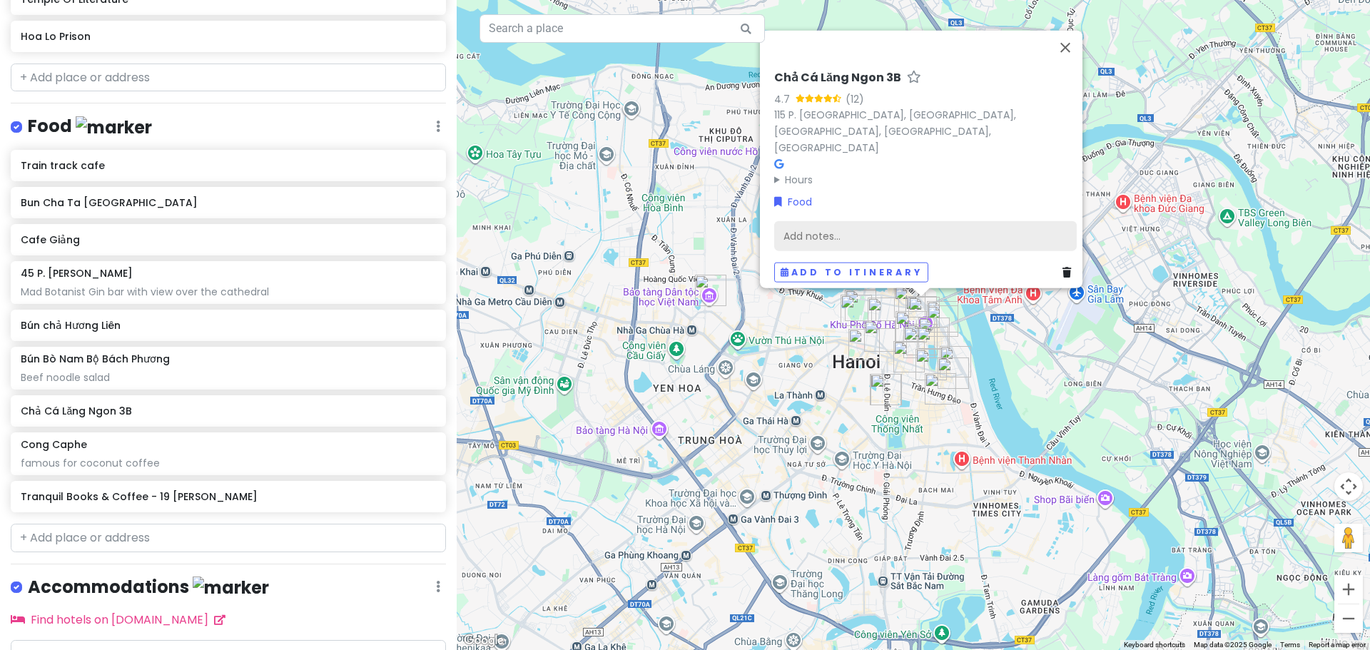
click at [821, 231] on div "Add notes..." at bounding box center [925, 236] width 303 height 30
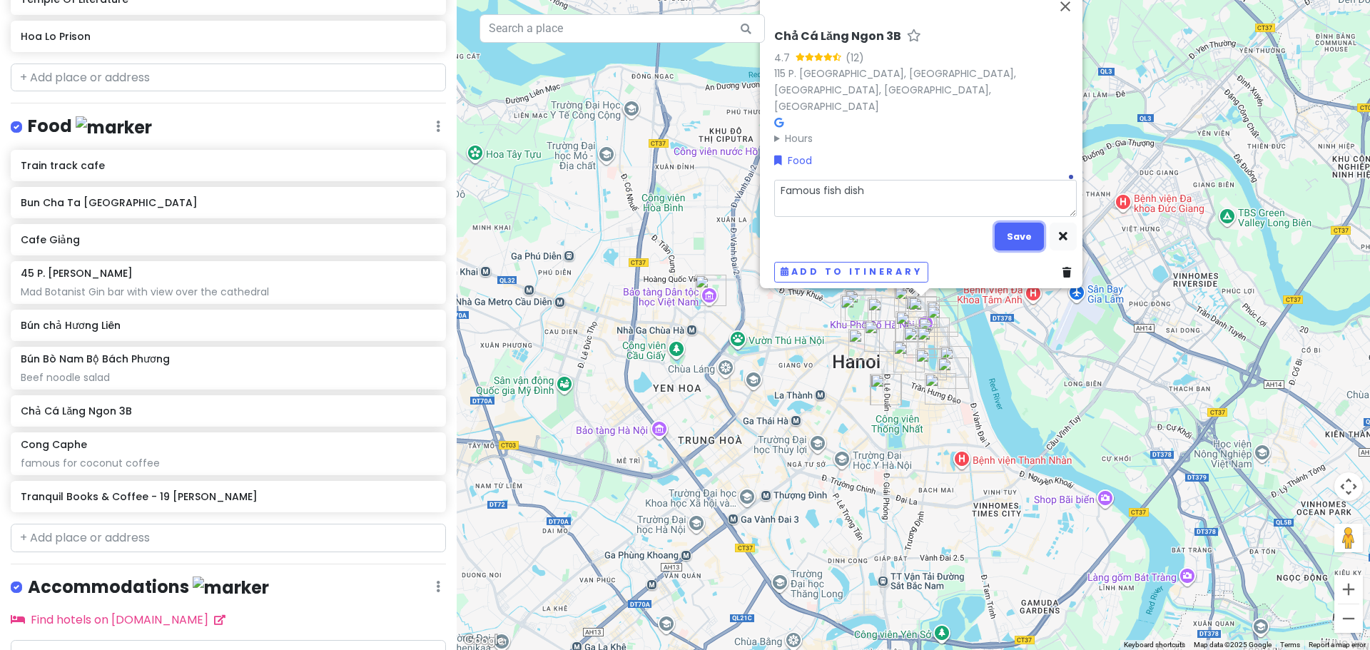
click at [1005, 230] on button "Save" at bounding box center [1019, 237] width 49 height 28
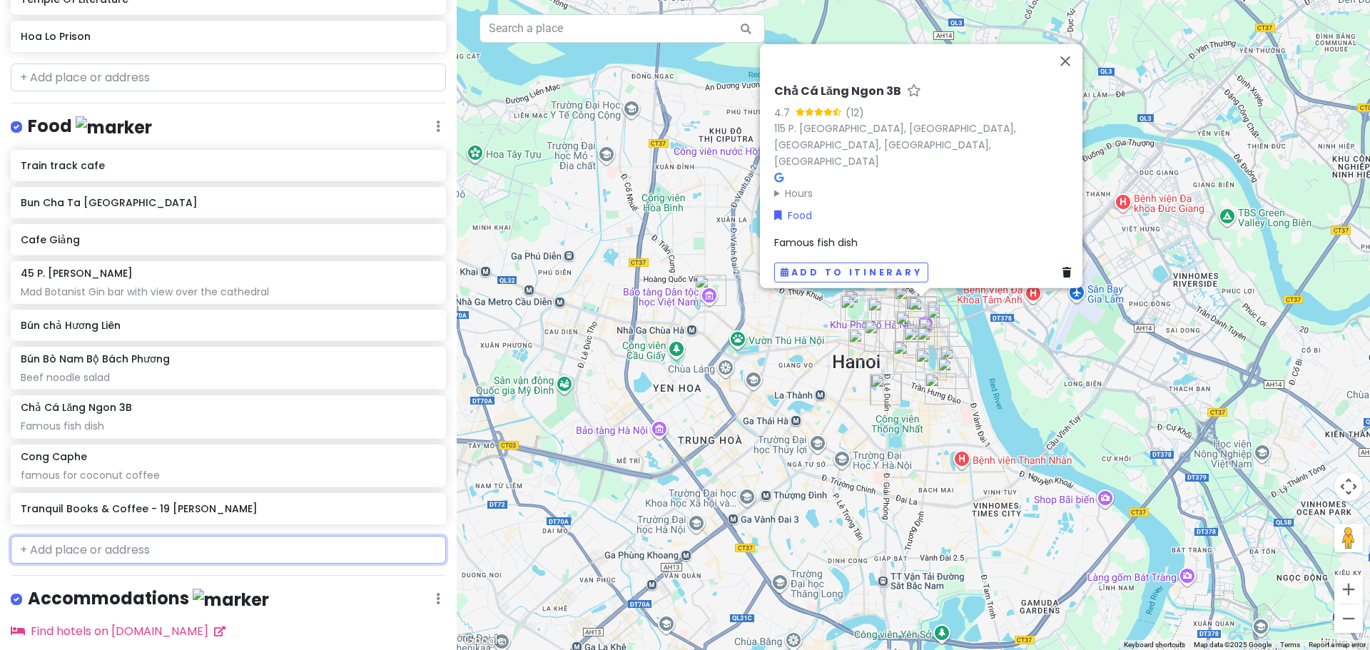
click at [90, 538] on input "text" at bounding box center [228, 550] width 435 height 29
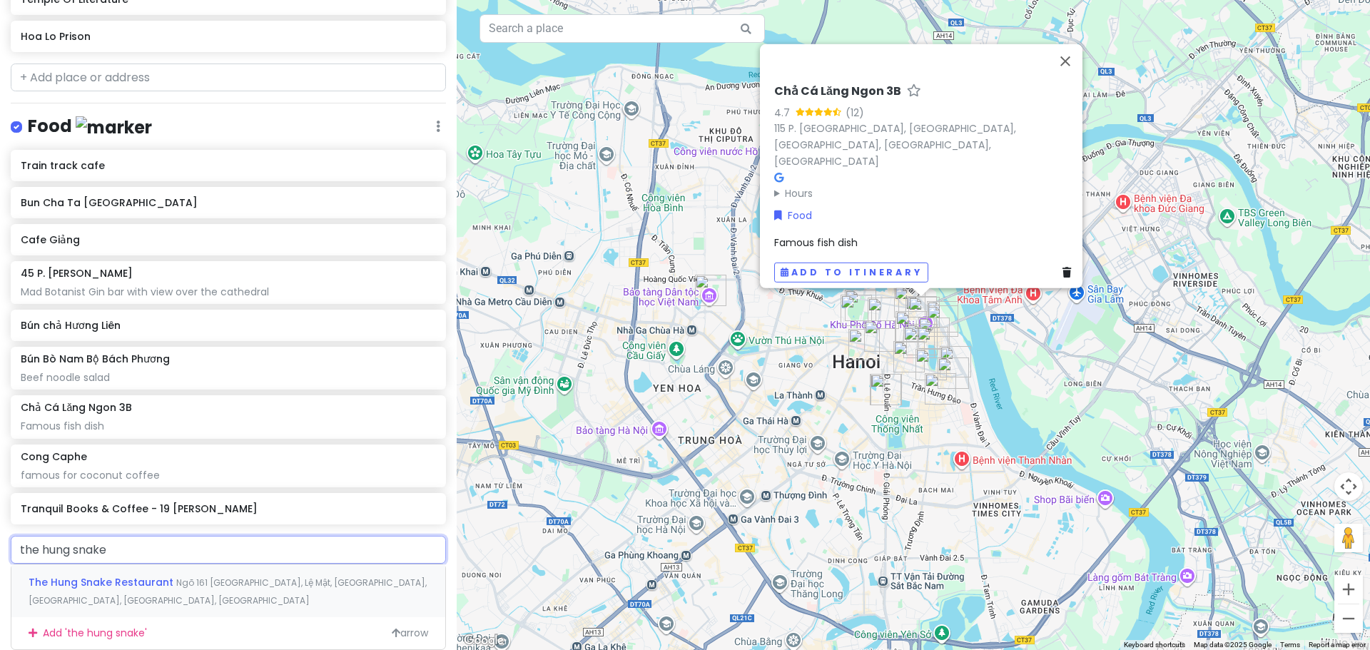
click at [128, 584] on span "The Hung Snake Restaurant" at bounding box center [103, 582] width 148 height 14
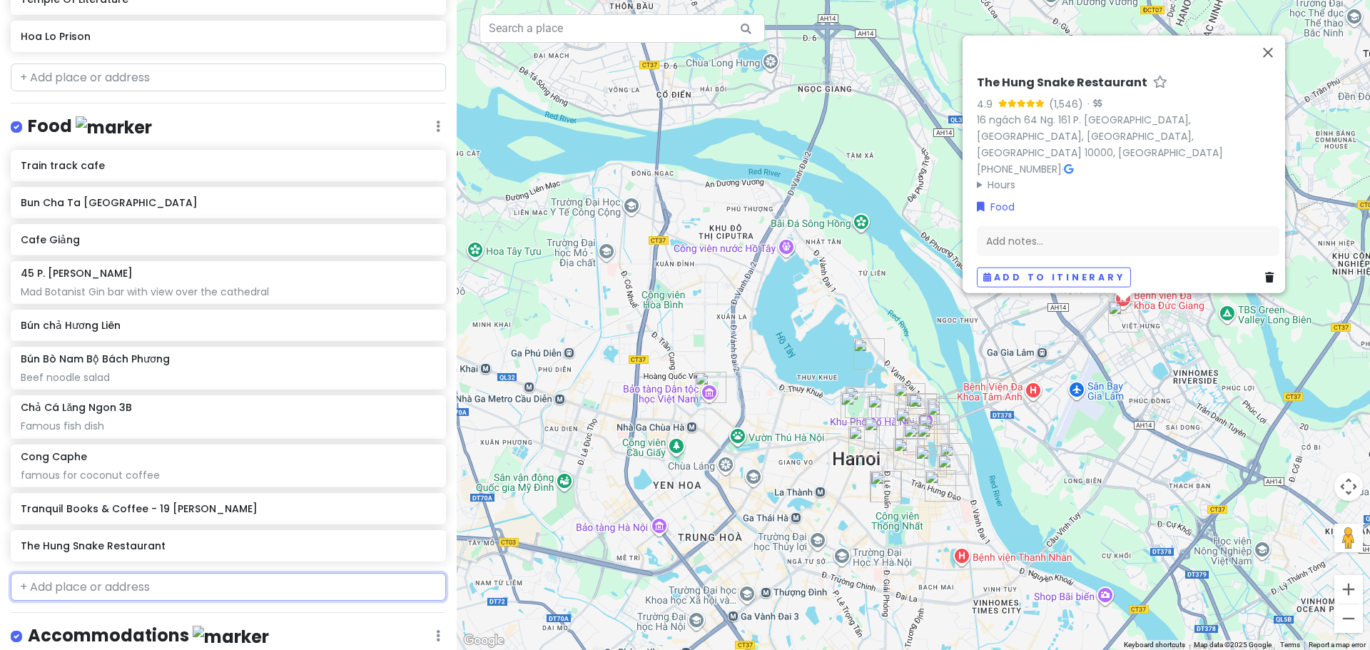
click at [131, 585] on input "text" at bounding box center [228, 587] width 435 height 29
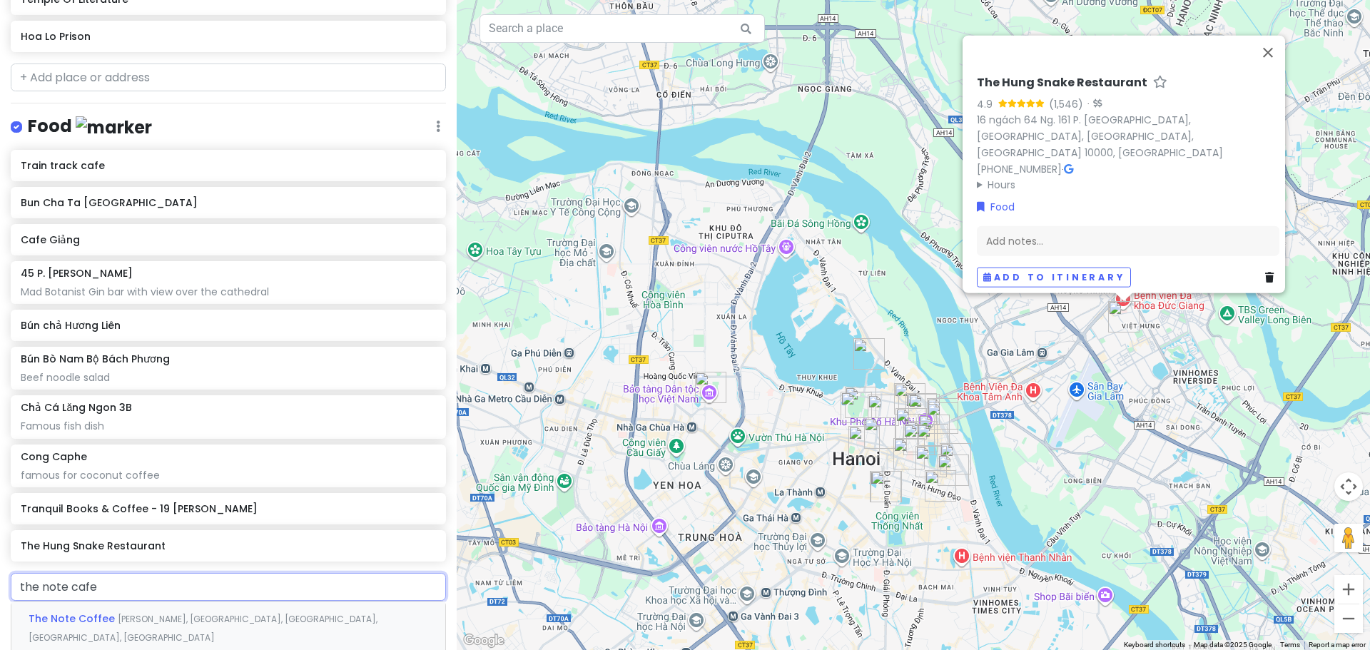
click at [177, 613] on span "[PERSON_NAME], [GEOGRAPHIC_DATA], [GEOGRAPHIC_DATA], [GEOGRAPHIC_DATA], [GEOGRA…" at bounding box center [203, 628] width 349 height 31
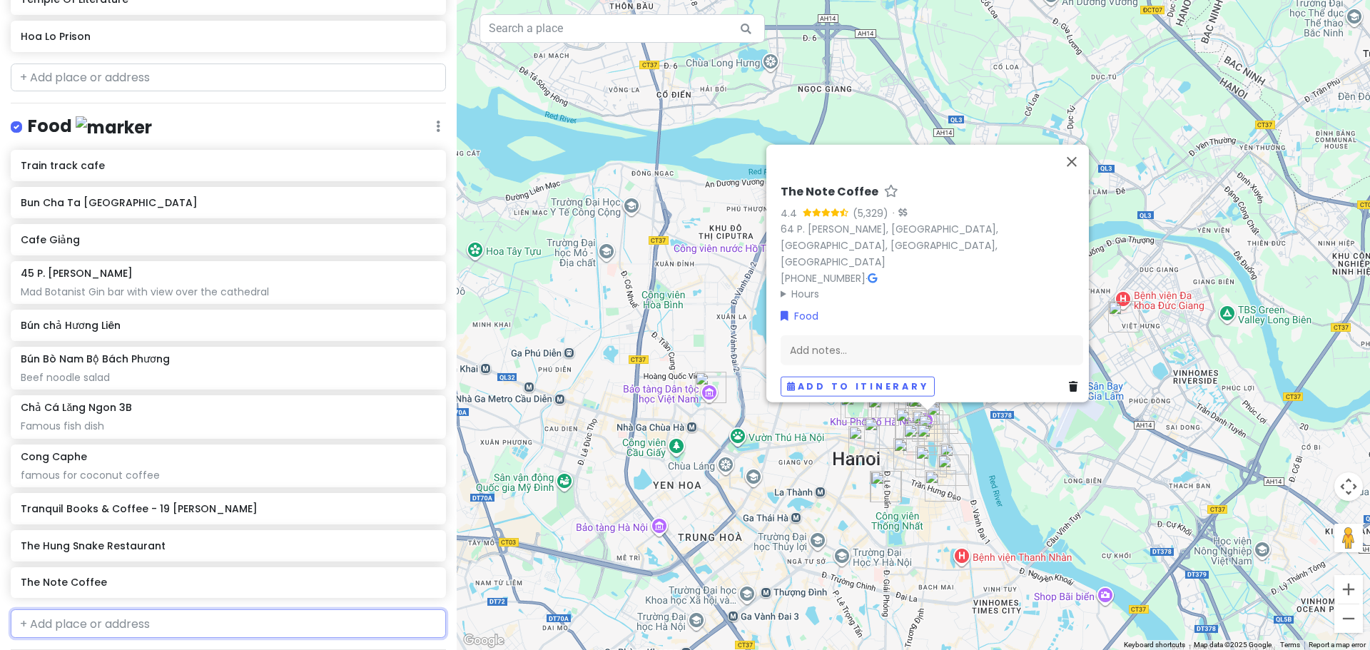
click at [92, 621] on input "text" at bounding box center [228, 623] width 435 height 29
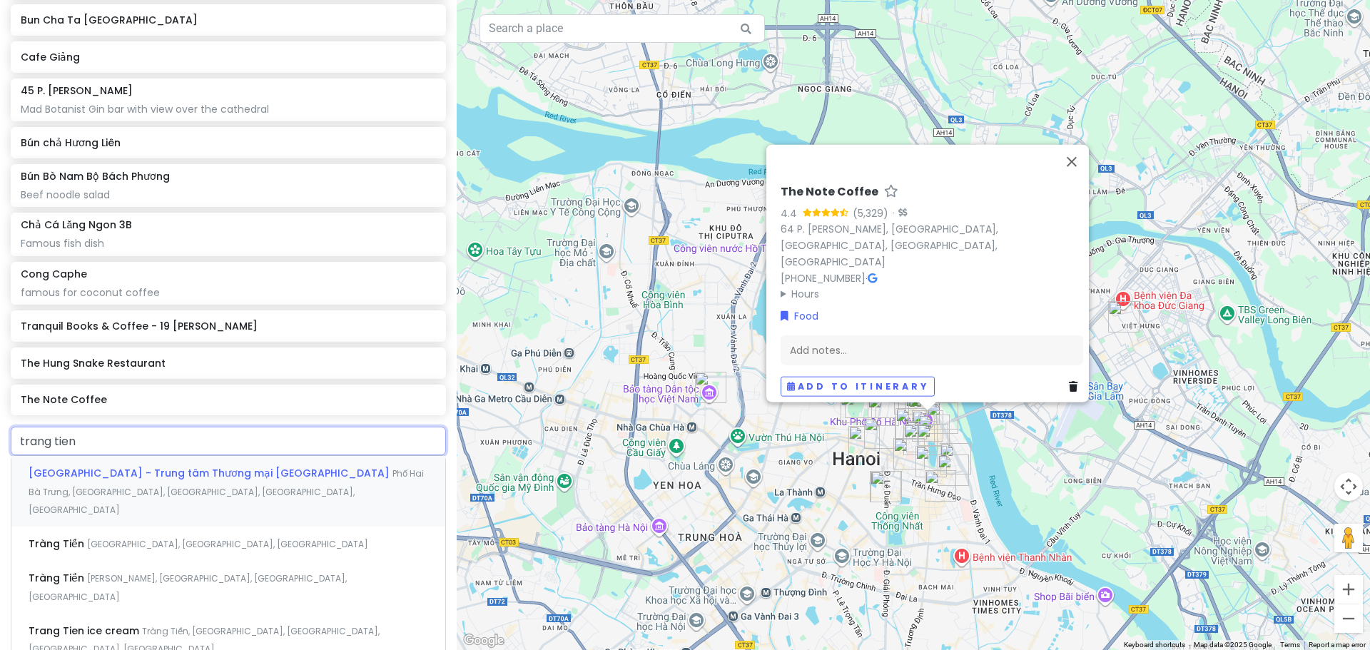
scroll to position [1070, 0]
click at [146, 515] on span "Tràng Tiền, [GEOGRAPHIC_DATA], [GEOGRAPHIC_DATA], [GEOGRAPHIC_DATA], [GEOGRAPHI…" at bounding box center [226, 491] width 395 height 49
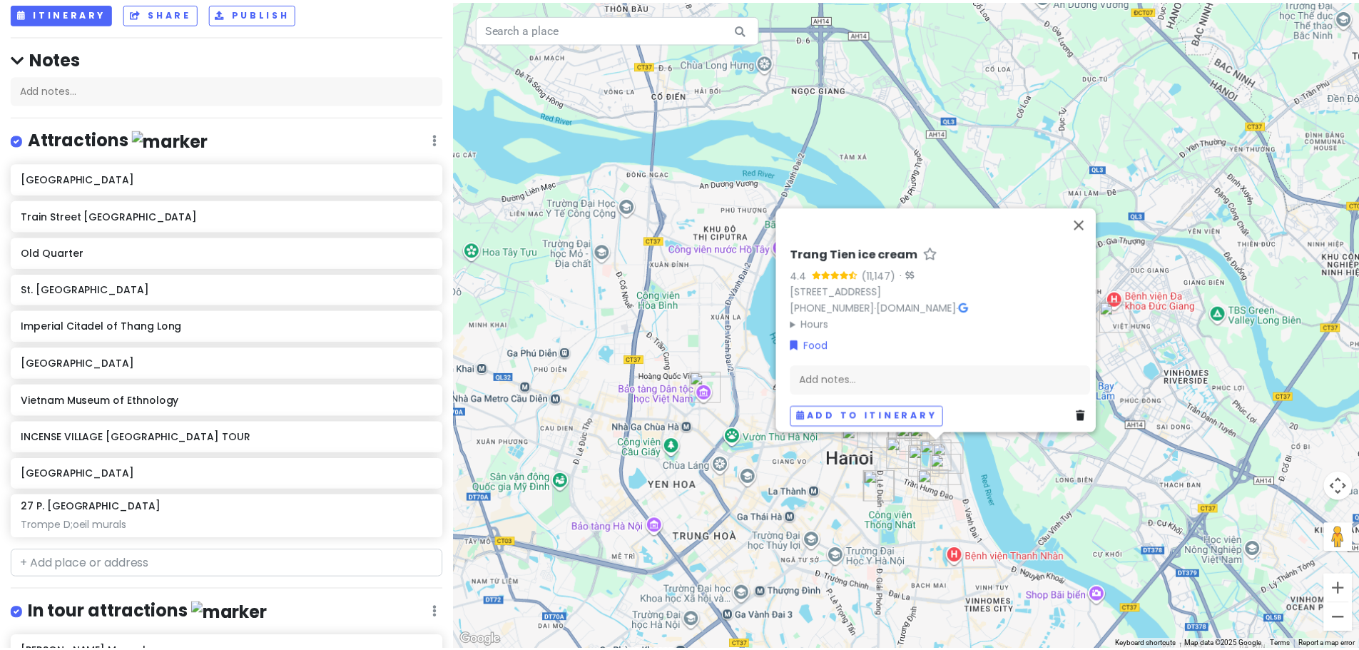
scroll to position [0, 0]
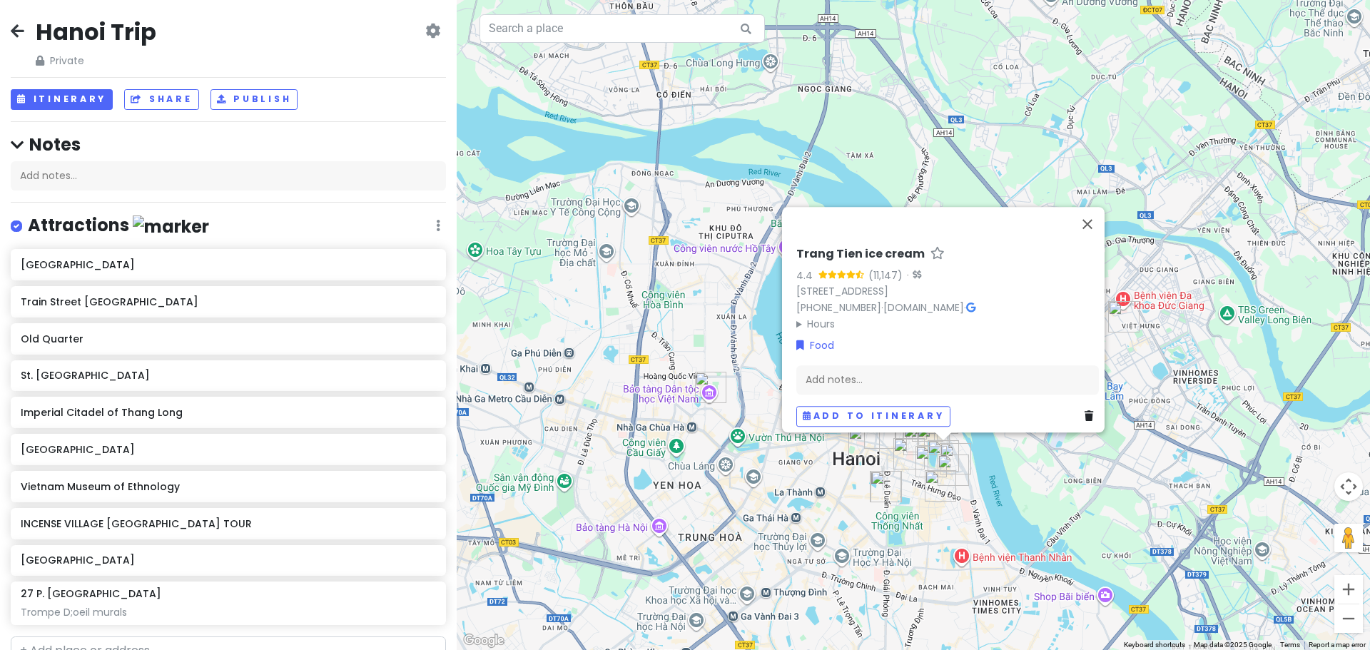
click at [11, 36] on icon at bounding box center [18, 30] width 14 height 11
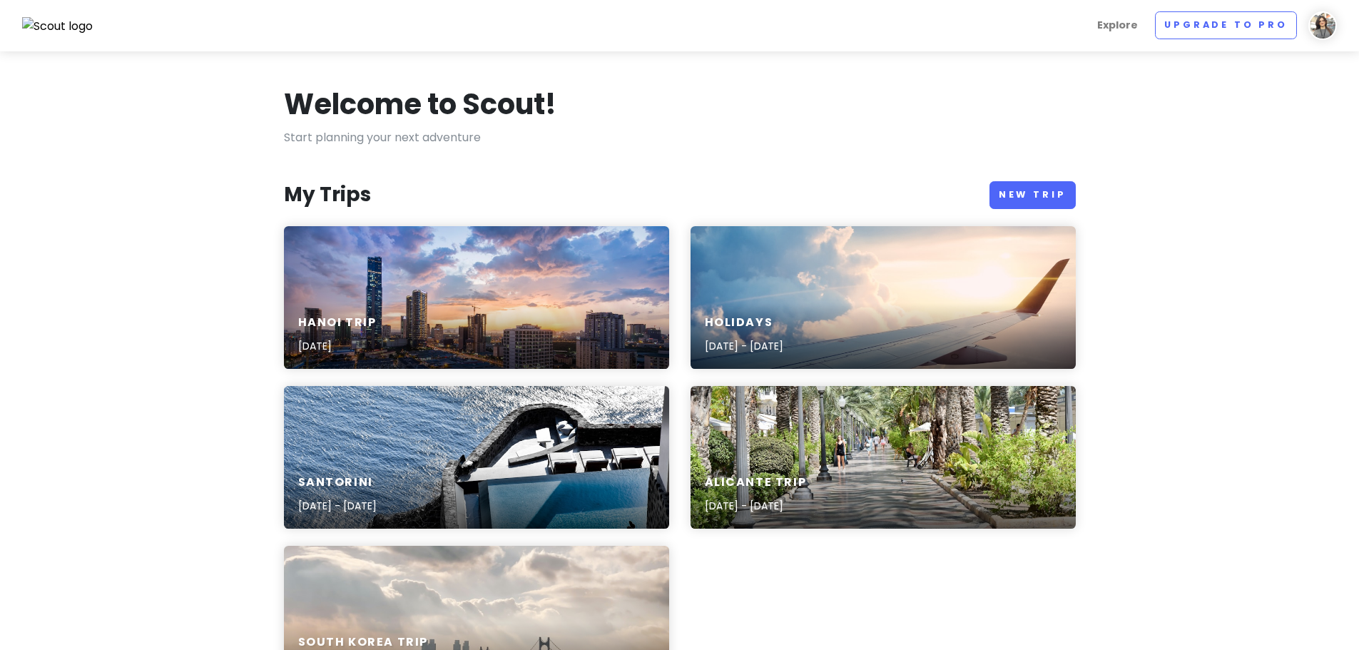
click at [333, 182] on h3 "My Trips" at bounding box center [327, 195] width 87 height 26
click at [389, 306] on div "Hanoi Trip [DATE]" at bounding box center [476, 335] width 385 height 68
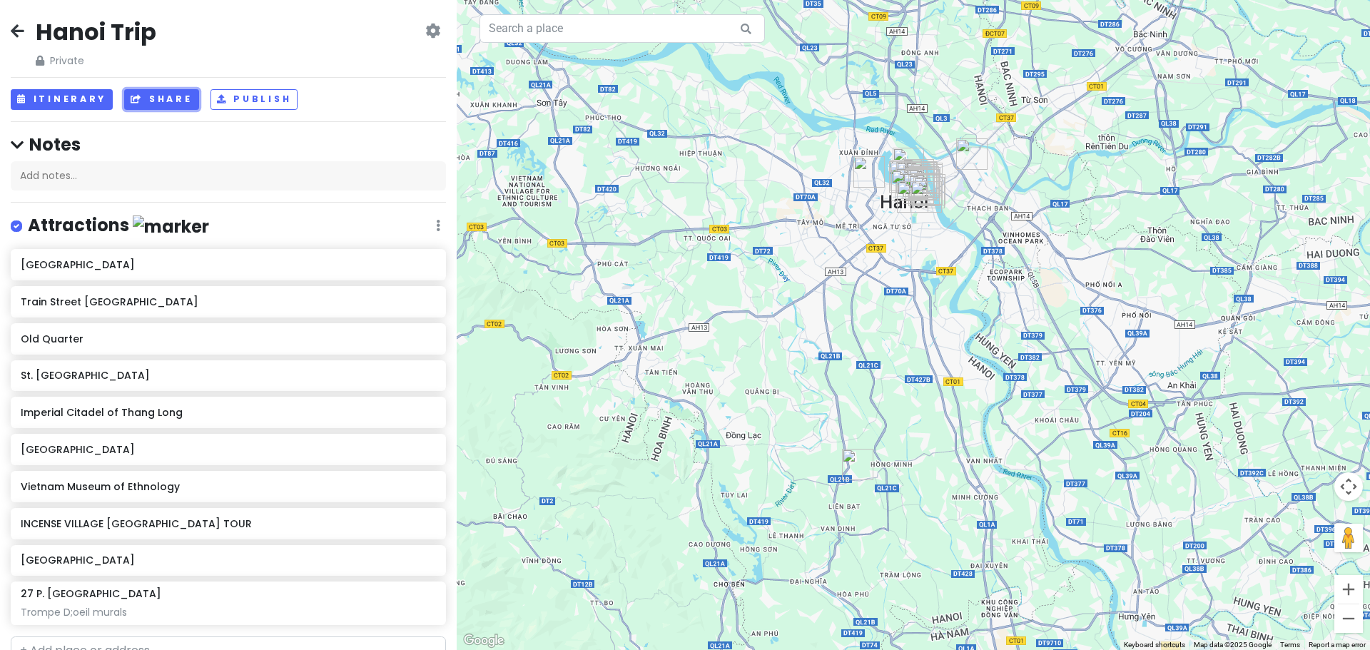
click at [158, 92] on button "Share" at bounding box center [161, 99] width 74 height 21
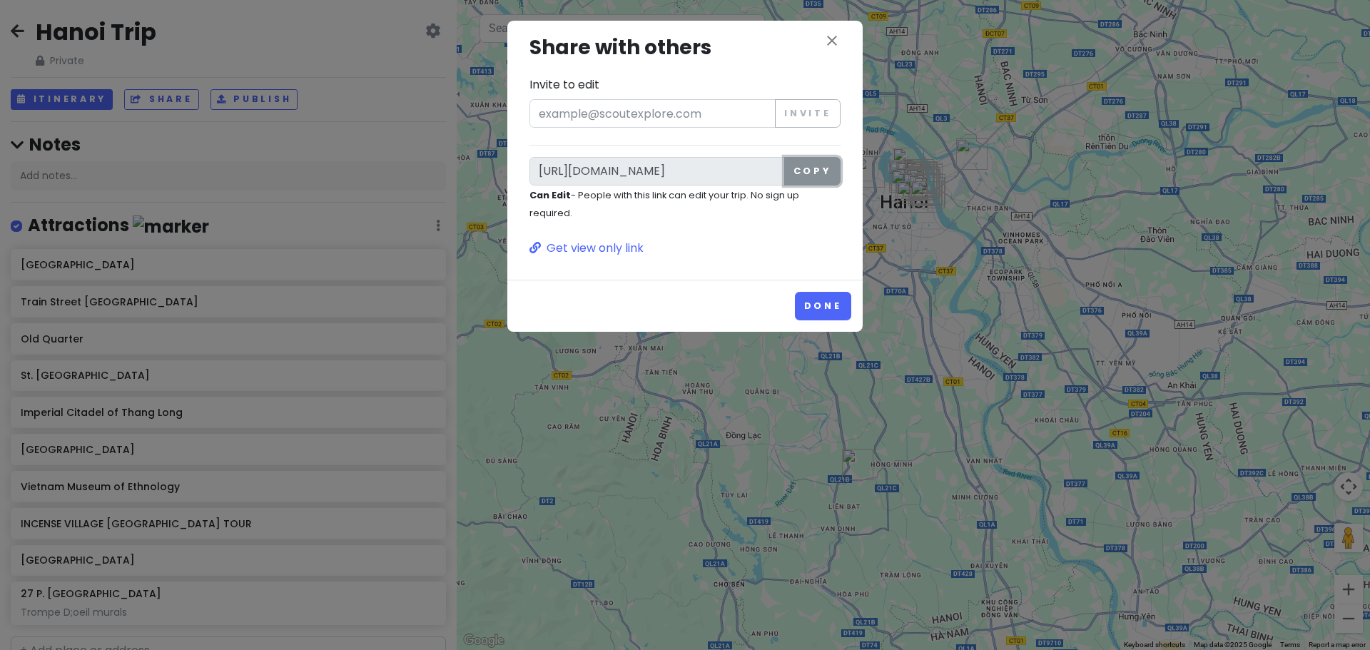
click at [815, 174] on button "Copy" at bounding box center [812, 171] width 56 height 29
click at [832, 39] on icon "close" at bounding box center [832, 40] width 17 height 17
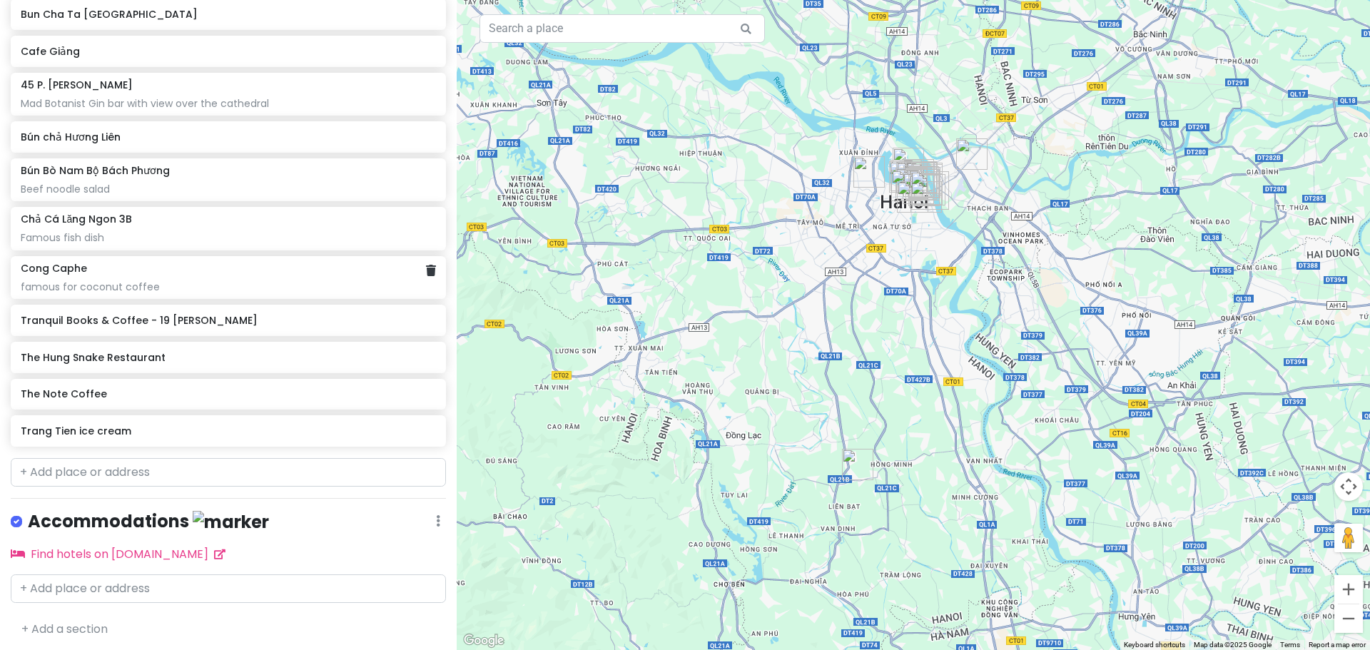
scroll to position [1076, 0]
click at [85, 620] on link "+ Add a section" at bounding box center [64, 628] width 86 height 16
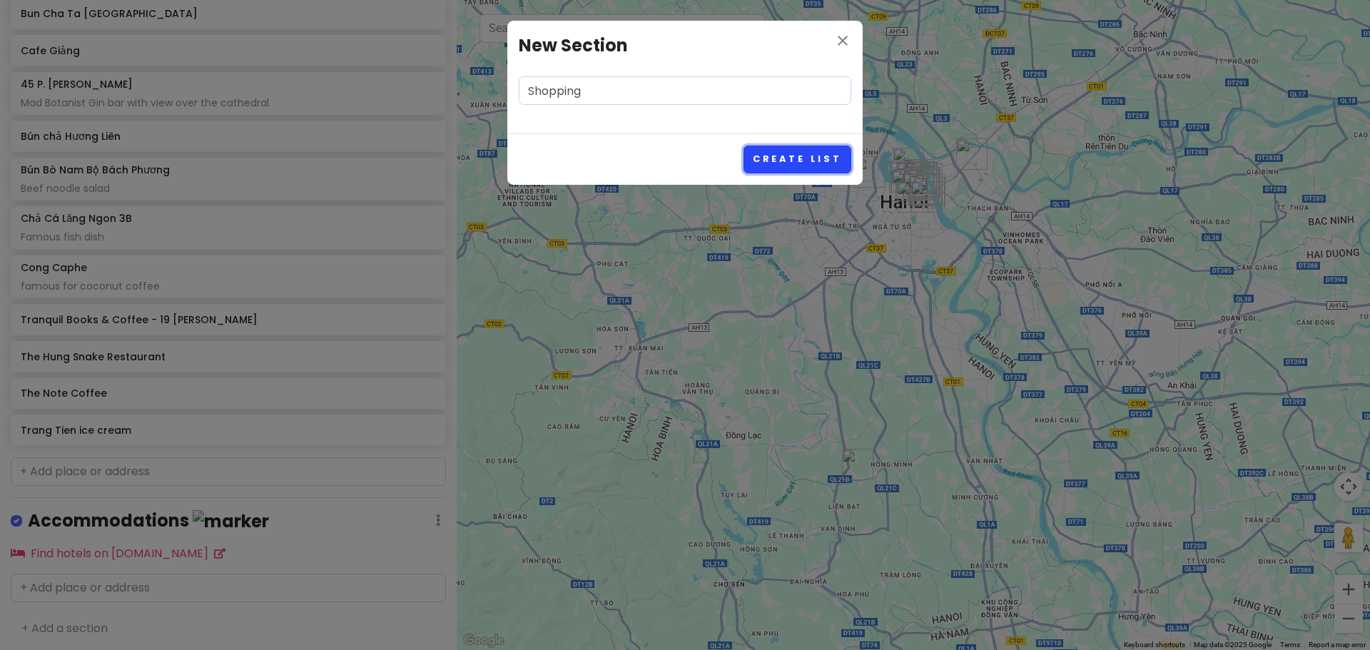
click at [790, 151] on button "Create List" at bounding box center [798, 160] width 108 height 28
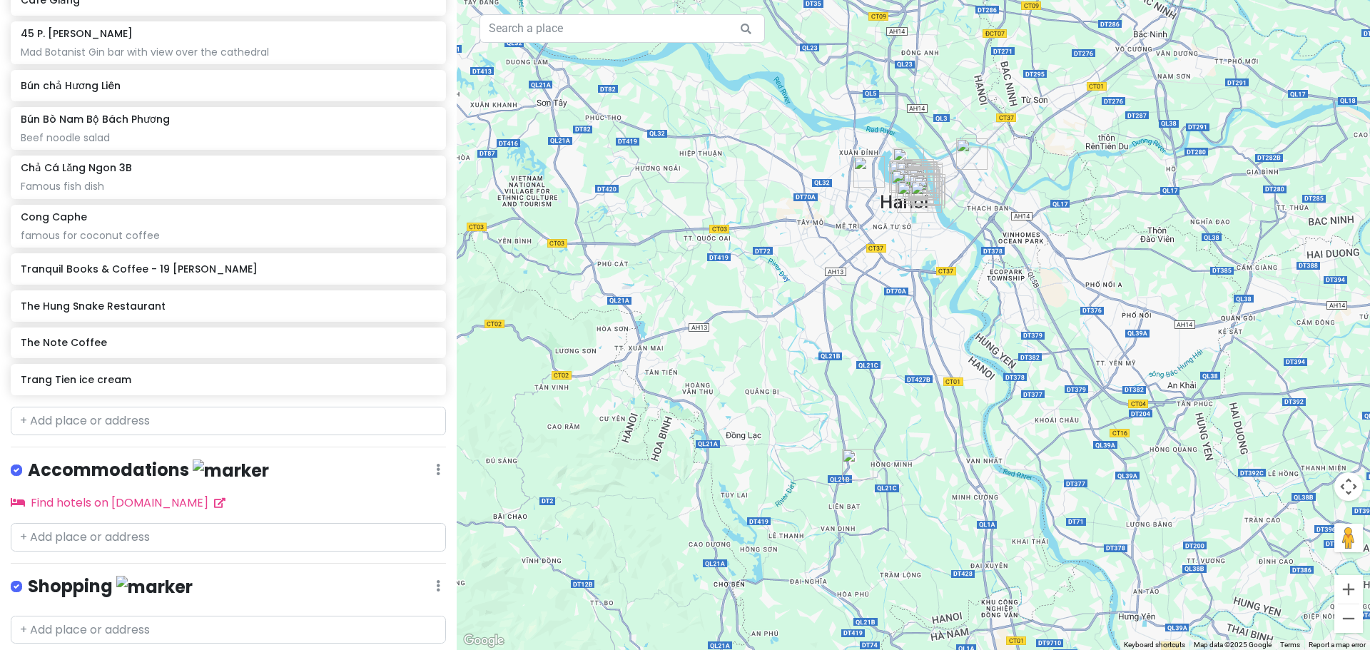
scroll to position [1167, 0]
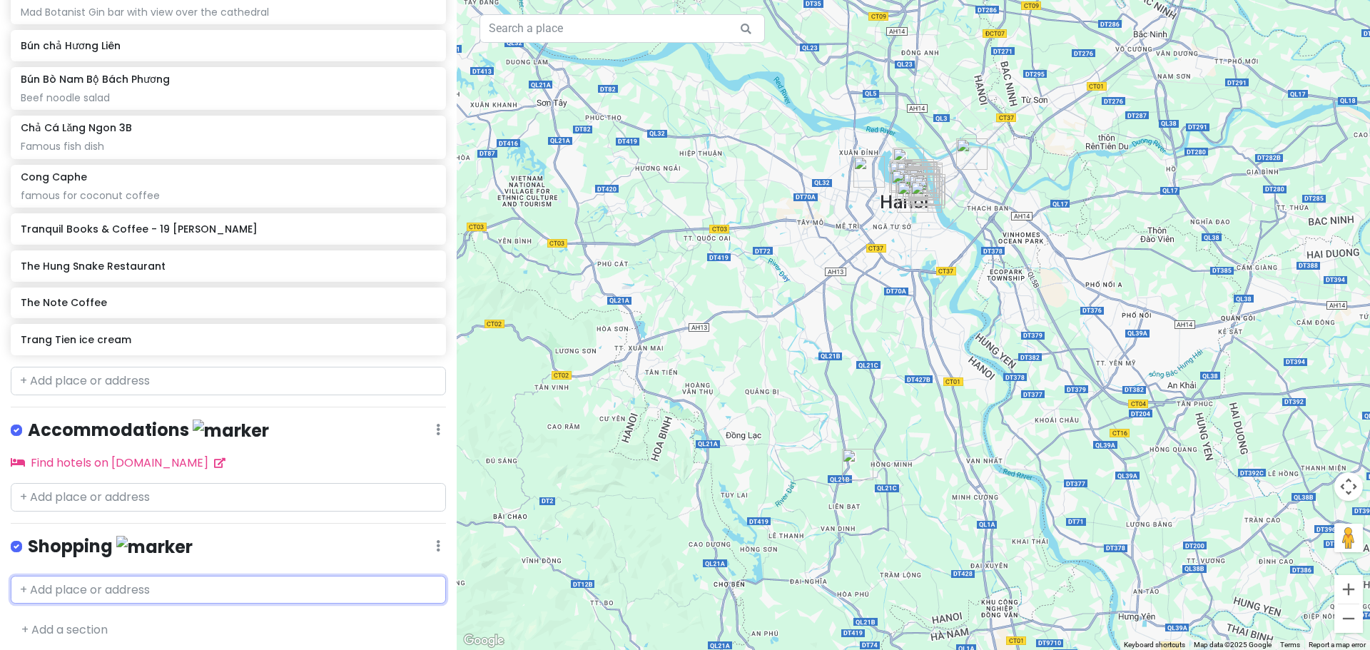
drag, startPoint x: 167, startPoint y: 577, endPoint x: 210, endPoint y: 588, distance: 44.1
click at [167, 577] on input "text" at bounding box center [228, 590] width 435 height 29
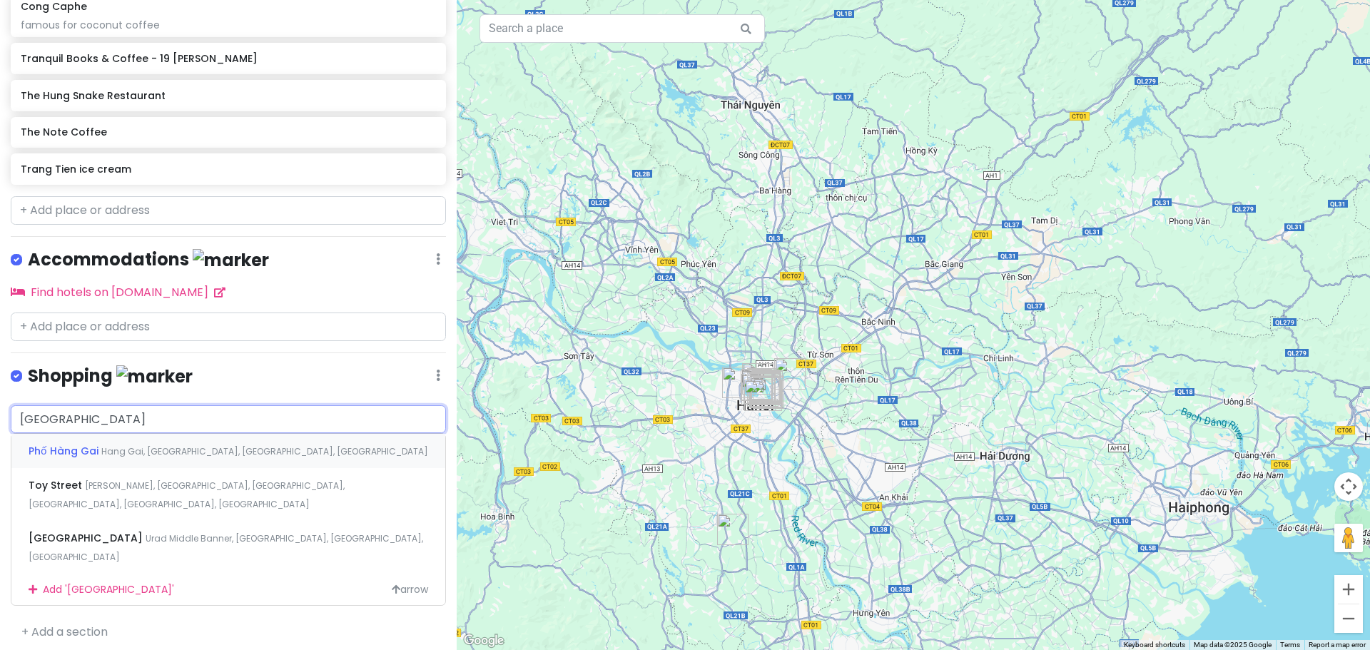
scroll to position [1303, 0]
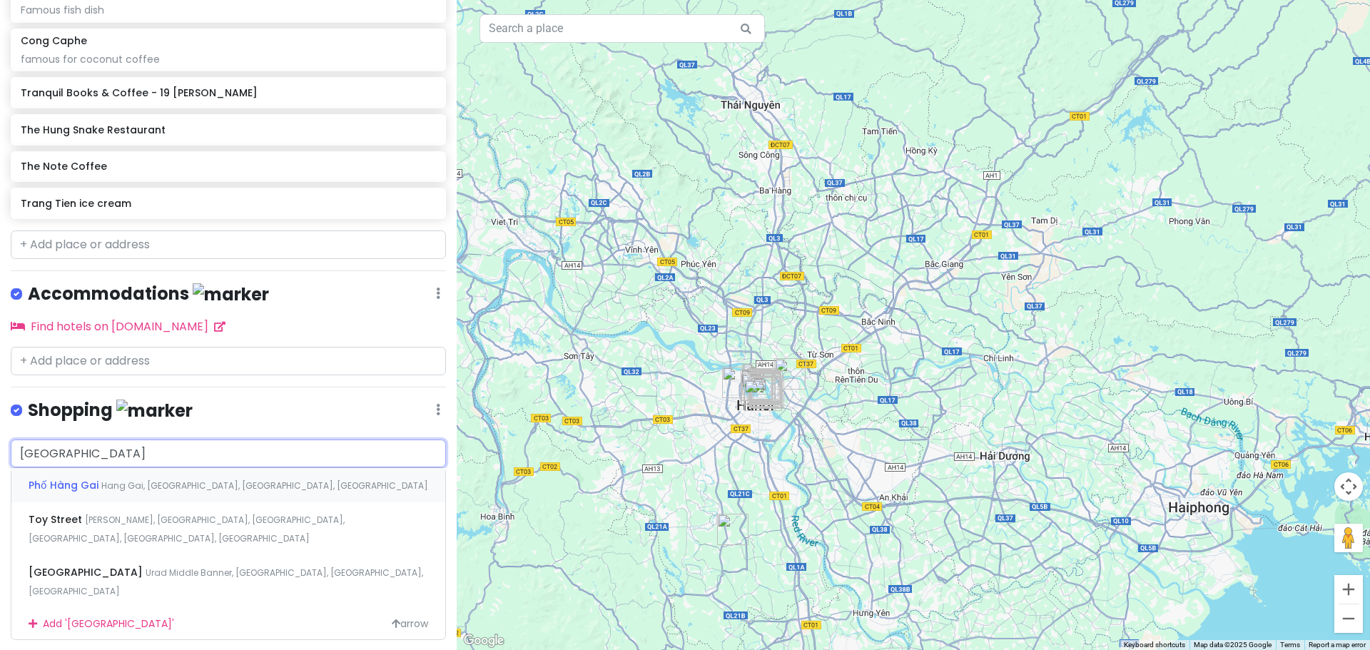
click at [126, 480] on span "Hang Gai, [GEOGRAPHIC_DATA], [GEOGRAPHIC_DATA], [GEOGRAPHIC_DATA]" at bounding box center [264, 486] width 327 height 12
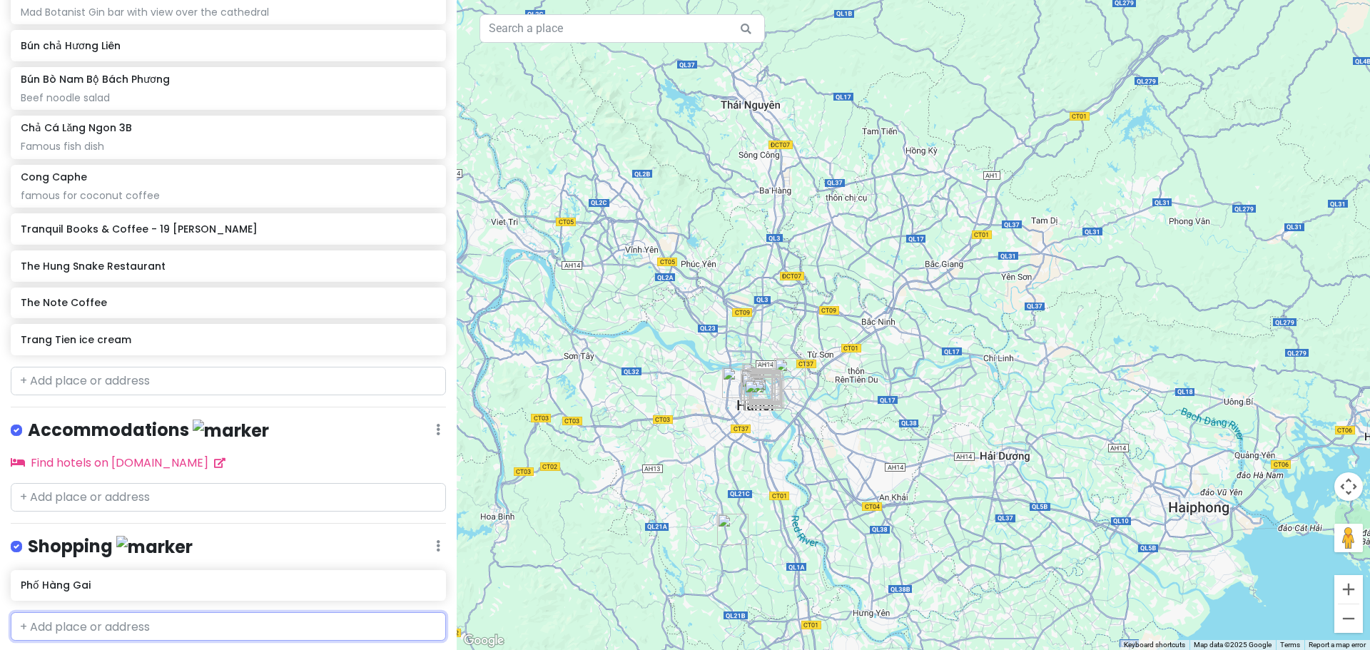
scroll to position [1204, 0]
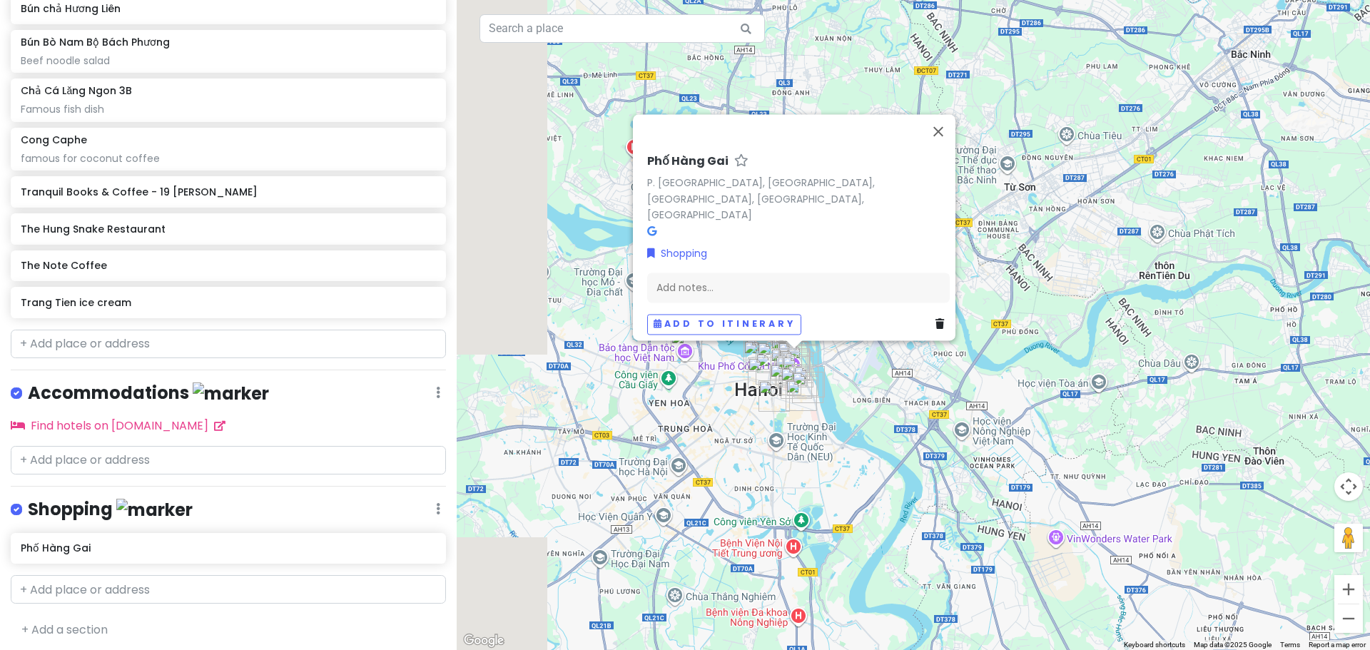
drag, startPoint x: 723, startPoint y: 289, endPoint x: 841, endPoint y: 472, distance: 217.7
click at [841, 472] on div "Phố Hàng Gai P. Hàng Gai, [GEOGRAPHIC_DATA], [GEOGRAPHIC_DATA], [GEOGRAPHIC_DAT…" at bounding box center [913, 325] width 913 height 650
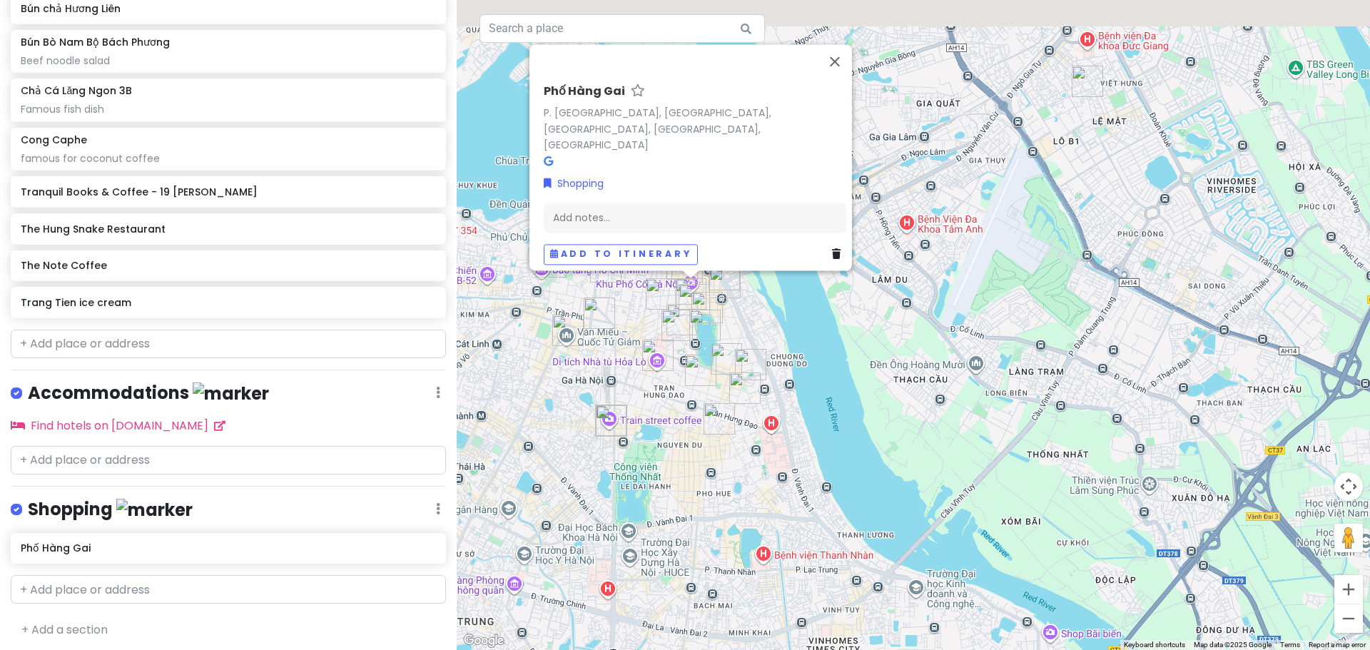
drag, startPoint x: 674, startPoint y: 309, endPoint x: 724, endPoint y: 522, distance: 218.3
click at [722, 514] on div "Phố Hàng Gai P. Hàng Gai, [GEOGRAPHIC_DATA], [GEOGRAPHIC_DATA], [GEOGRAPHIC_DAT…" at bounding box center [913, 325] width 913 height 650
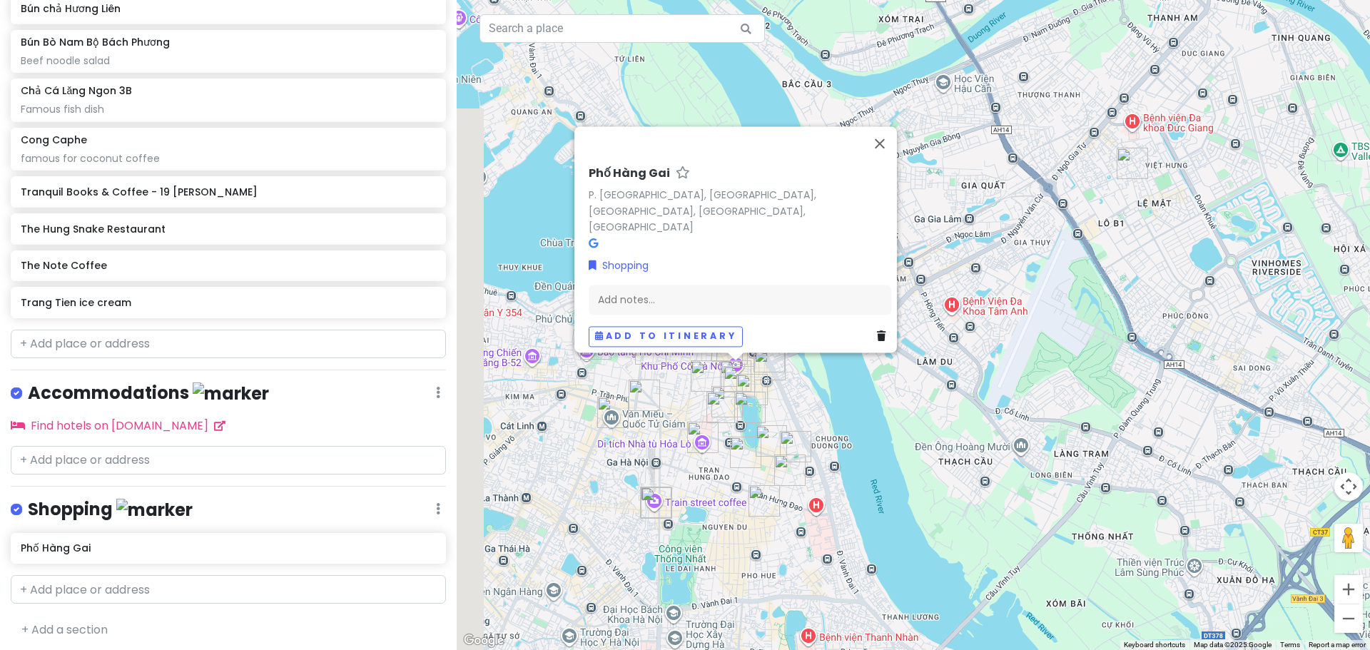
drag, startPoint x: 745, startPoint y: 325, endPoint x: 787, endPoint y: 395, distance: 81.6
click at [787, 395] on div "Phố Hàng Gai P. Hàng Gai, [GEOGRAPHIC_DATA], [GEOGRAPHIC_DATA], [GEOGRAPHIC_DAT…" at bounding box center [913, 325] width 913 height 650
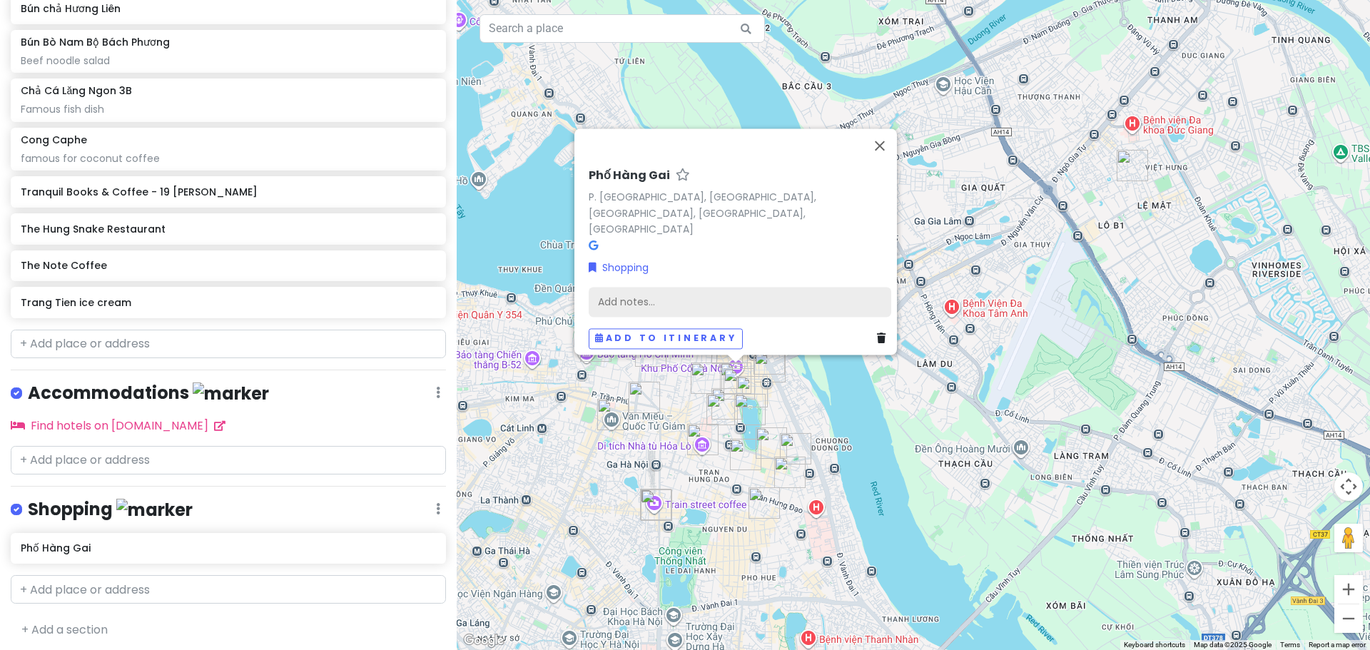
click at [644, 288] on div "Add notes..." at bounding box center [740, 302] width 303 height 30
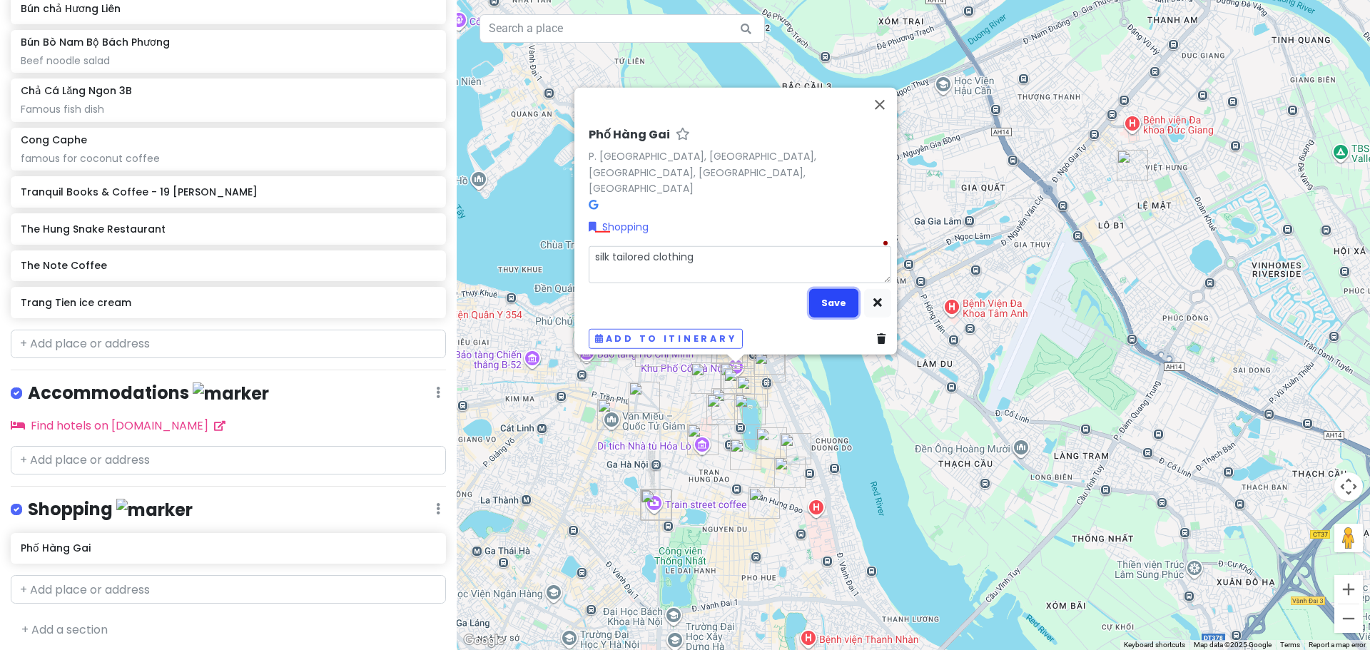
click at [835, 291] on button "Save" at bounding box center [833, 303] width 49 height 28
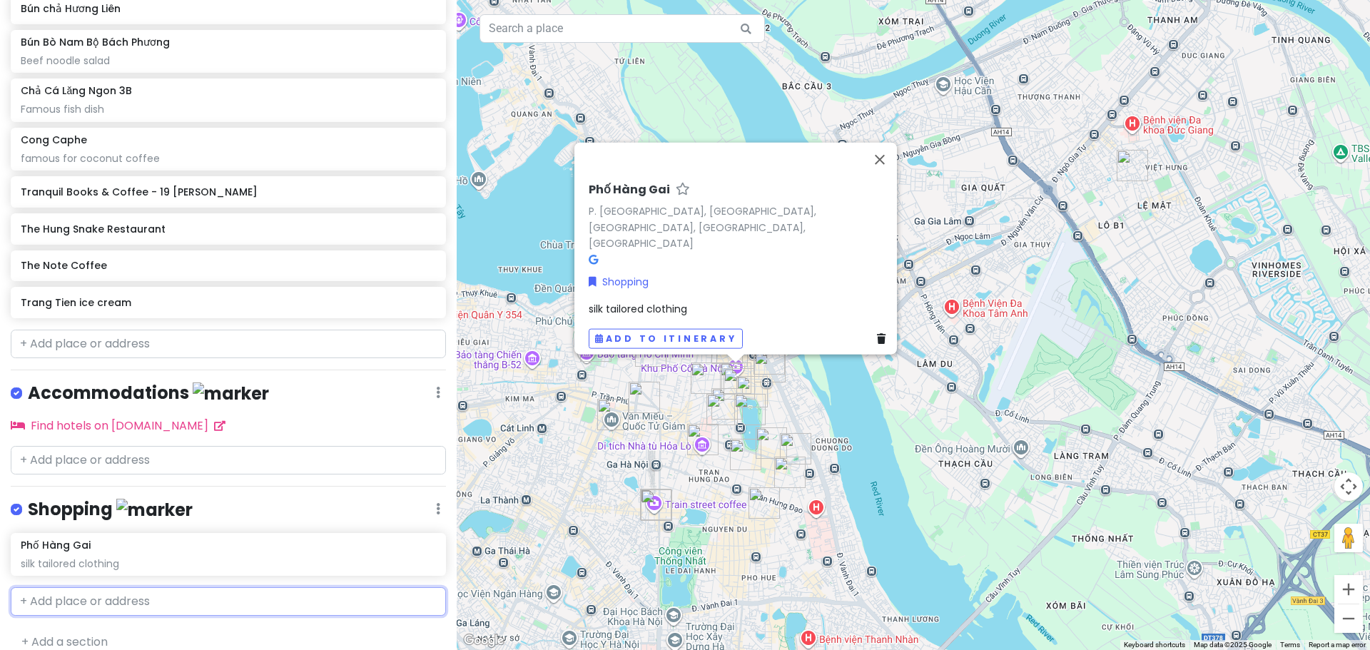
drag, startPoint x: 100, startPoint y: 597, endPoint x: 107, endPoint y: 598, distance: 7.3
click at [105, 597] on input "text" at bounding box center [228, 601] width 435 height 29
click at [143, 628] on span "Old Quarter, [PERSON_NAME], [GEOGRAPHIC_DATA], [GEOGRAPHIC_DATA], [GEOGRAPHIC_D…" at bounding box center [187, 643] width 316 height 31
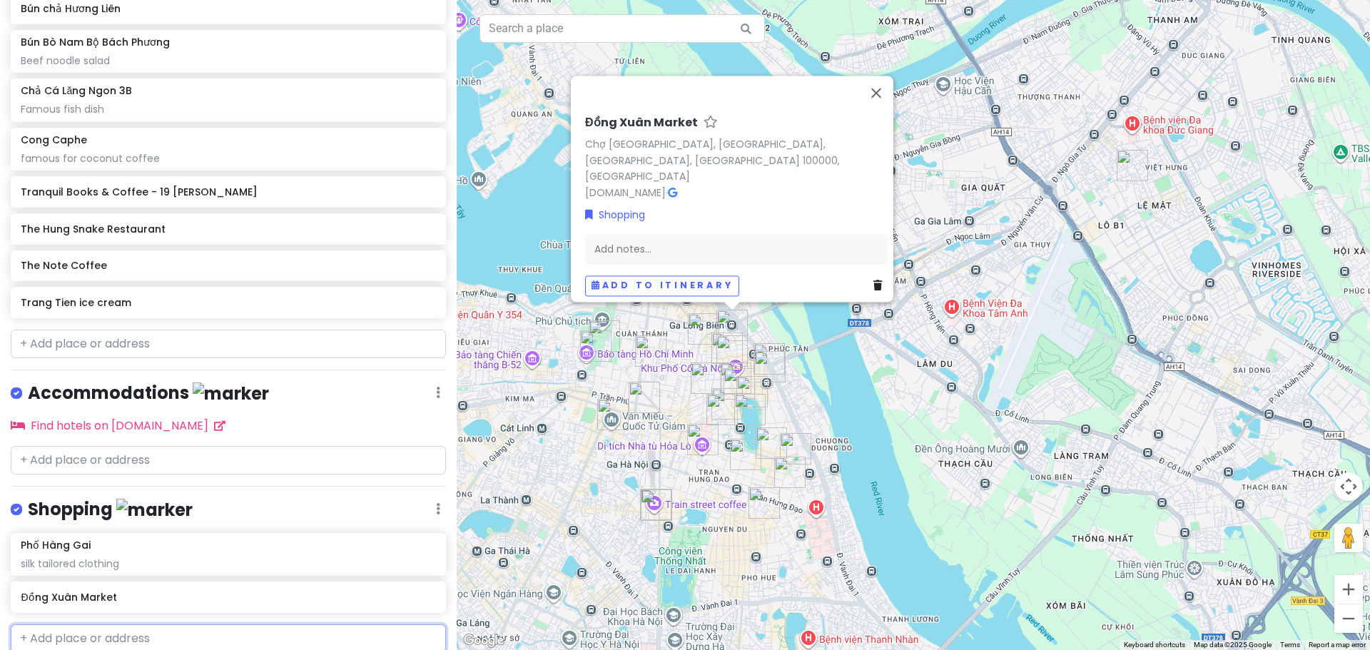
drag, startPoint x: 108, startPoint y: 634, endPoint x: 108, endPoint y: 626, distance: 8.6
click at [108, 634] on input "text" at bounding box center [228, 638] width 435 height 29
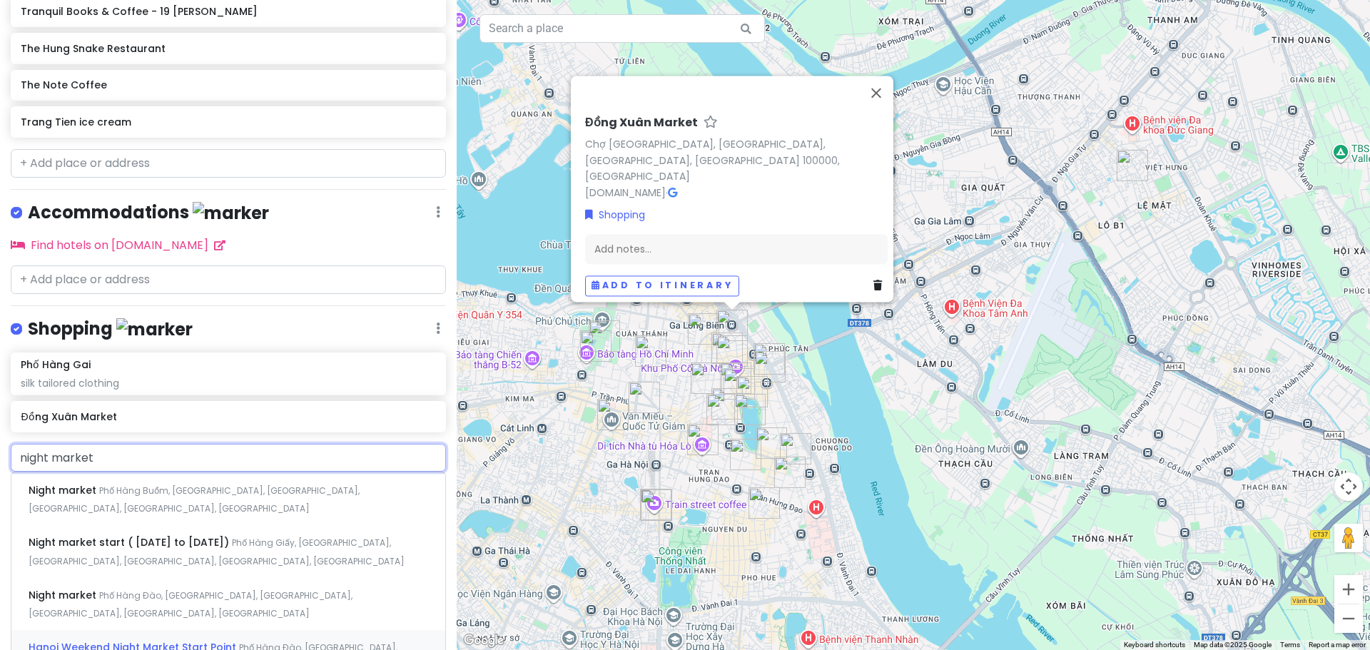
scroll to position [1385, 0]
click at [91, 482] on span "Night market" at bounding box center [64, 489] width 71 height 14
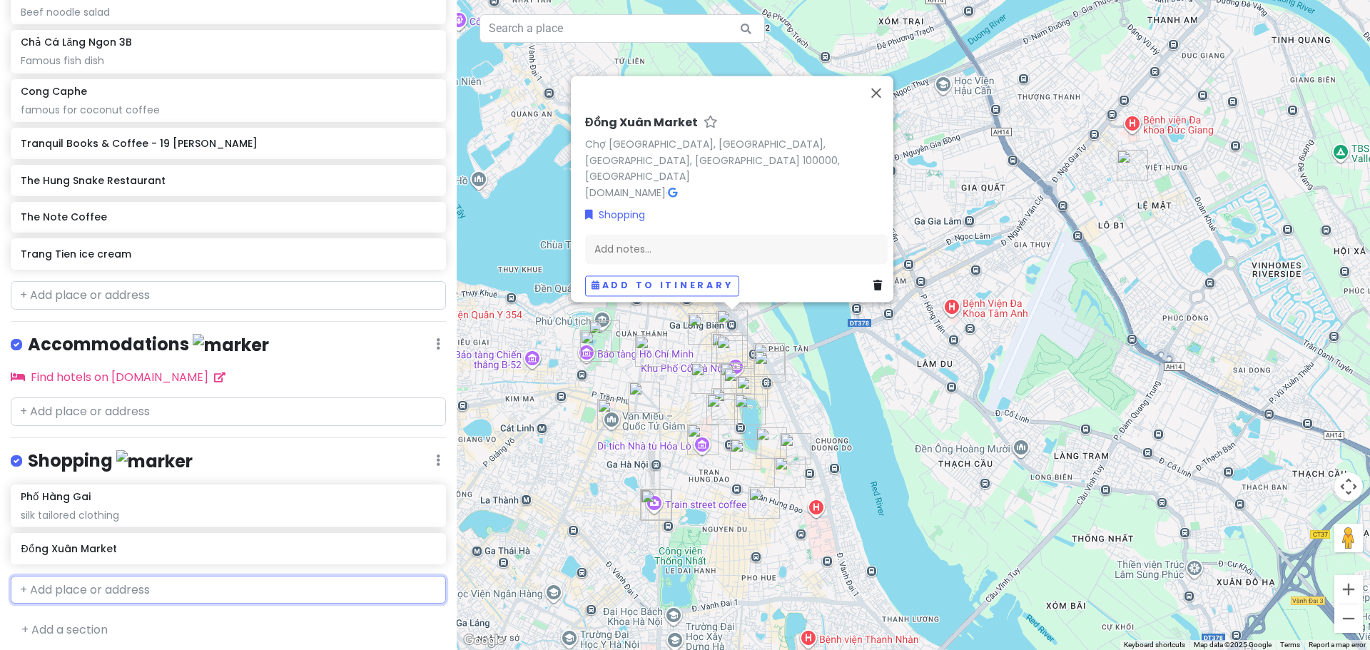
scroll to position [1290, 0]
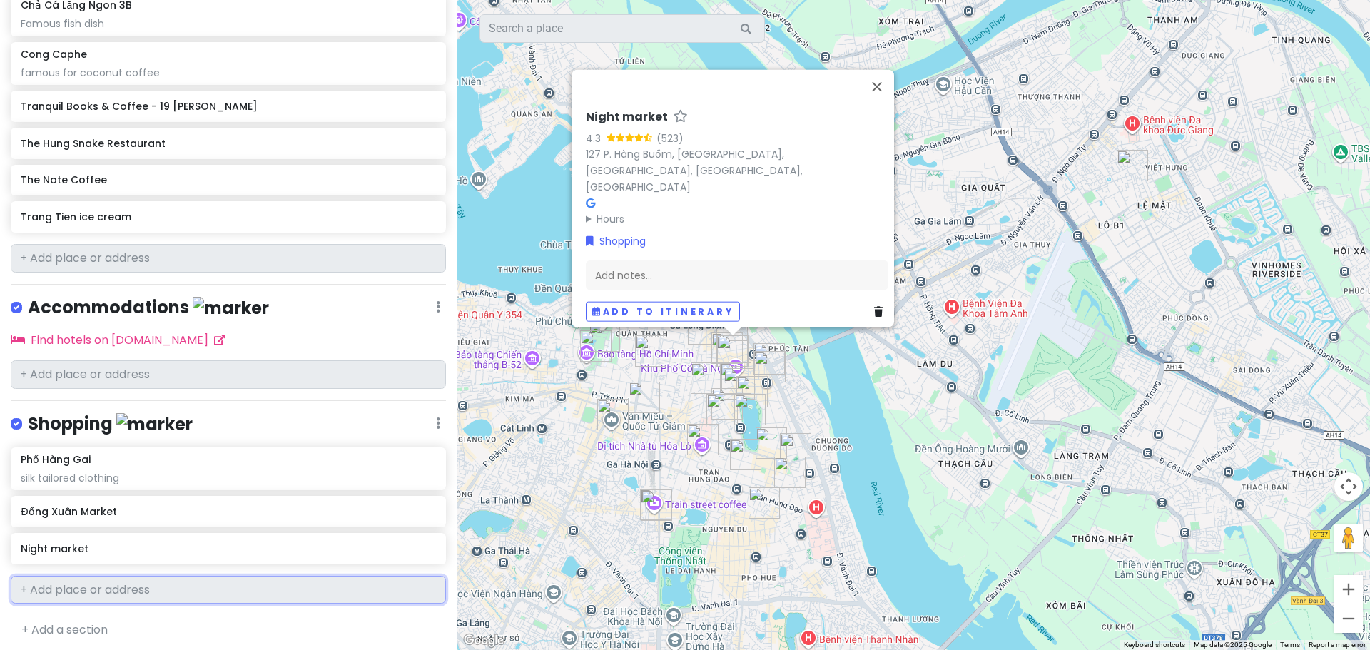
click at [83, 588] on input "text" at bounding box center [228, 590] width 435 height 29
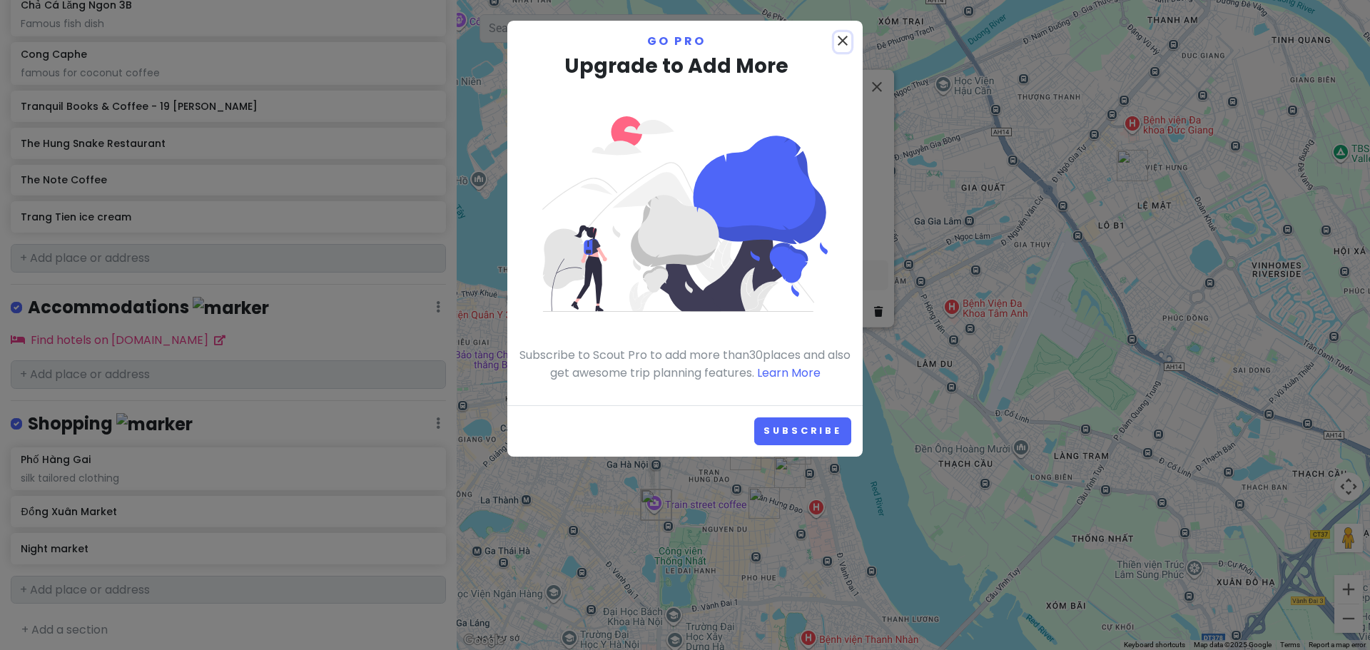
click at [841, 39] on icon "close" at bounding box center [842, 40] width 17 height 17
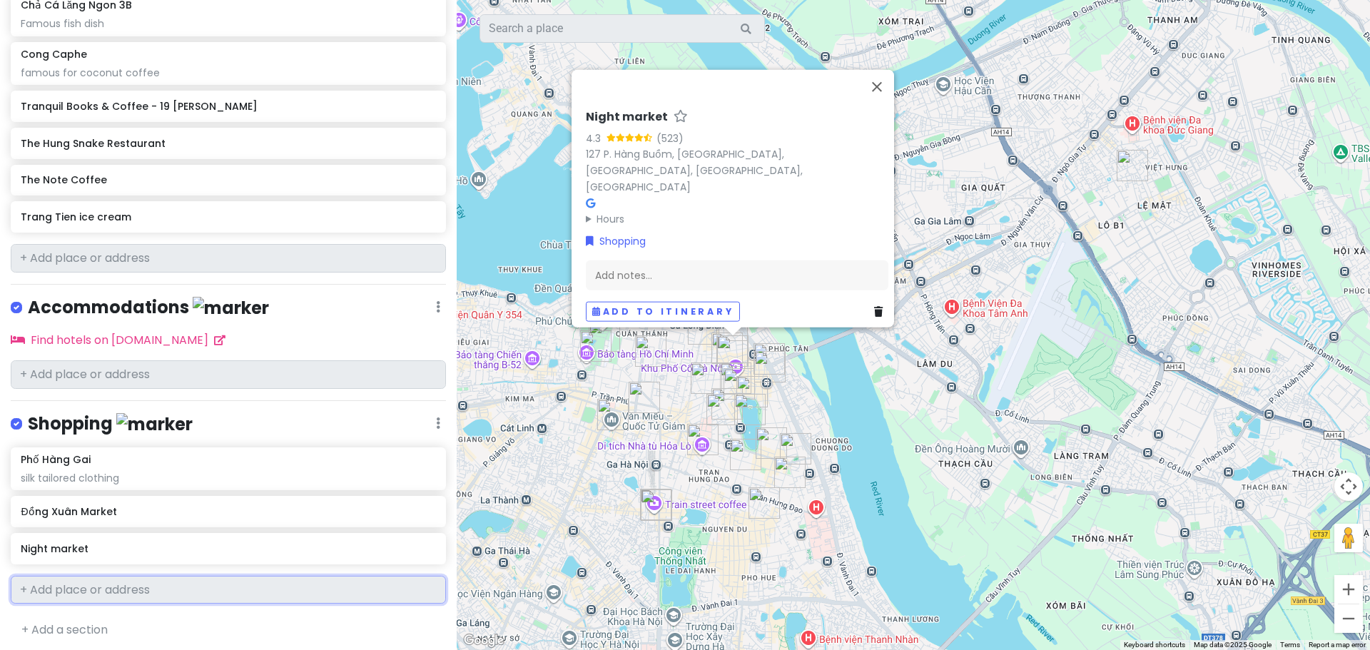
click at [98, 587] on input "text" at bounding box center [228, 590] width 435 height 29
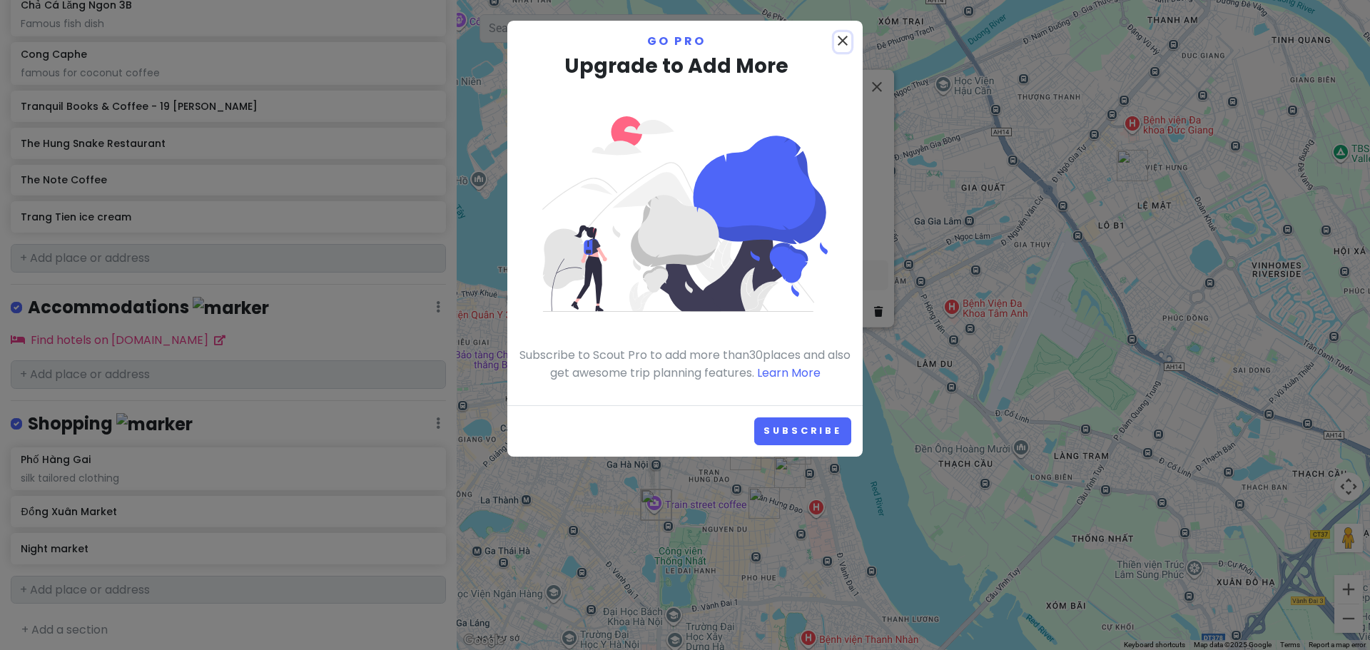
click at [845, 34] on icon "close" at bounding box center [842, 40] width 17 height 17
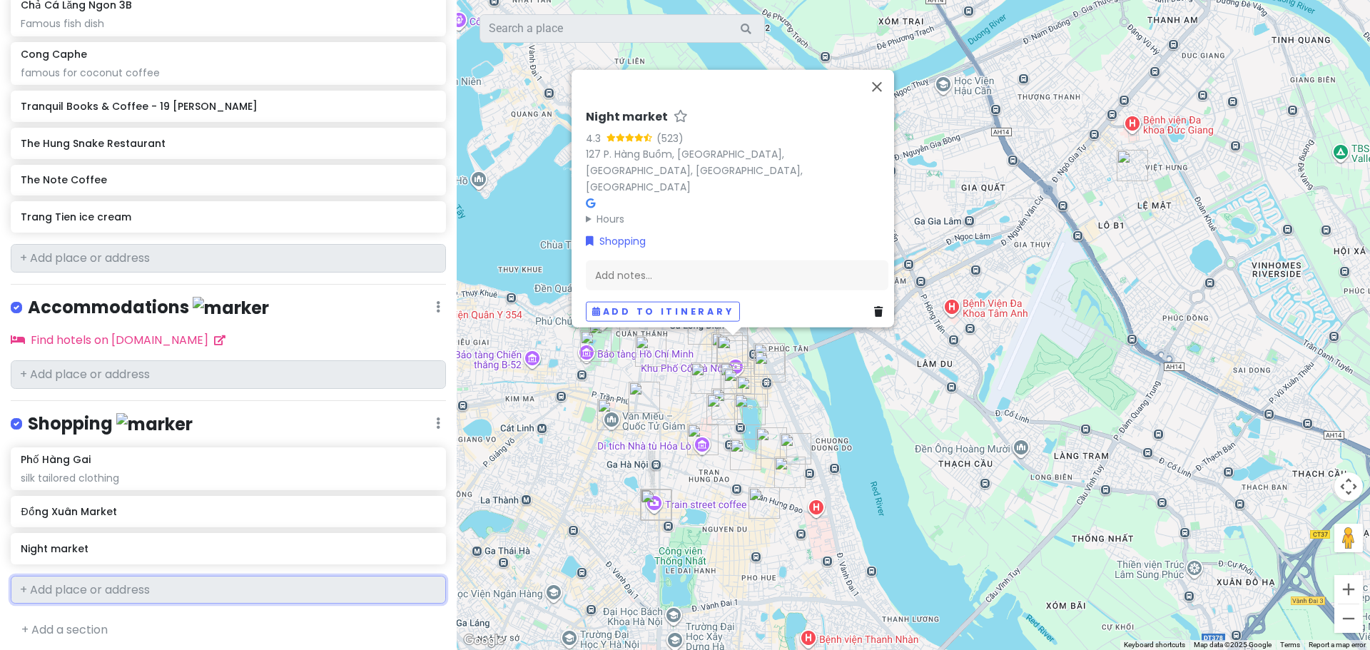
click at [176, 587] on input "text" at bounding box center [228, 590] width 435 height 29
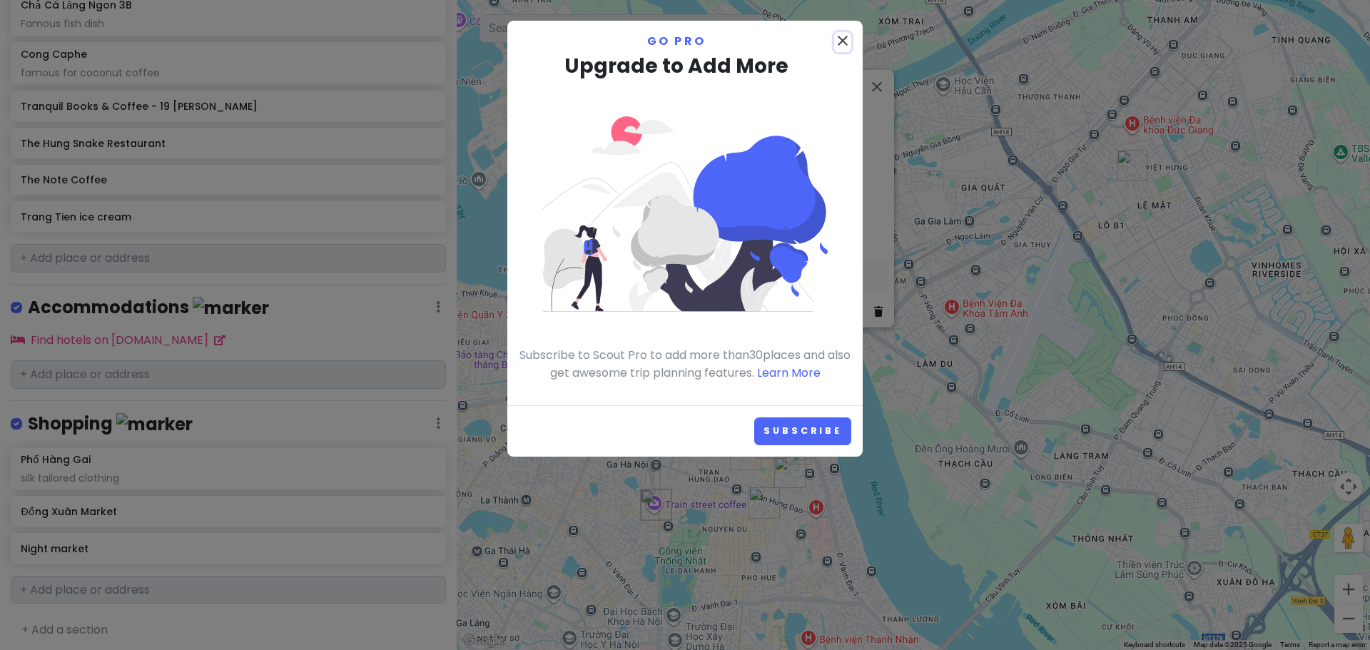
click at [840, 45] on icon "close" at bounding box center [842, 40] width 17 height 17
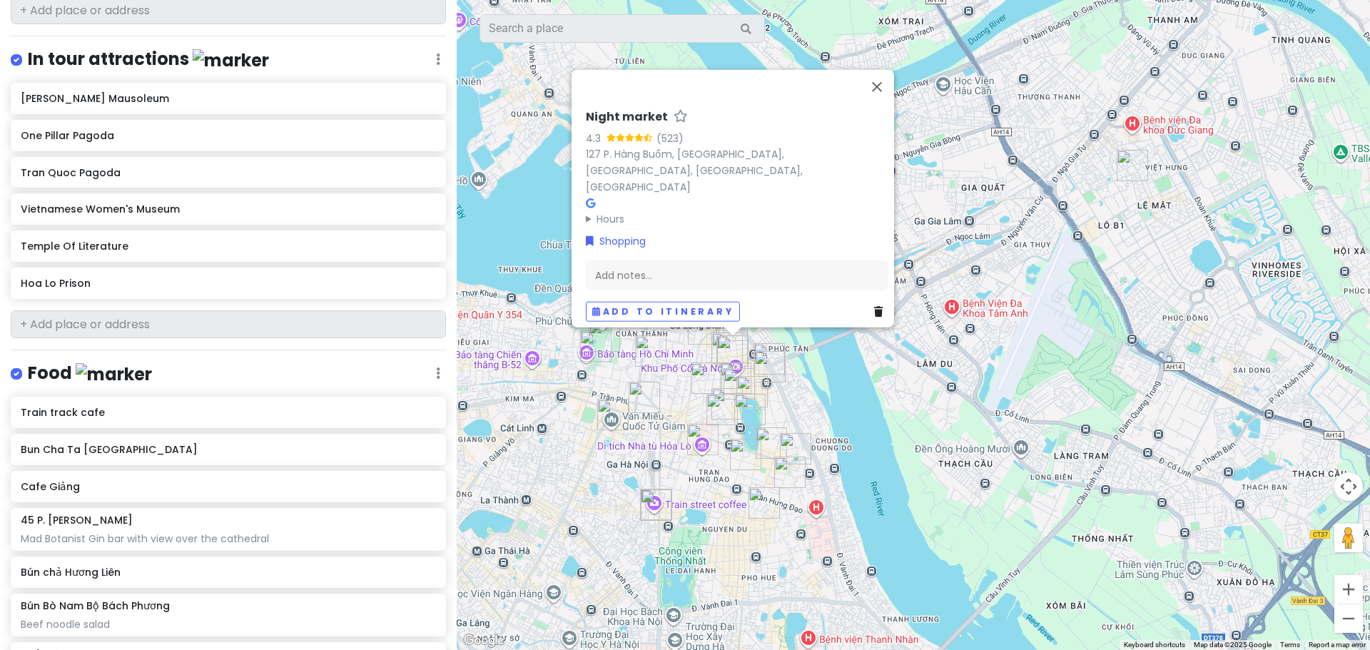
scroll to position [641, 0]
click at [426, 410] on icon at bounding box center [431, 410] width 10 height 11
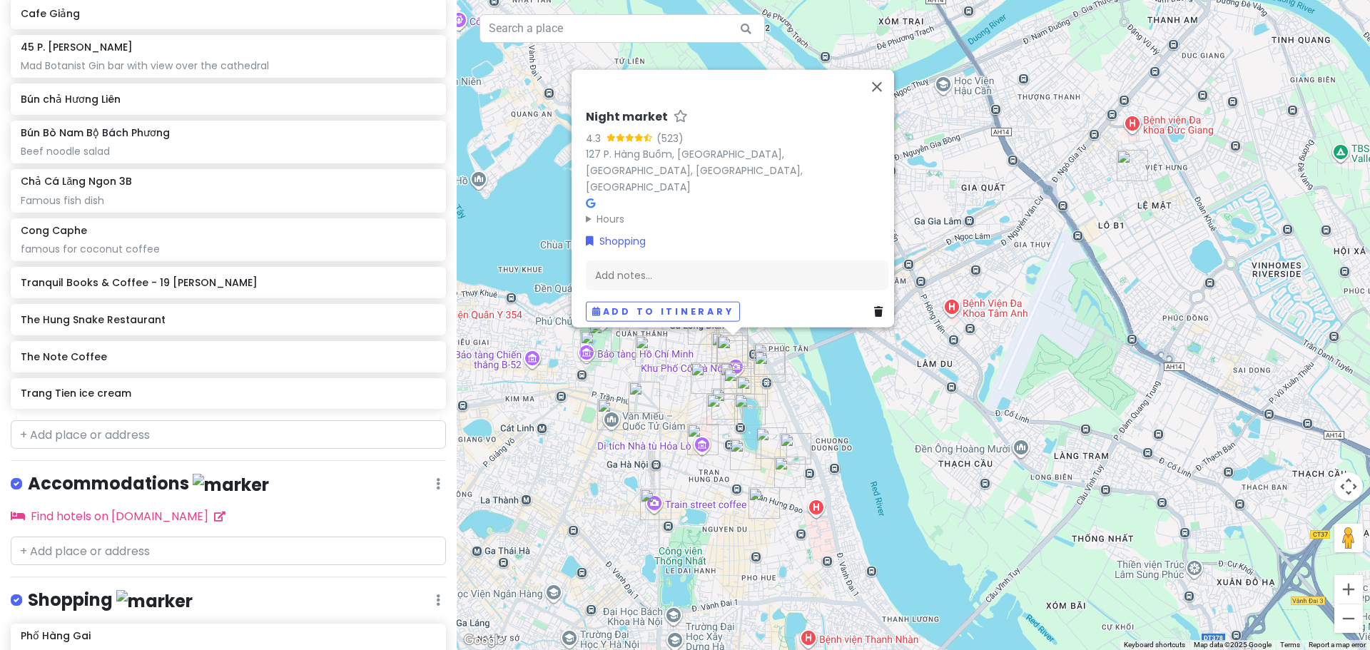
scroll to position [1252, 0]
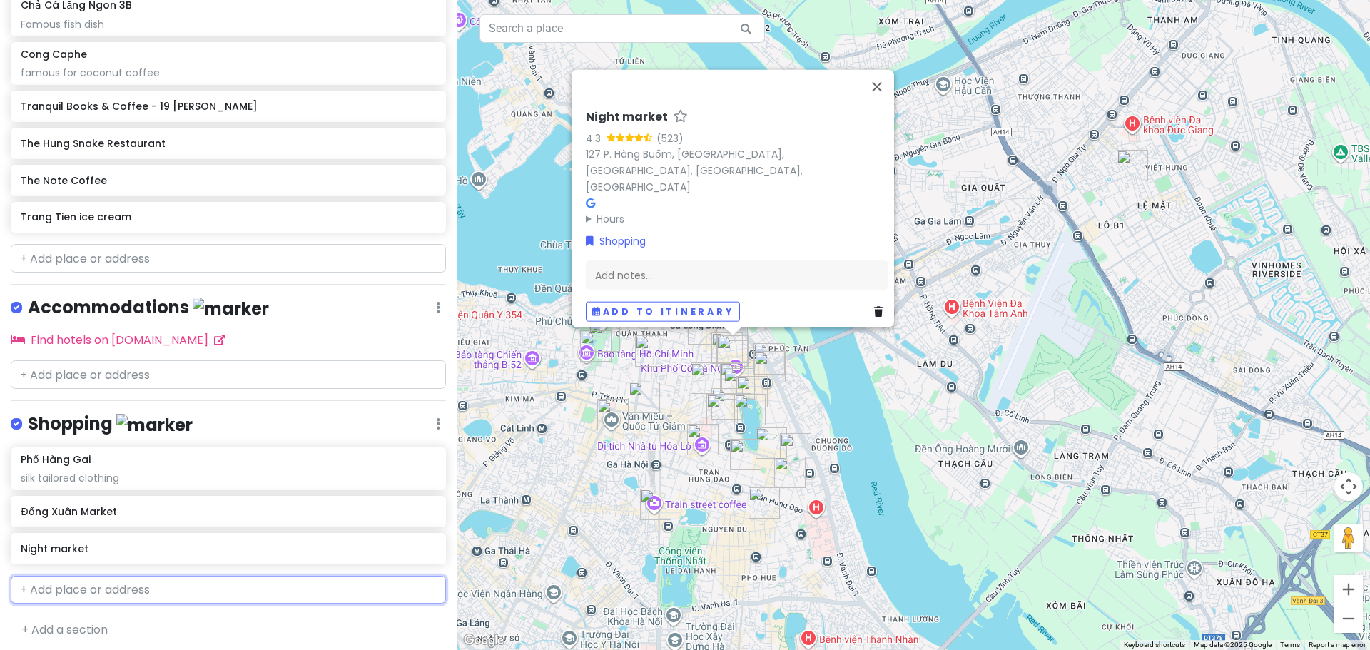
click at [62, 579] on input "text" at bounding box center [228, 590] width 435 height 29
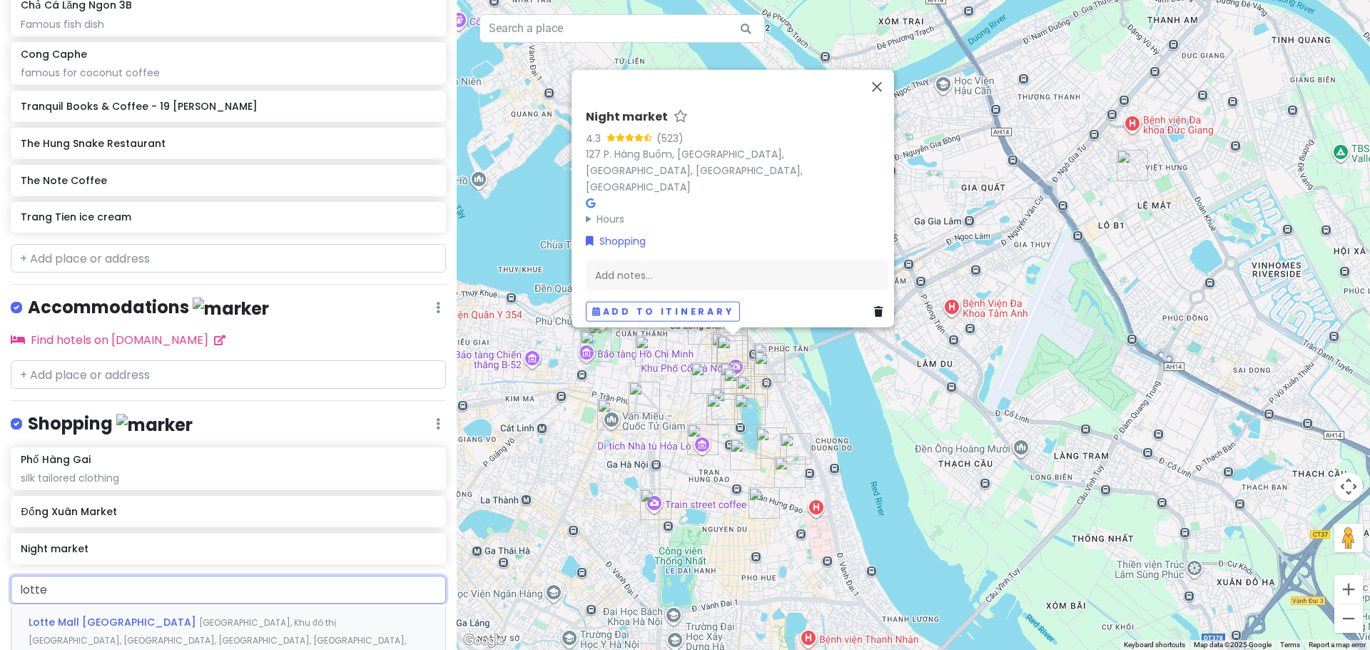
click at [100, 617] on span "Lotte Mall [GEOGRAPHIC_DATA]" at bounding box center [114, 622] width 171 height 14
